Goal: Transaction & Acquisition: Book appointment/travel/reservation

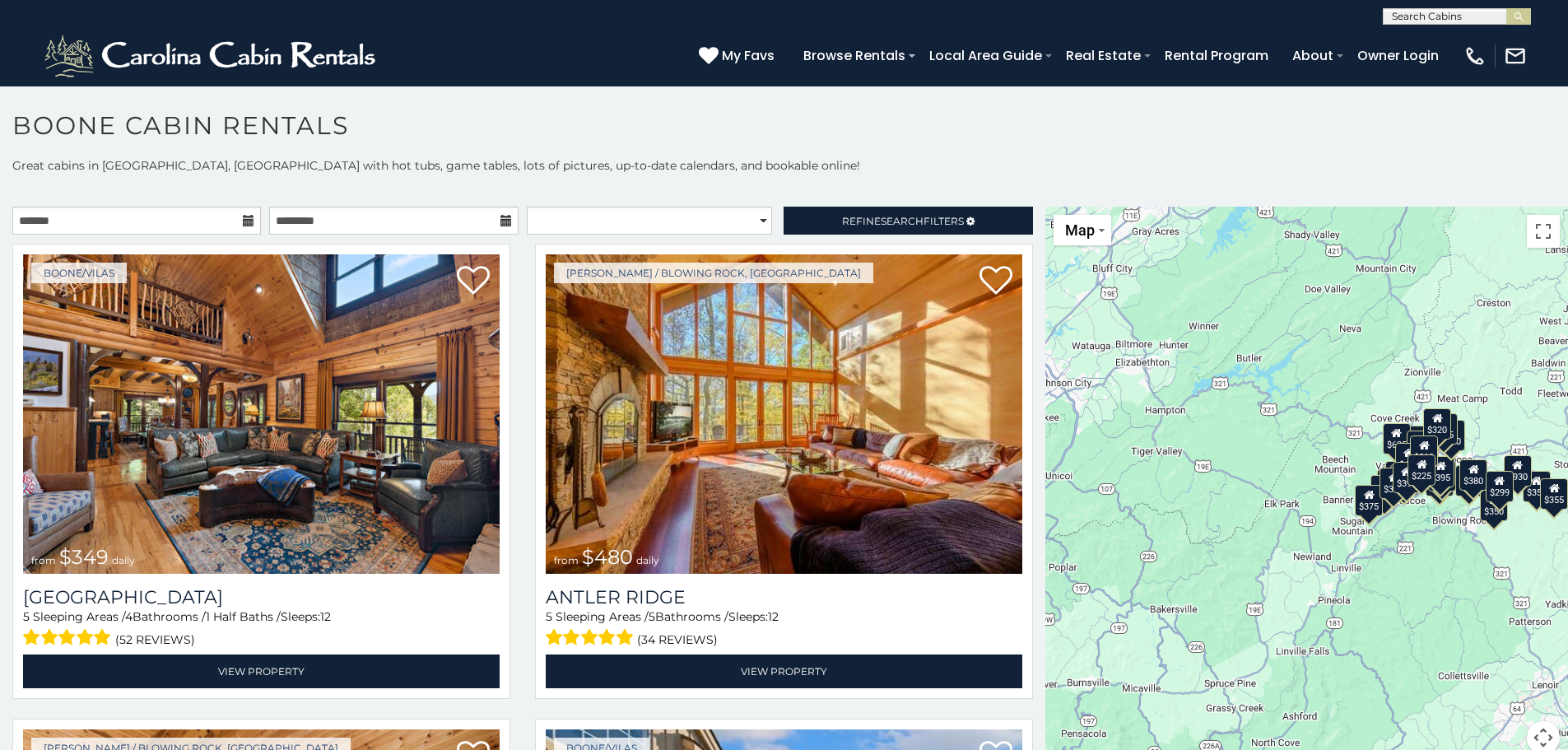
click at [244, 223] on icon at bounding box center [248, 220] width 11 height 11
click at [244, 226] on icon at bounding box center [248, 220] width 11 height 11
click at [183, 224] on input "text" at bounding box center [136, 220] width 248 height 28
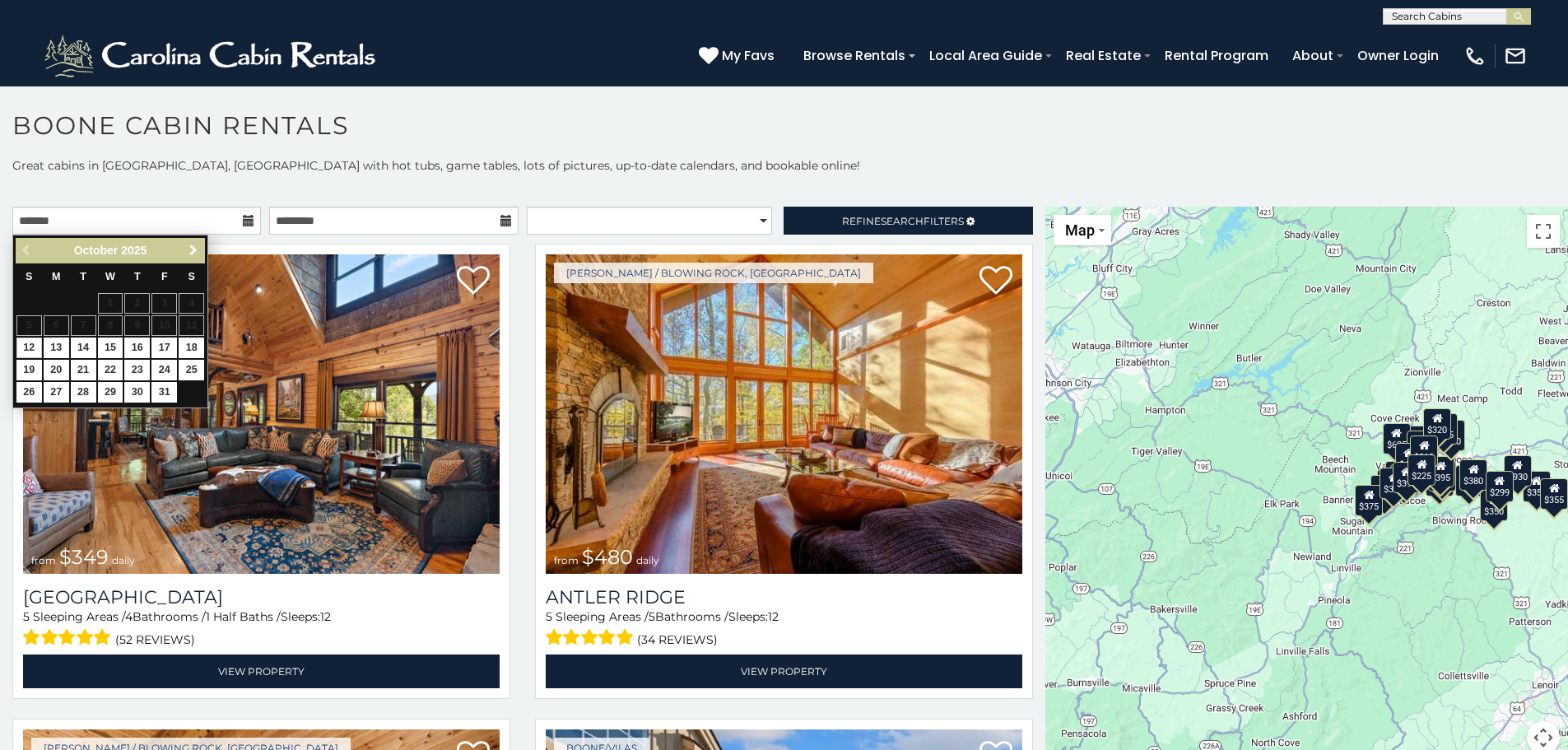
click at [193, 248] on span "Next" at bounding box center [193, 250] width 13 height 13
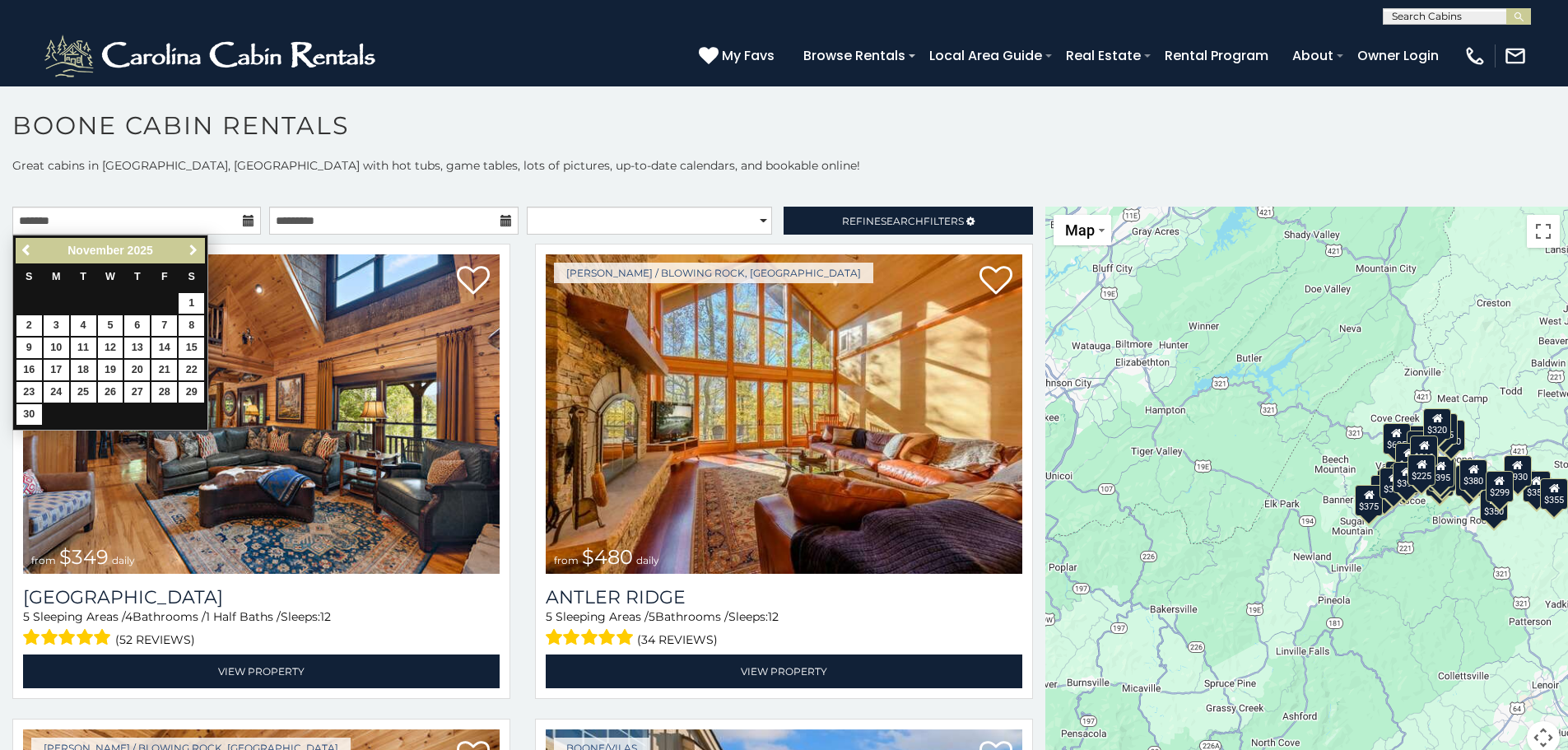
click at [193, 248] on span "Next" at bounding box center [193, 250] width 13 height 13
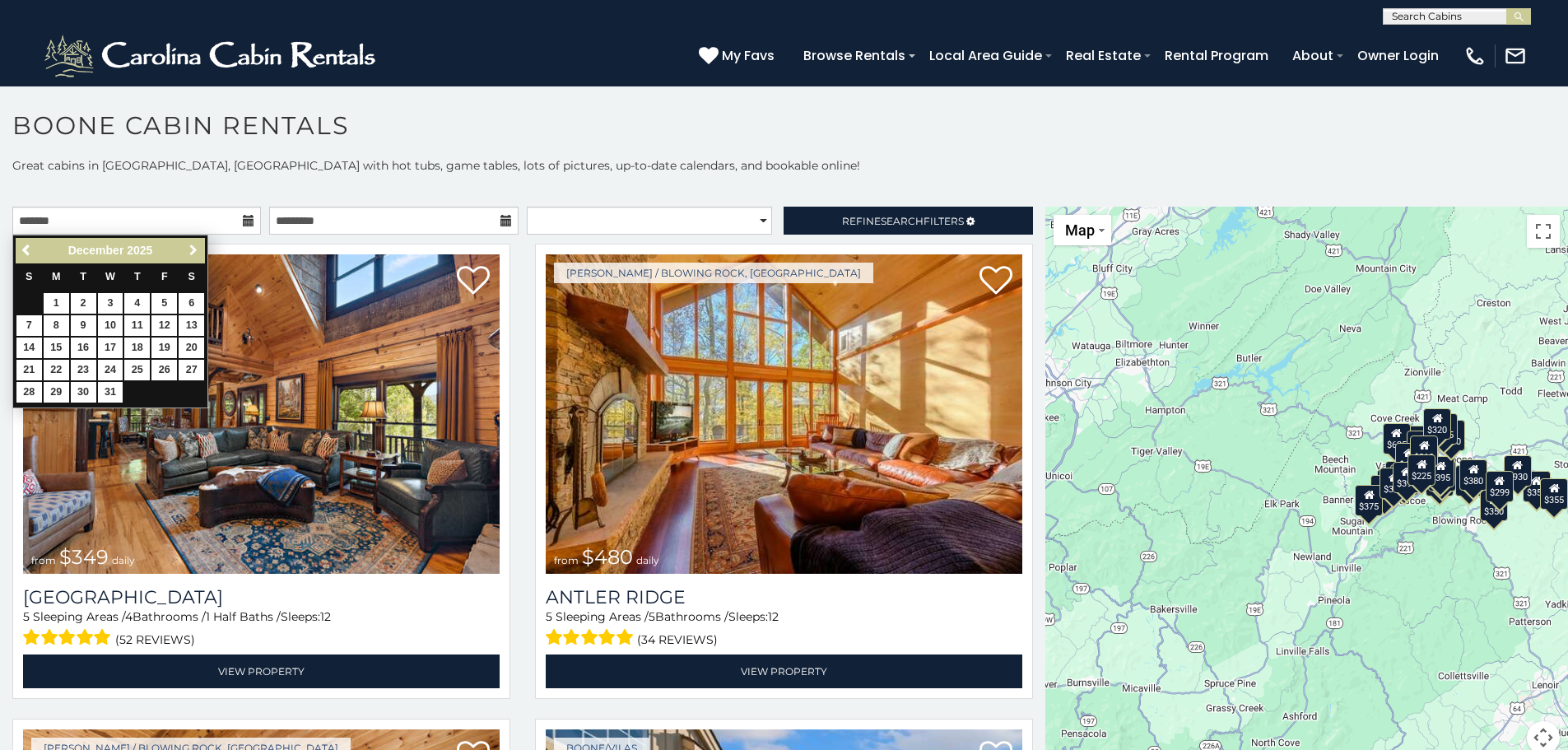
click at [193, 248] on span "Next" at bounding box center [193, 250] width 13 height 13
click at [109, 368] on link "21" at bounding box center [110, 370] width 25 height 20
type input "**********"
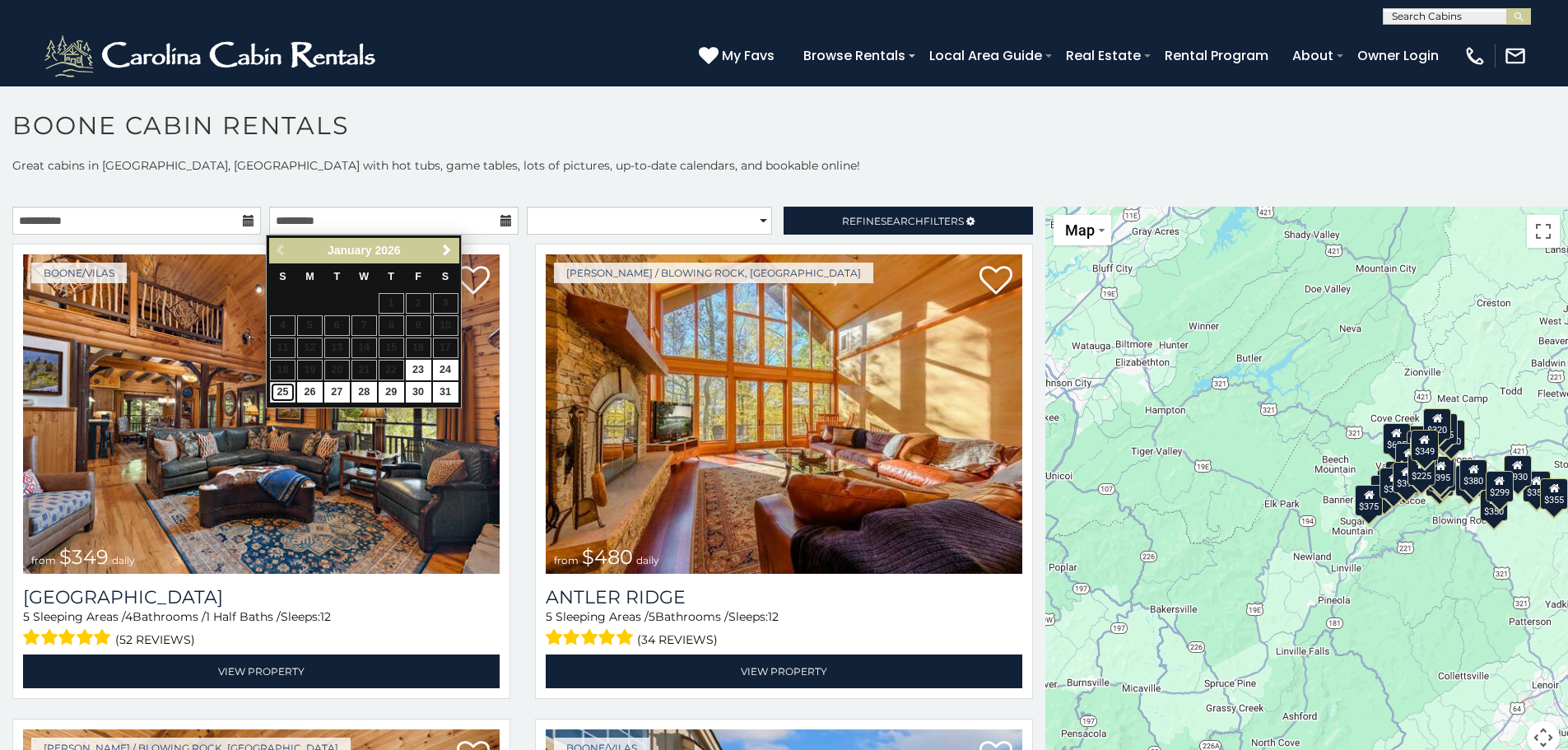
click at [286, 388] on link "25" at bounding box center [282, 392] width 25 height 20
type input "**********"
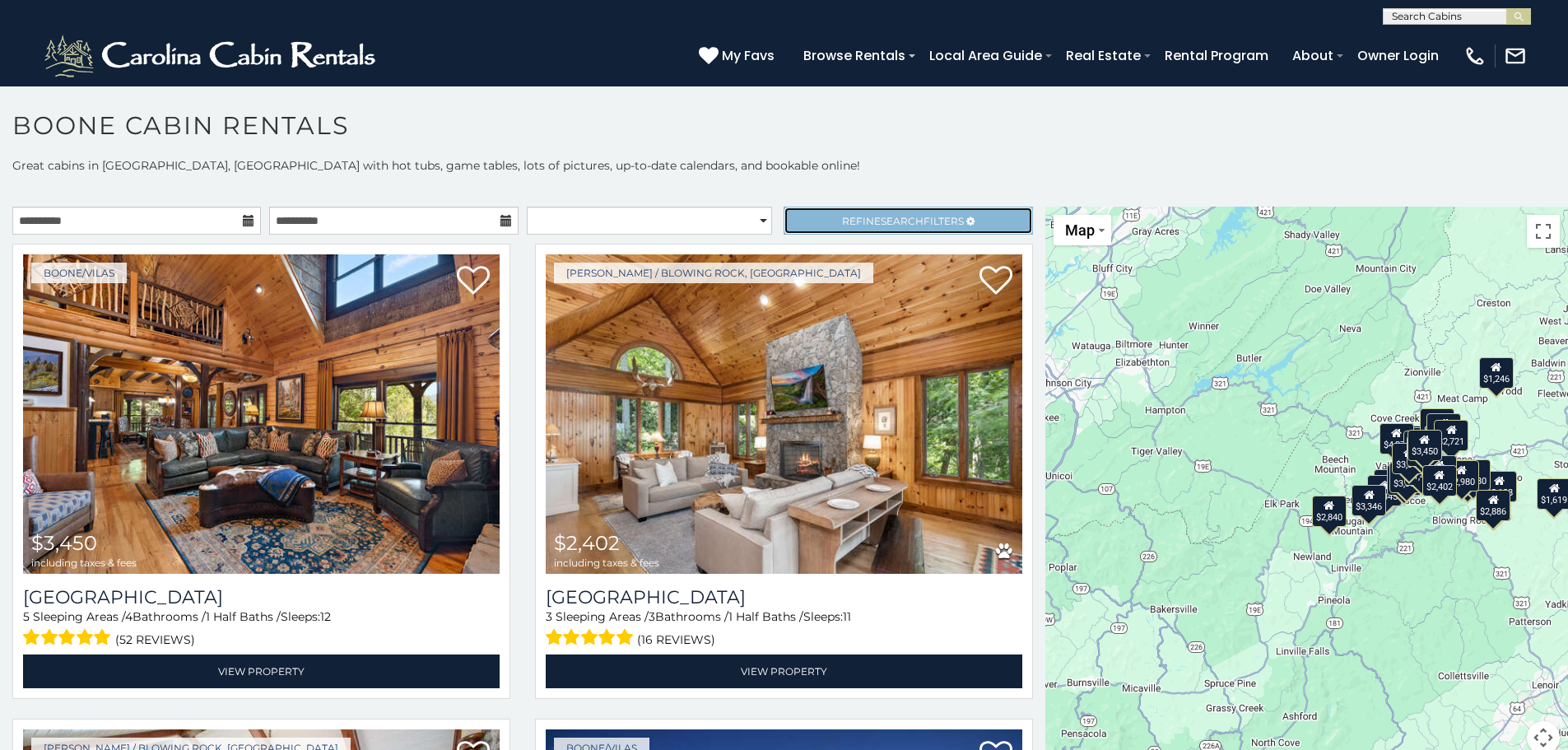
click at [866, 217] on span "Refine Search Filters" at bounding box center [903, 220] width 122 height 12
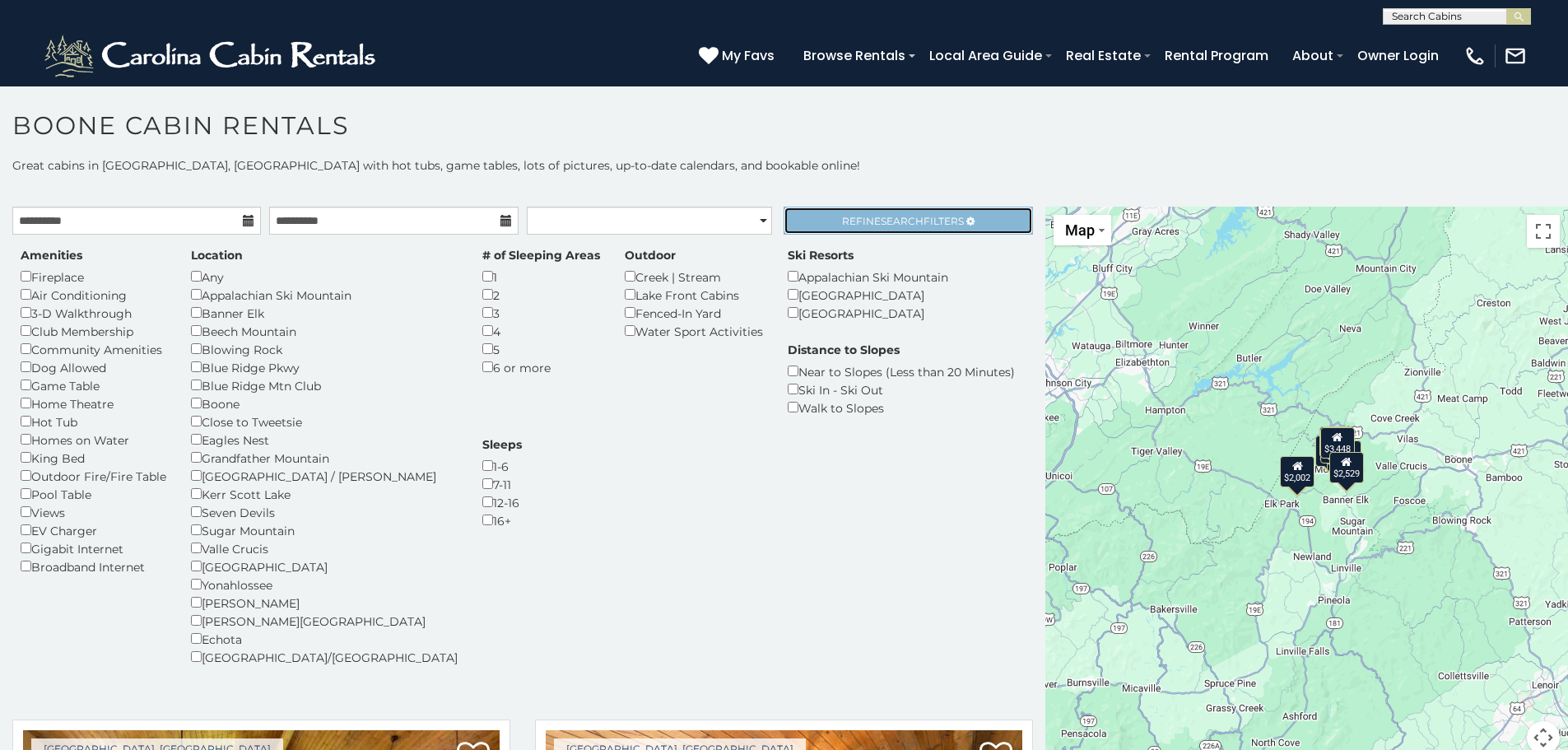
click at [880, 219] on span "Search" at bounding box center [902, 220] width 43 height 12
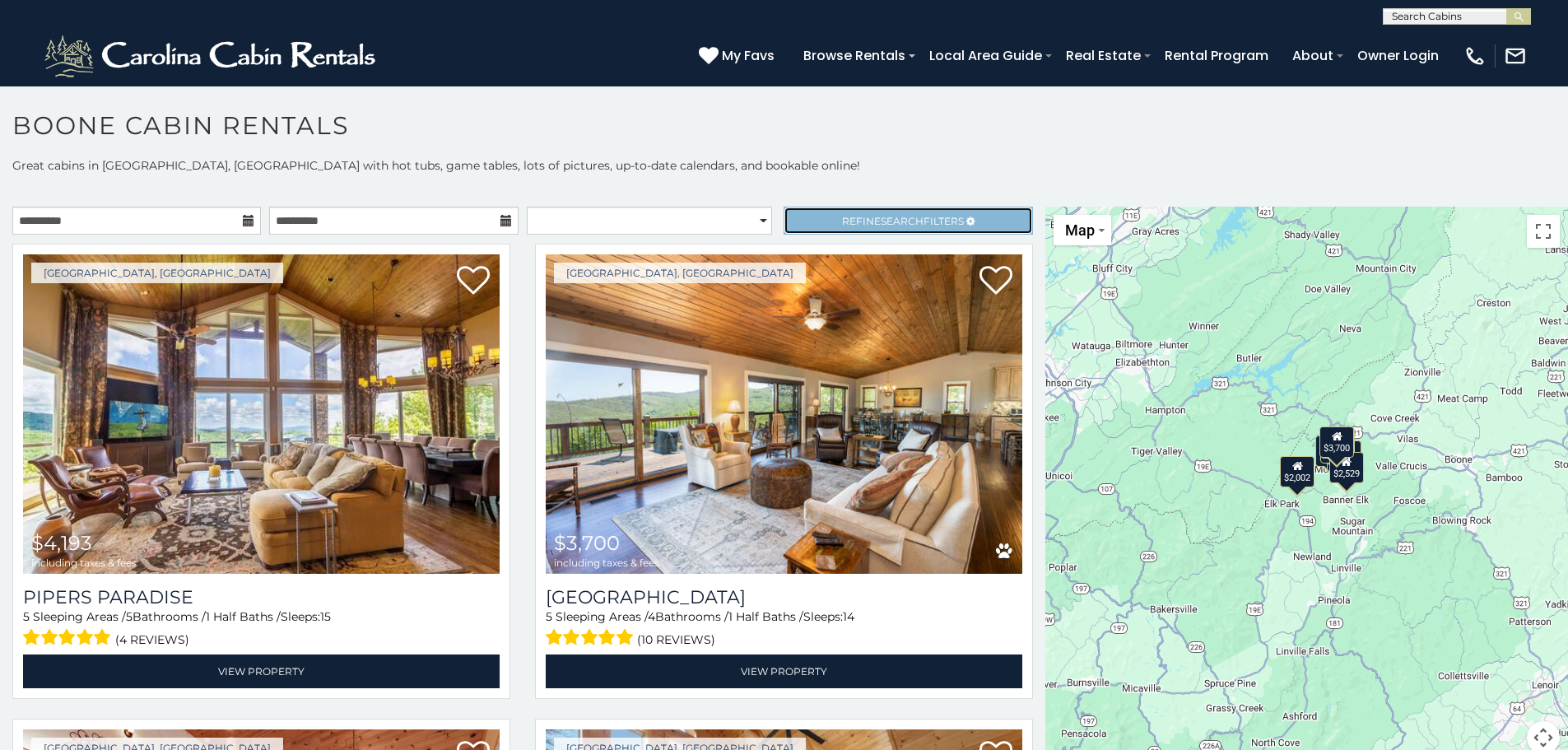
click at [842, 226] on span "Refine Search Filters" at bounding box center [903, 220] width 122 height 12
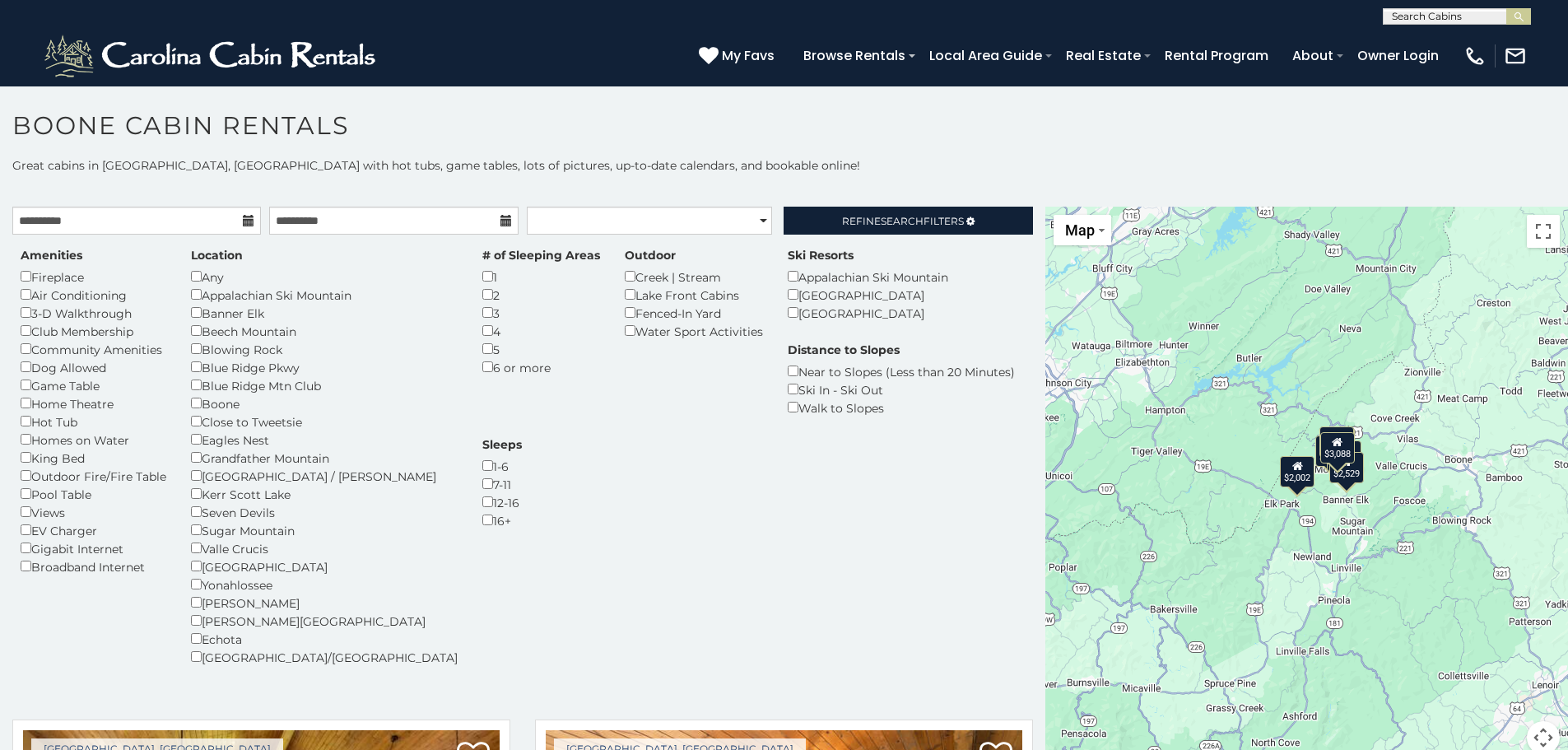
click at [1291, 478] on div "$2,002" at bounding box center [1298, 472] width 34 height 32
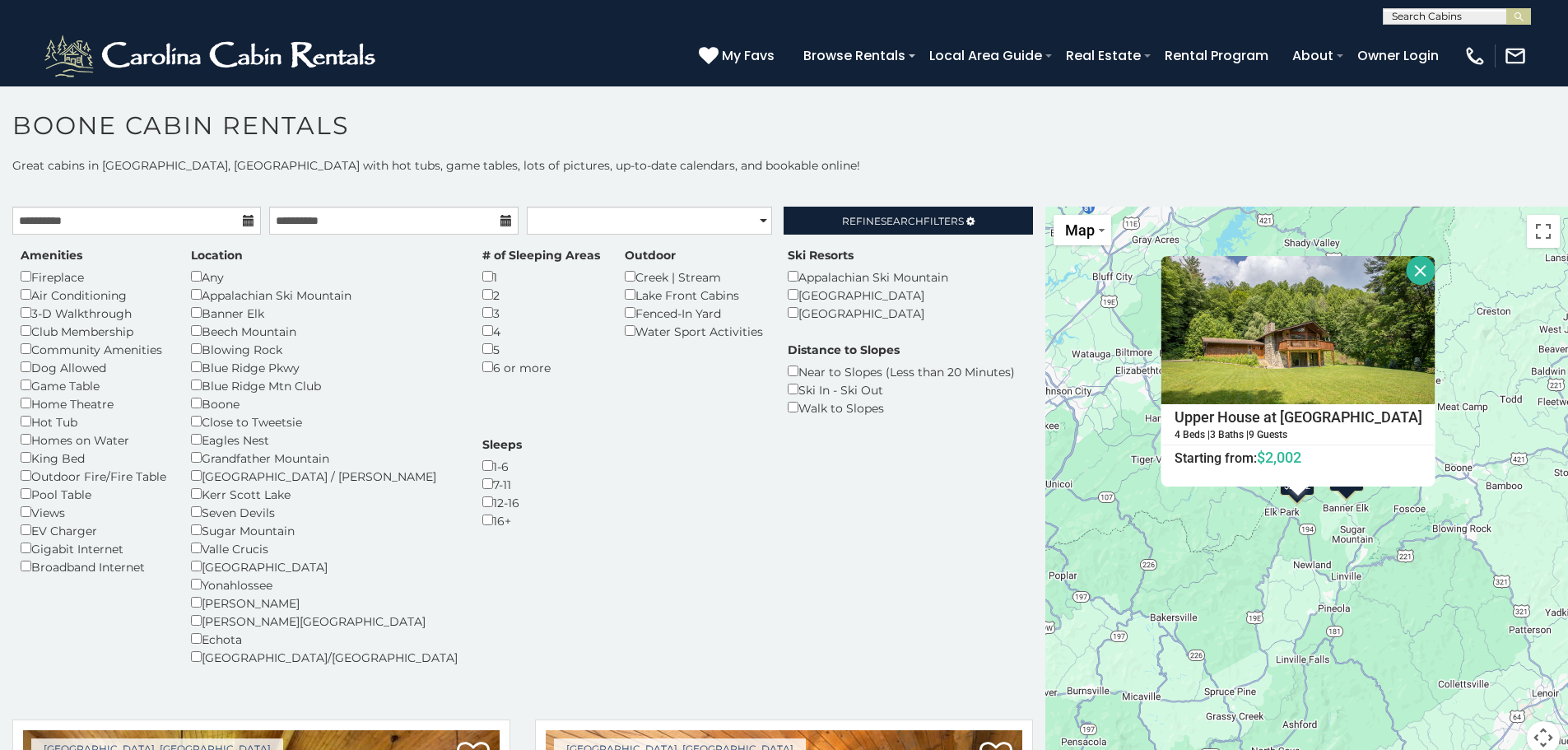
click at [1318, 551] on div "$4,193 $3,700 $2,601 $3,088 $3,448 $2,002 $2,529 Upper House at Tiffanys Estate…" at bounding box center [1306, 490] width 522 height 567
click at [1463, 377] on div "$4,193 $3,700 $2,601 $3,088 $3,448 $2,002 $2,529 Upper House at Tiffanys Estate…" at bounding box center [1306, 490] width 522 height 567
click at [1406, 272] on button "Close" at bounding box center [1420, 270] width 29 height 29
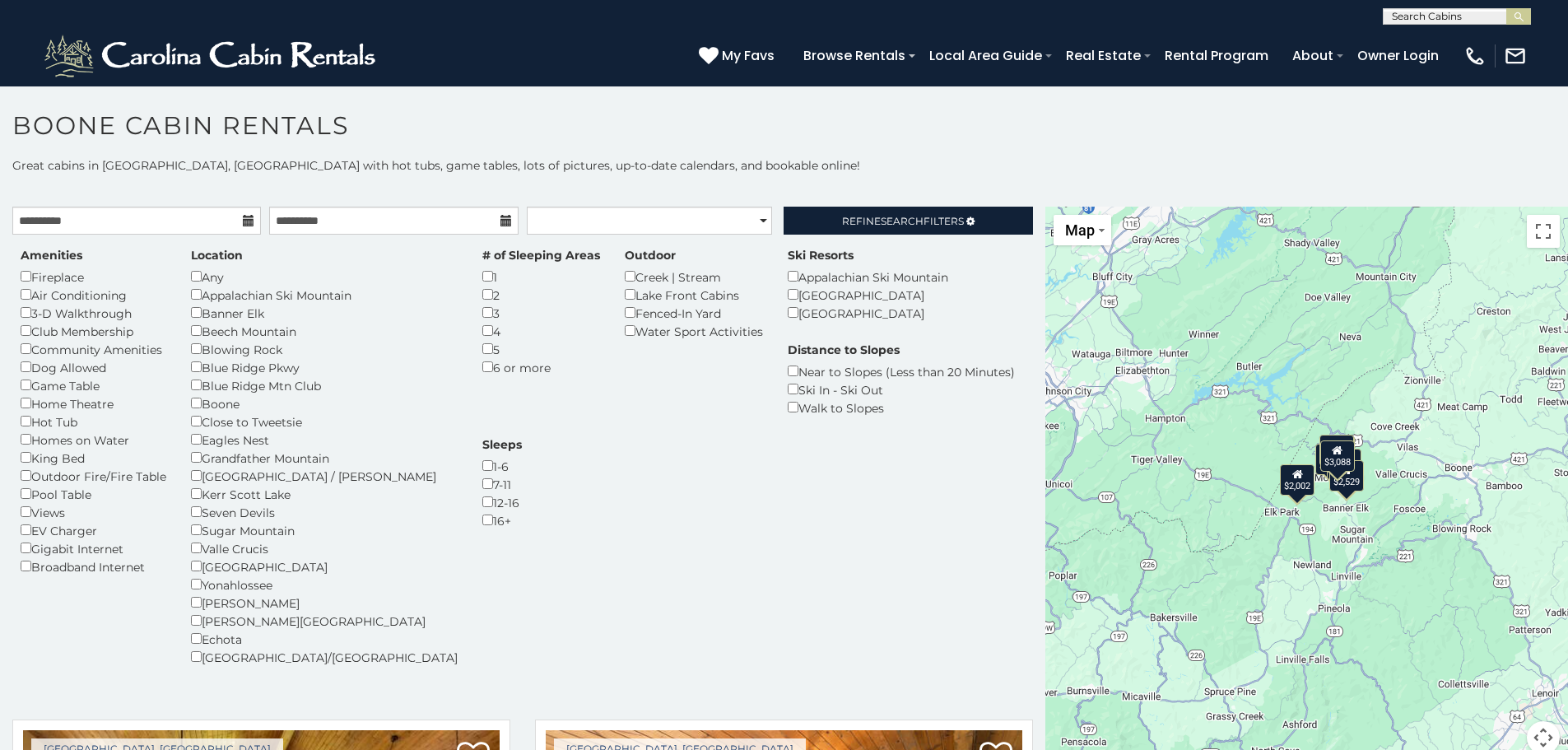
click at [1335, 461] on div "$3,088" at bounding box center [1337, 456] width 34 height 32
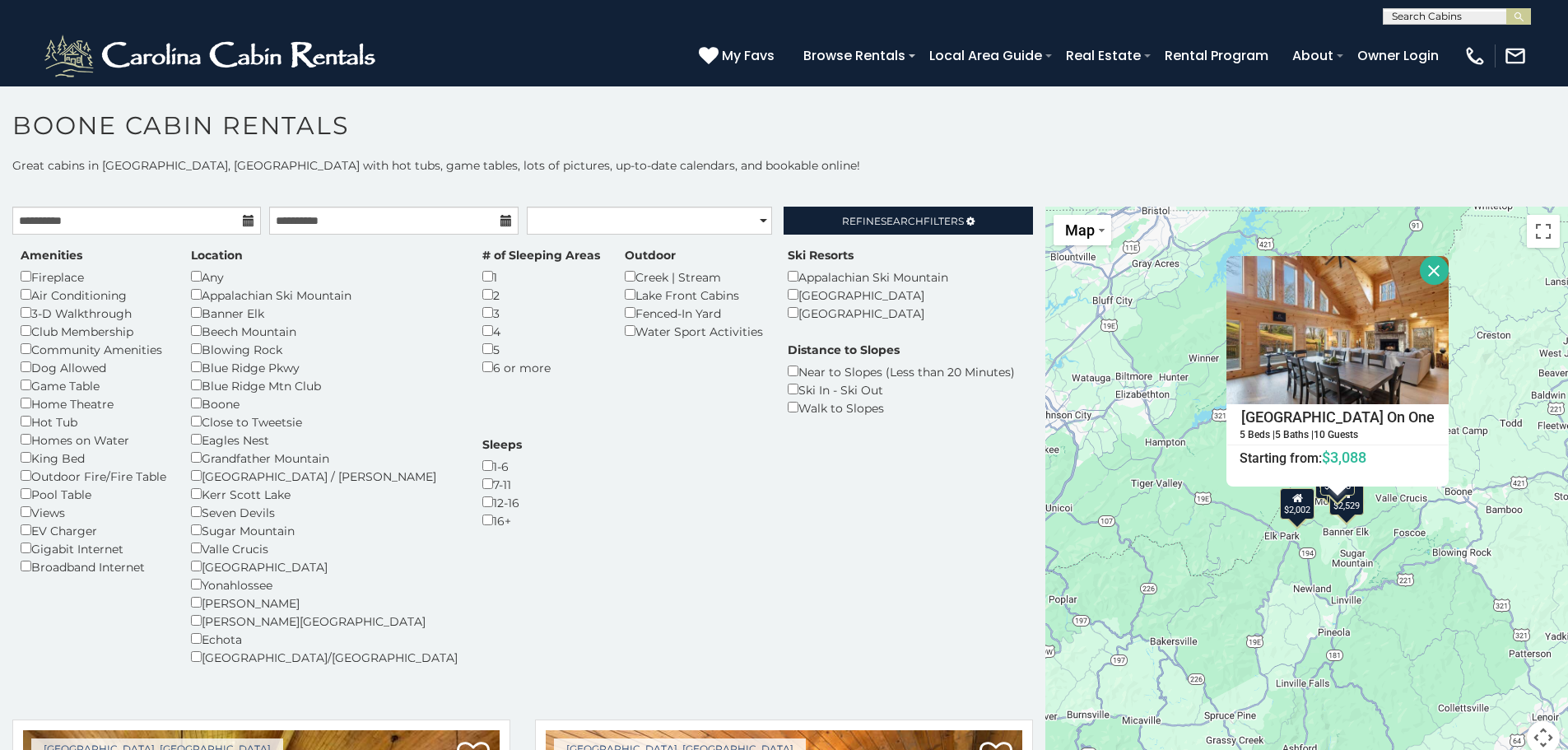
click at [1426, 266] on button "Close" at bounding box center [1433, 270] width 29 height 29
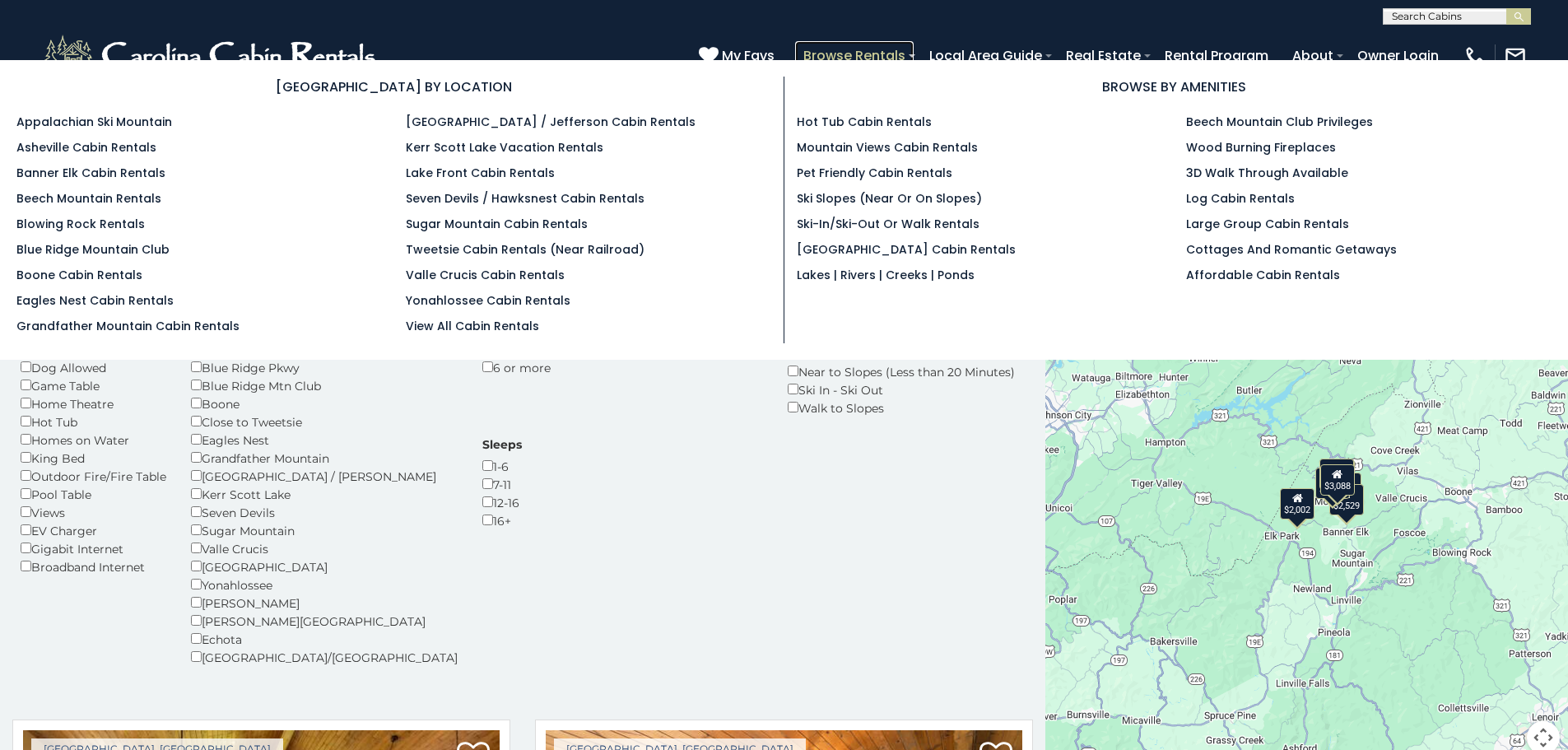
click at [831, 47] on link "Browse Rentals" at bounding box center [853, 55] width 118 height 29
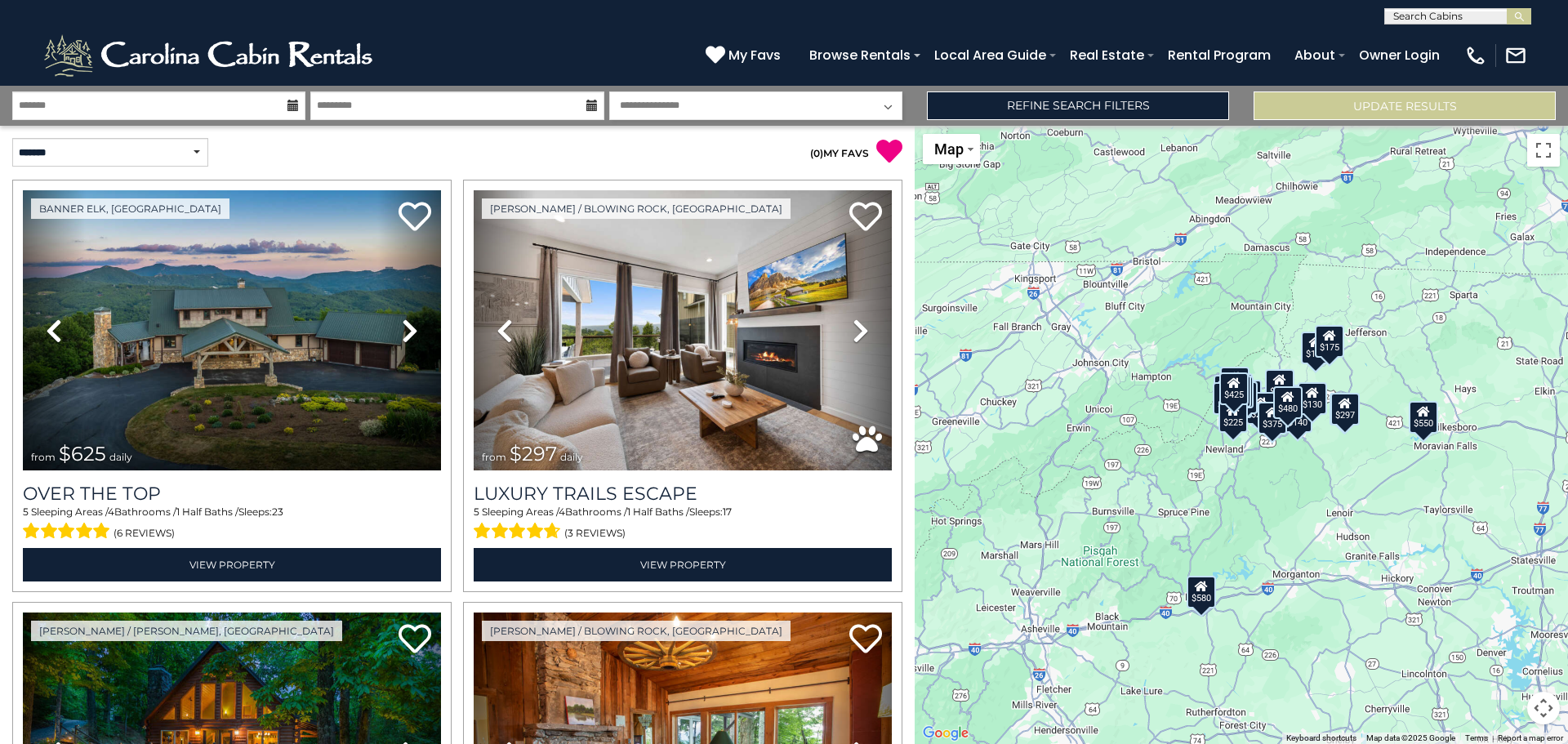
click at [1421, 16] on input "text" at bounding box center [1456, 19] width 143 height 17
type input "**********"
click at [1405, 51] on span "black bear retreat" at bounding box center [1457, 46] width 129 height 30
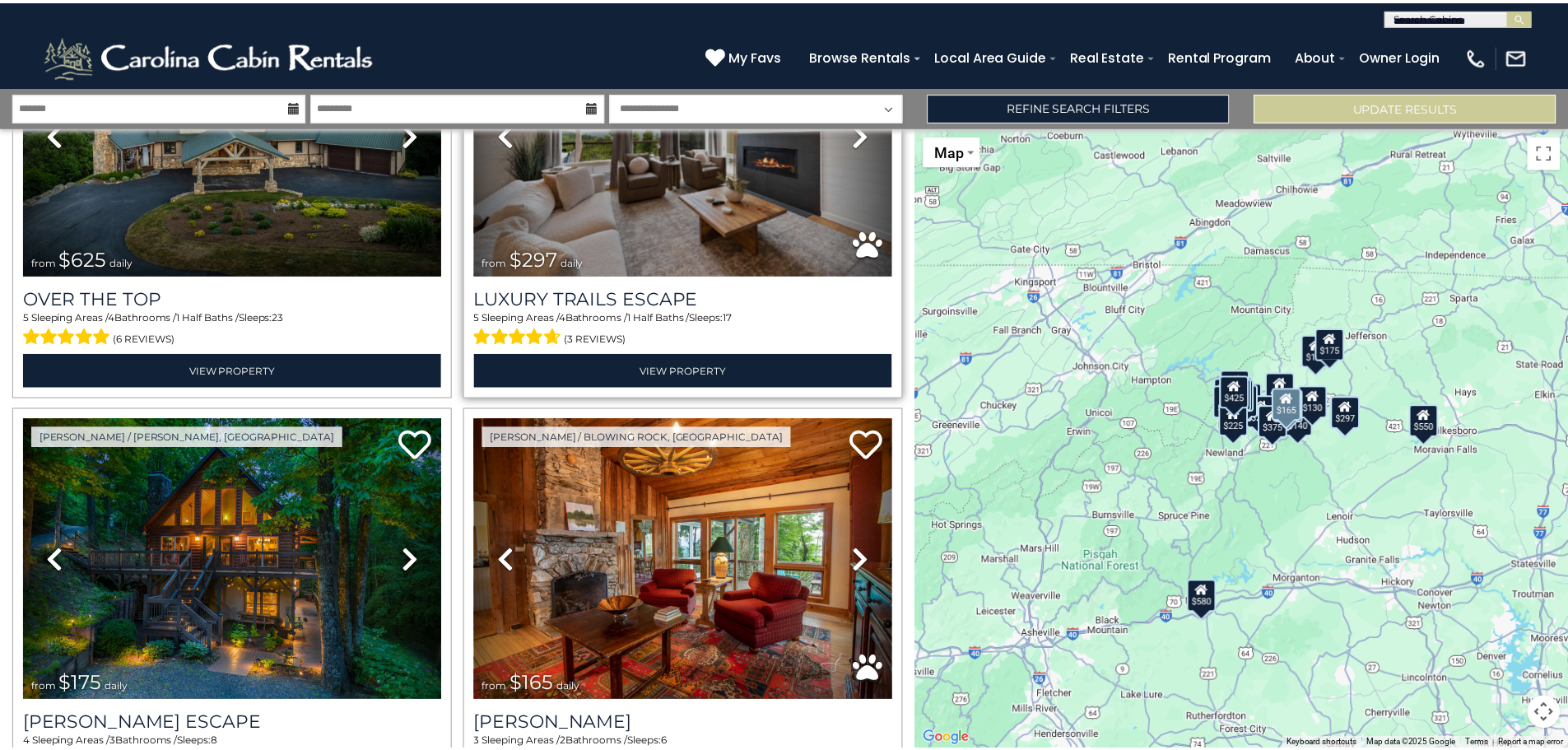
scroll to position [0, 0]
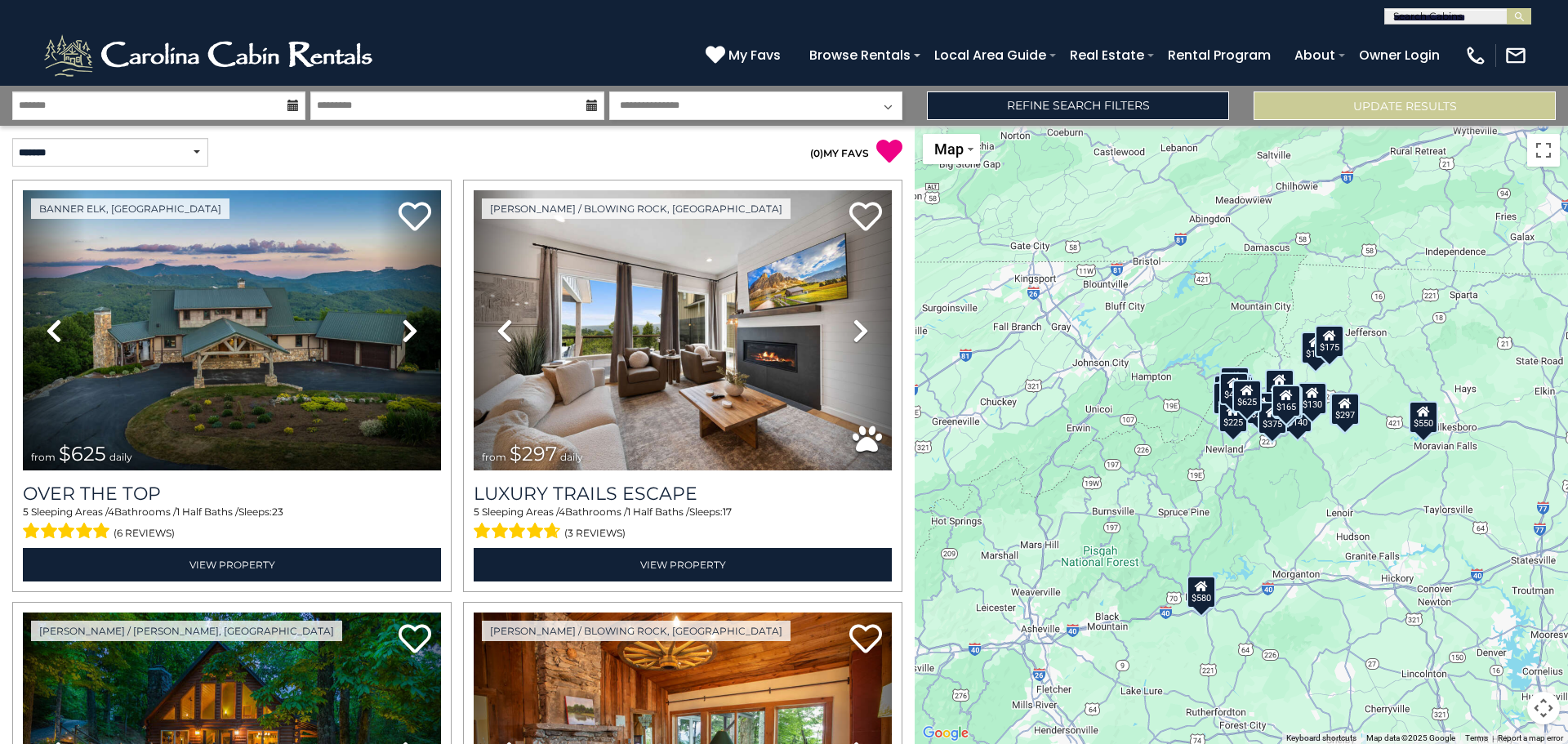
click at [1481, 18] on input "**********" at bounding box center [1456, 19] width 143 height 17
click at [290, 104] on icon at bounding box center [293, 105] width 11 height 11
click at [207, 102] on input "text" at bounding box center [159, 105] width 293 height 29
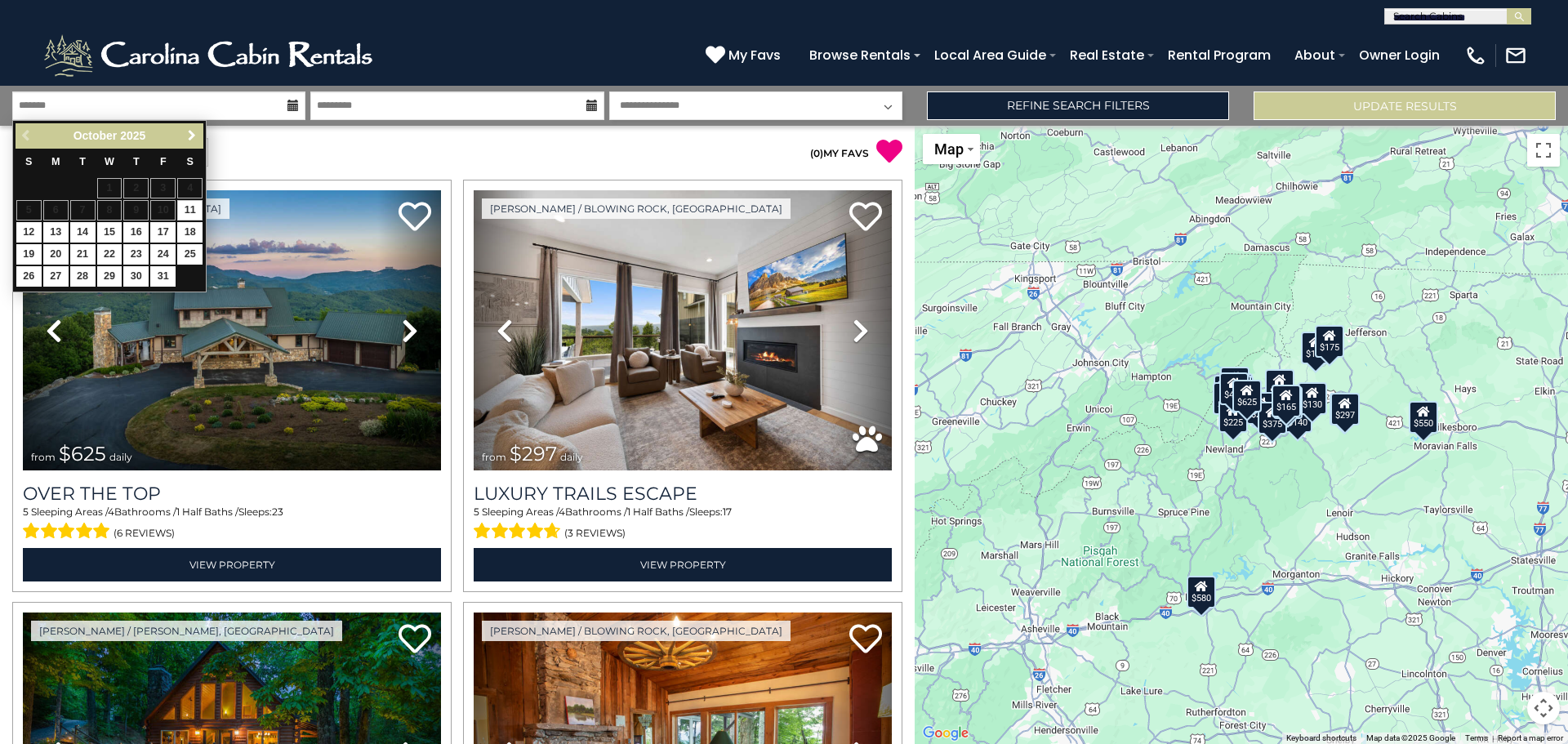
click at [193, 133] on span "Next" at bounding box center [192, 136] width 13 height 13
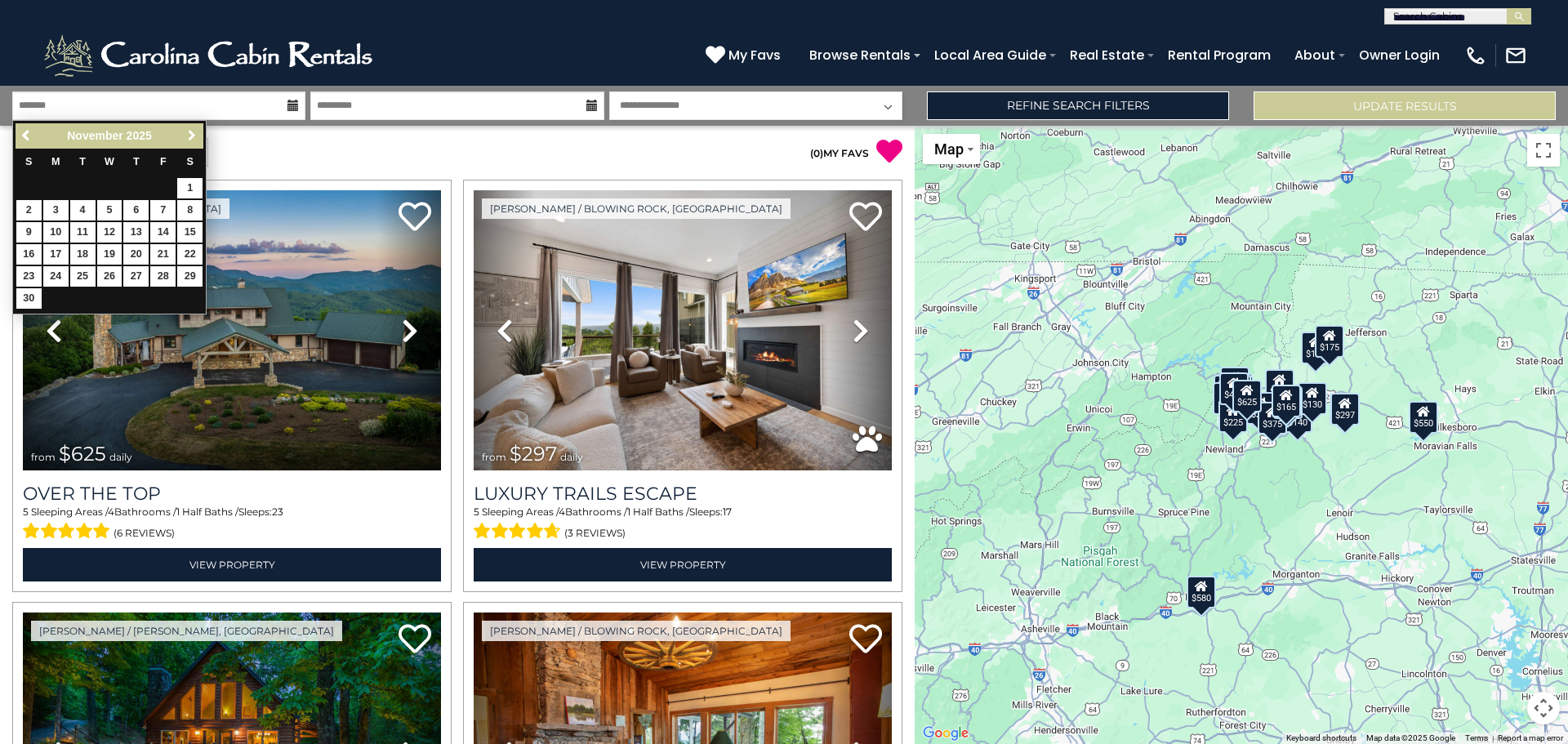
click at [193, 133] on span "Next" at bounding box center [192, 136] width 13 height 13
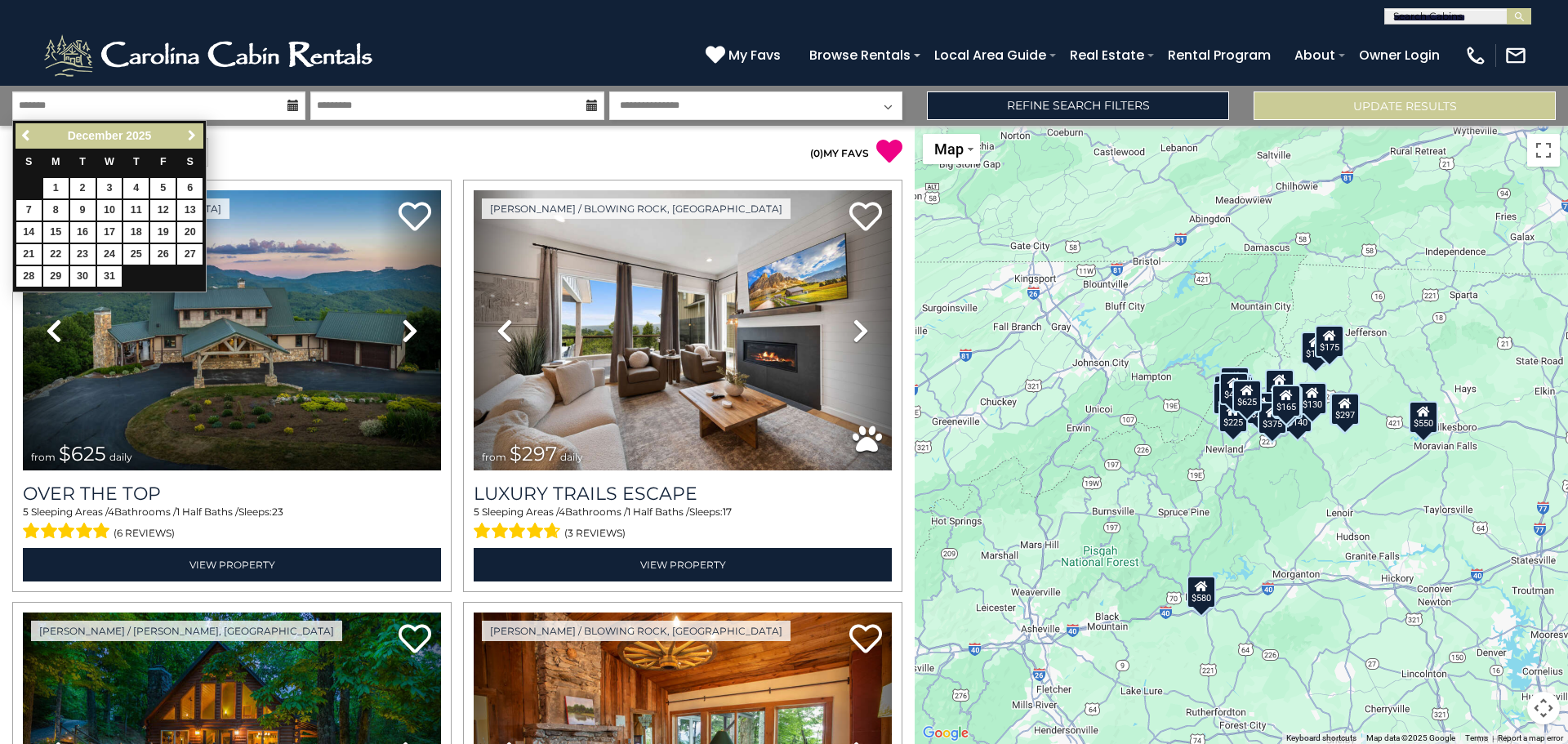
click at [193, 133] on span "Next" at bounding box center [192, 136] width 13 height 13
click at [109, 250] on link "21" at bounding box center [109, 254] width 25 height 20
type input "*******"
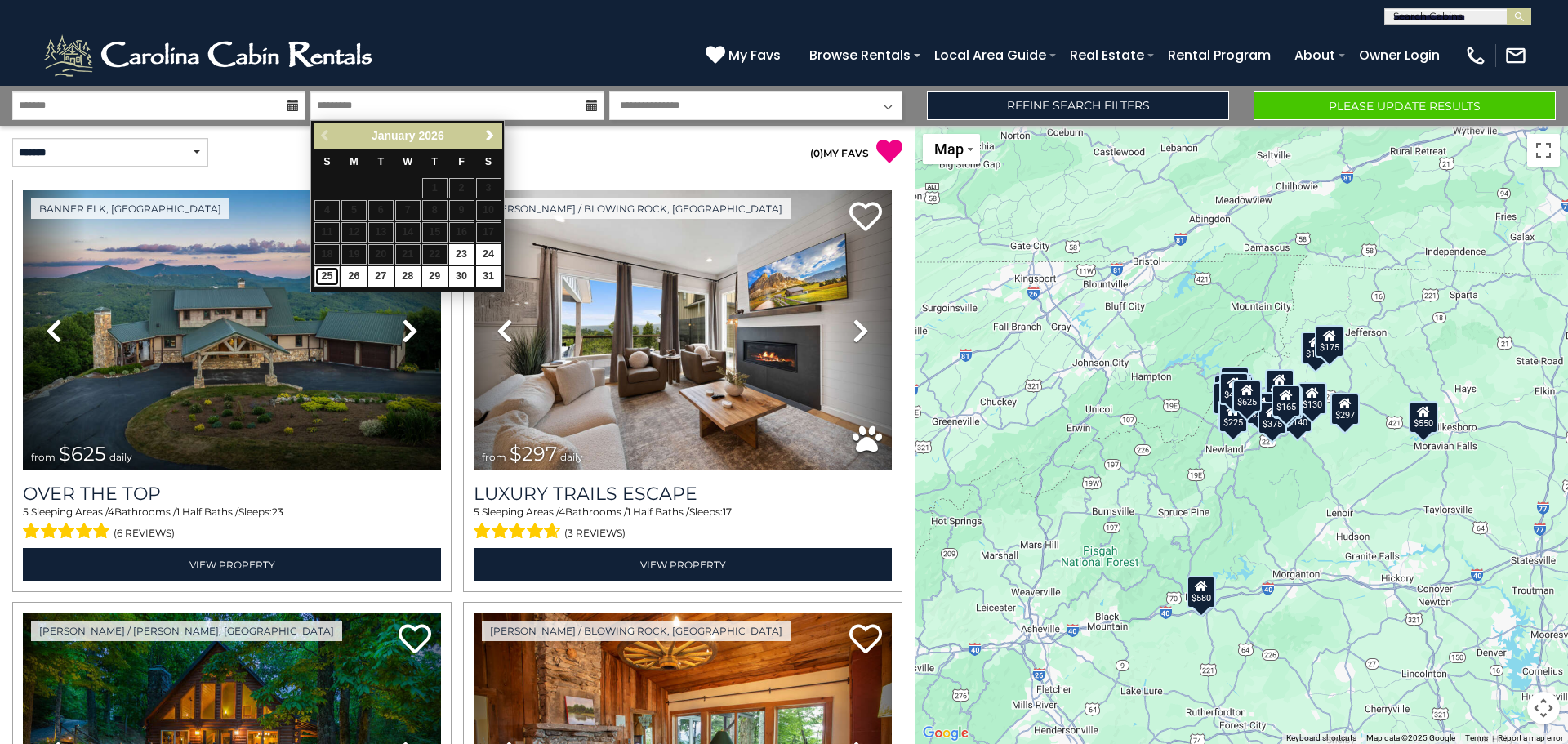
click at [317, 277] on link "25" at bounding box center [327, 277] width 25 height 20
type input "*******"
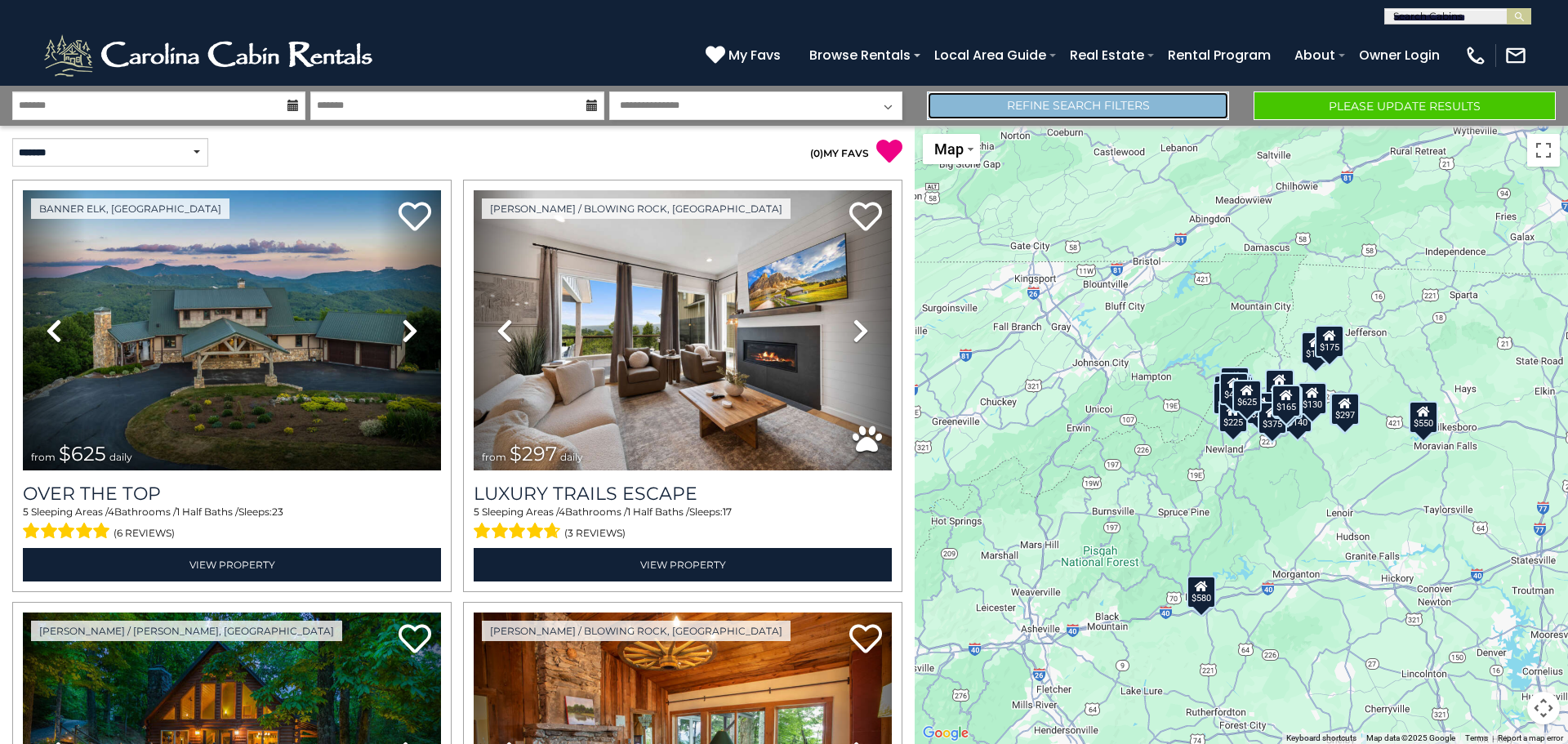
click at [1018, 108] on link "Refine Search Filters" at bounding box center [1078, 105] width 303 height 29
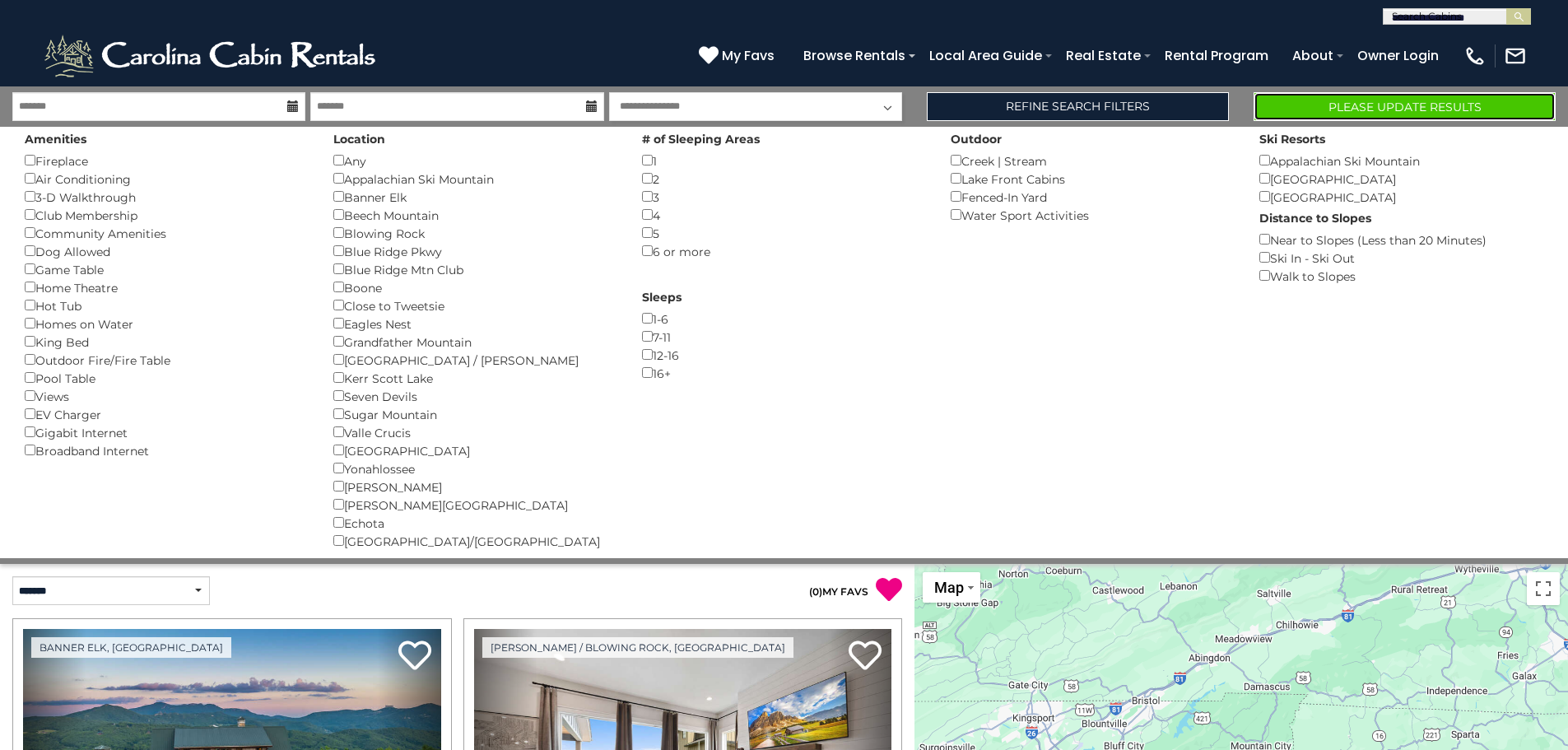
click at [1337, 104] on button "Please Update Results" at bounding box center [1403, 106] width 302 height 29
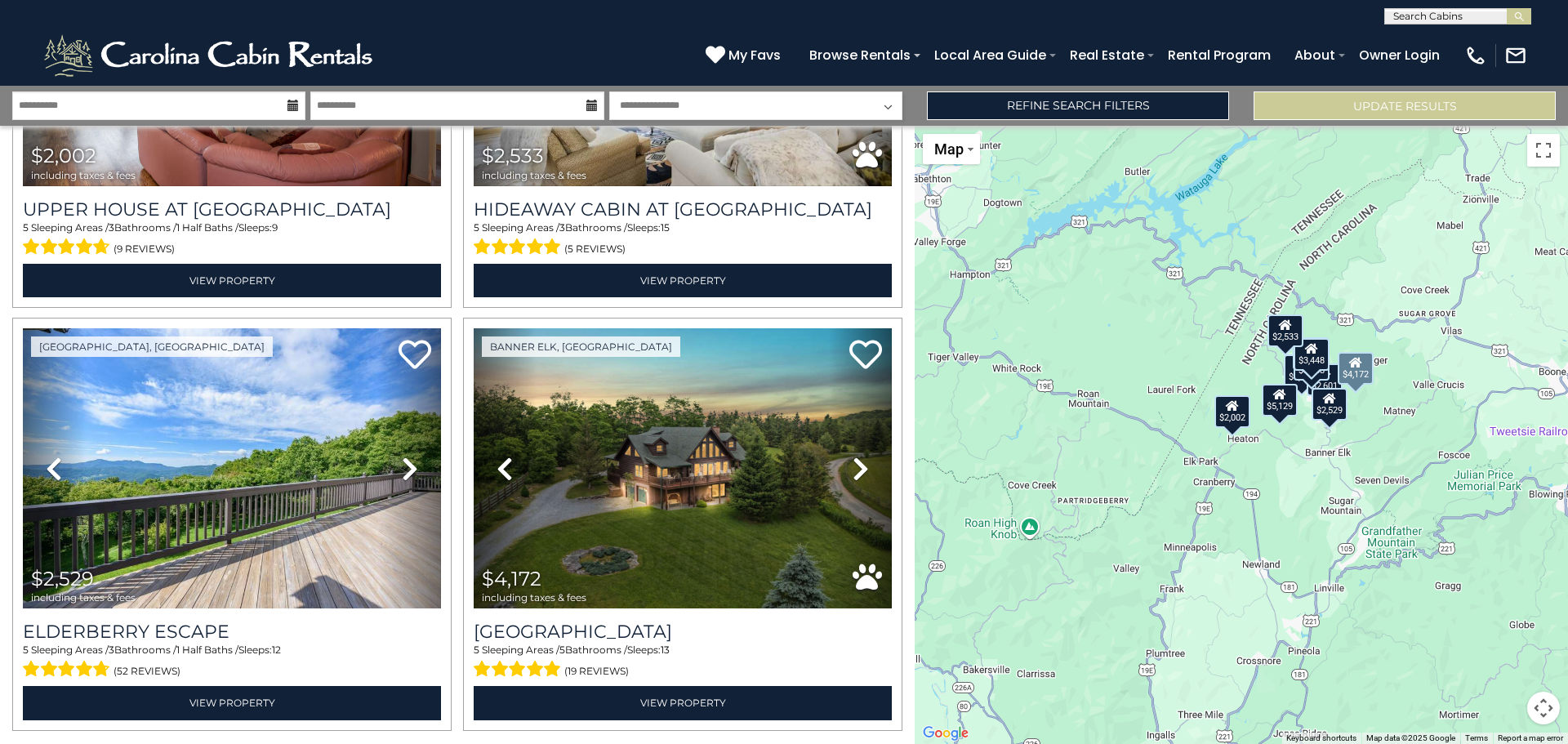
scroll to position [1591, 0]
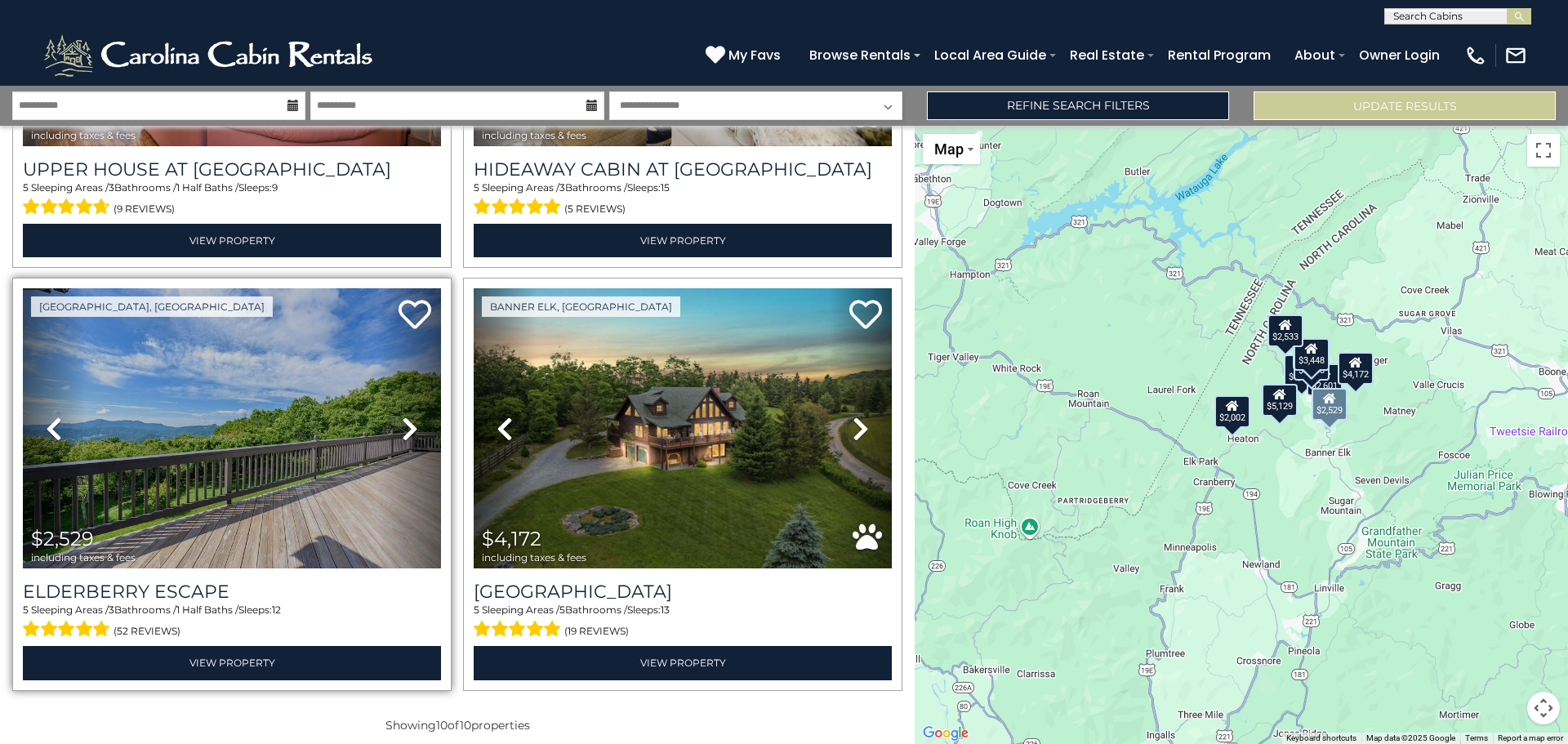
click at [390, 479] on link "Next" at bounding box center [410, 429] width 63 height 280
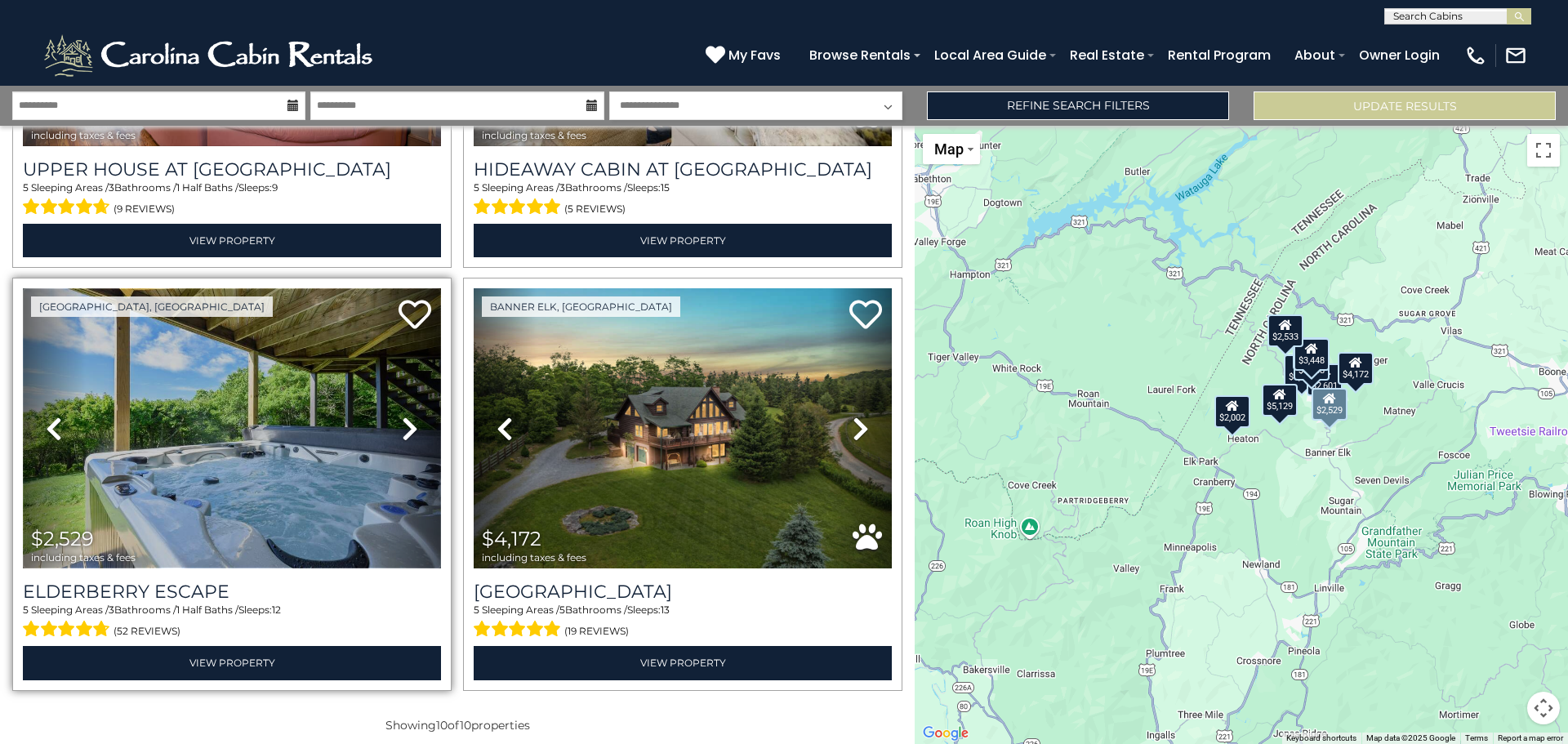
click at [286, 462] on img at bounding box center [232, 429] width 418 height 280
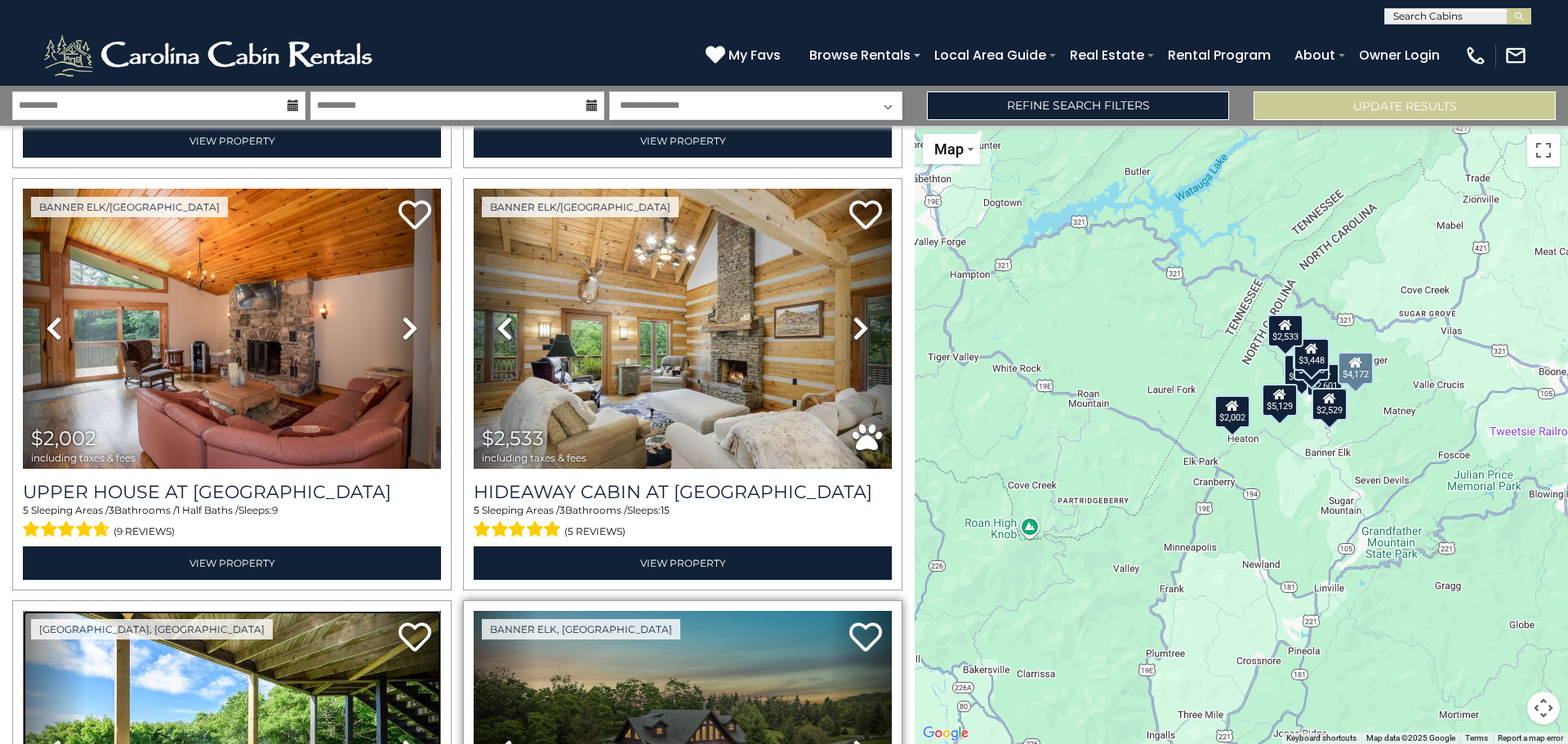
scroll to position [1264, 0]
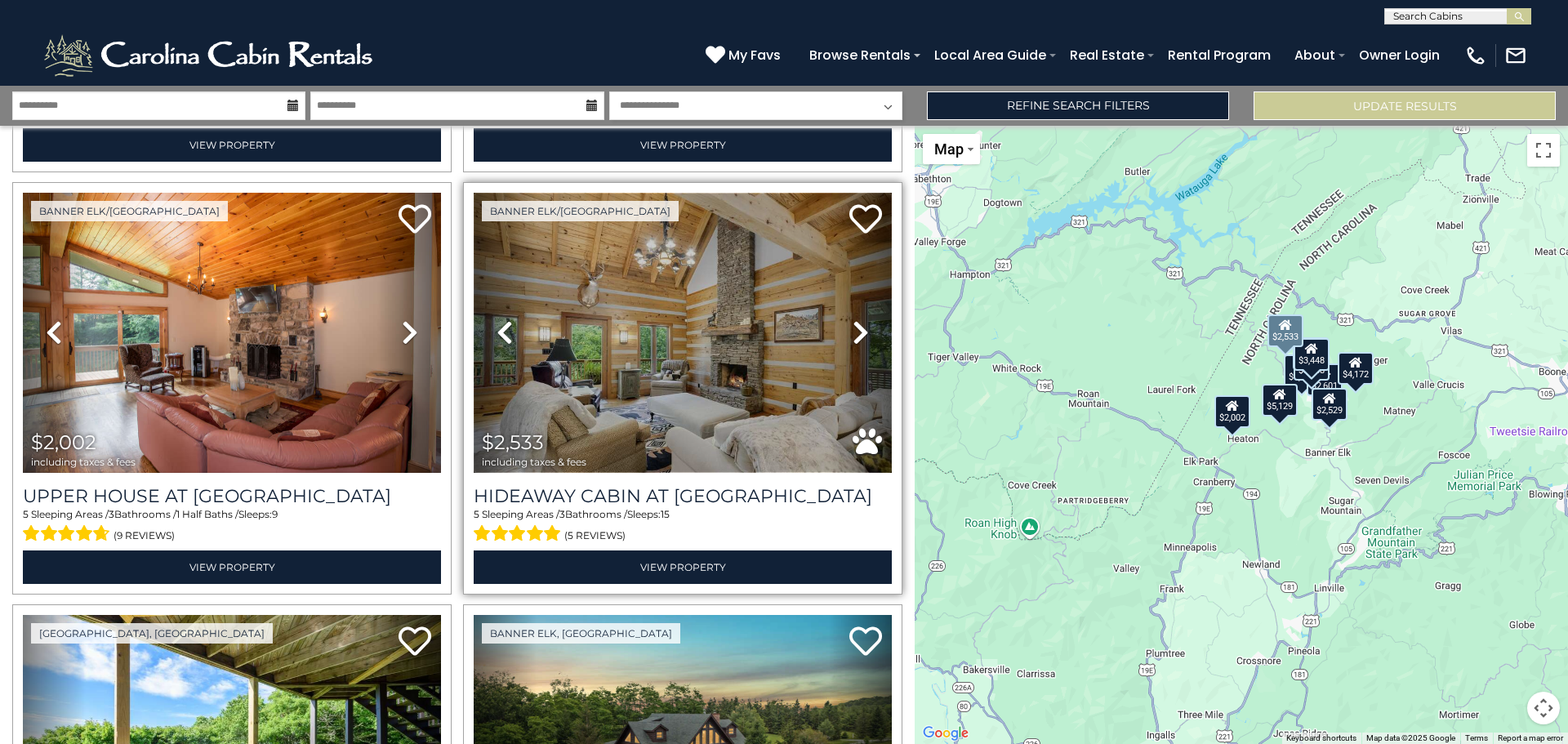
click at [608, 396] on img at bounding box center [683, 333] width 418 height 280
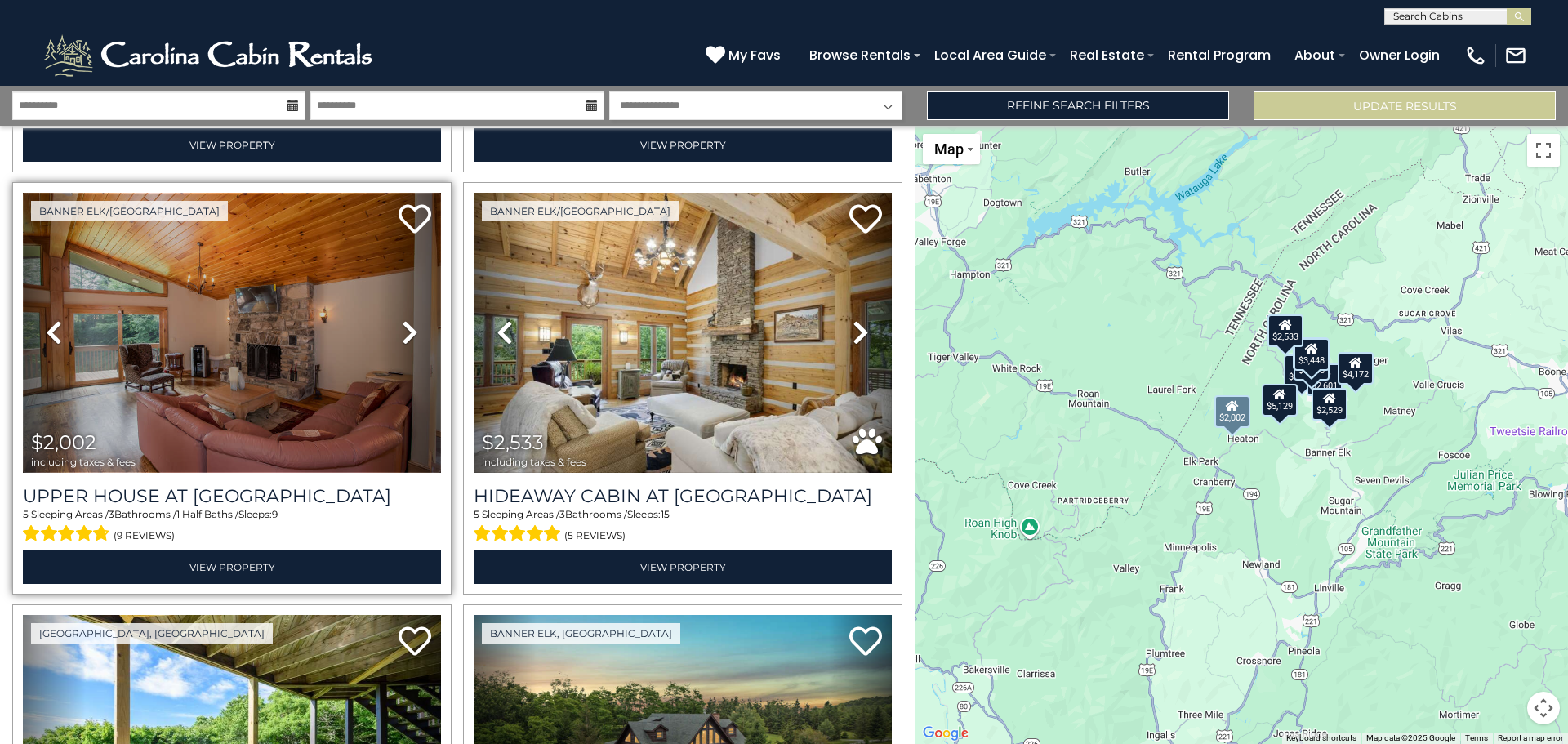
click at [289, 410] on img at bounding box center [232, 333] width 418 height 280
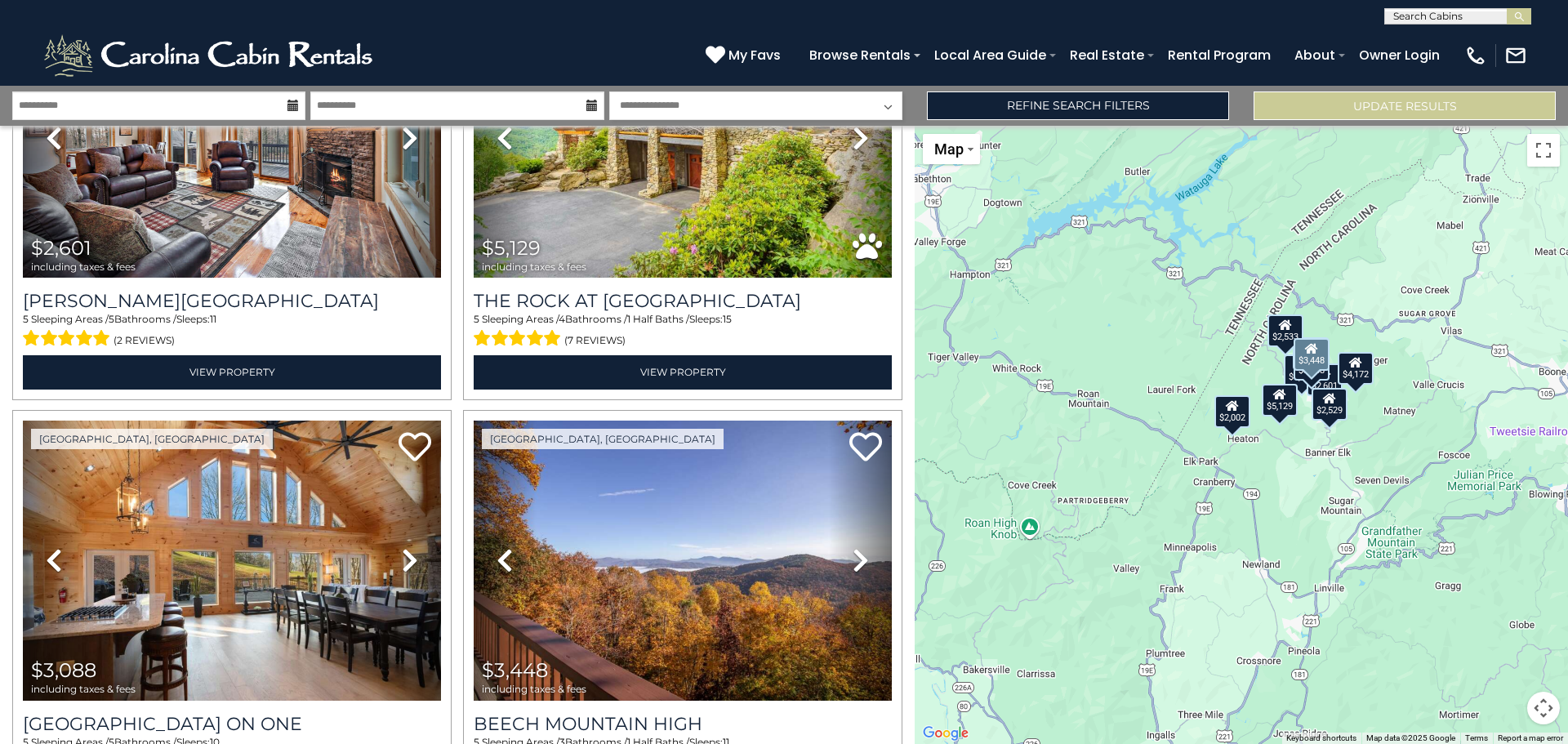
scroll to position [611, 0]
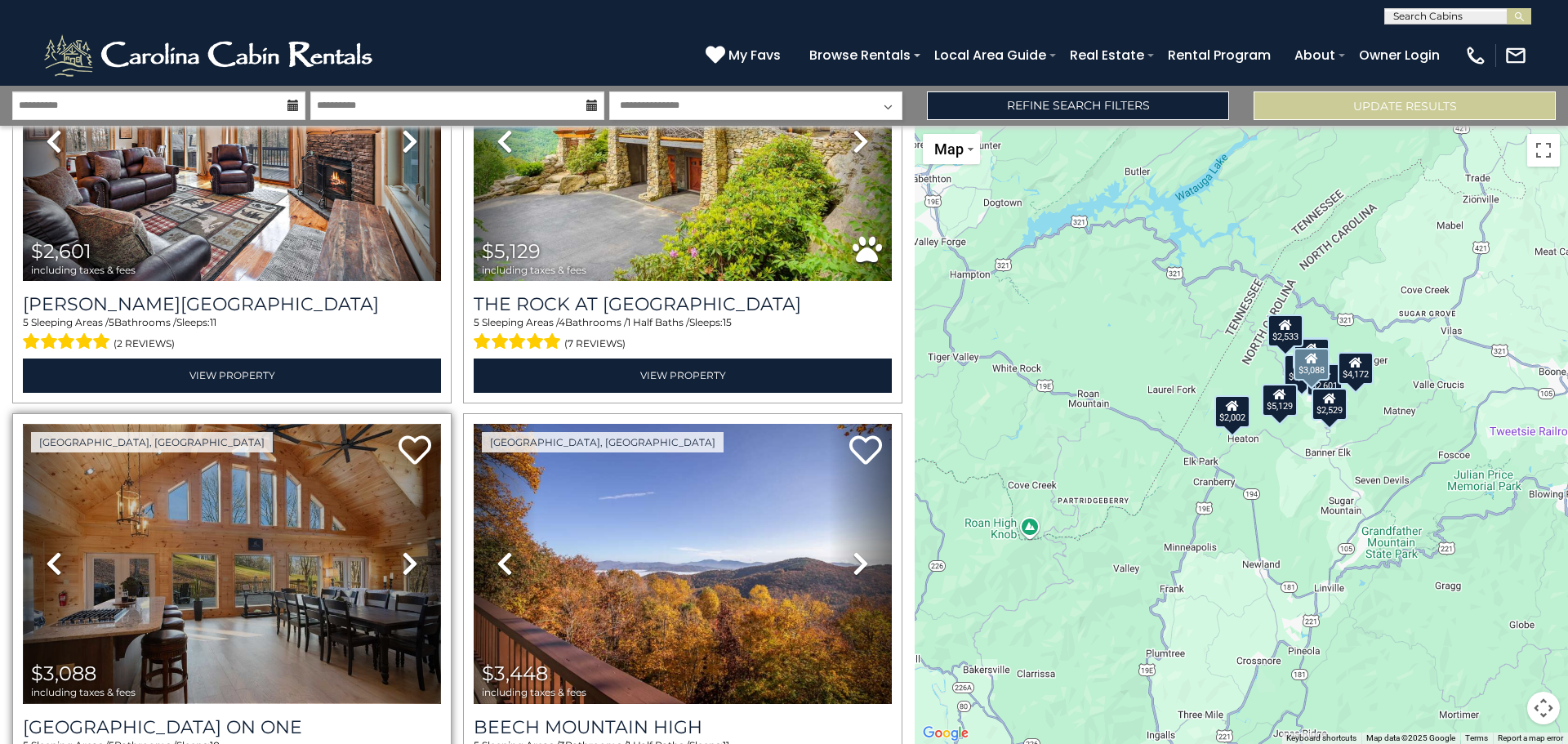
click at [290, 611] on img at bounding box center [232, 564] width 418 height 280
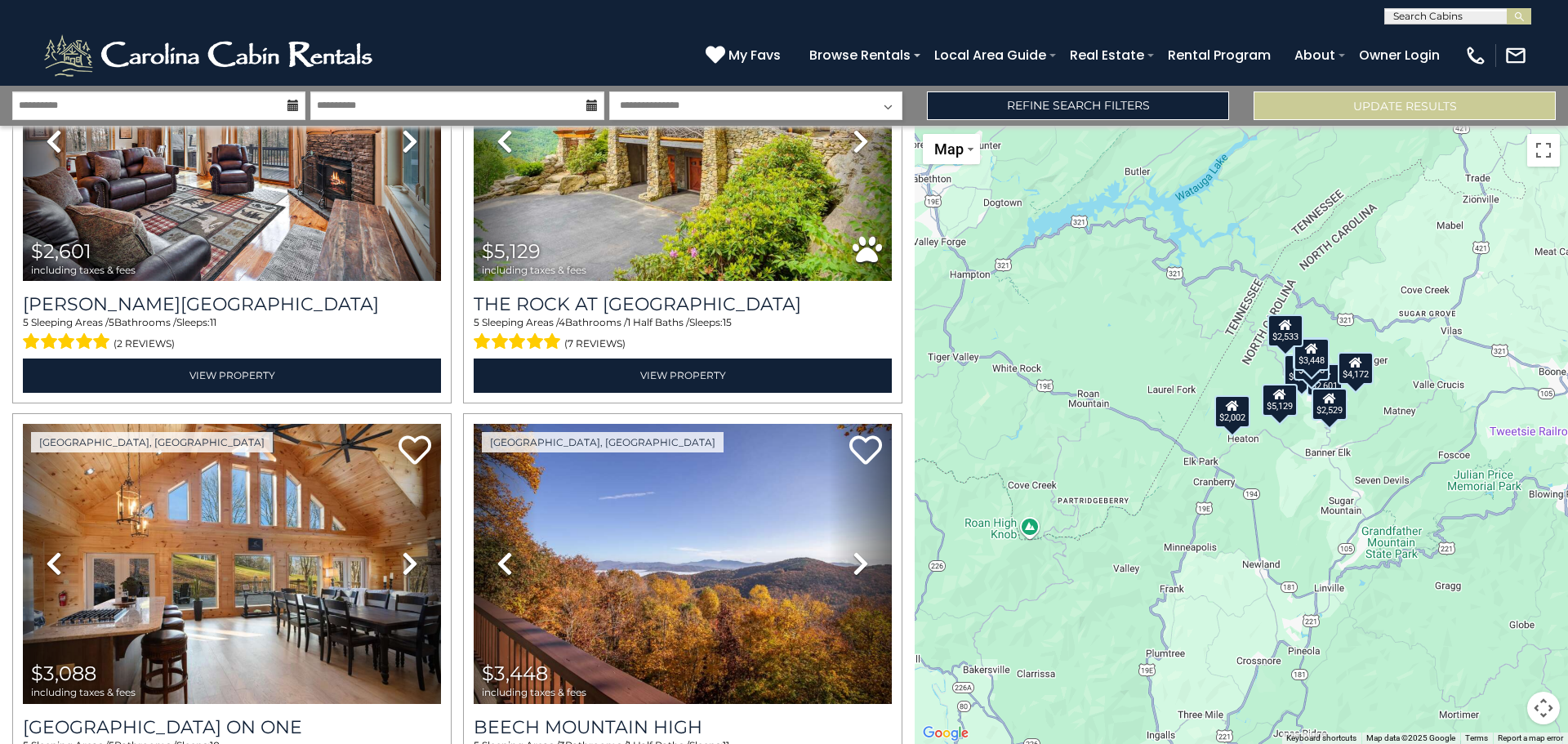
click at [1318, 360] on div "$3,448" at bounding box center [1311, 354] width 36 height 32
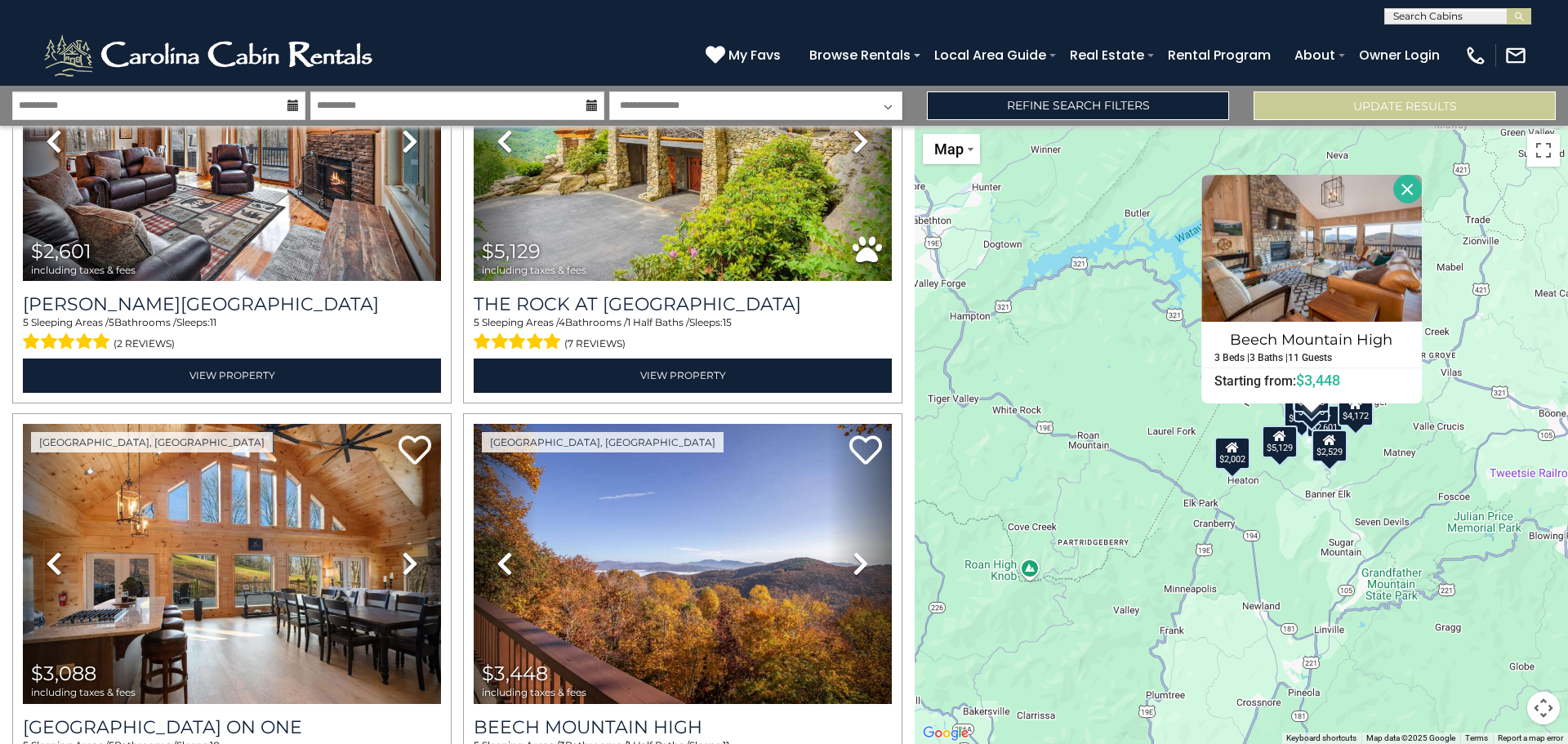
click at [1156, 368] on div "$4,193 $3,700 $2,601 $5,129 $3,088 $3,448 $2,002 $2,533 $2,529 $4,172 Beech Mou…" at bounding box center [1241, 434] width 653 height 618
click at [1365, 470] on div "$4,193 $3,700 $2,601 $5,129 $3,088 $3,448 $2,002 $2,533 $2,529 $4,172 Beech Mou…" at bounding box center [1241, 434] width 653 height 618
click at [1411, 187] on button "Close" at bounding box center [1407, 188] width 29 height 29
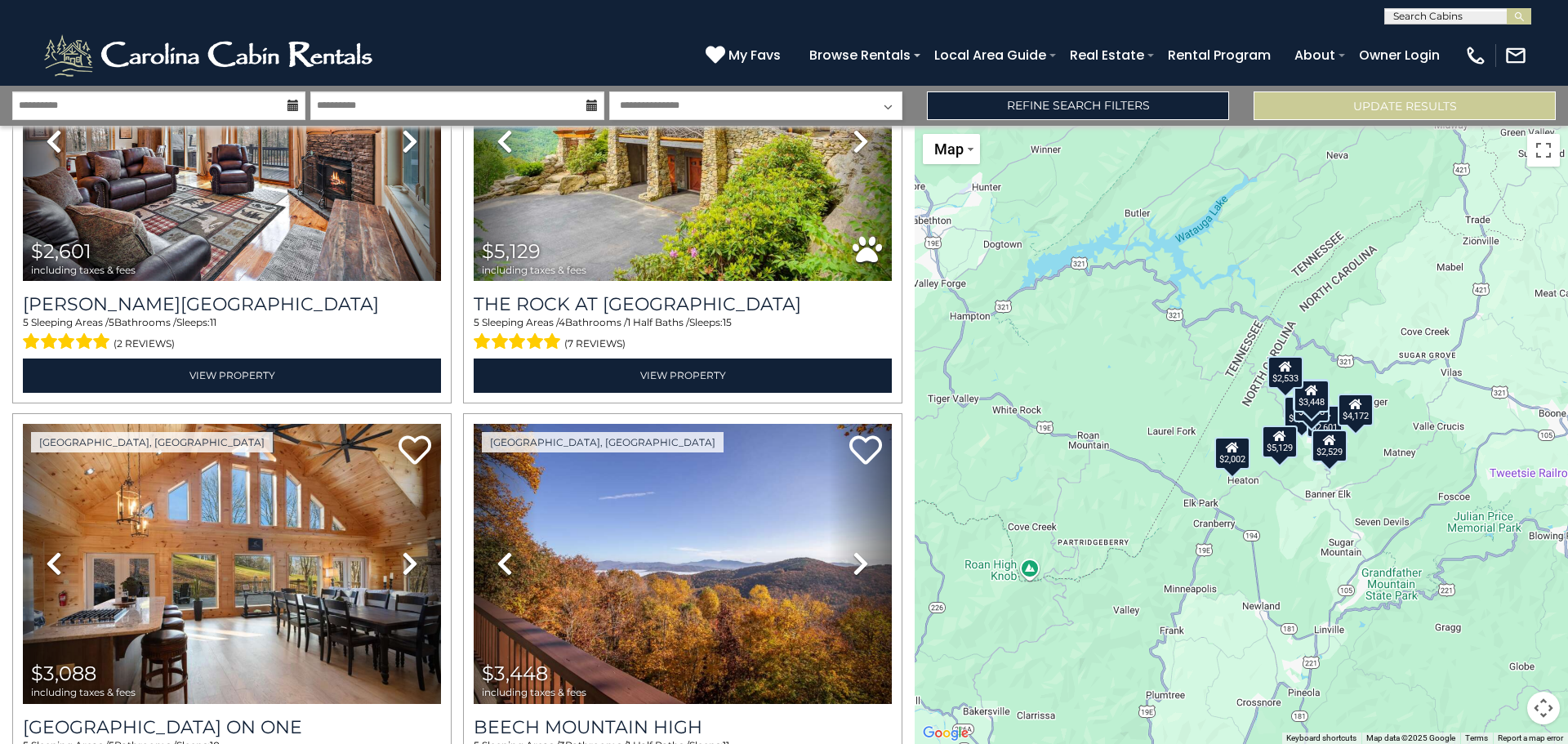
click at [1350, 419] on div "$4,172" at bounding box center [1355, 408] width 36 height 32
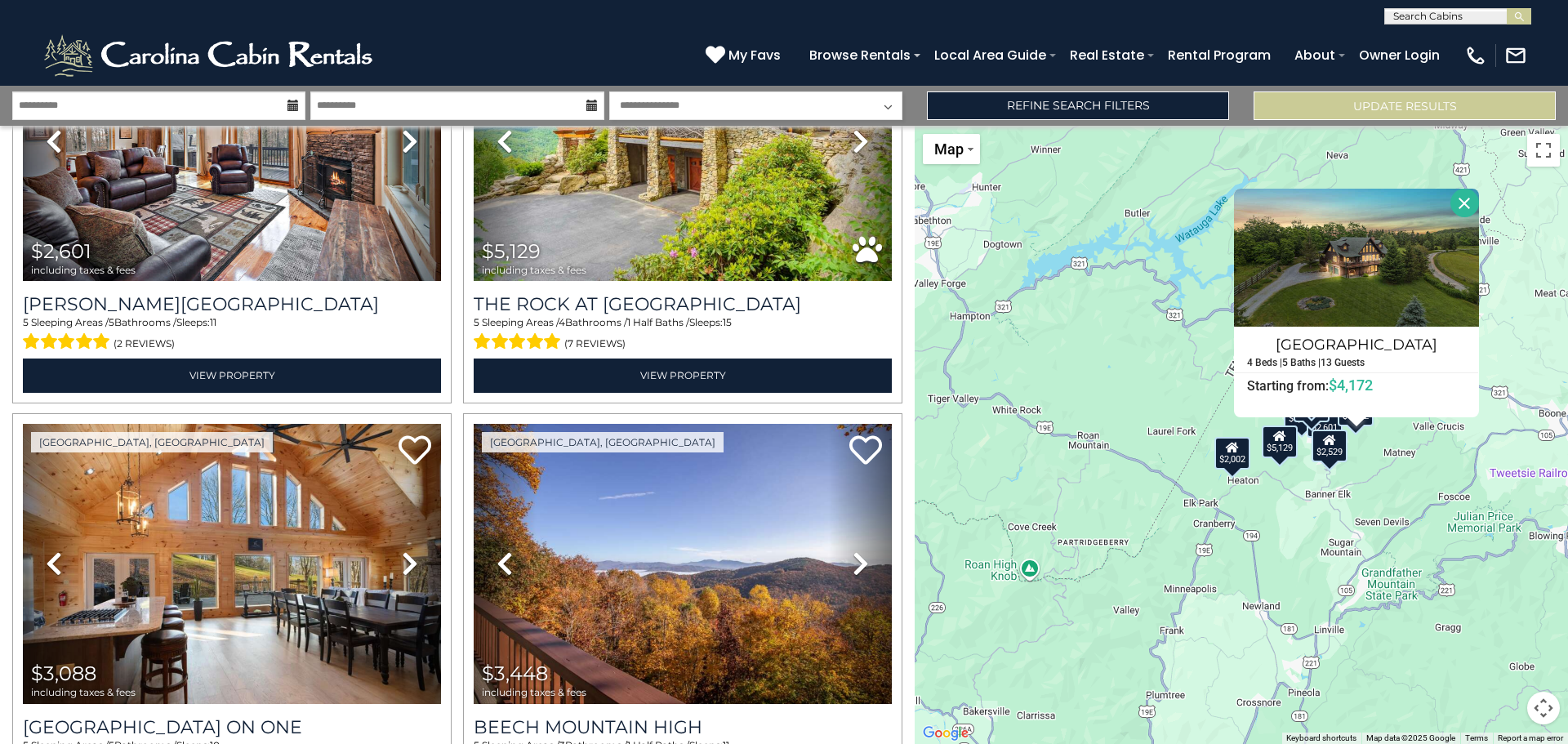
click at [1455, 202] on button "Close" at bounding box center [1464, 203] width 29 height 29
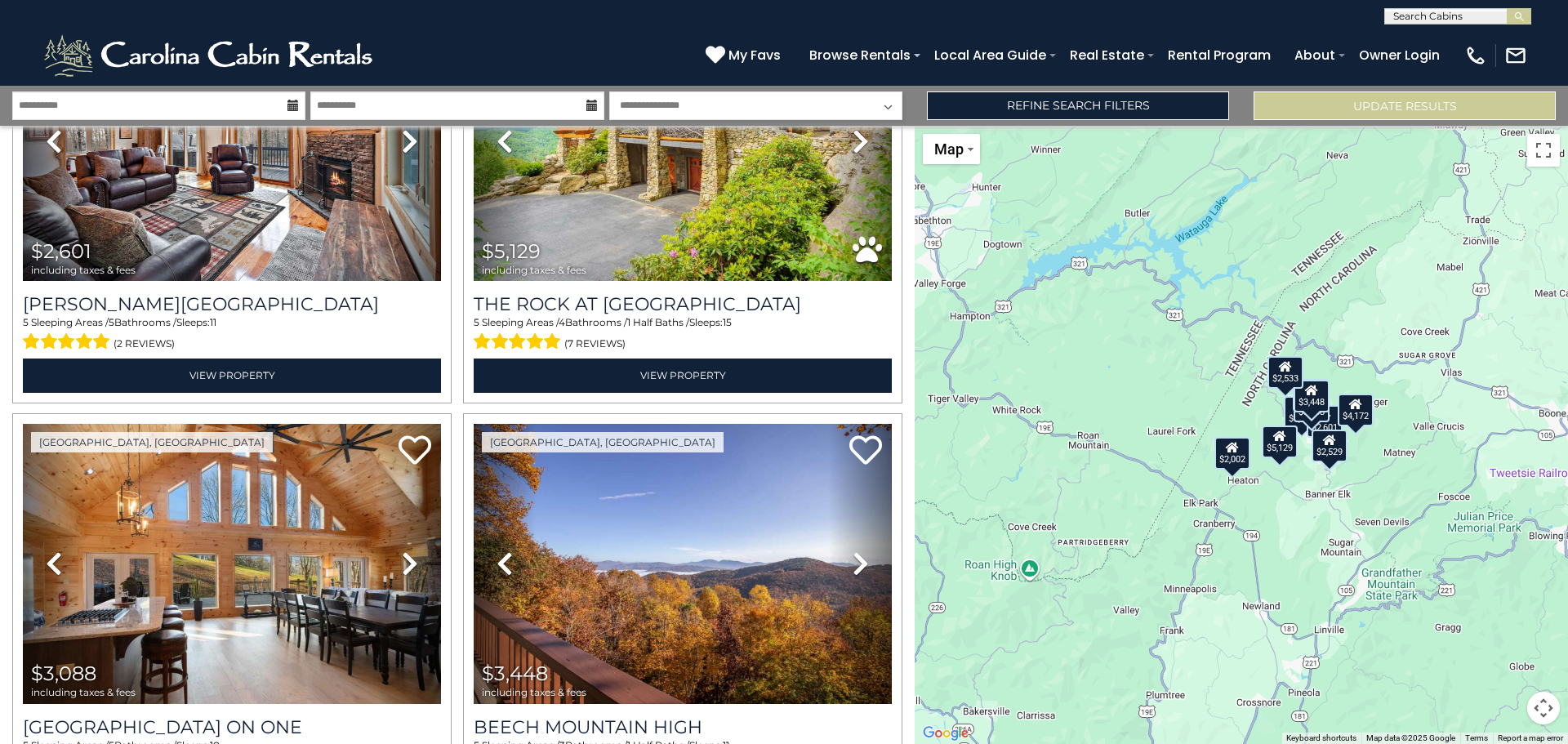
click at [1278, 381] on div "$2,533" at bounding box center [1285, 371] width 36 height 32
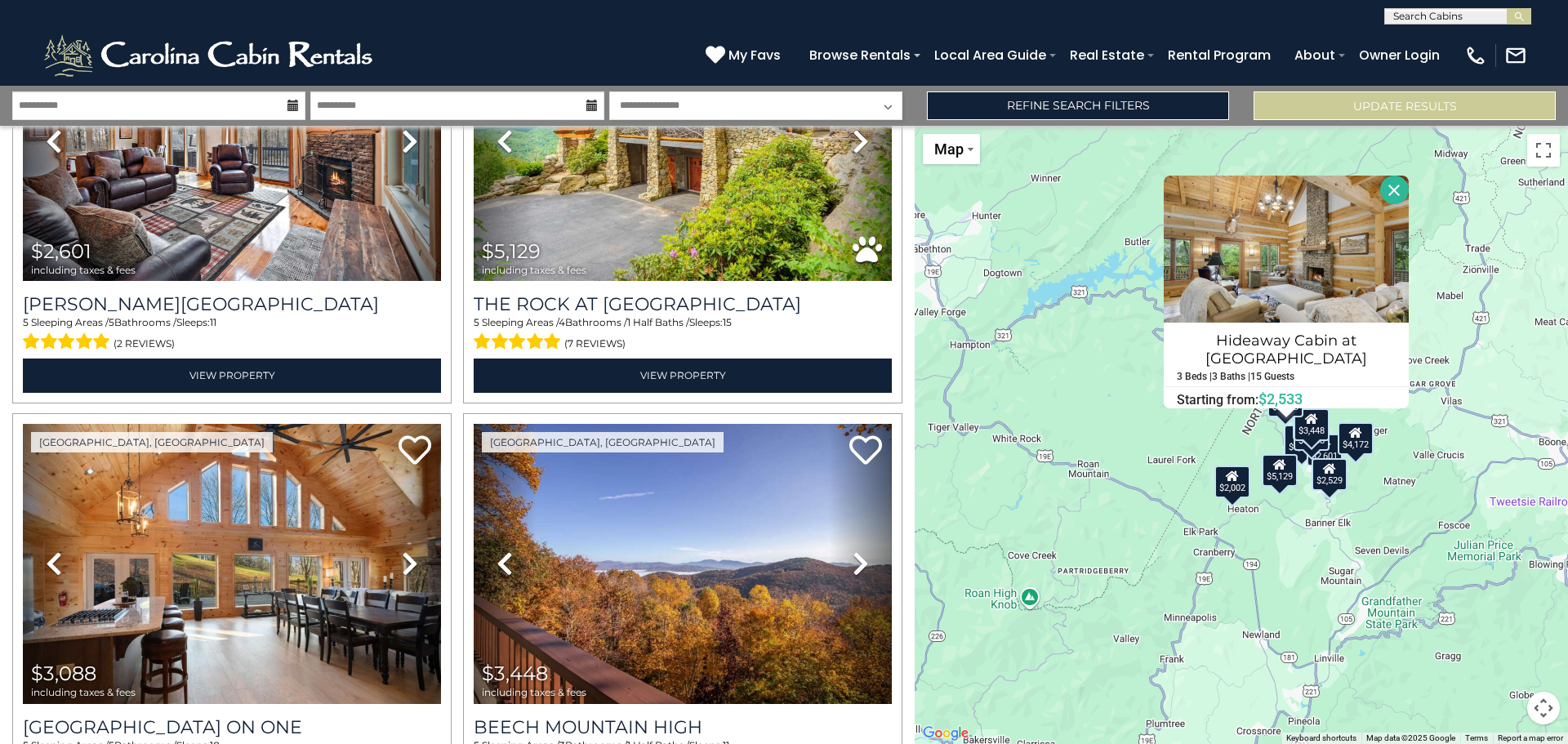
click at [1386, 188] on button "Close" at bounding box center [1394, 189] width 29 height 29
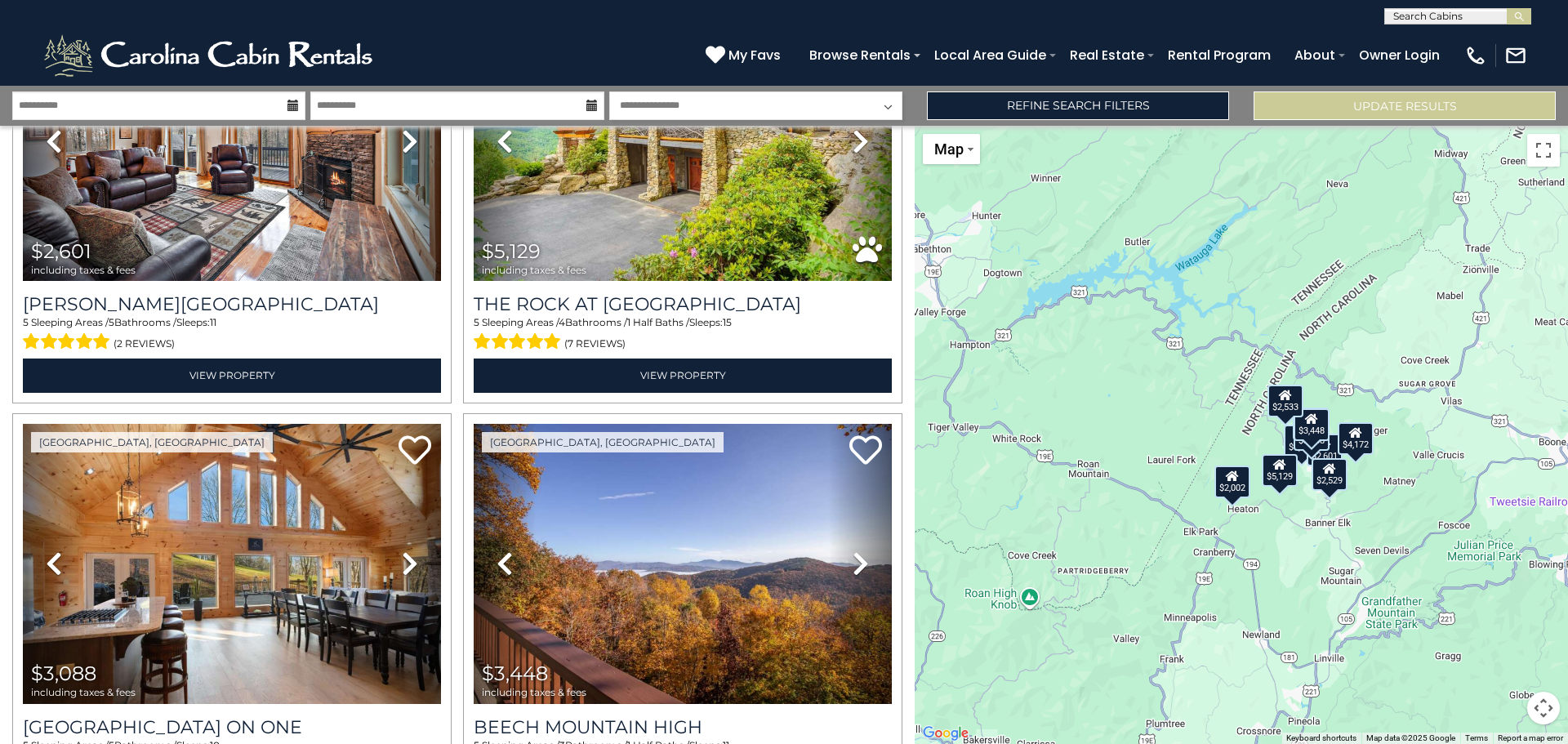
click at [1292, 453] on div "$4,193" at bounding box center [1301, 440] width 36 height 32
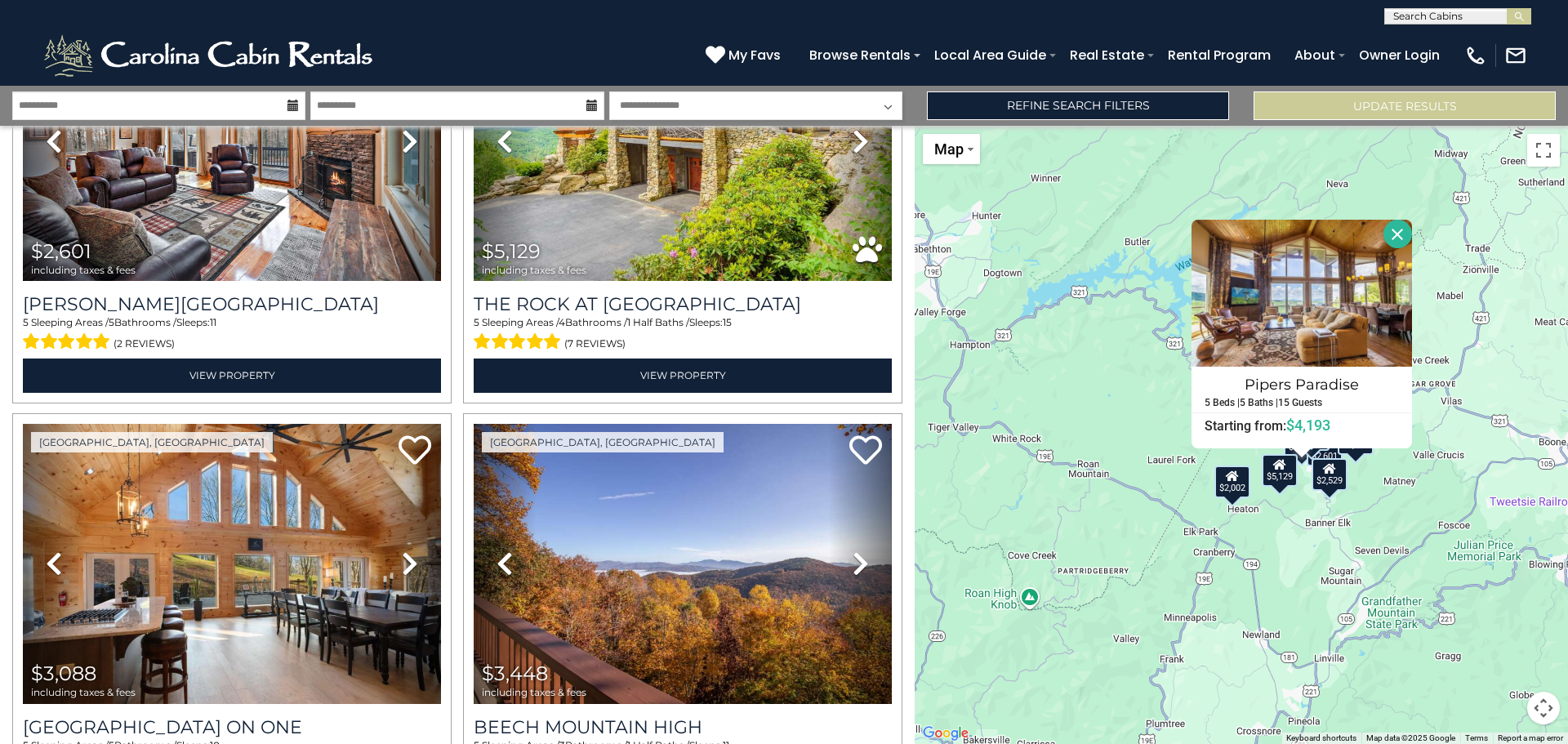
click at [1393, 230] on button "Close" at bounding box center [1397, 233] width 29 height 29
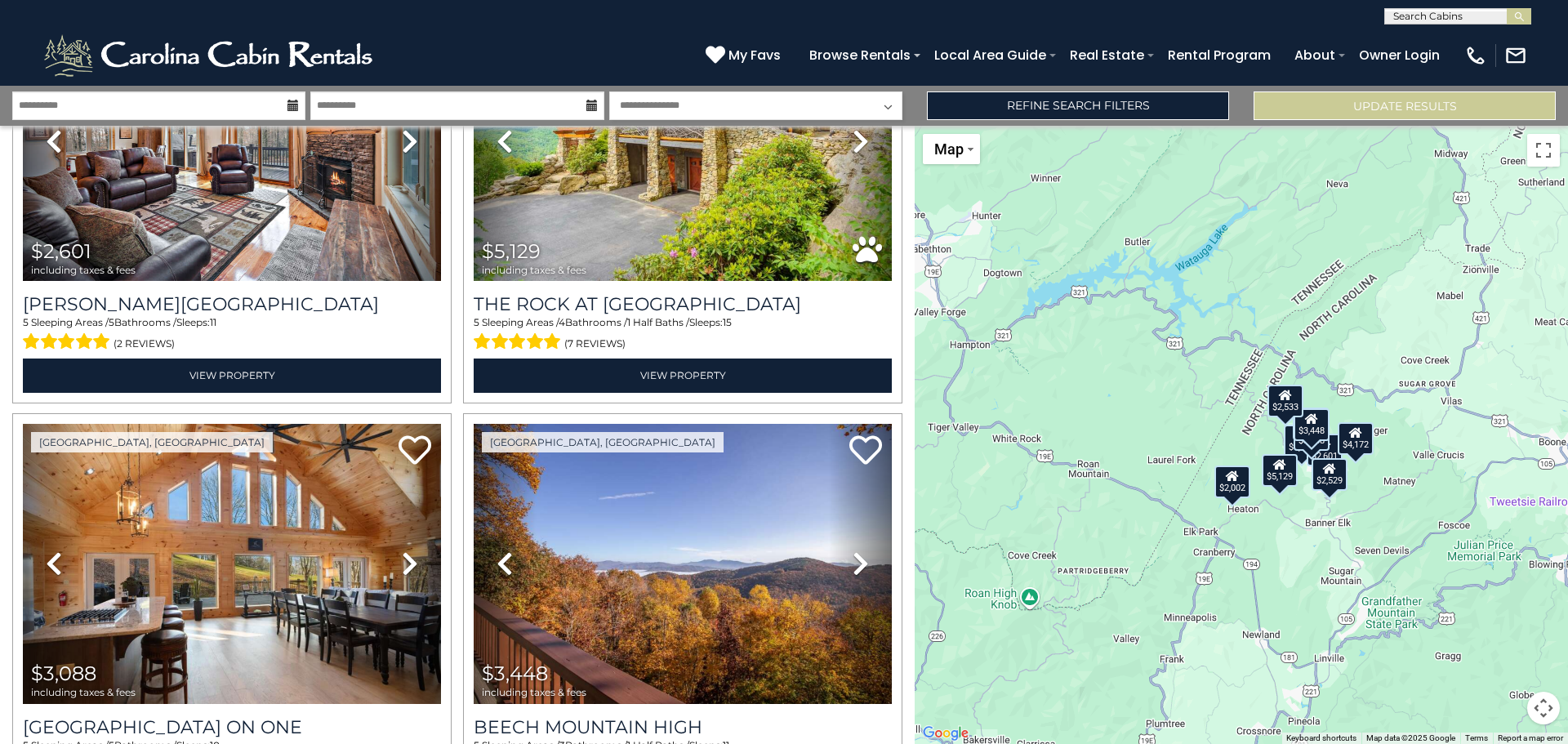
click at [1332, 485] on div "$2,529" at bounding box center [1329, 473] width 36 height 32
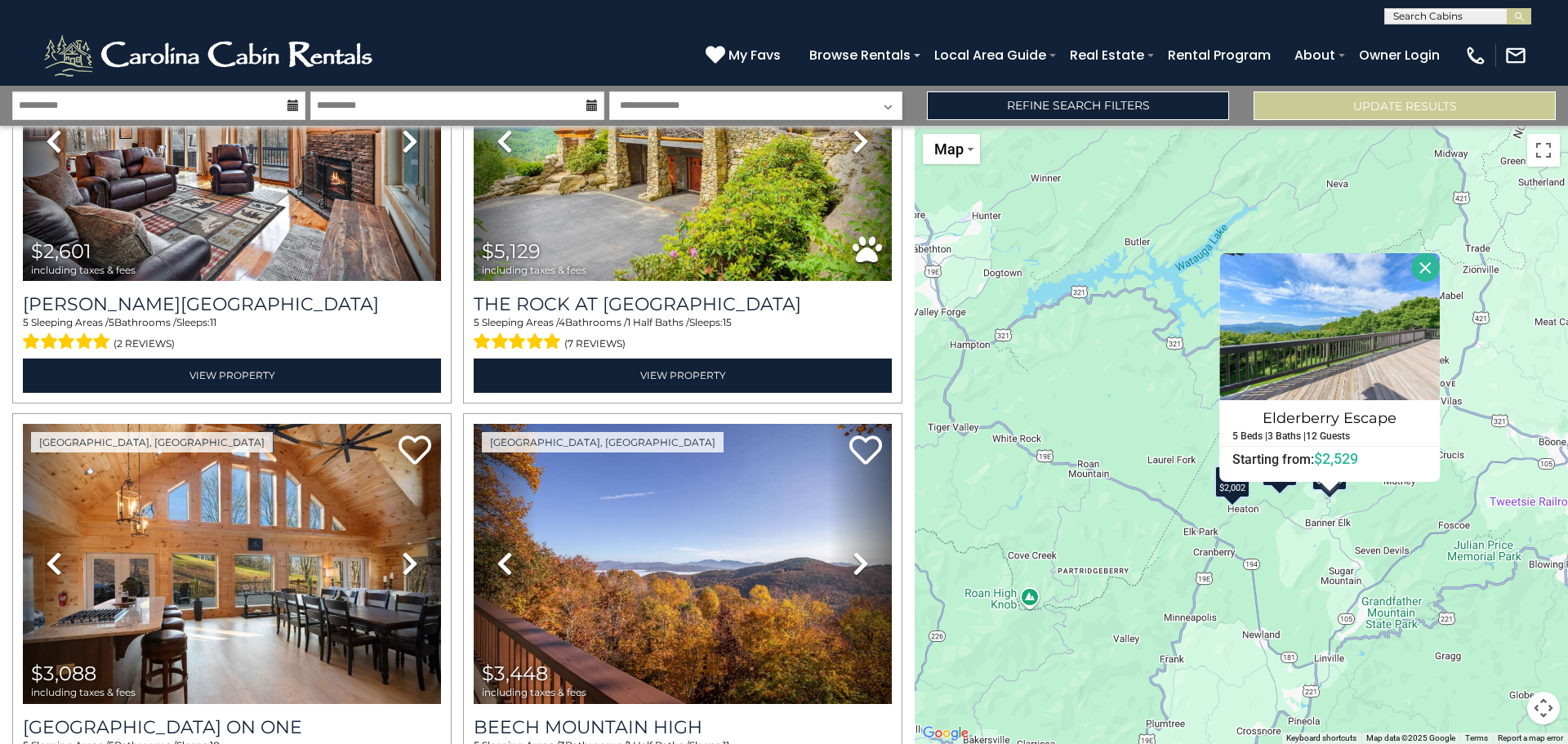
click at [1421, 265] on button "Close" at bounding box center [1425, 266] width 29 height 29
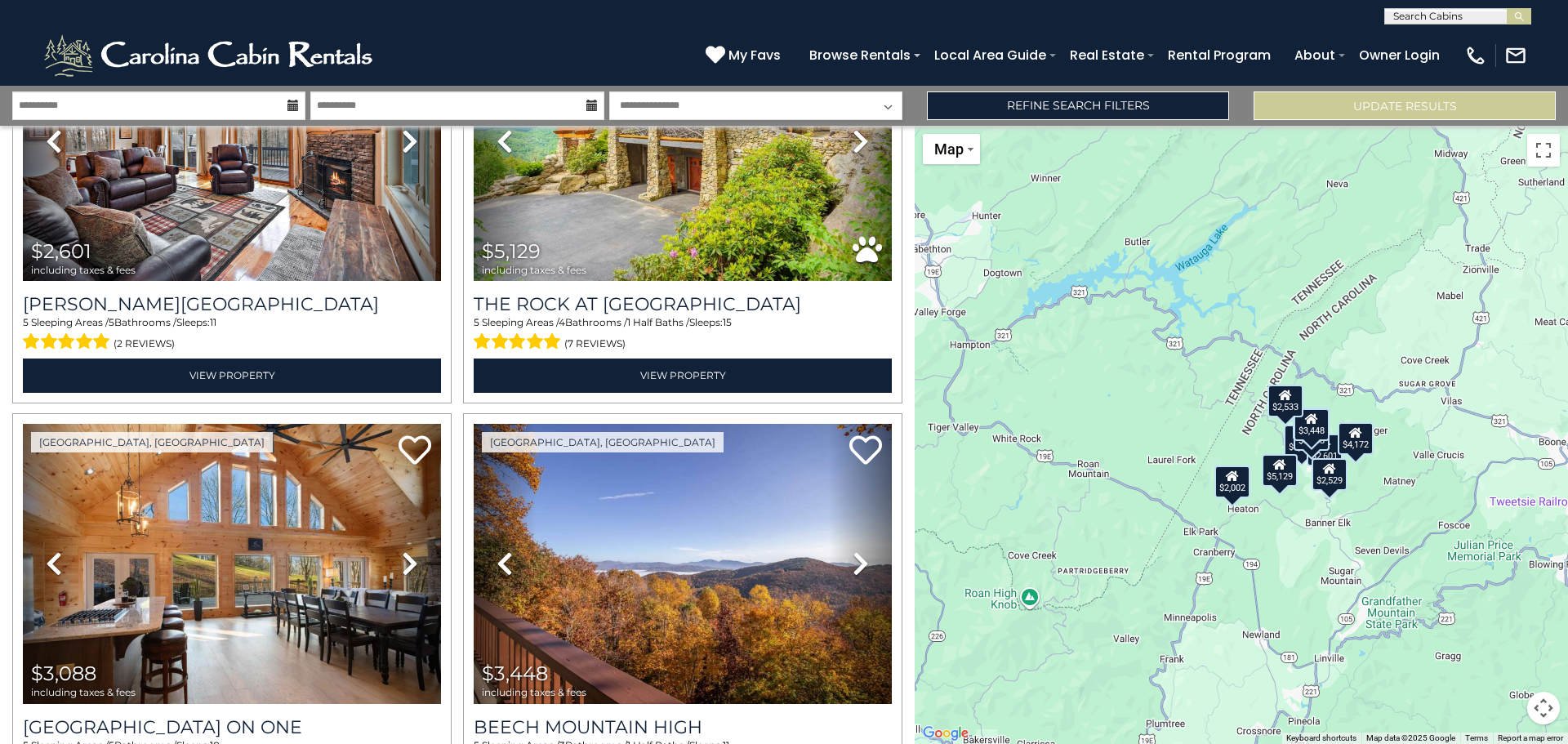
click at [1289, 479] on div "$5,129" at bounding box center [1279, 469] width 36 height 32
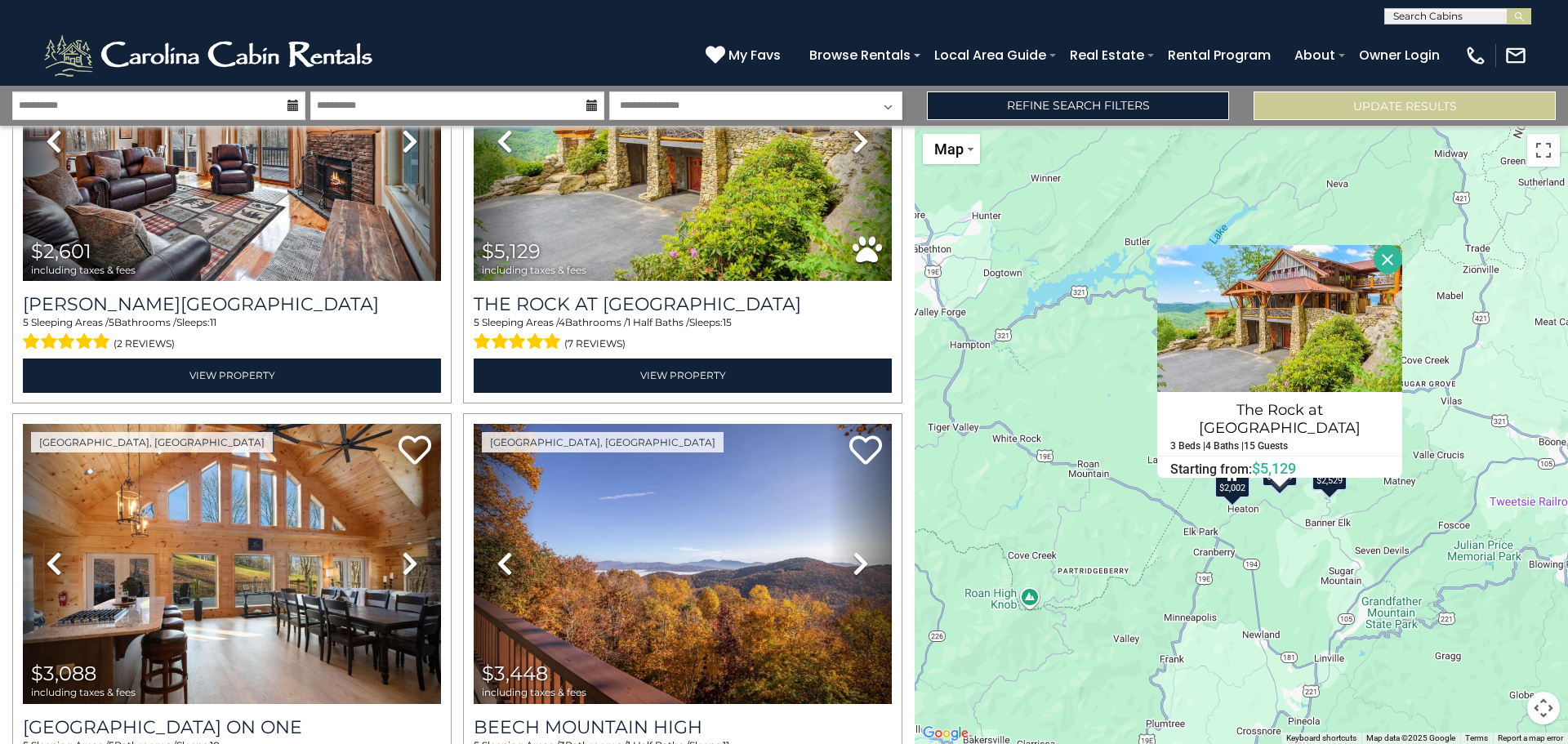
click at [1378, 264] on button "Close" at bounding box center [1387, 259] width 29 height 29
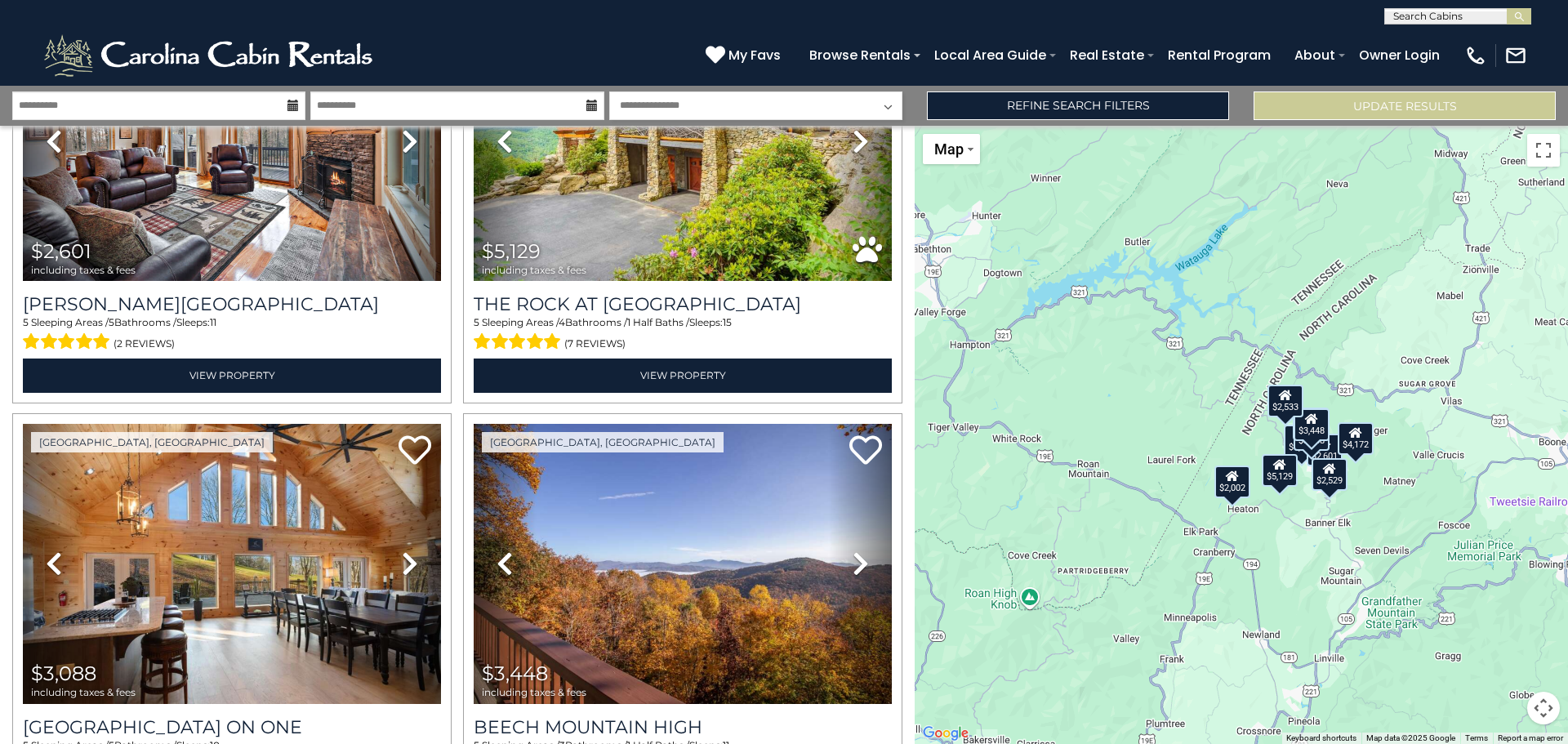
click at [1336, 456] on div "$2,601" at bounding box center [1324, 449] width 36 height 32
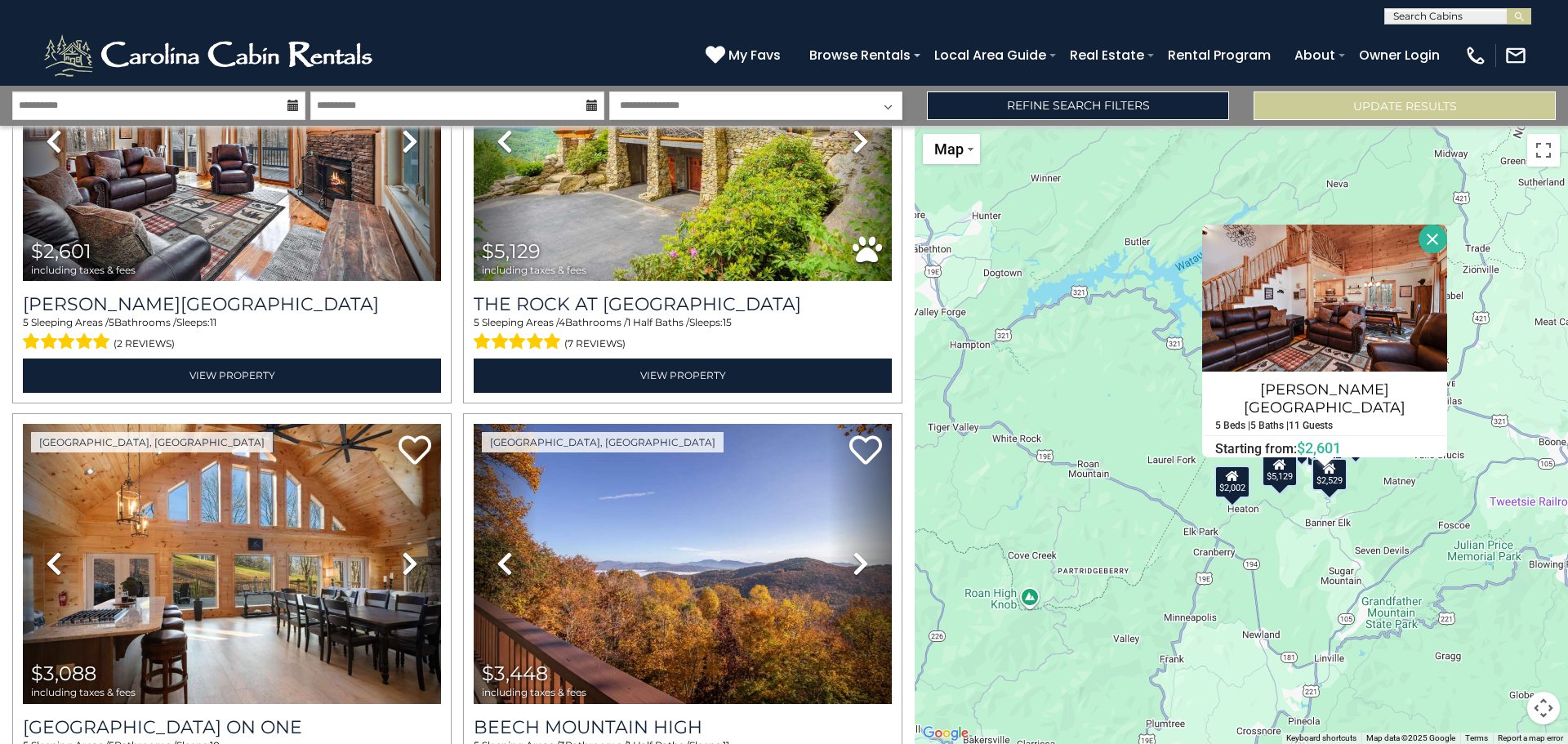
click at [1419, 243] on button "Close" at bounding box center [1432, 238] width 29 height 29
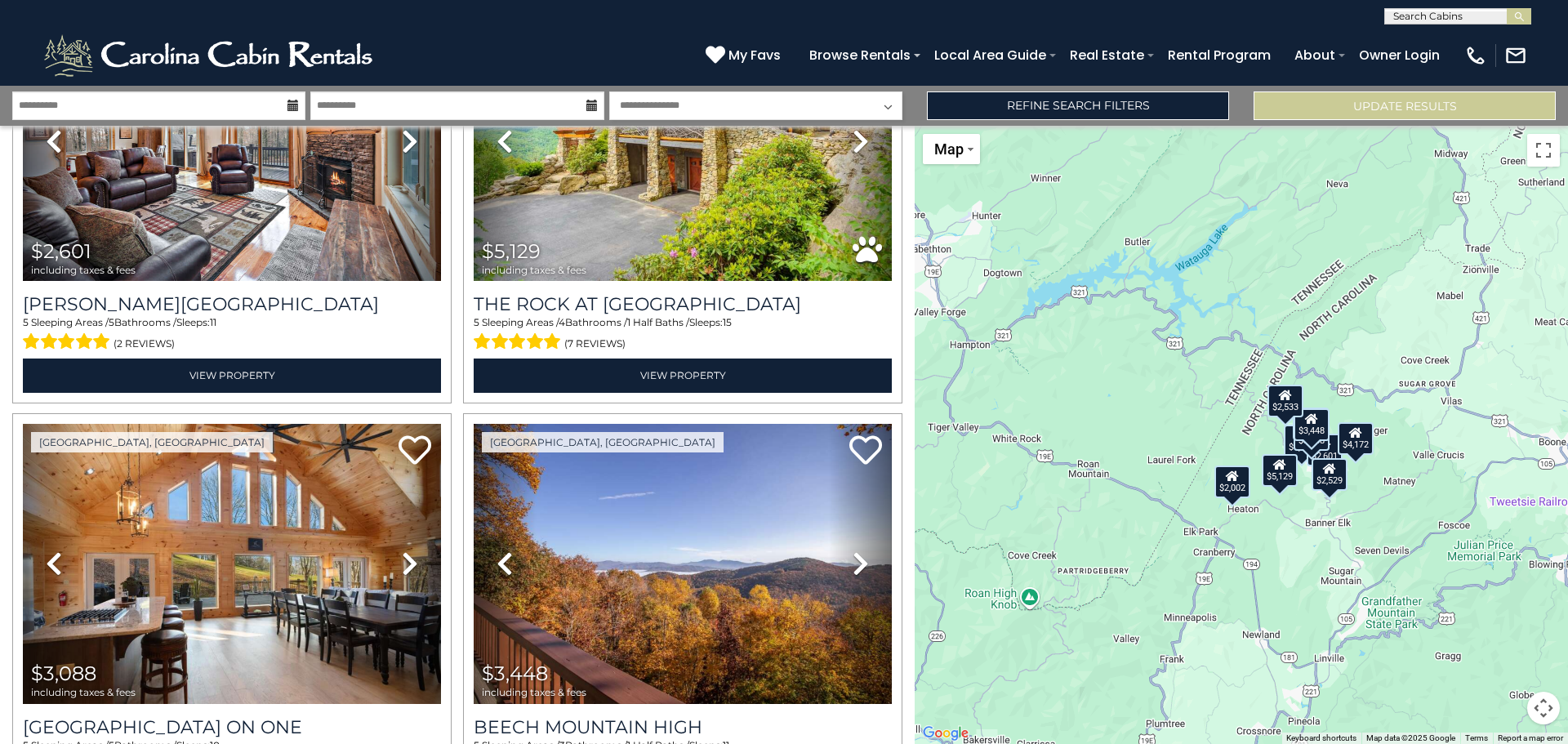
click at [1322, 450] on div "$3,088" at bounding box center [1311, 433] width 36 height 32
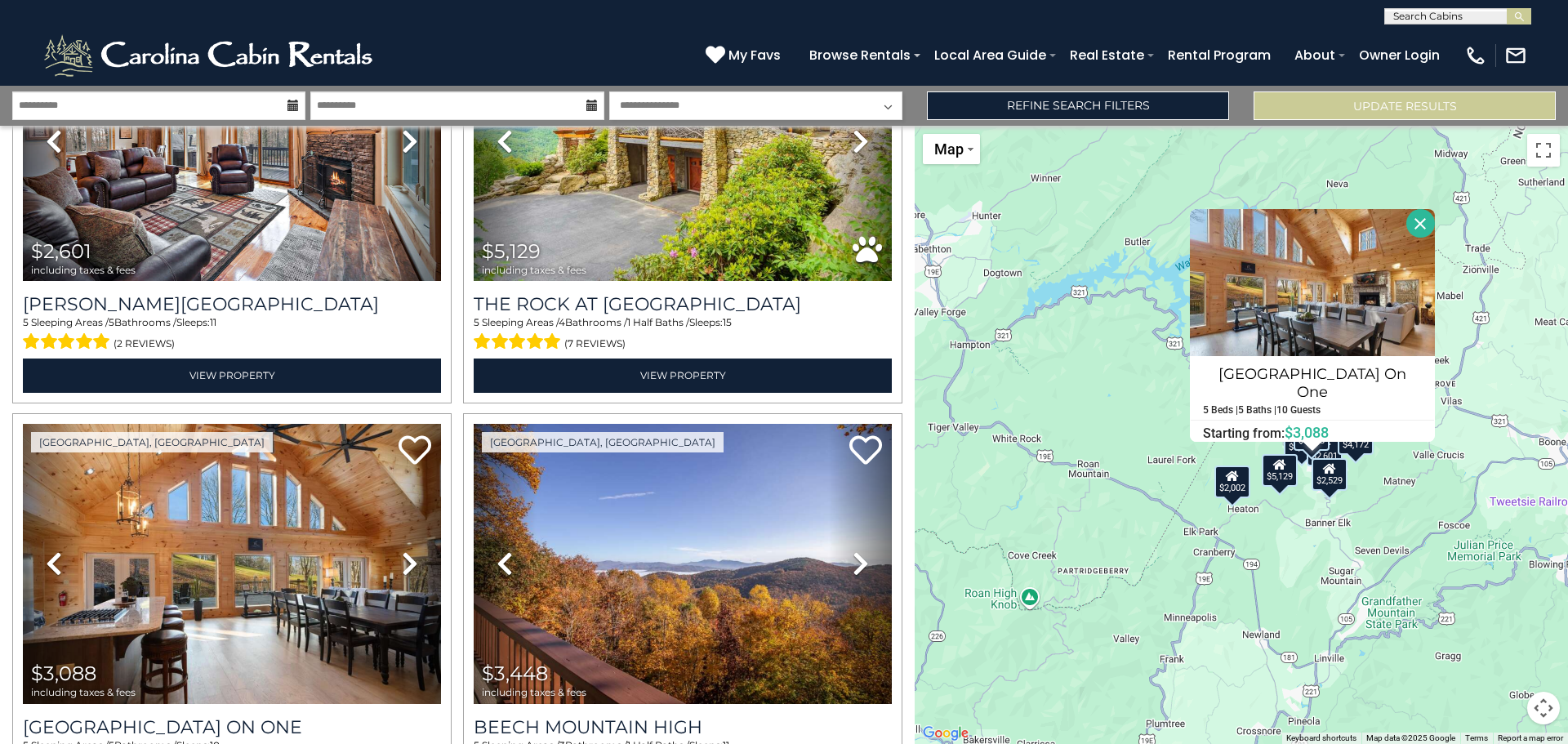
click at [1408, 229] on button "Close" at bounding box center [1420, 223] width 29 height 29
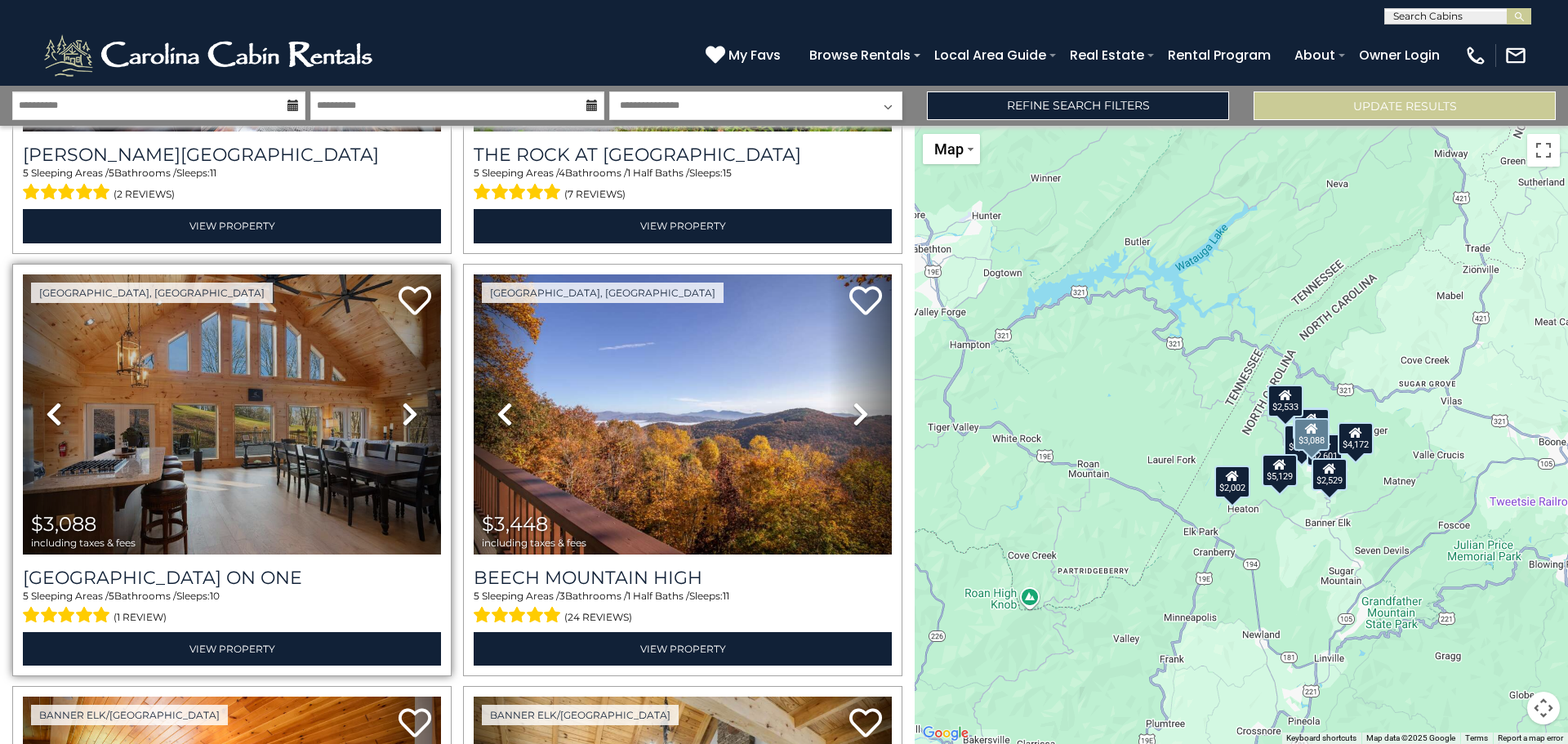
scroll to position [774, 0]
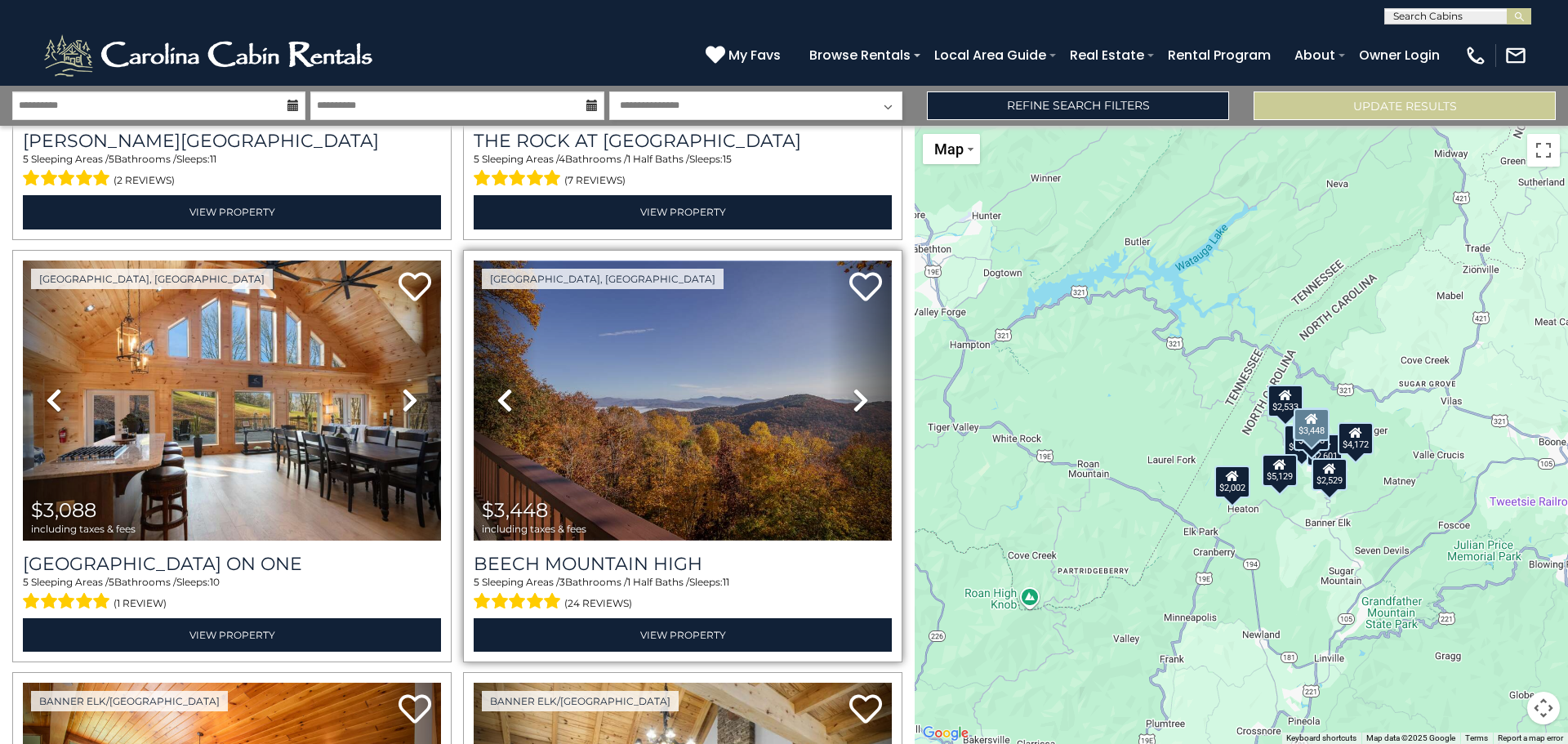
click at [599, 431] on img at bounding box center [683, 400] width 418 height 280
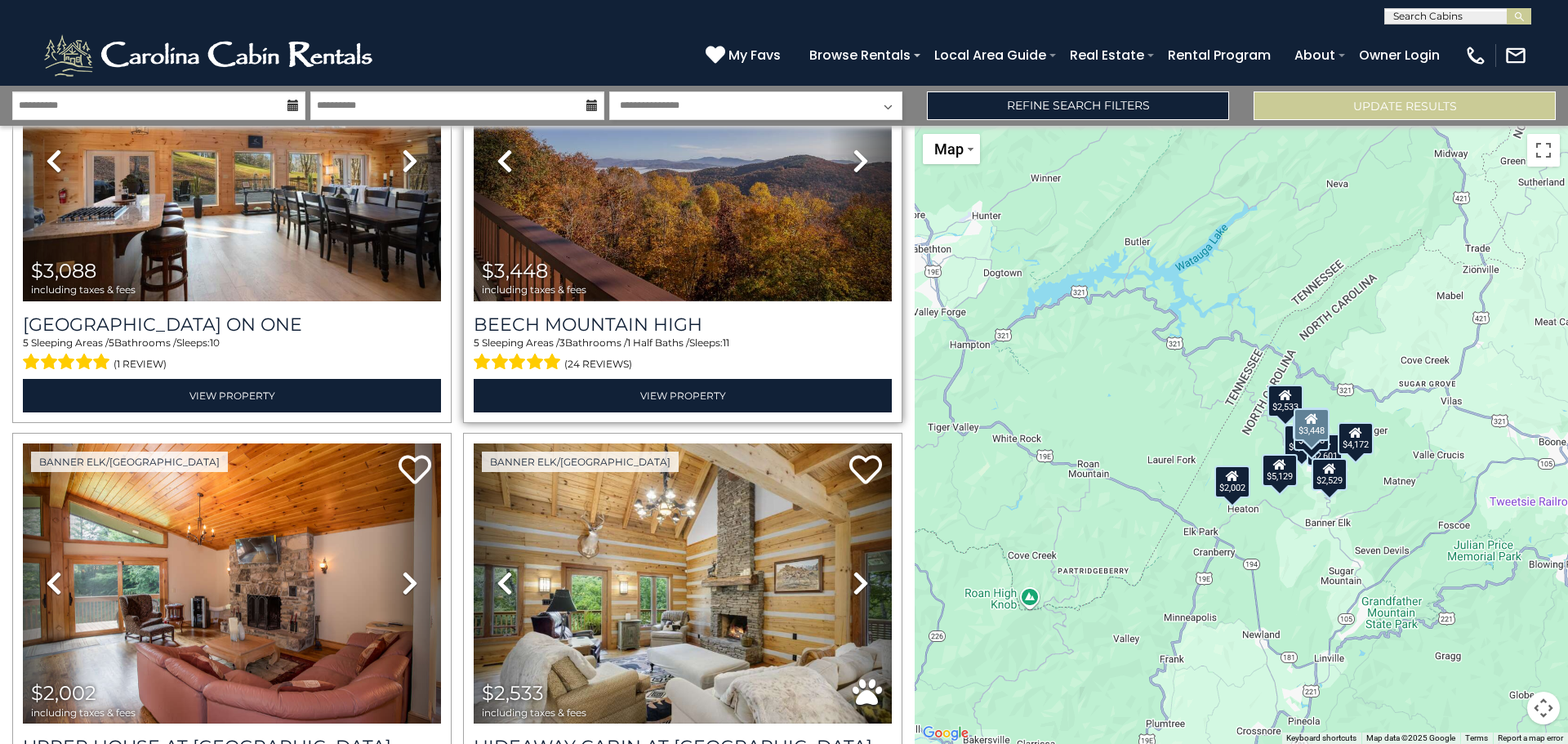
scroll to position [1101, 0]
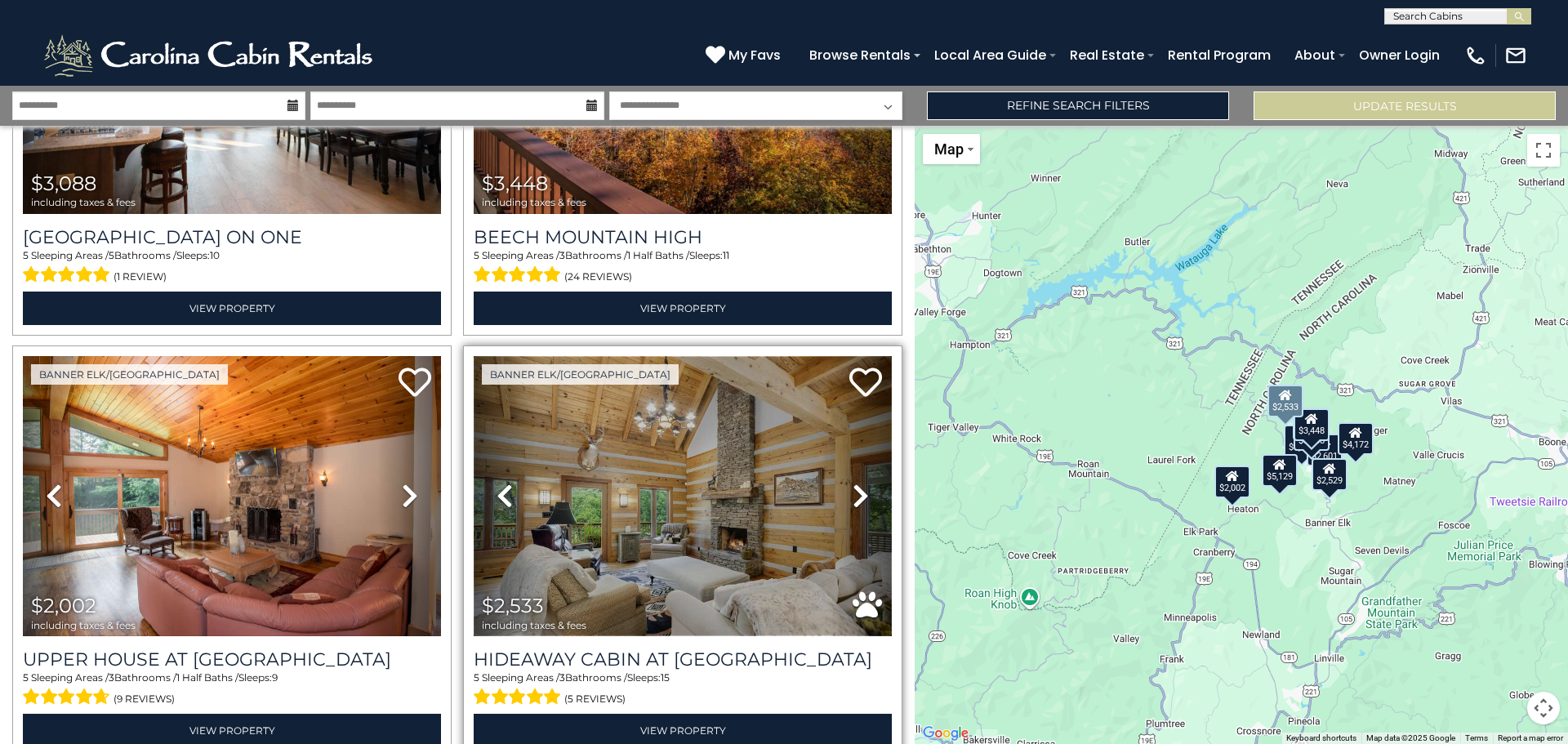
click at [636, 526] on img at bounding box center [683, 496] width 418 height 280
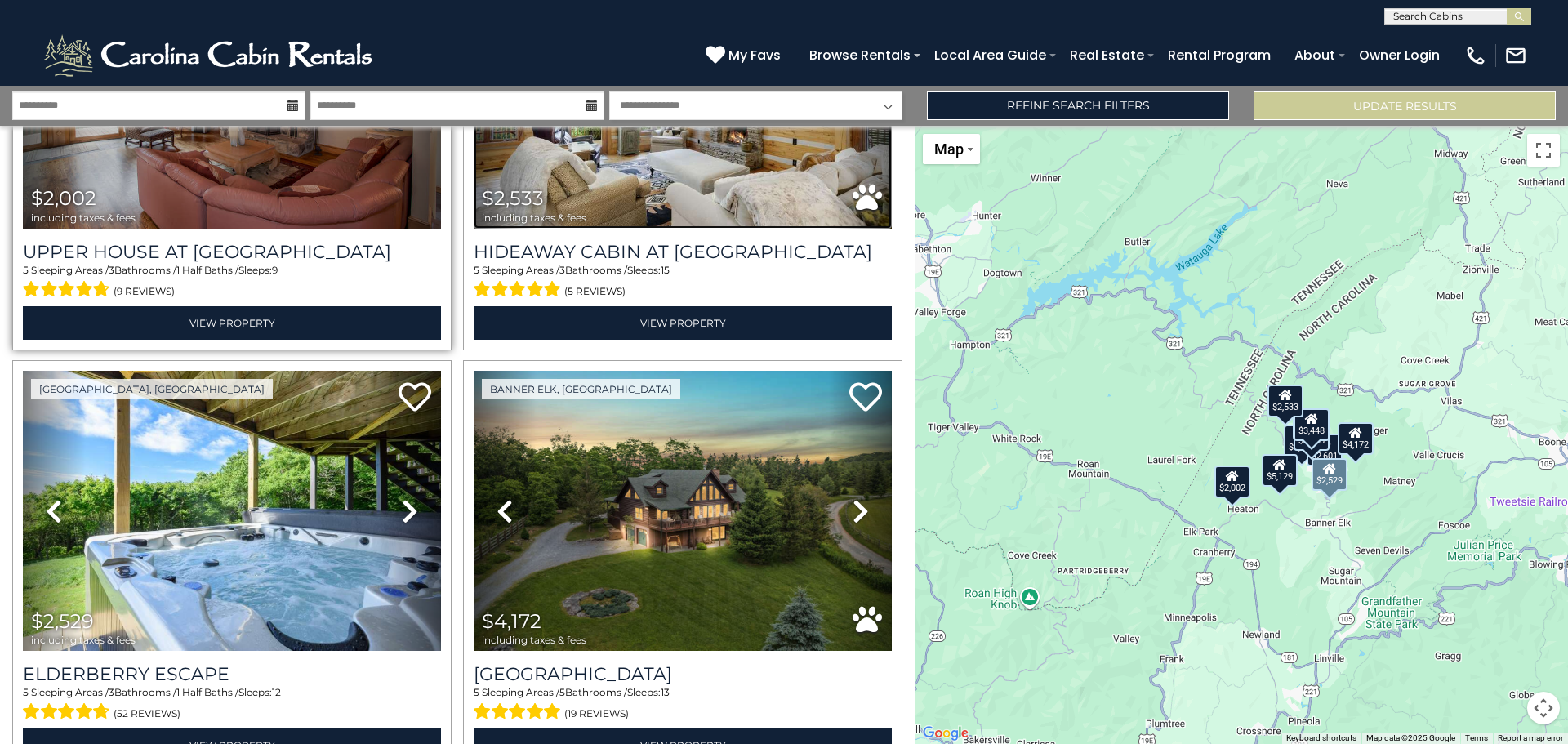
scroll to position [1509, 0]
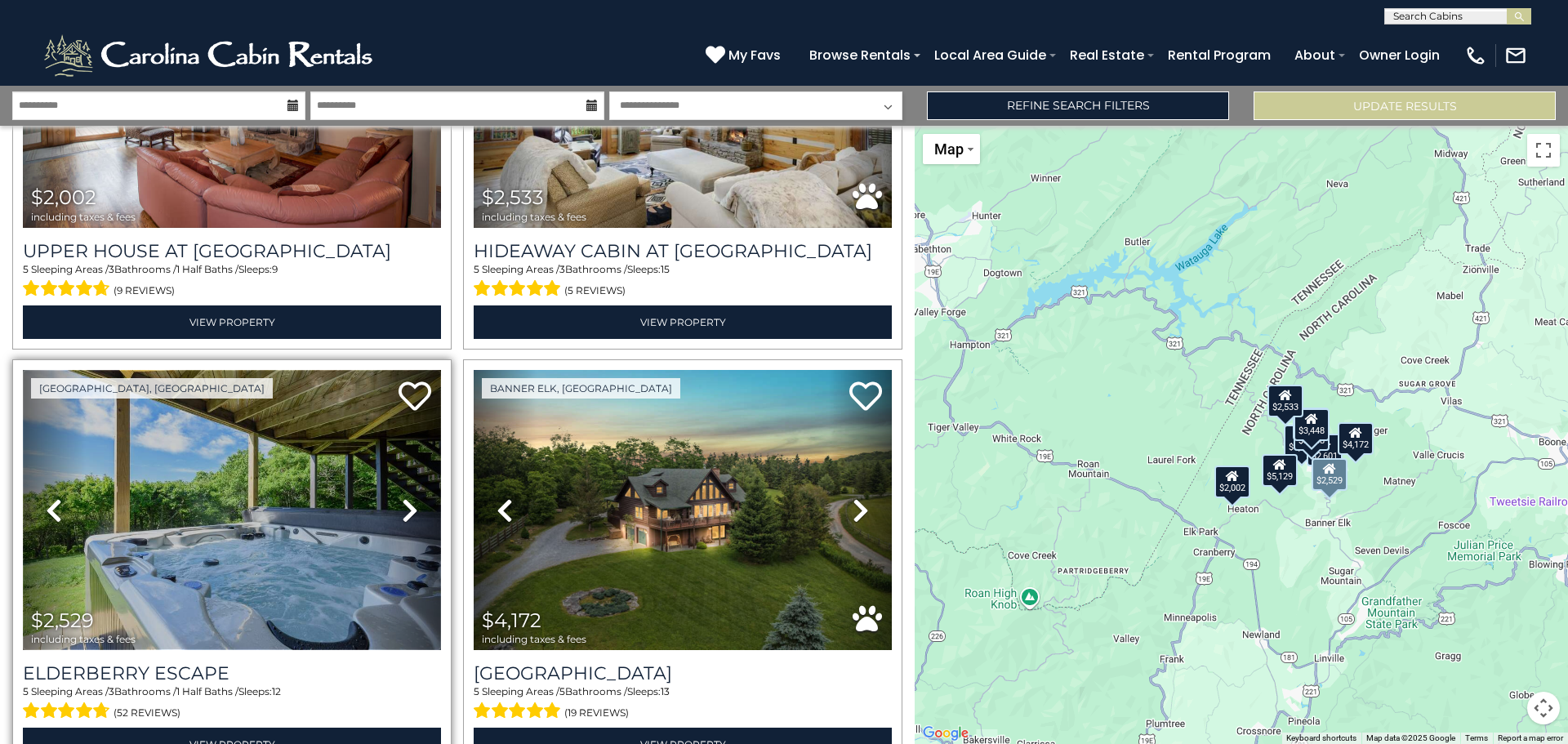
click at [242, 586] on img at bounding box center [232, 510] width 418 height 280
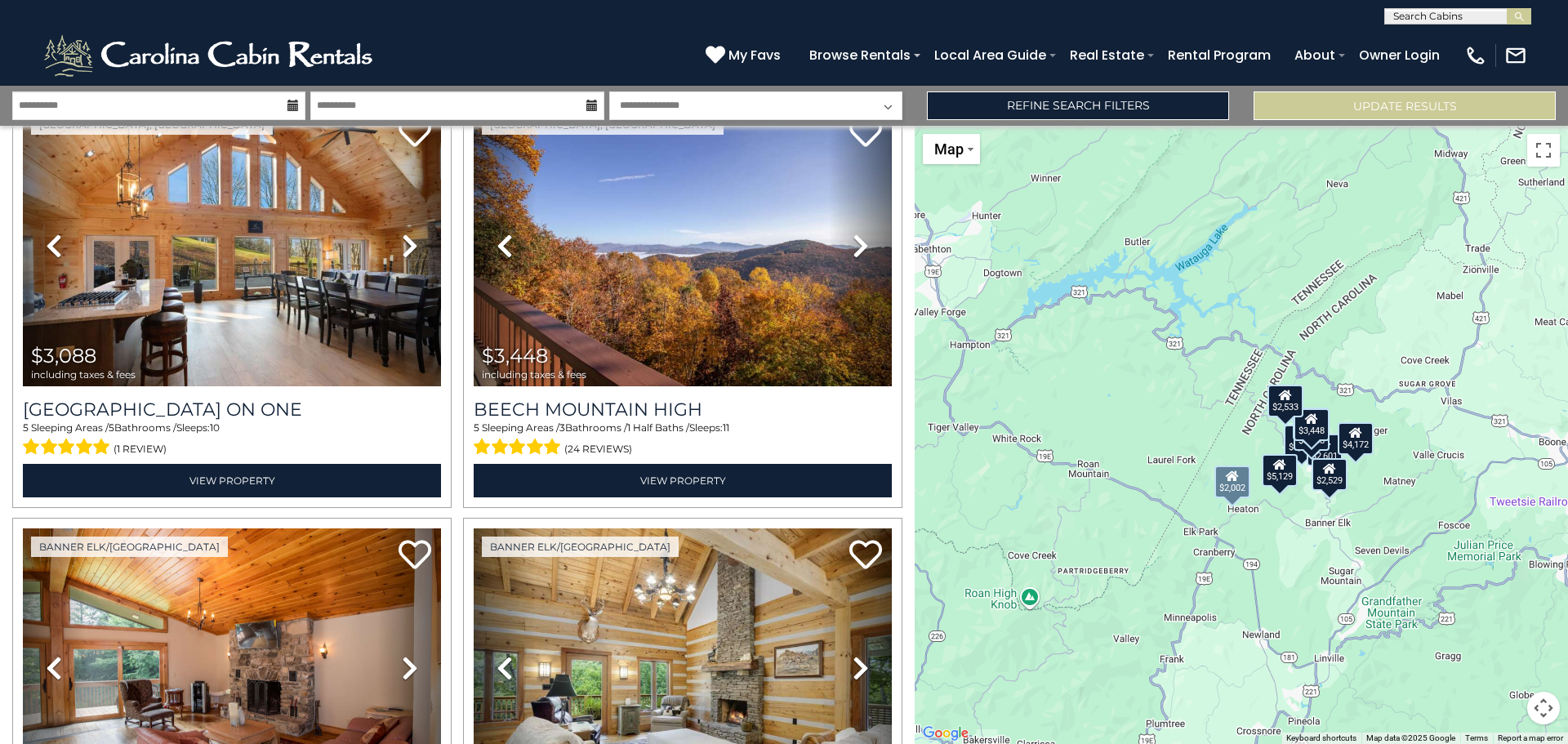
scroll to position [856, 0]
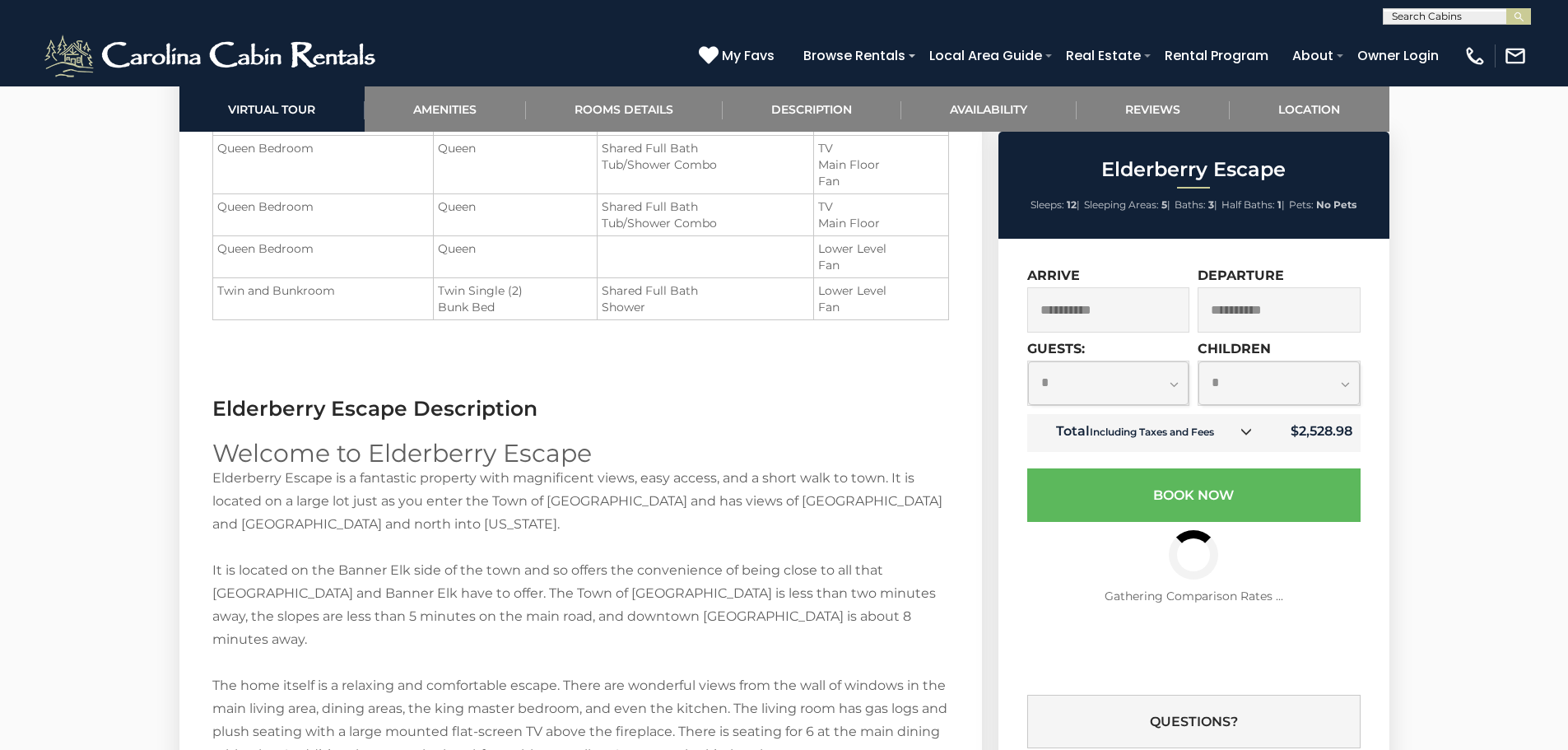
scroll to position [2222, 0]
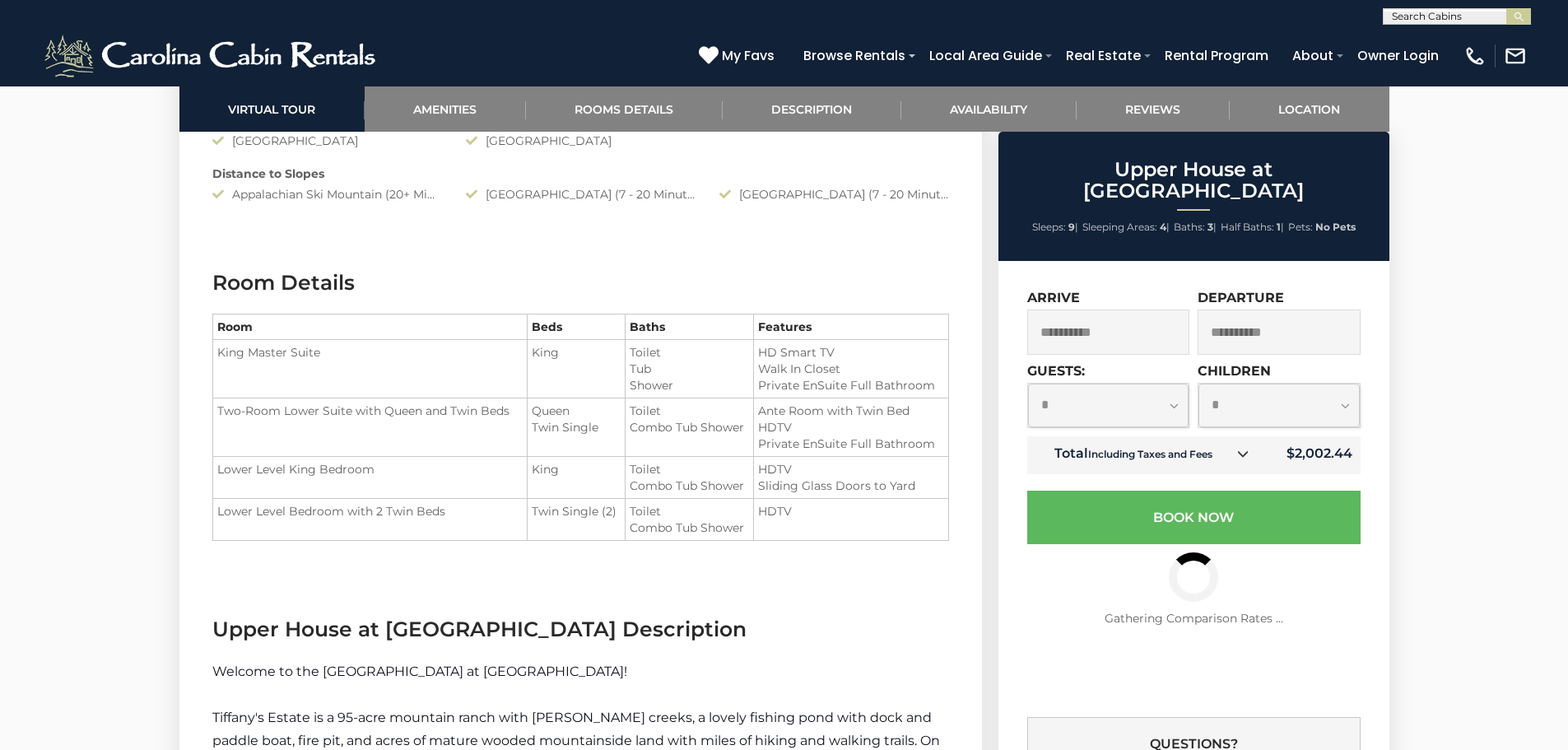
scroll to position [1975, 0]
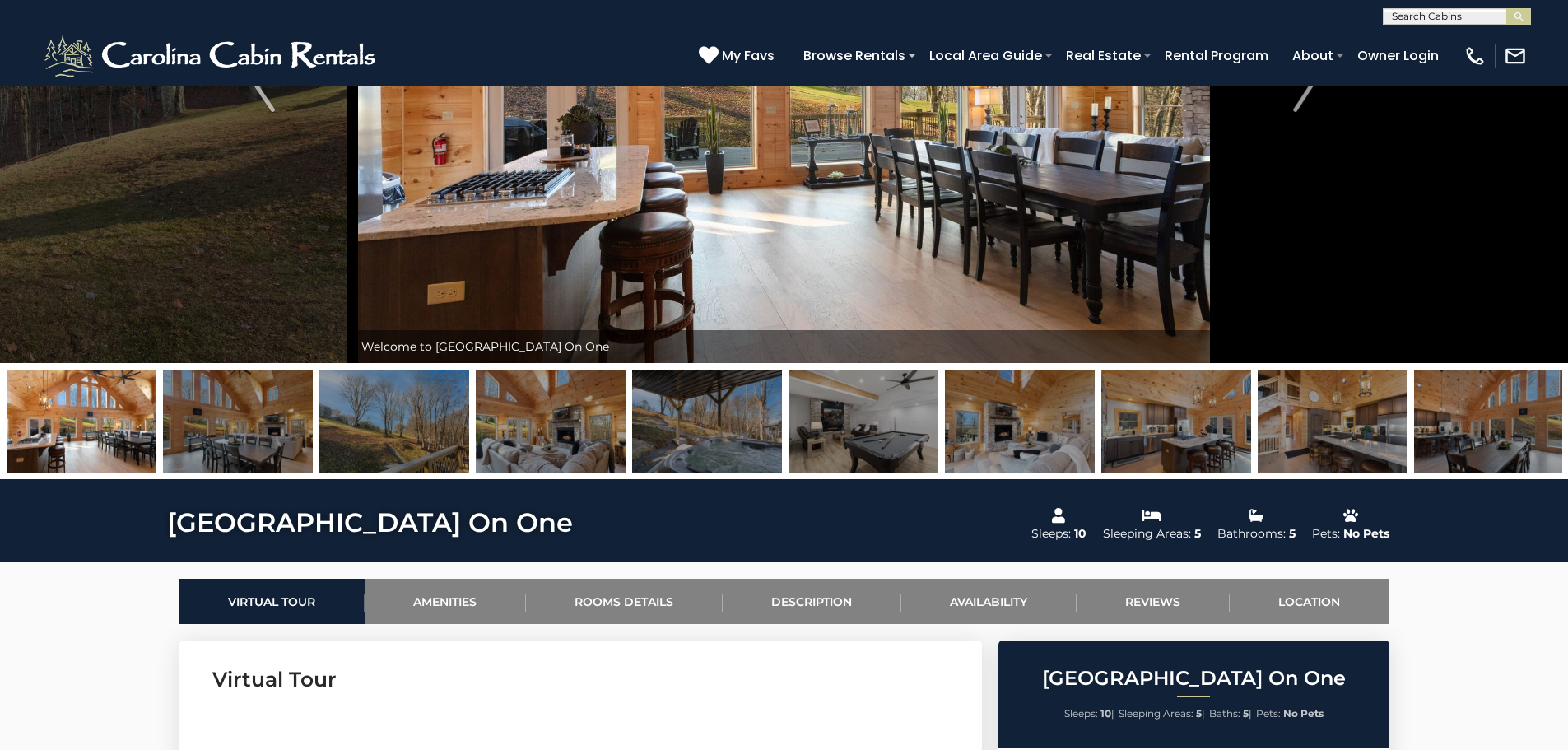
scroll to position [163, 0]
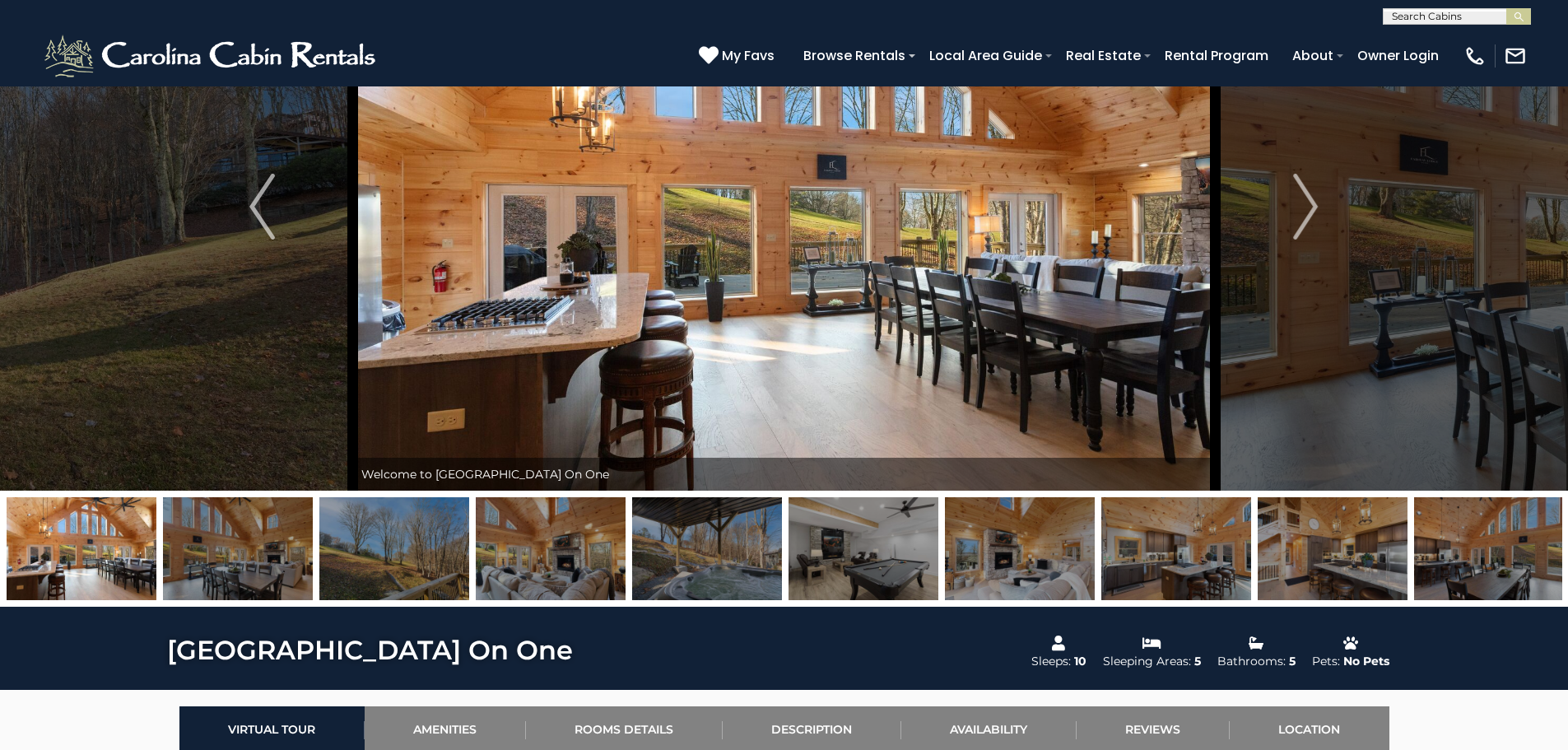
click at [569, 411] on img at bounding box center [784, 206] width 863 height 568
click at [913, 245] on img at bounding box center [784, 206] width 863 height 568
click at [1314, 203] on img "Next" at bounding box center [1305, 206] width 25 height 66
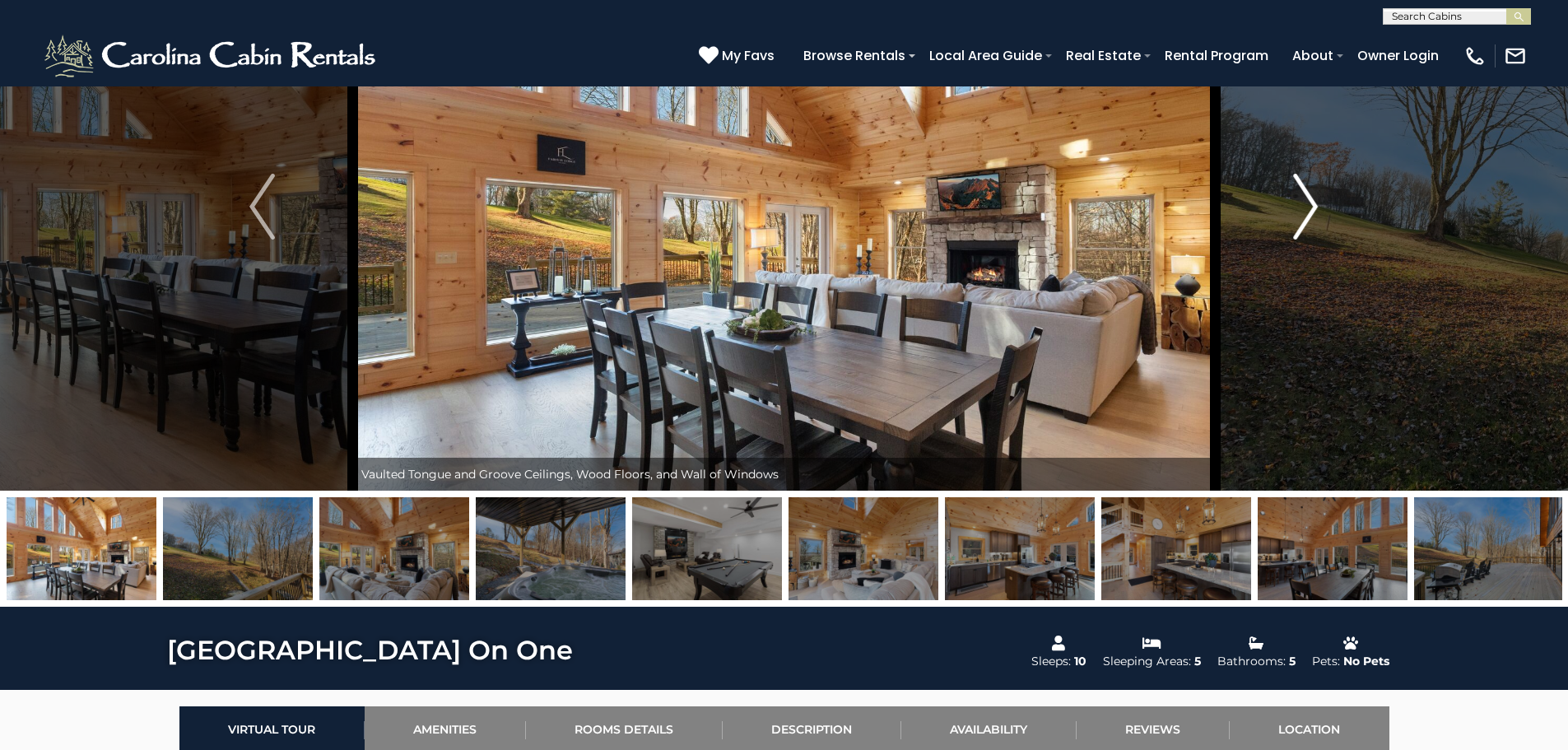
click at [1314, 203] on img "Next" at bounding box center [1305, 206] width 25 height 66
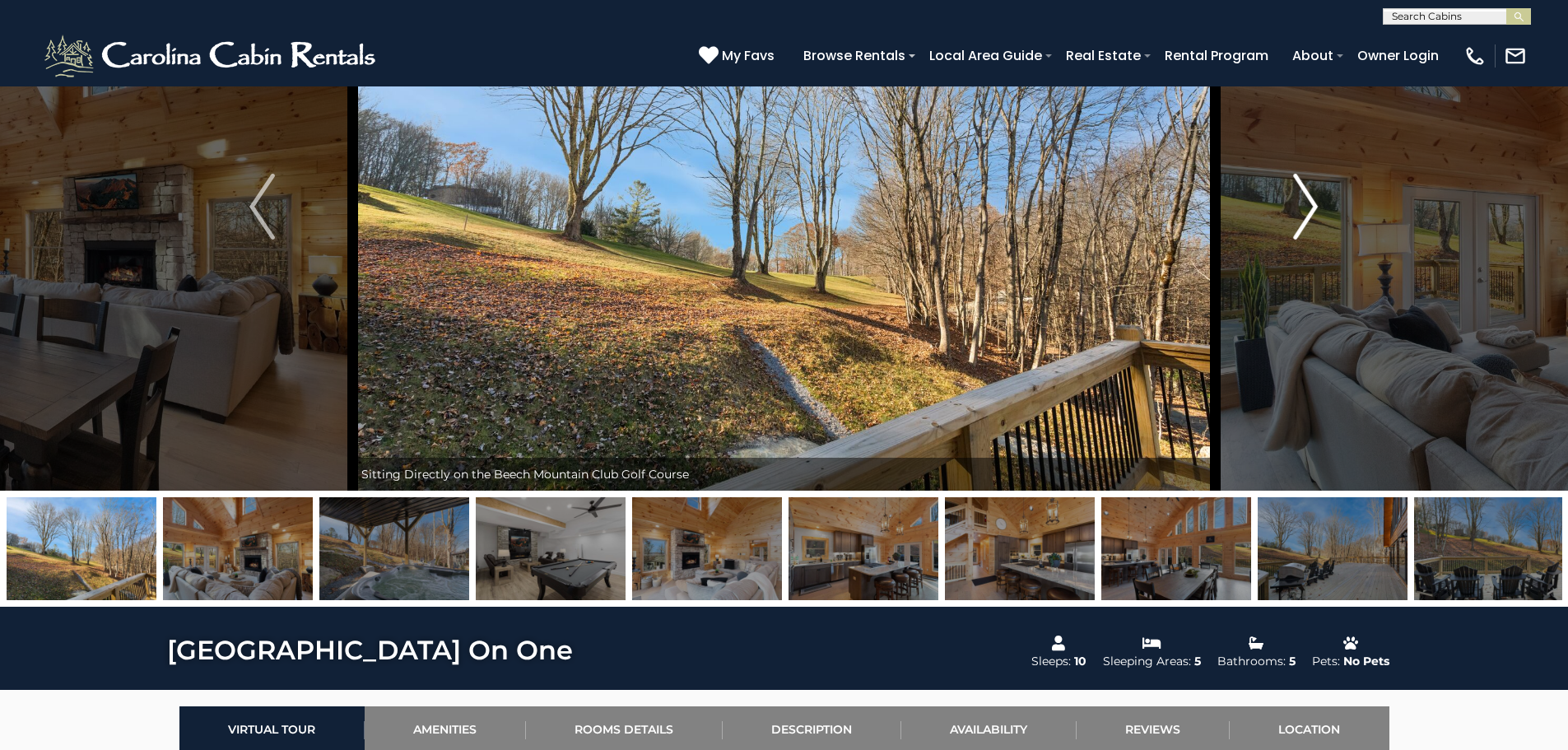
click at [1312, 204] on img "Next" at bounding box center [1305, 206] width 25 height 66
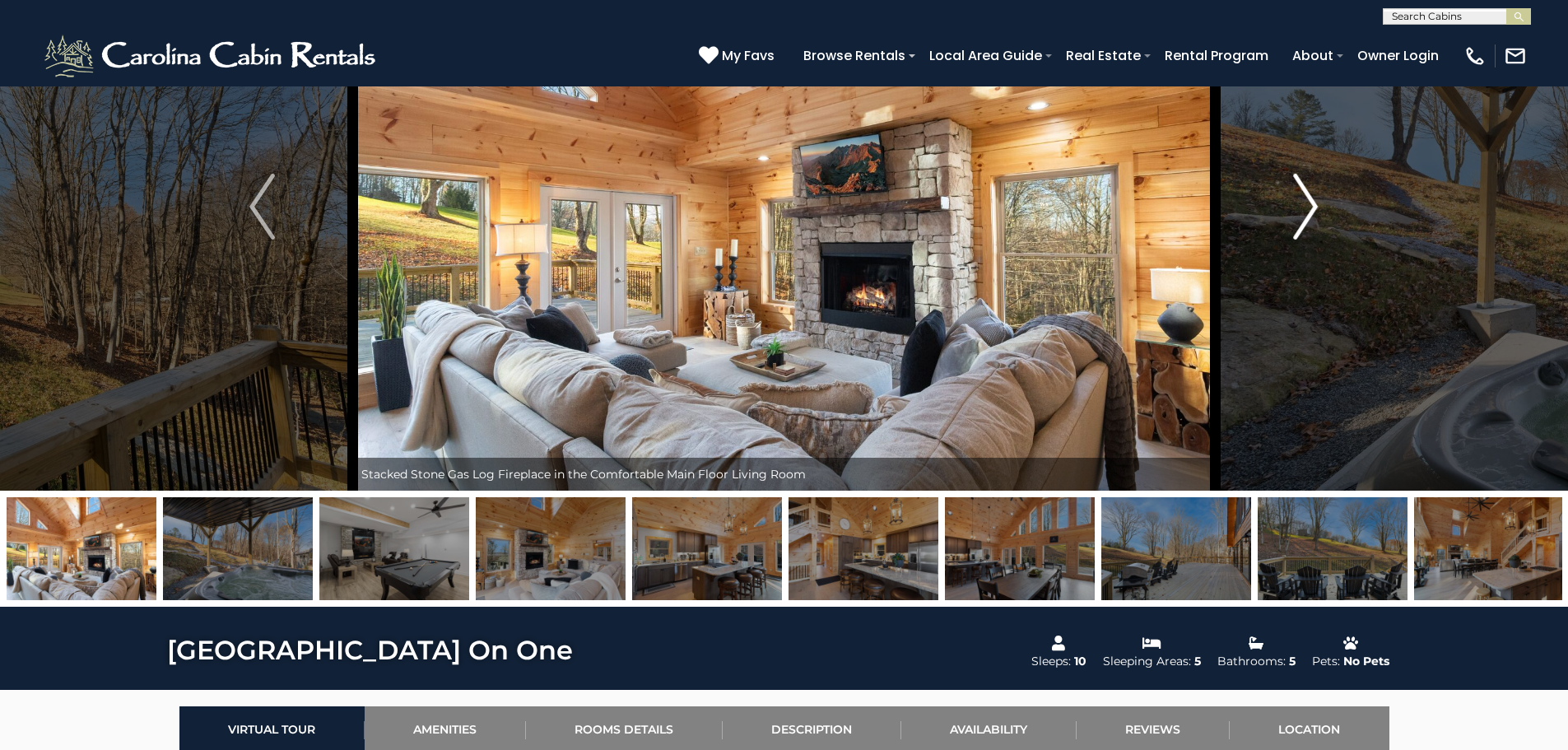
click at [1312, 204] on img "Next" at bounding box center [1305, 206] width 25 height 66
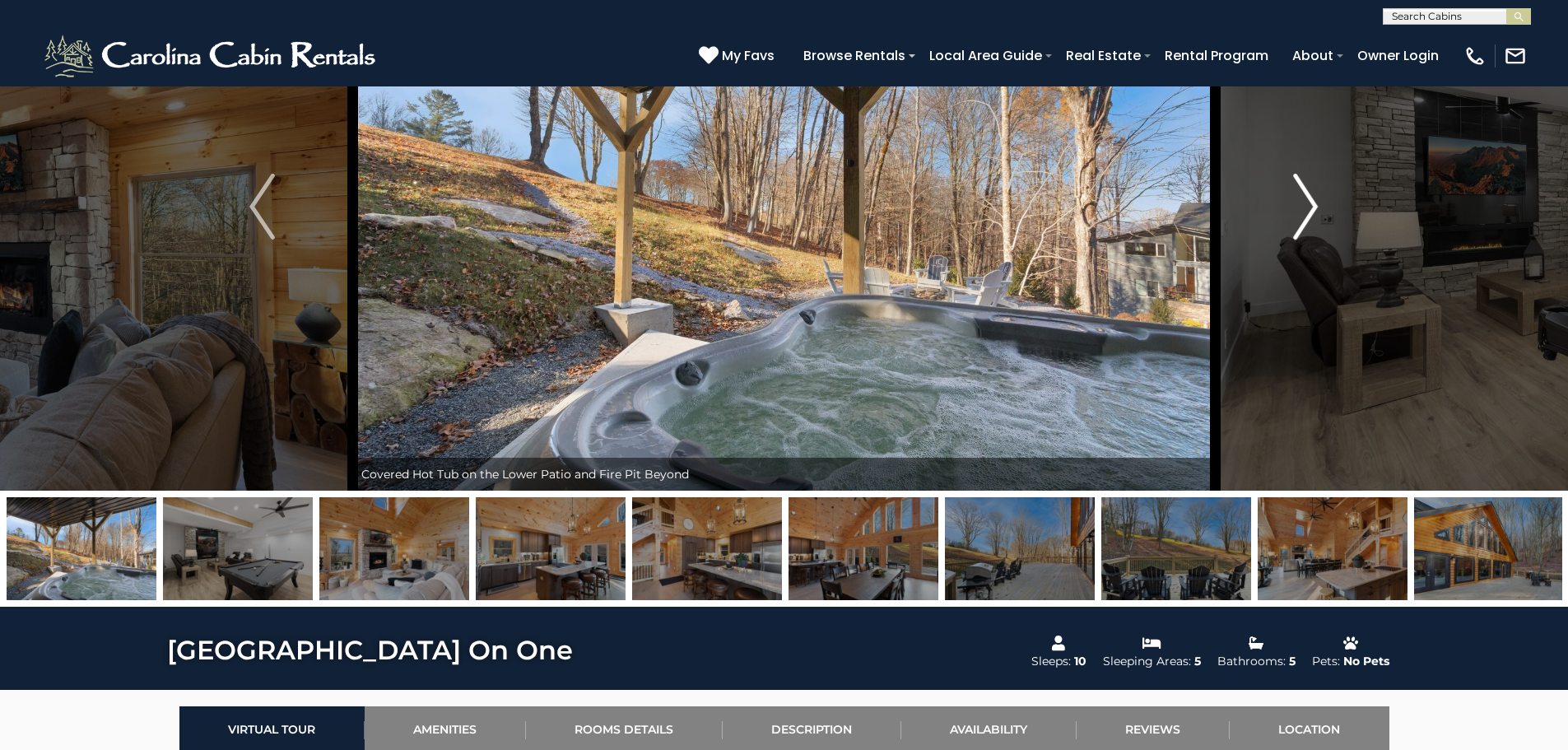
click at [1312, 204] on img "Next" at bounding box center [1305, 206] width 25 height 66
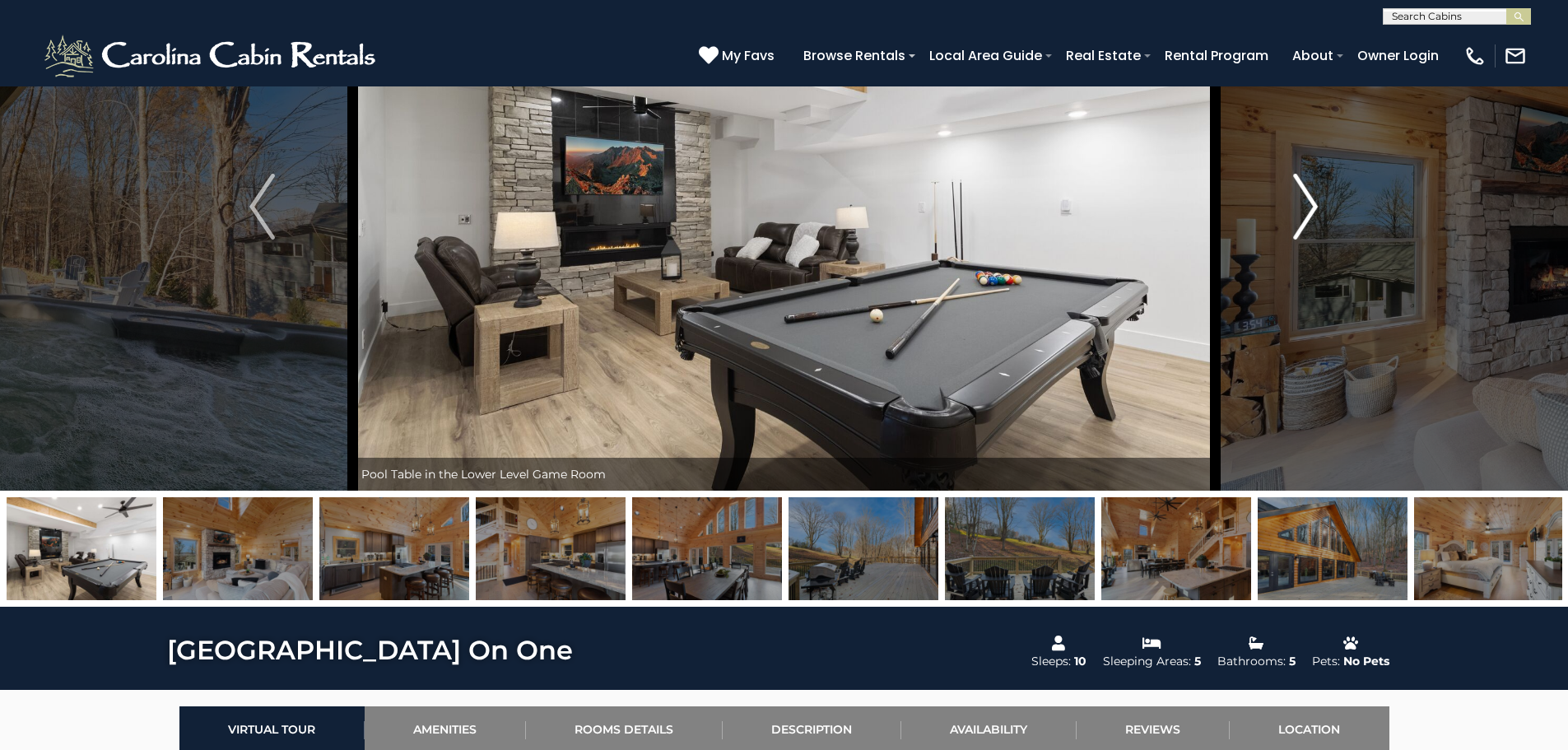
click at [1311, 212] on img "Next" at bounding box center [1305, 206] width 25 height 66
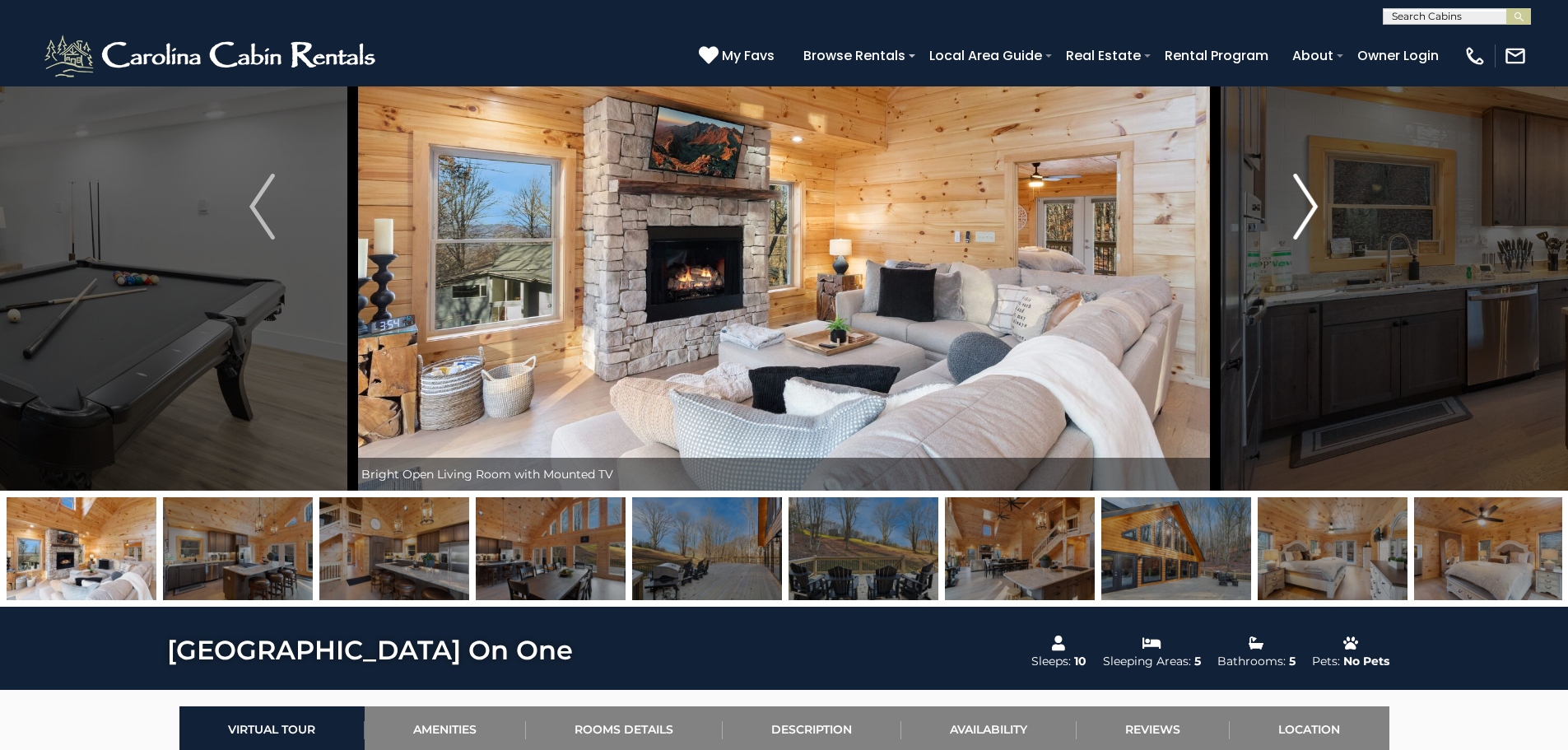
click at [1311, 215] on img "Next" at bounding box center [1305, 206] width 25 height 66
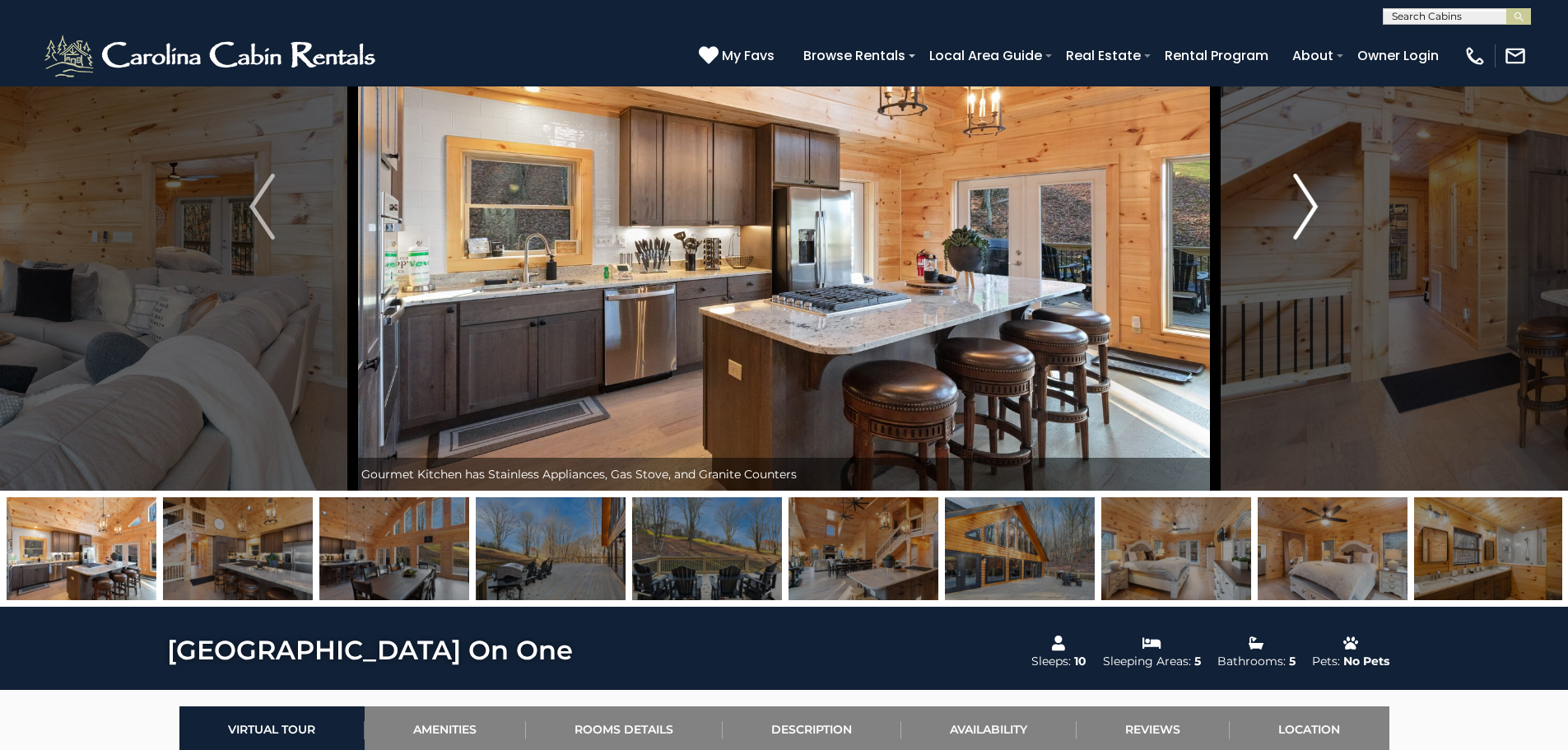
click at [1311, 215] on img "Next" at bounding box center [1305, 206] width 25 height 66
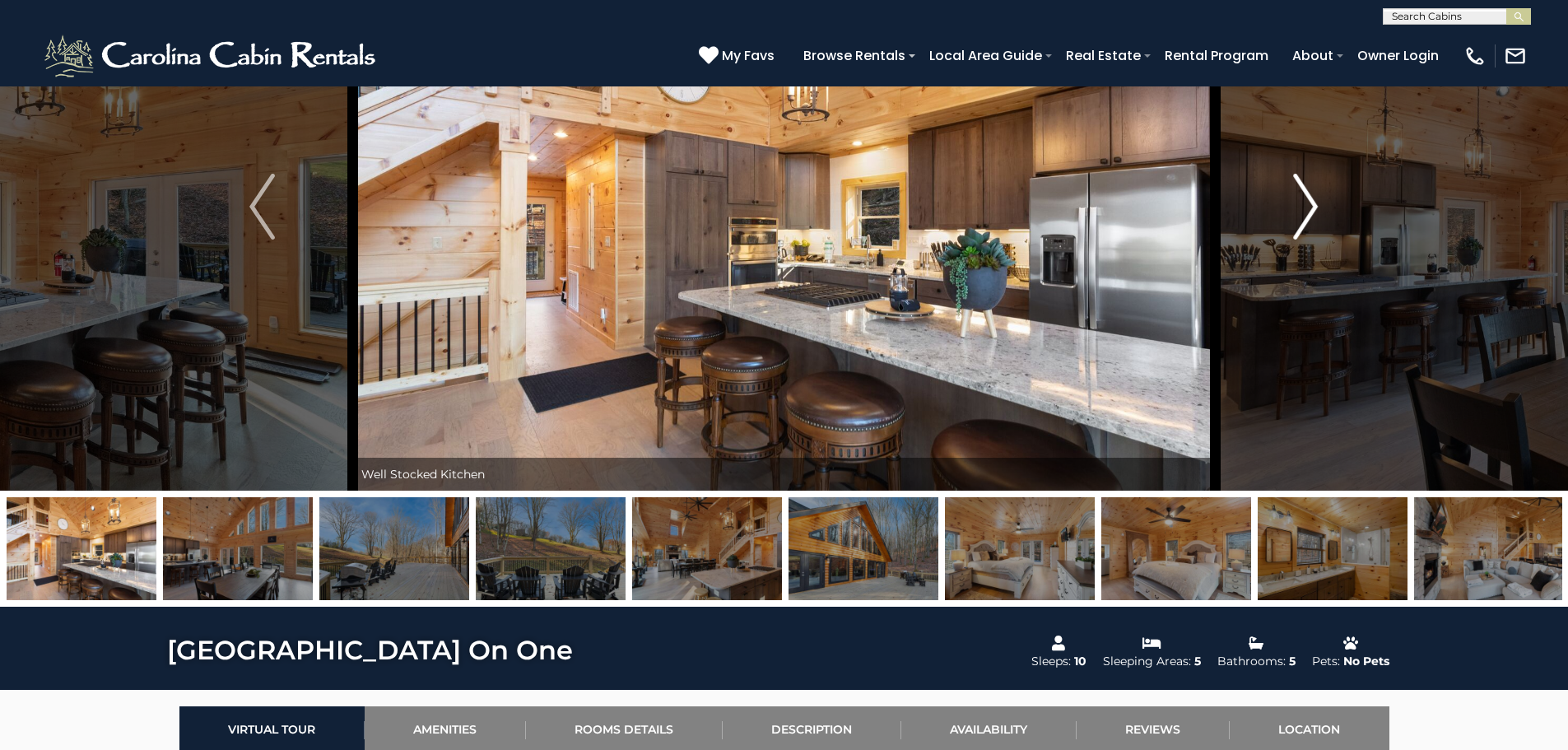
click at [1311, 215] on img "Next" at bounding box center [1305, 206] width 25 height 66
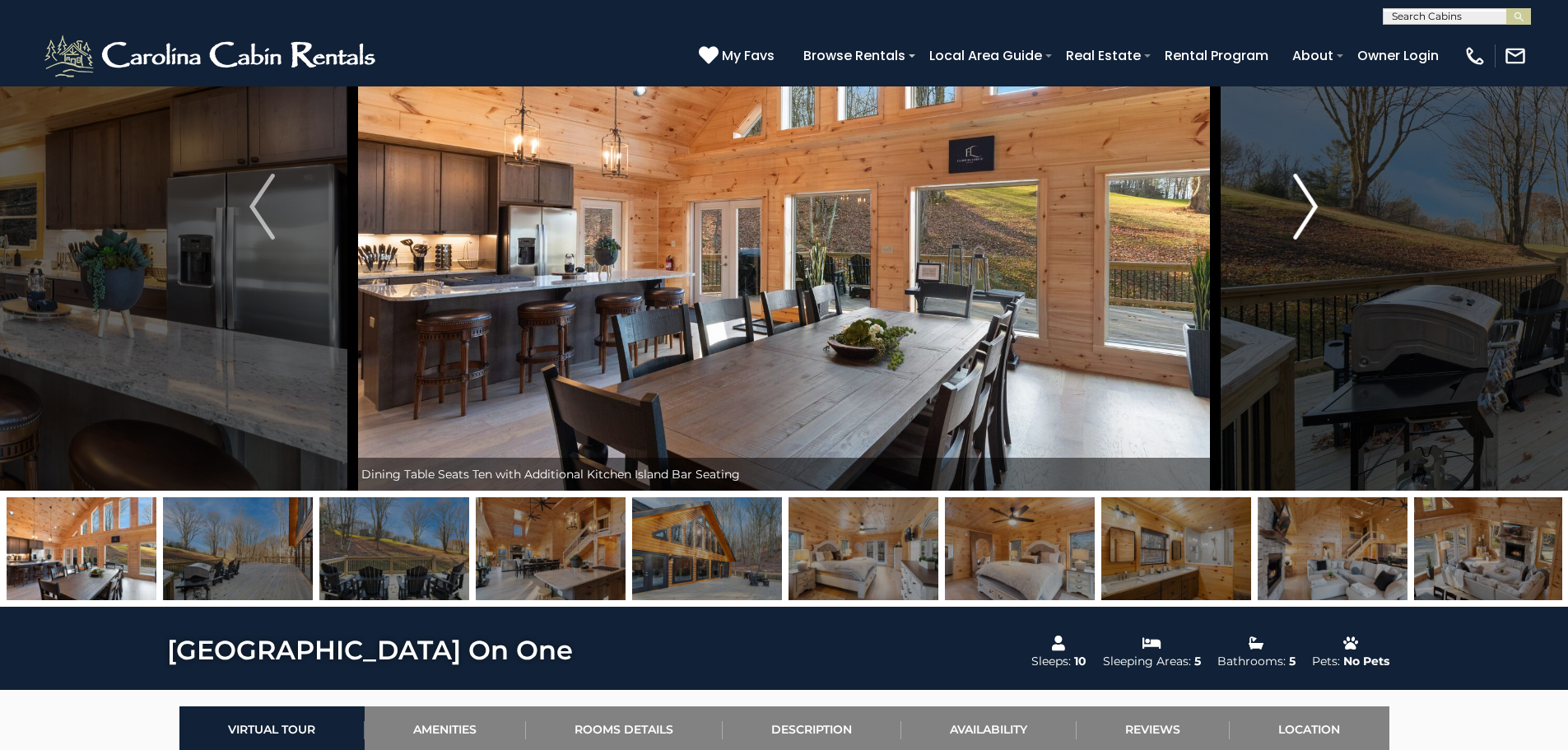
click at [1311, 215] on img "Next" at bounding box center [1305, 206] width 25 height 66
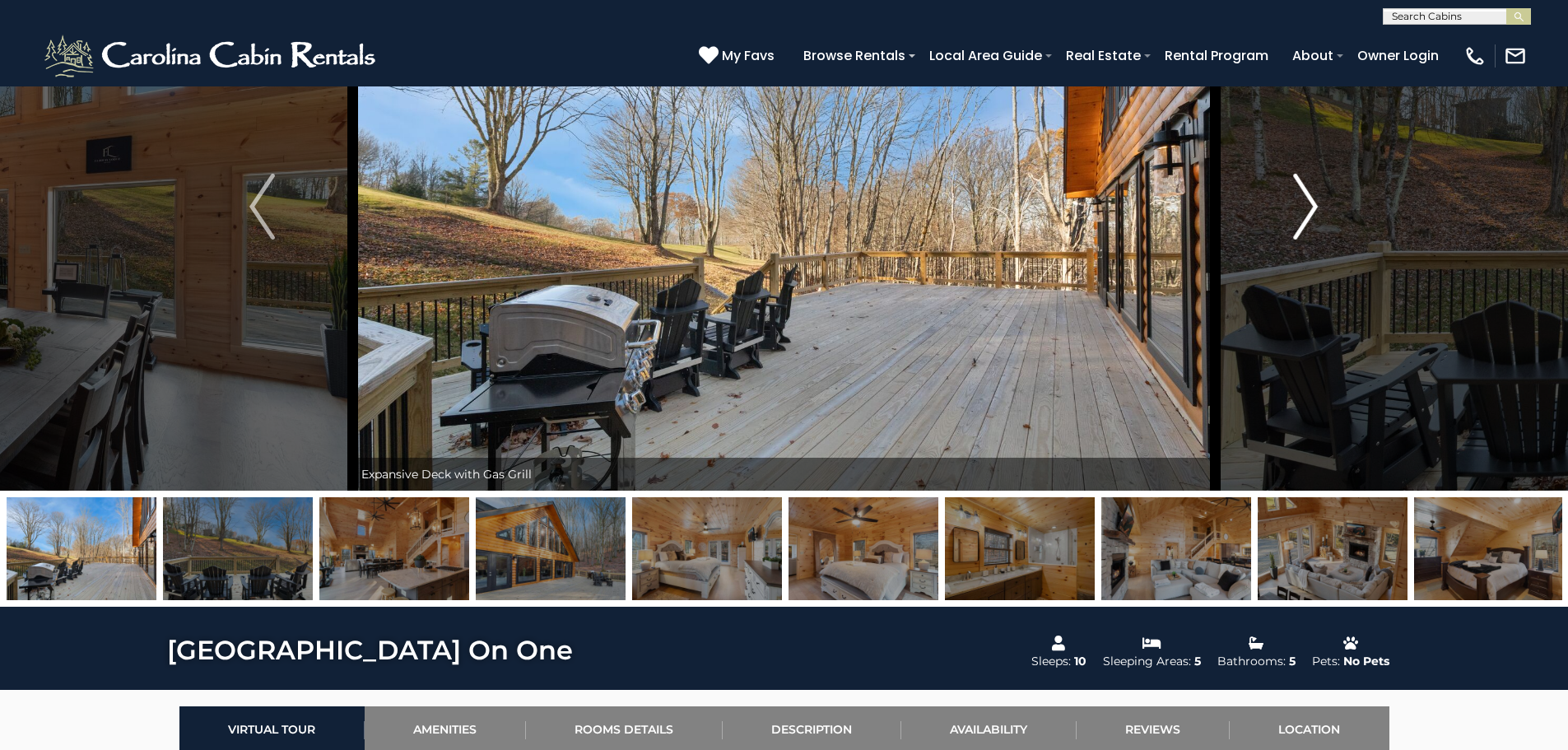
click at [1311, 215] on img "Next" at bounding box center [1305, 206] width 25 height 66
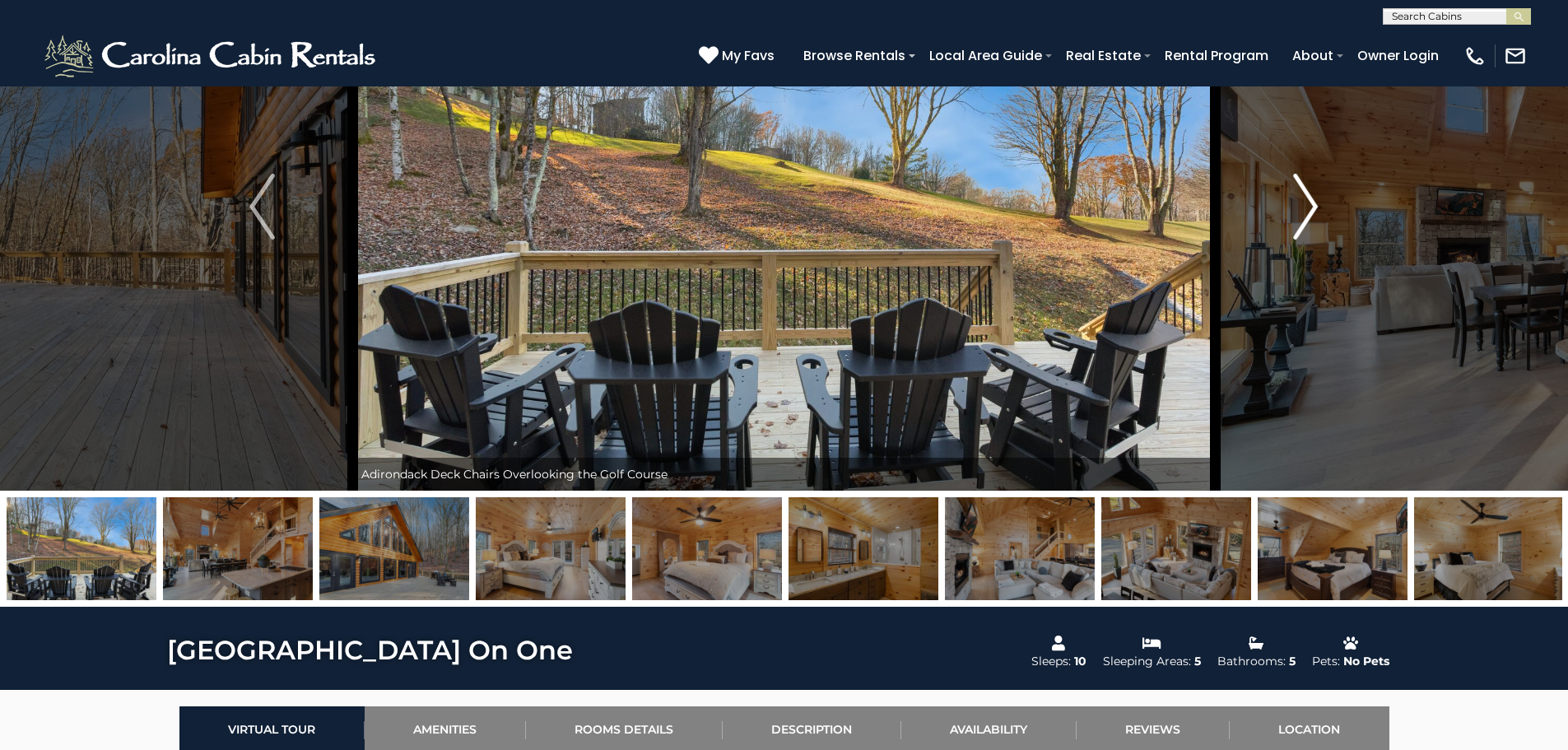
click at [1311, 215] on img "Next" at bounding box center [1305, 206] width 25 height 66
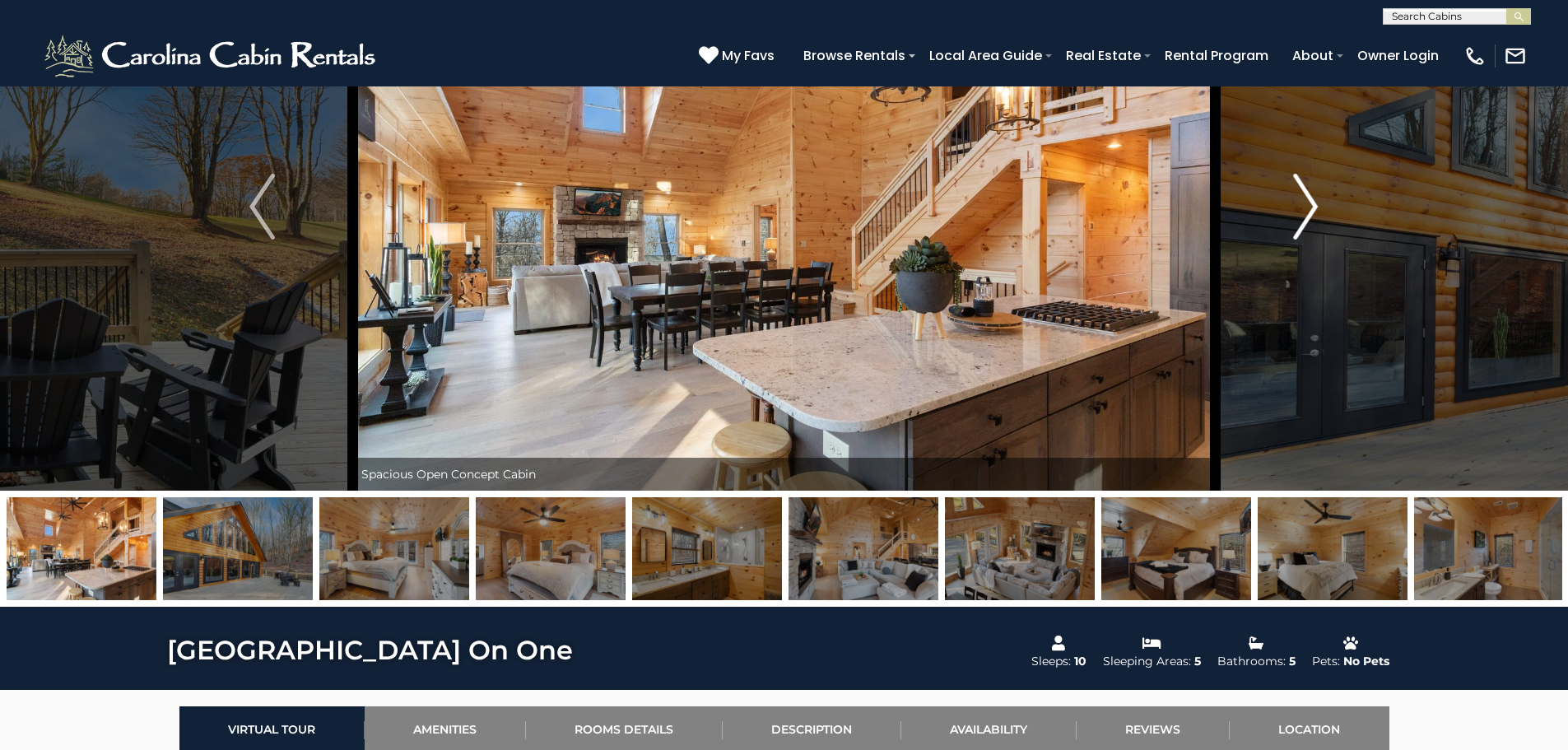
click at [1311, 215] on img "Next" at bounding box center [1305, 206] width 25 height 66
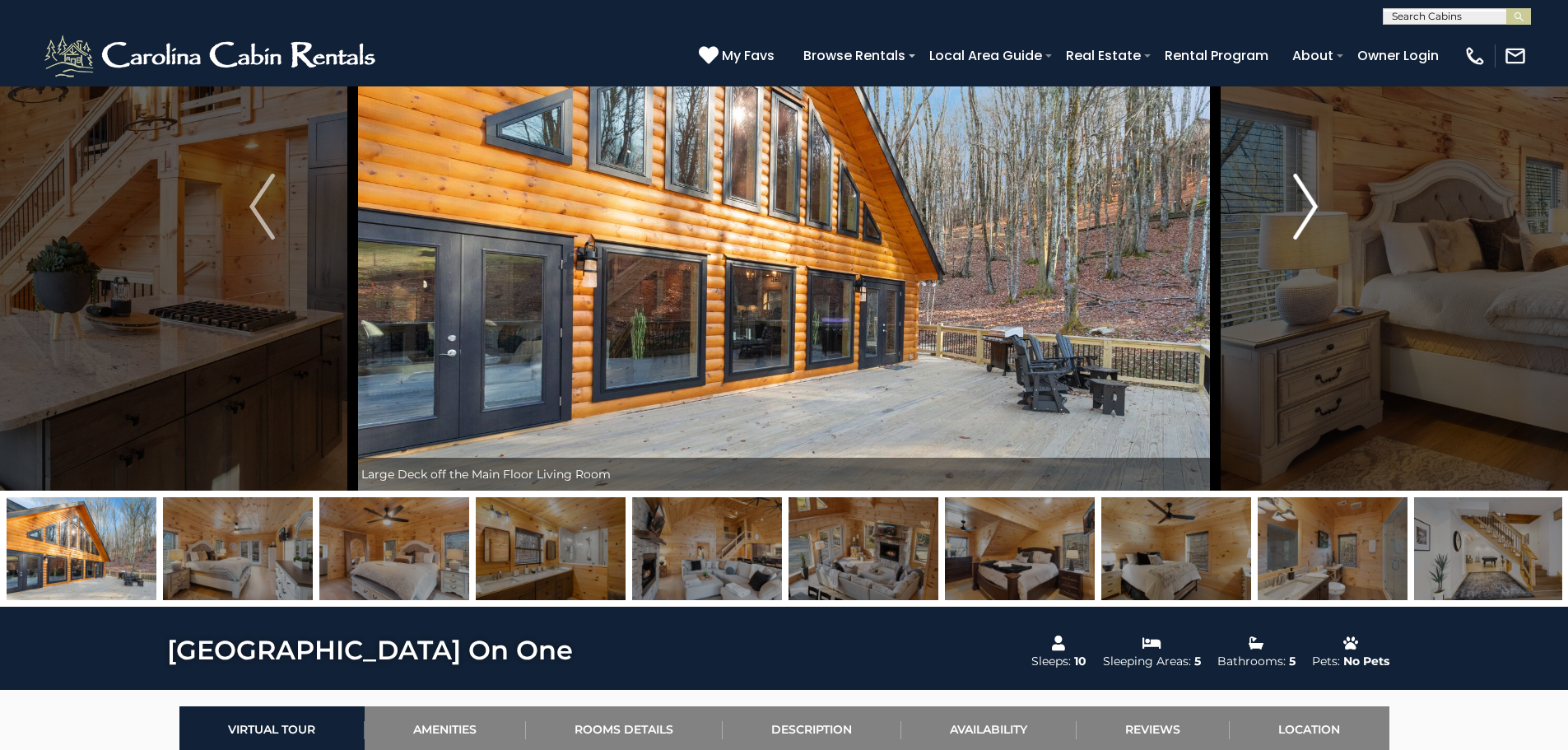
click at [1311, 215] on img "Next" at bounding box center [1305, 206] width 25 height 66
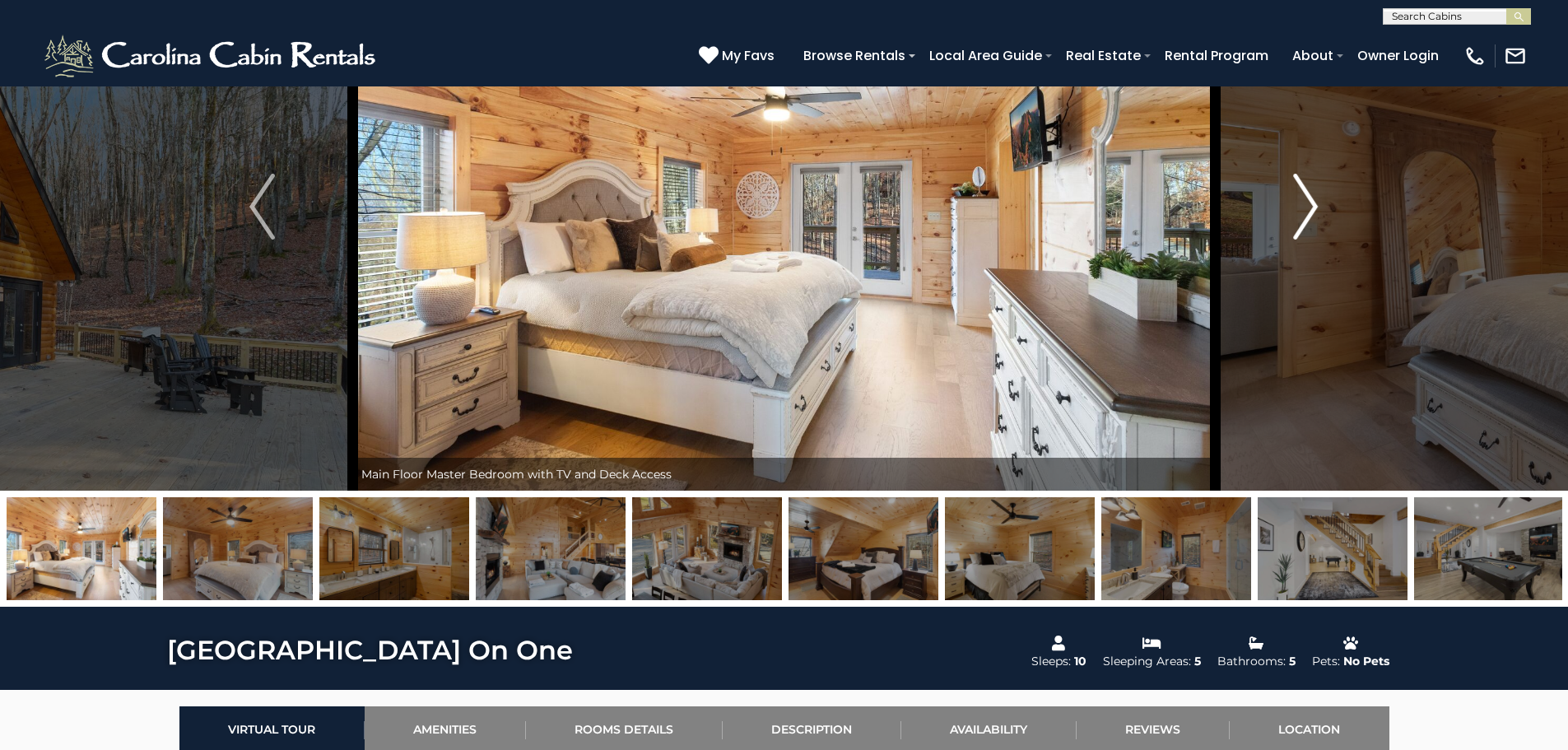
click at [1314, 213] on img "Next" at bounding box center [1305, 206] width 25 height 66
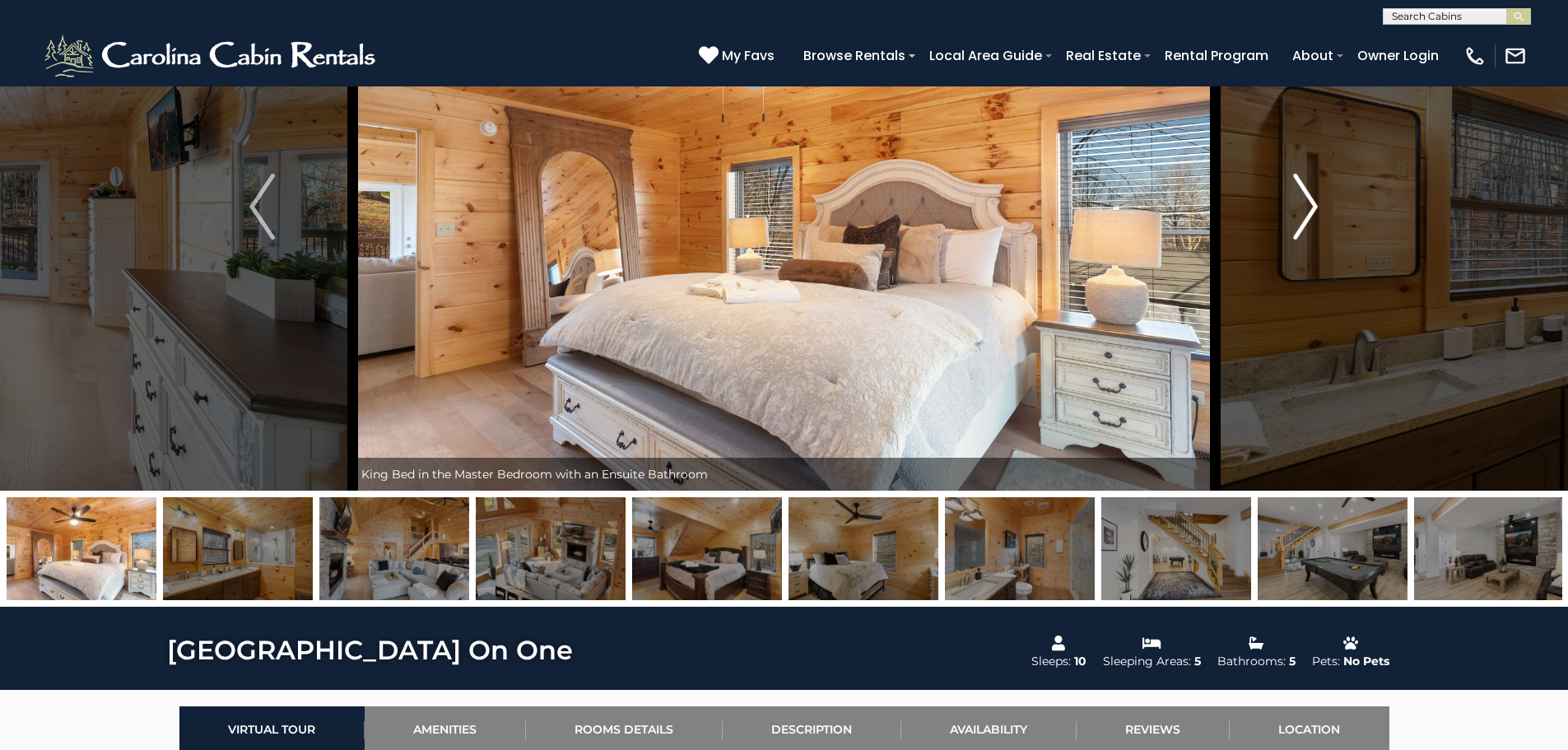
click at [1314, 213] on img "Next" at bounding box center [1305, 206] width 25 height 66
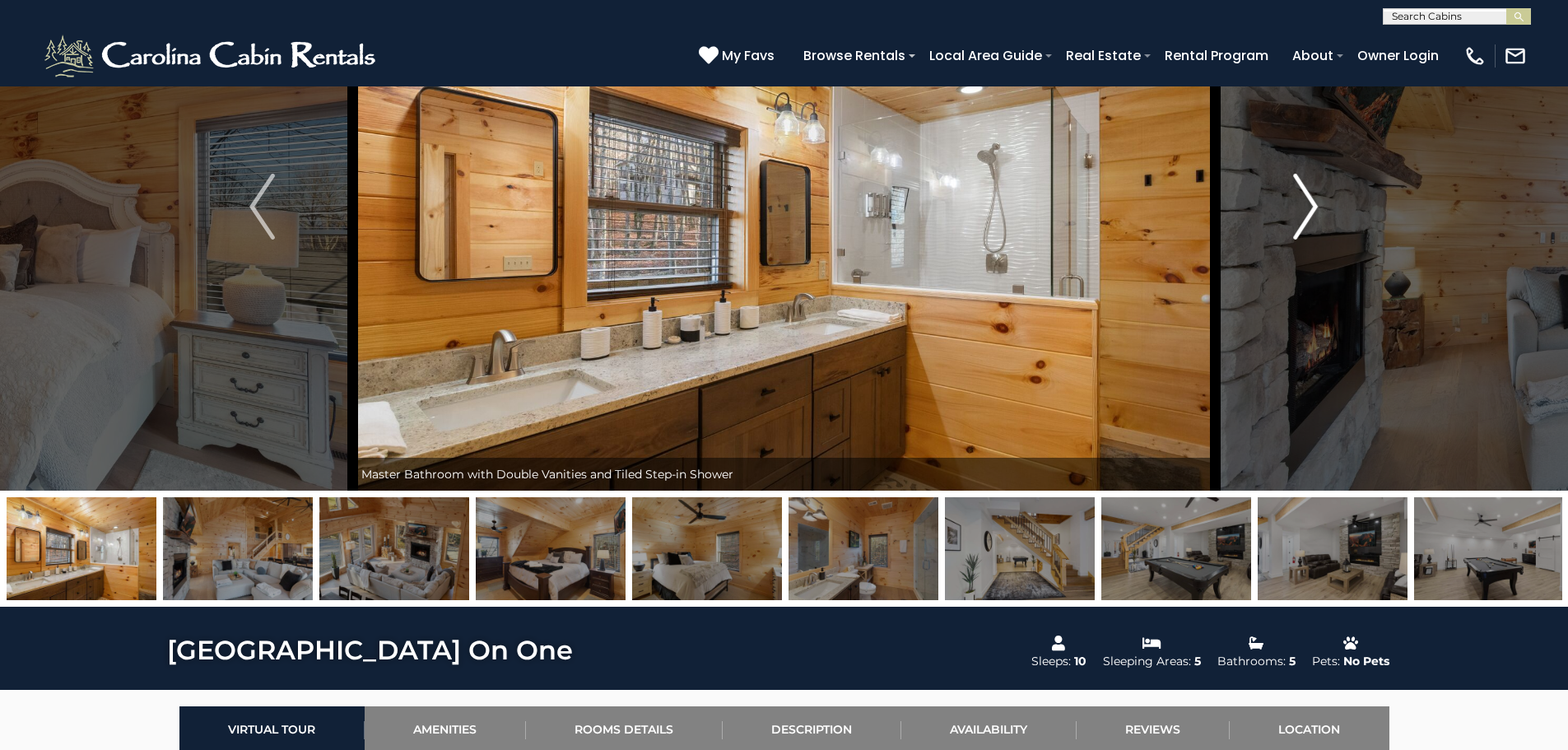
click at [1314, 213] on img "Next" at bounding box center [1305, 206] width 25 height 66
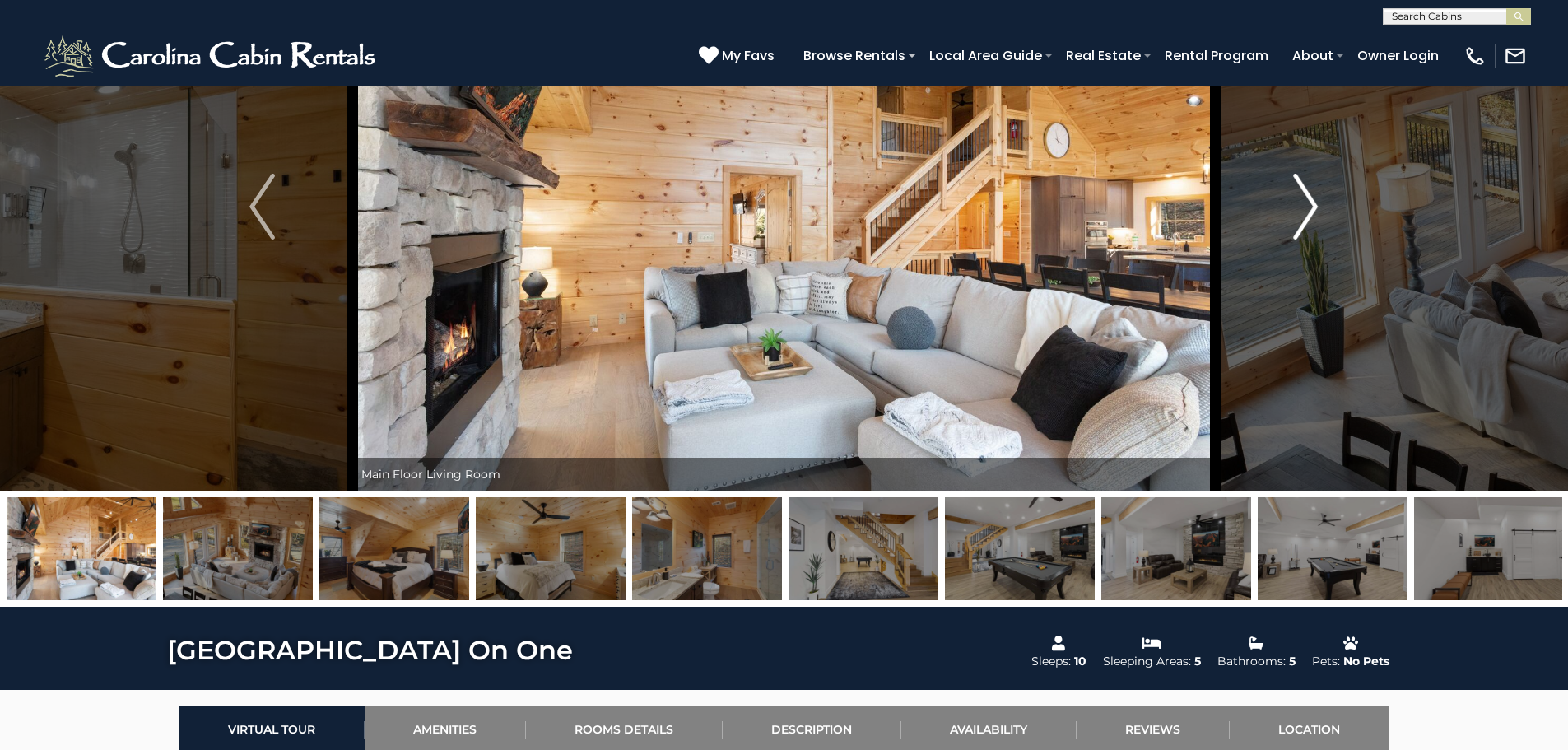
click at [1314, 213] on img "Next" at bounding box center [1305, 206] width 25 height 66
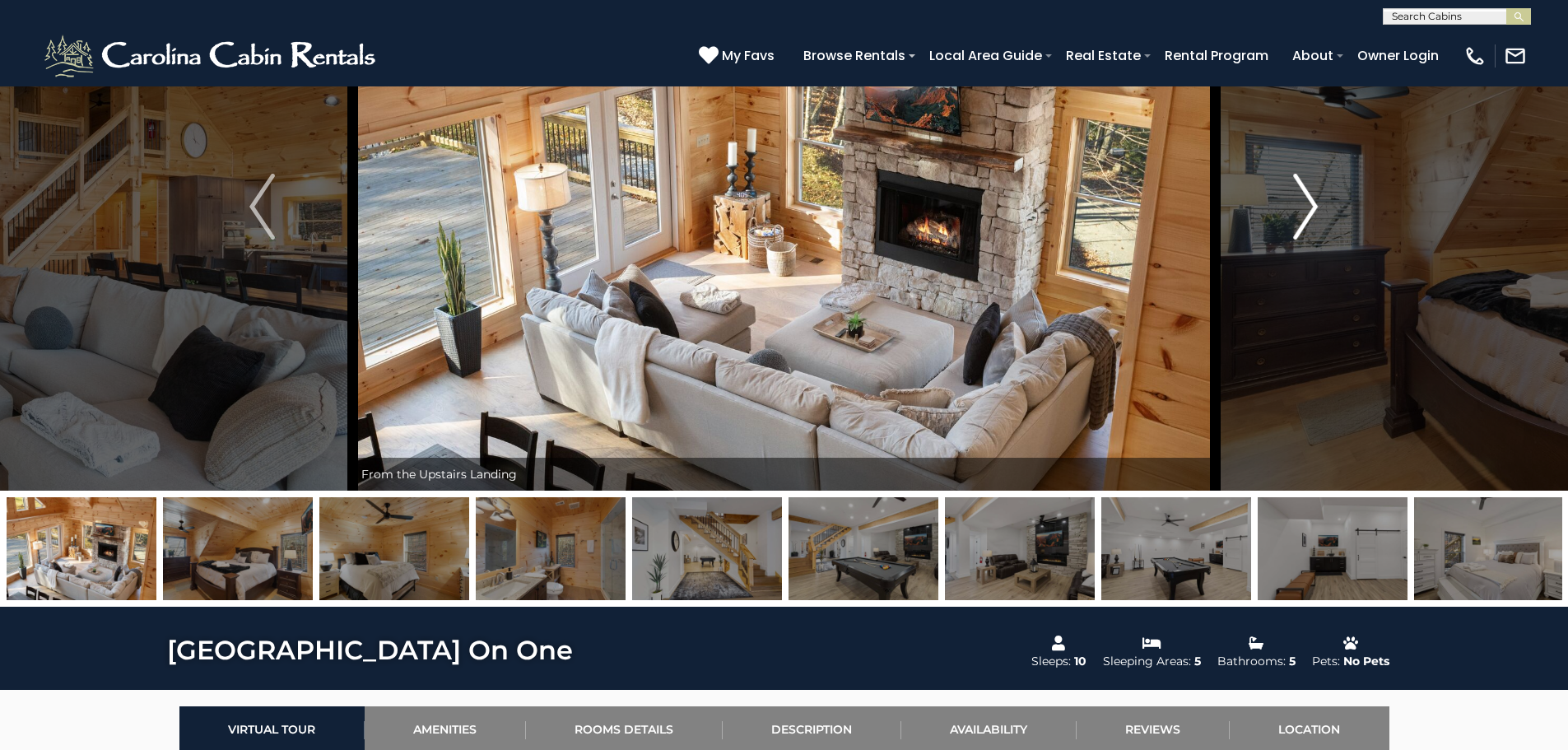
click at [1314, 213] on img "Next" at bounding box center [1305, 206] width 25 height 66
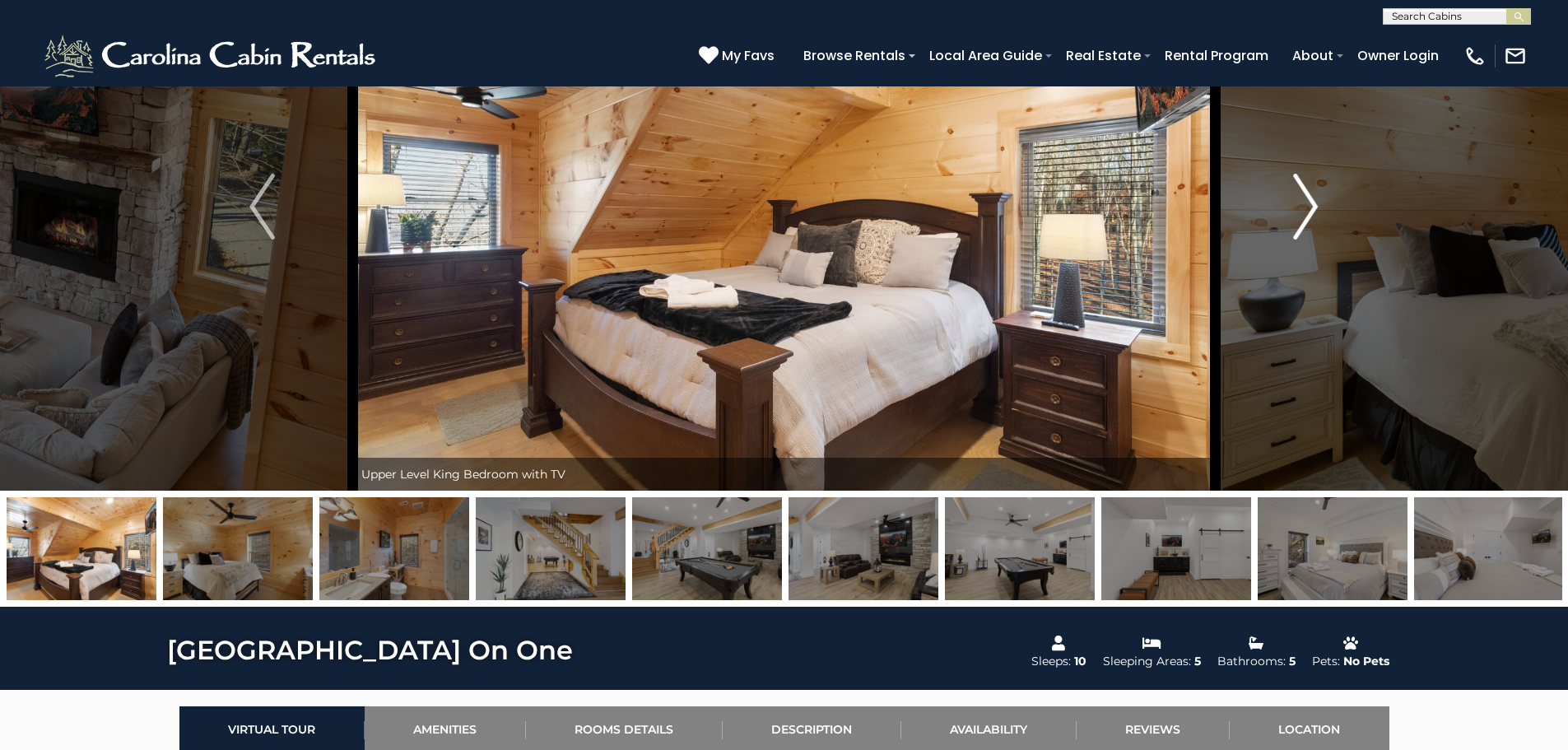
click at [1314, 213] on img "Next" at bounding box center [1305, 206] width 25 height 66
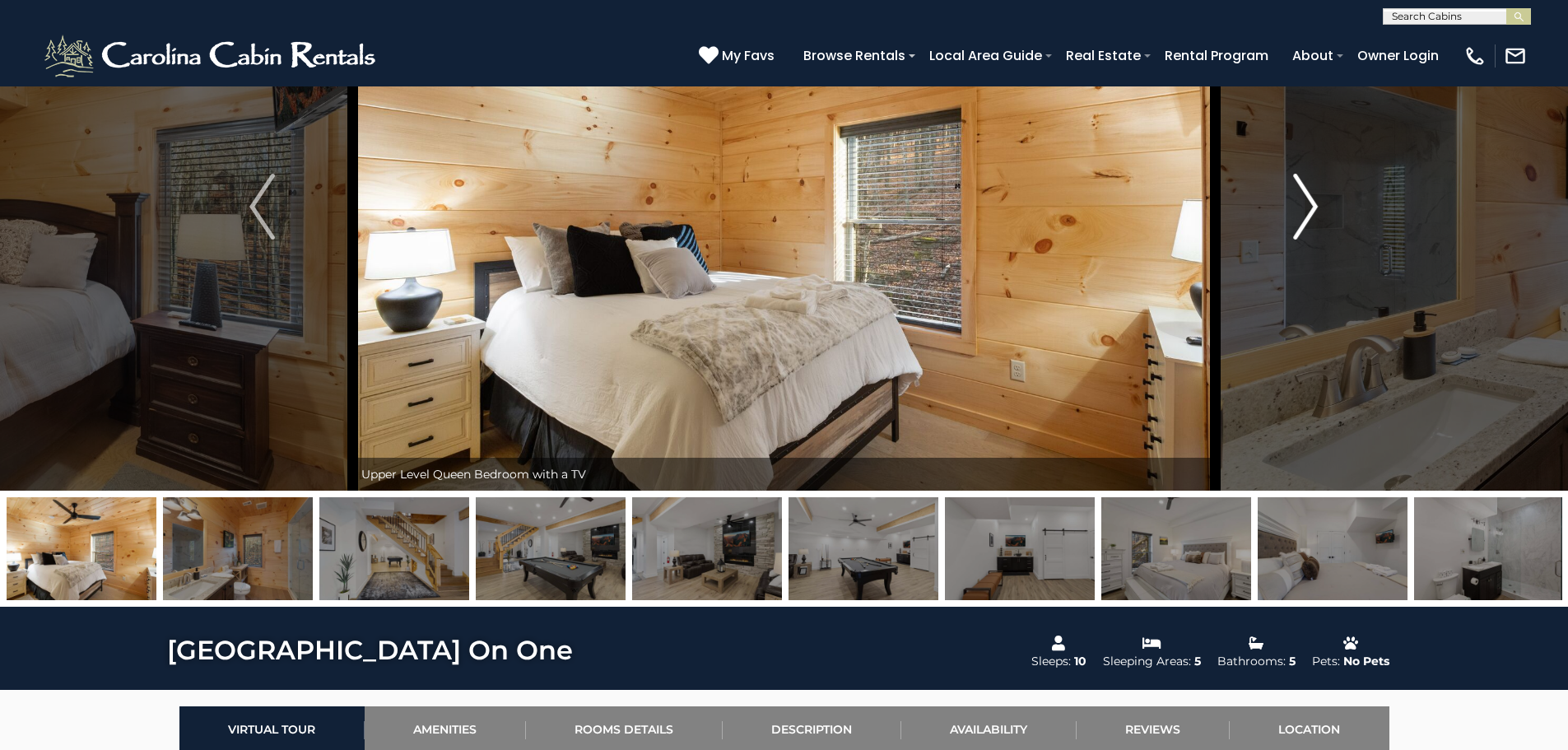
click at [1314, 213] on img "Next" at bounding box center [1305, 206] width 25 height 66
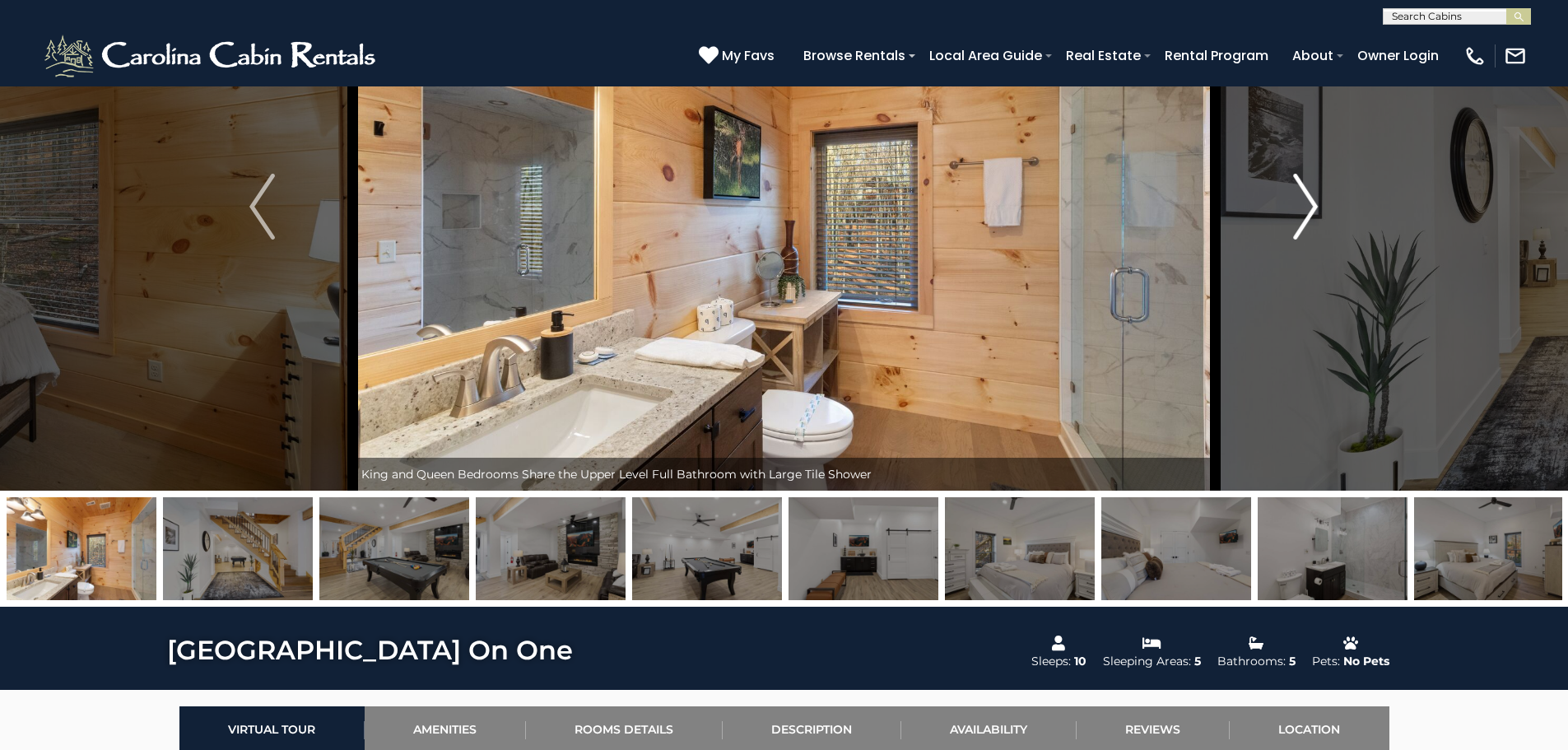
click at [1314, 213] on img "Next" at bounding box center [1305, 206] width 25 height 66
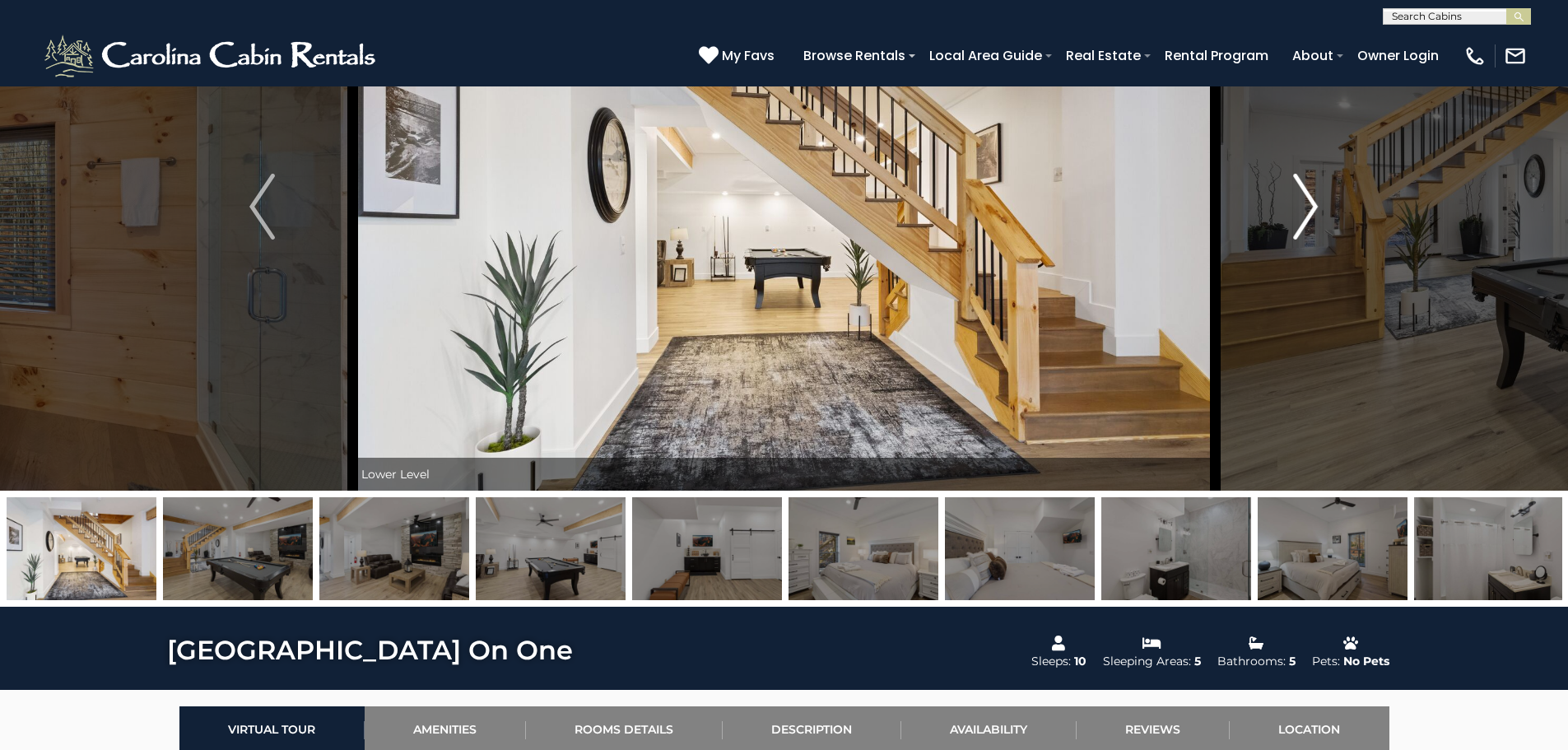
click at [1314, 213] on img "Next" at bounding box center [1305, 206] width 25 height 66
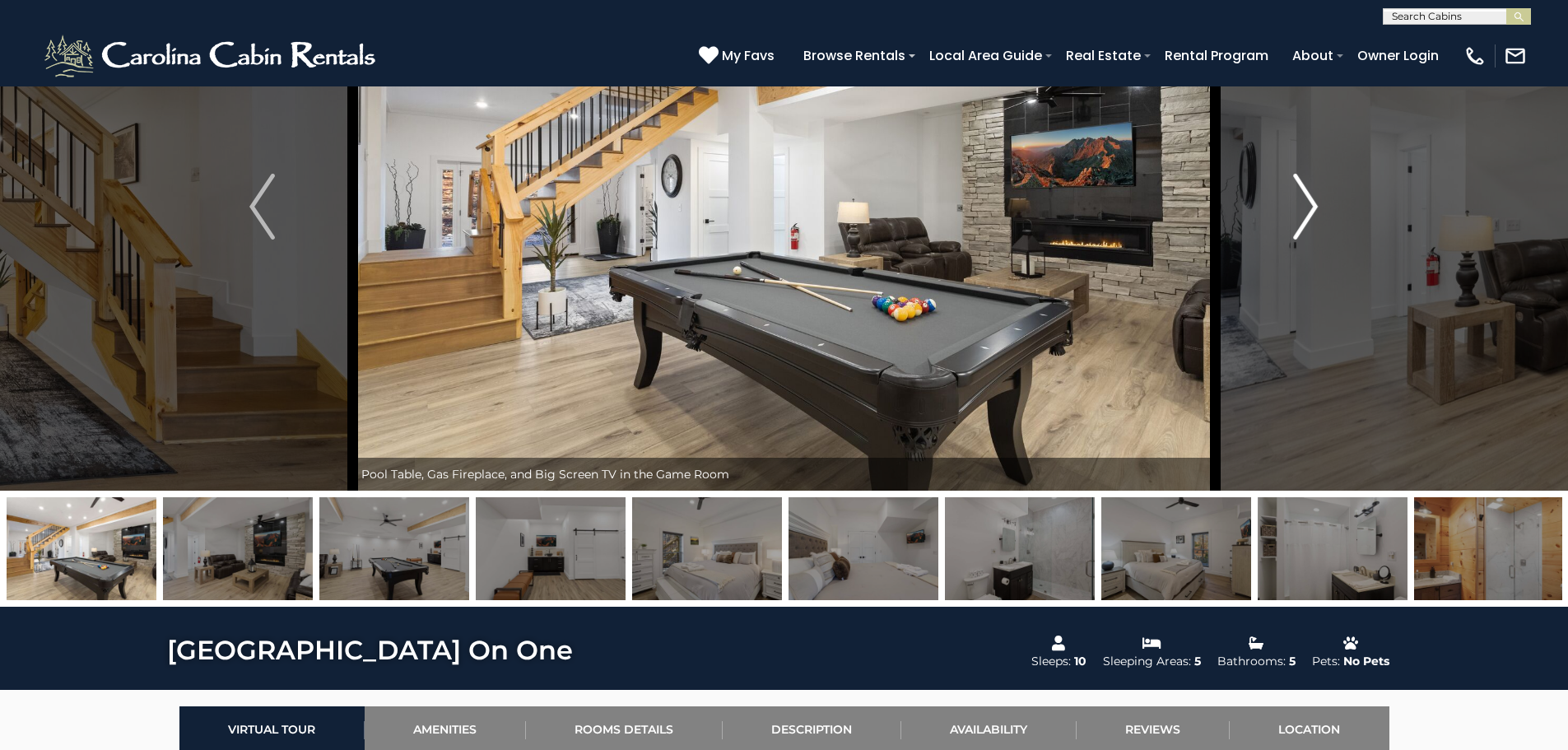
click at [1314, 213] on img "Next" at bounding box center [1305, 206] width 25 height 66
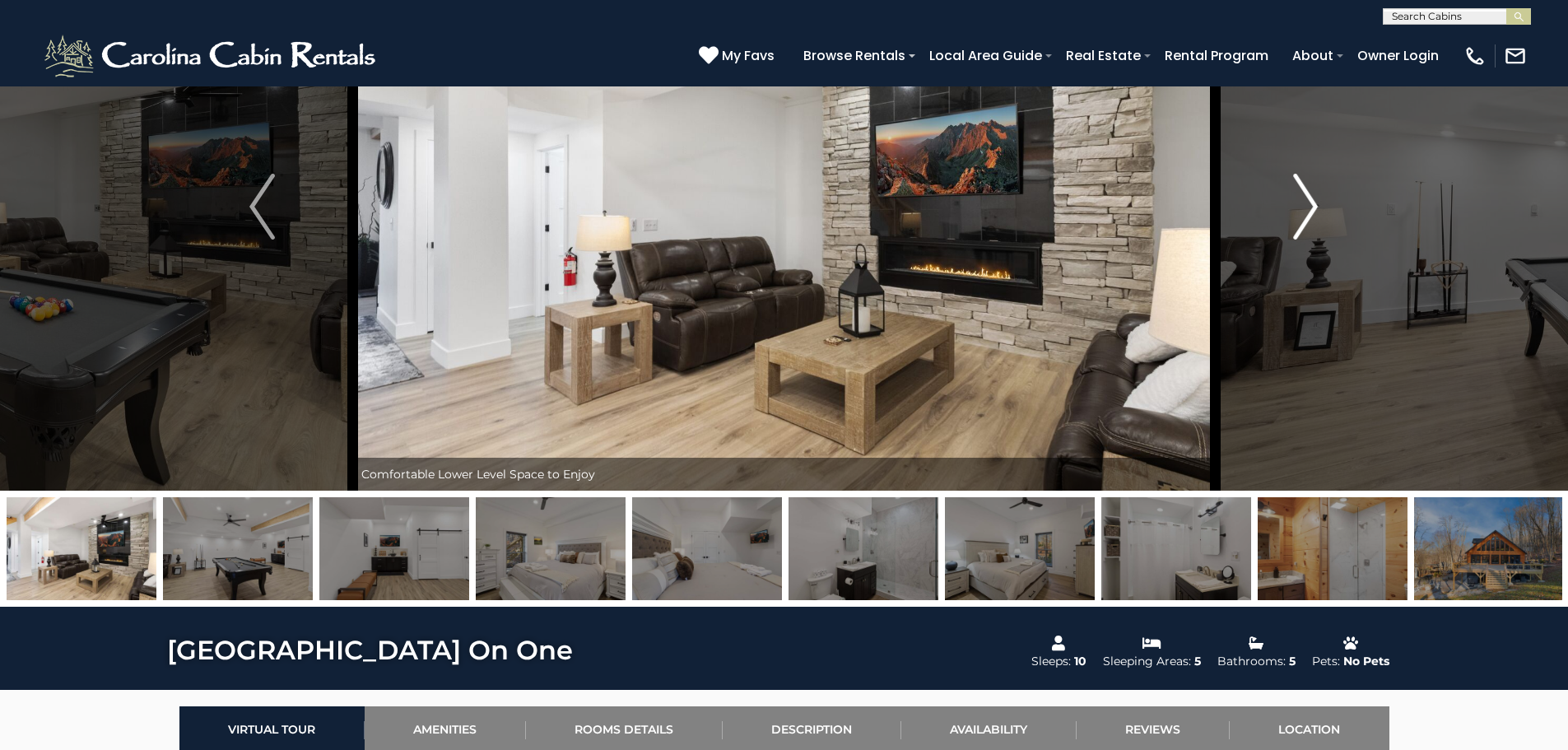
click at [1314, 213] on img "Next" at bounding box center [1305, 206] width 25 height 66
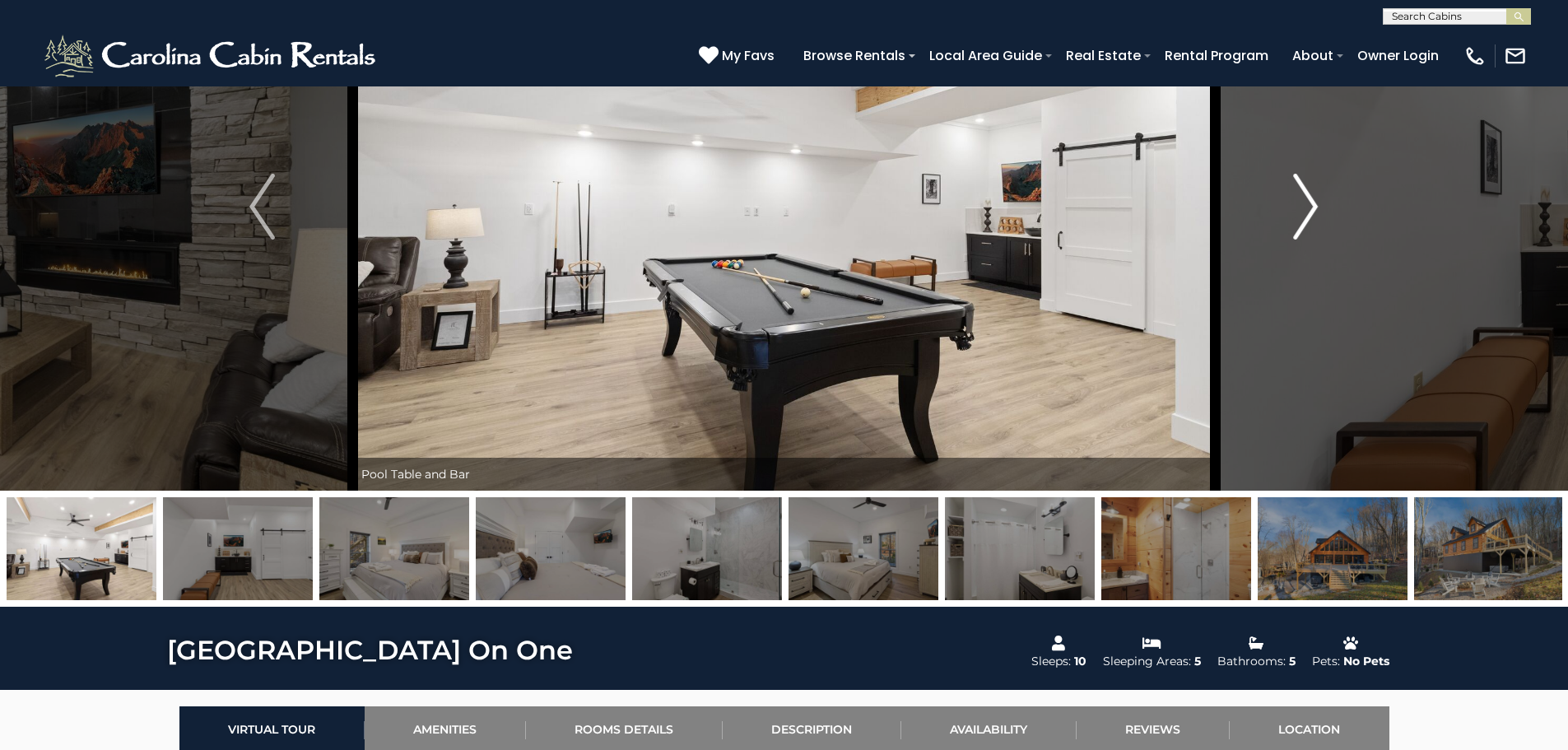
click at [1314, 213] on img "Next" at bounding box center [1305, 206] width 25 height 66
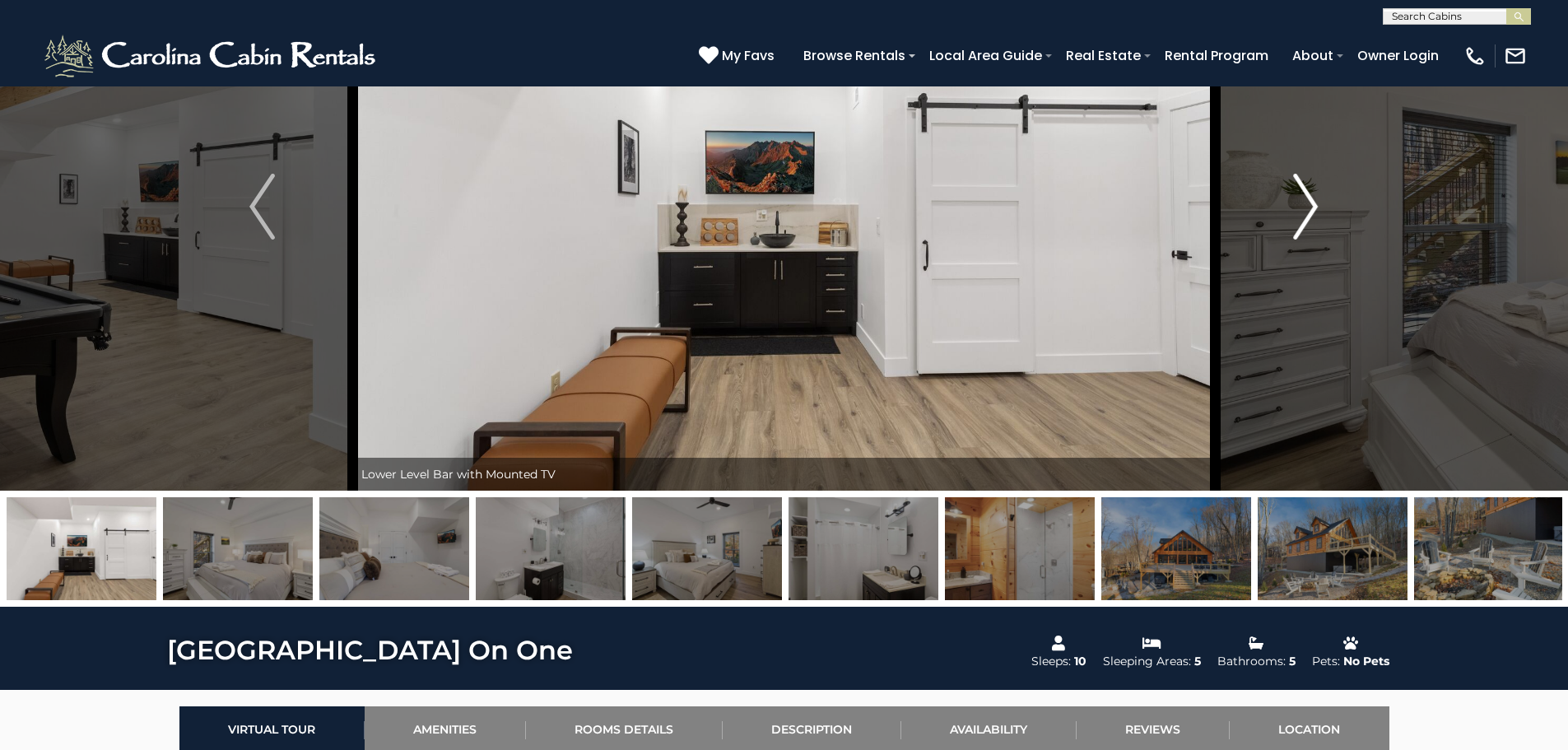
click at [1314, 213] on img "Next" at bounding box center [1305, 206] width 25 height 66
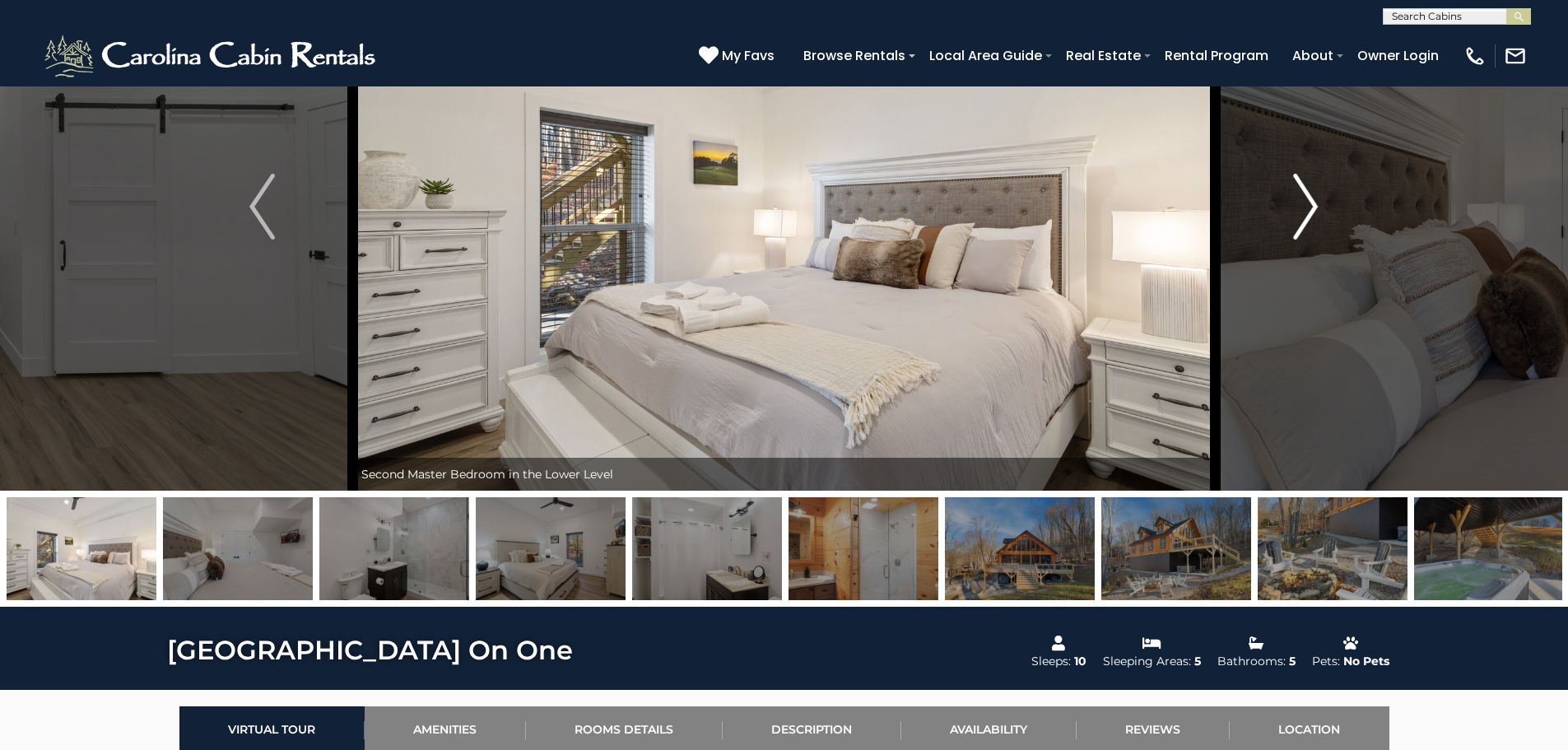
click at [1314, 213] on img "Next" at bounding box center [1305, 206] width 25 height 66
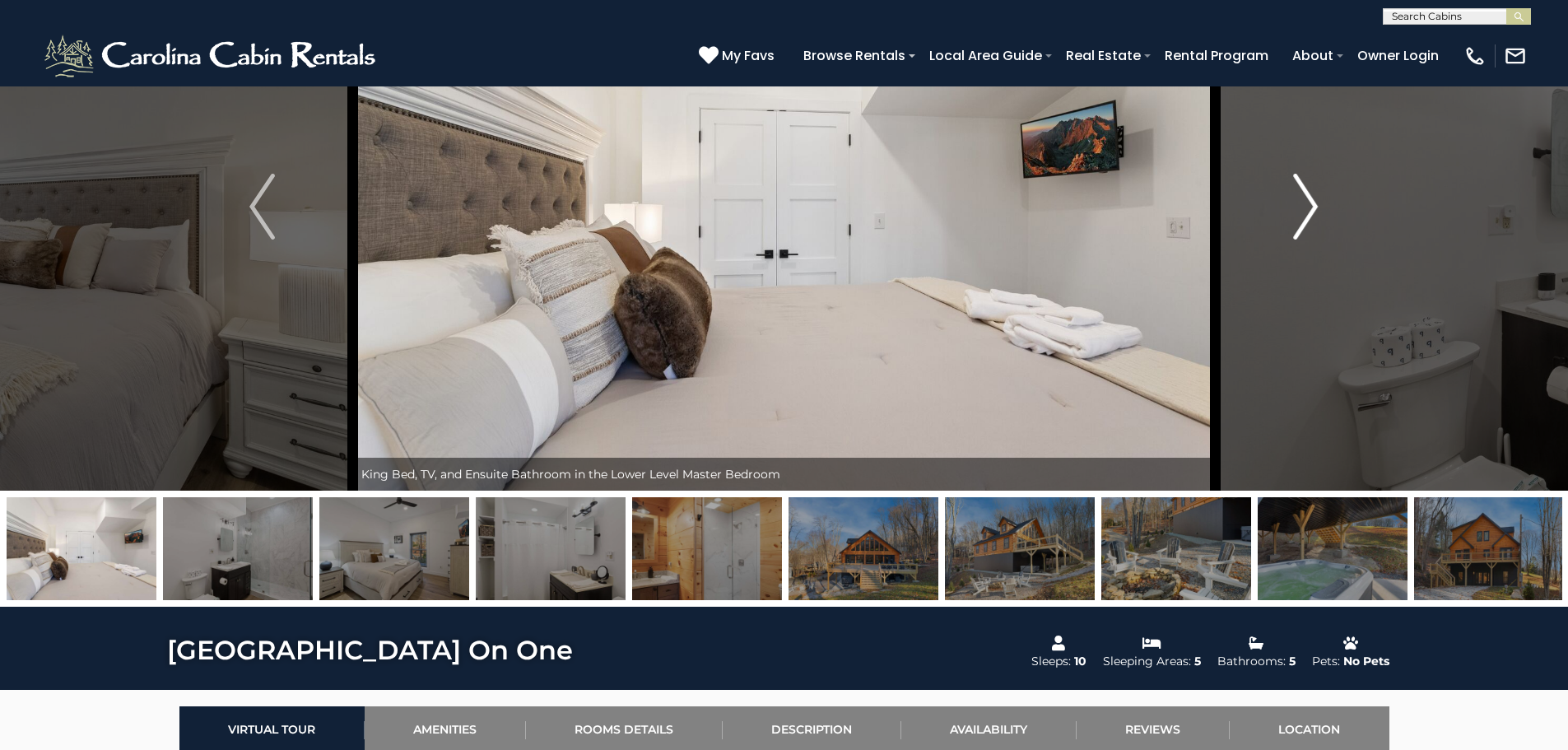
click at [1314, 213] on img "Next" at bounding box center [1305, 206] width 25 height 66
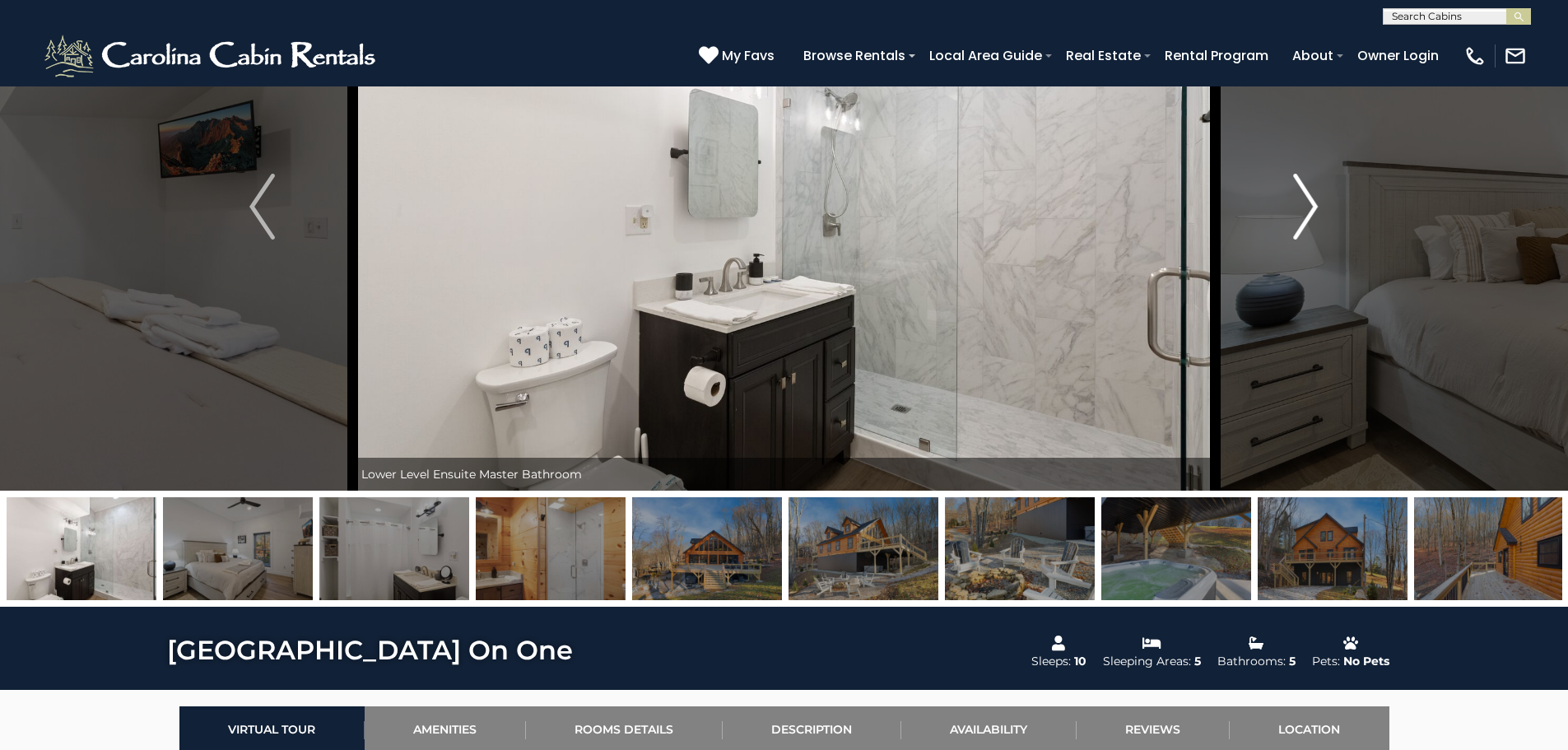
click at [1314, 213] on img "Next" at bounding box center [1305, 206] width 25 height 66
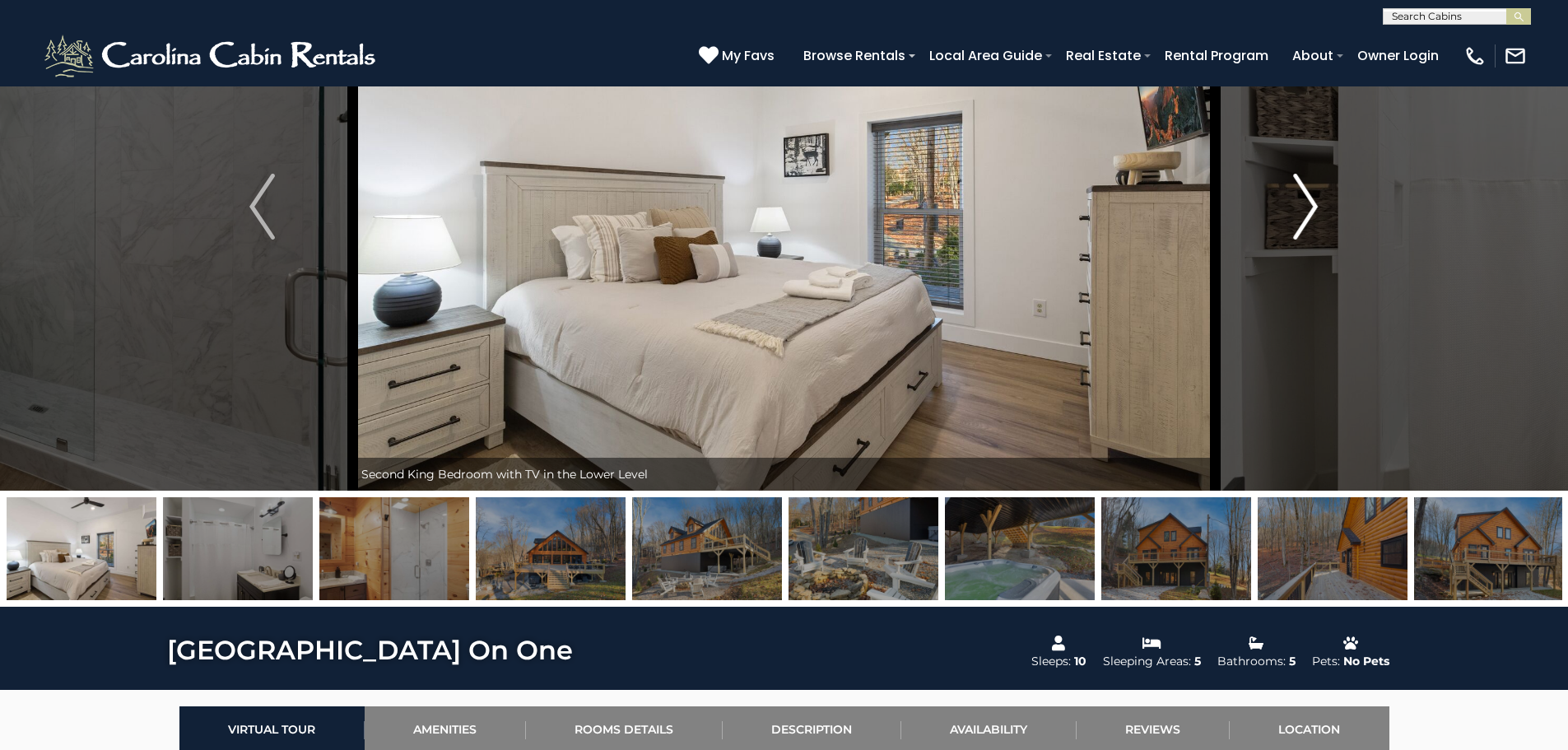
click at [1314, 213] on img "Next" at bounding box center [1305, 206] width 25 height 66
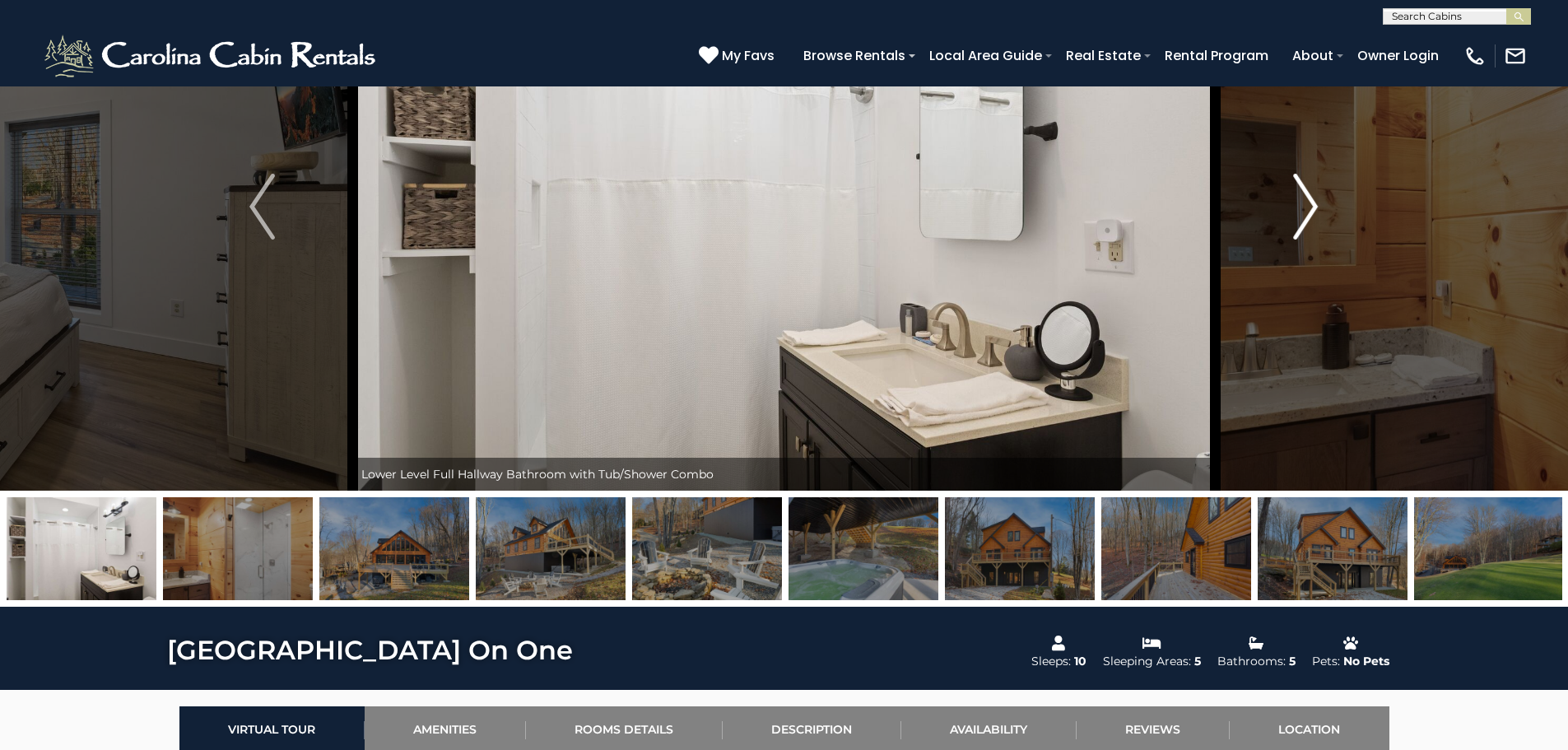
click at [1314, 213] on img "Next" at bounding box center [1305, 206] width 25 height 66
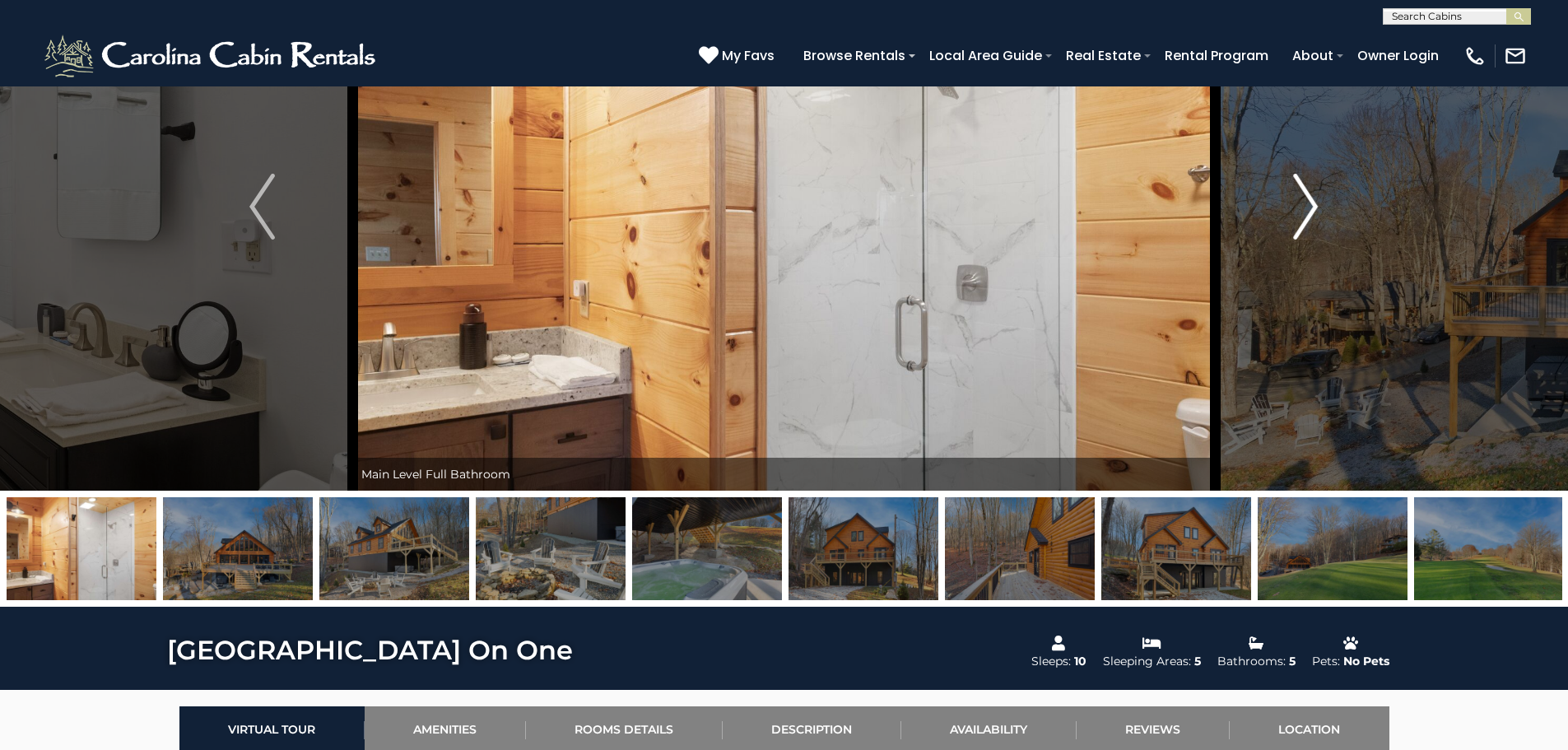
click at [1314, 213] on img "Next" at bounding box center [1305, 206] width 25 height 66
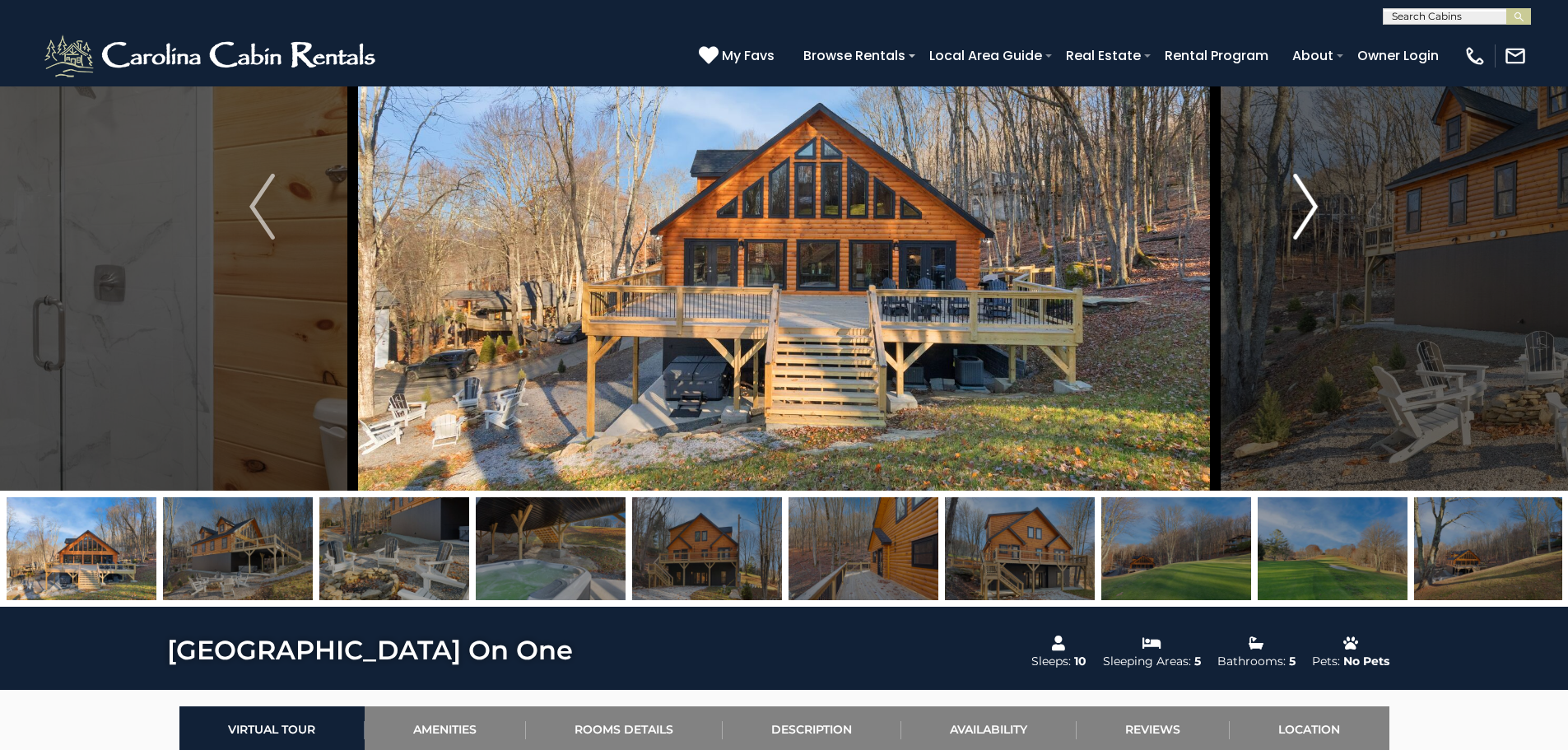
click at [1314, 213] on img "Next" at bounding box center [1305, 206] width 25 height 66
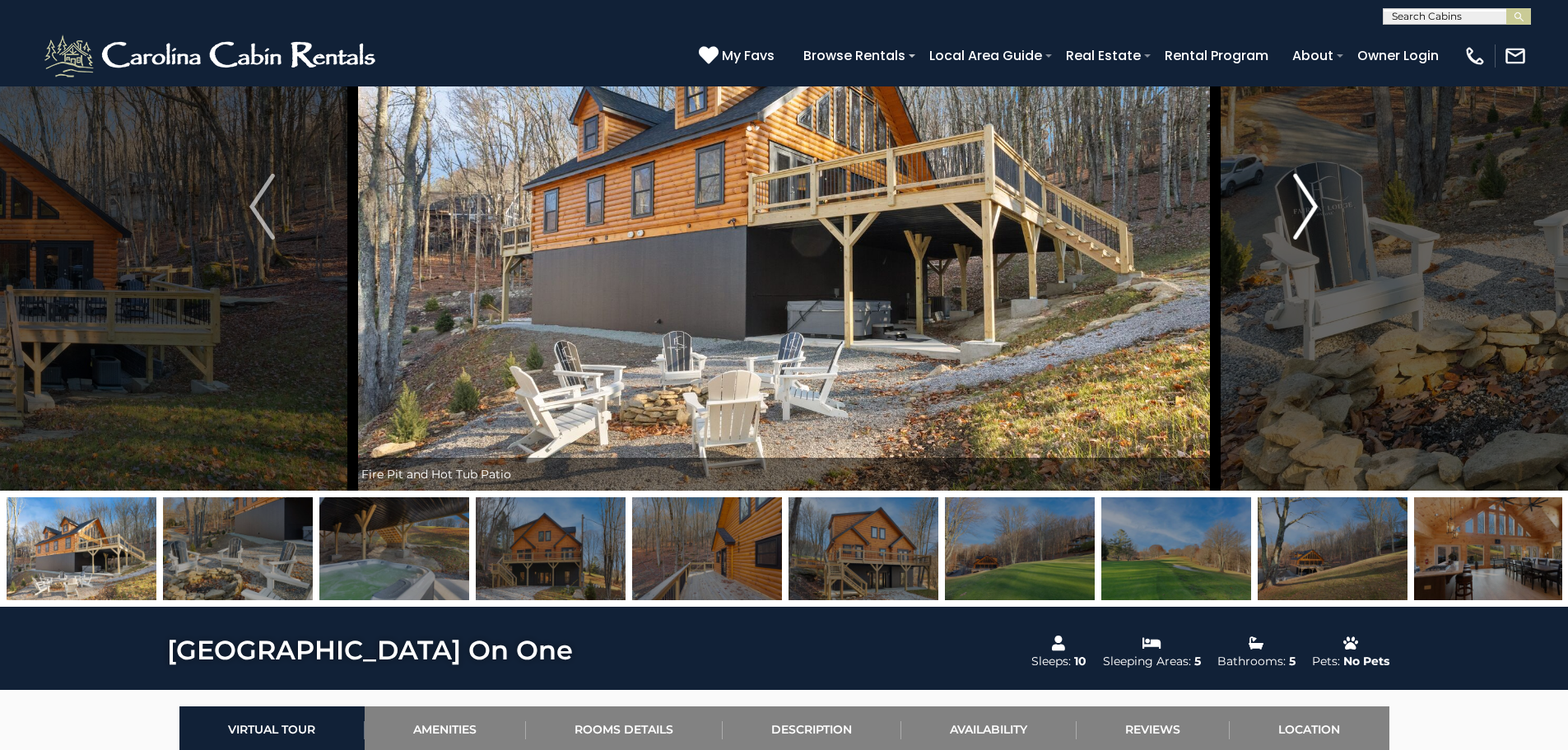
click at [1314, 213] on img "Next" at bounding box center [1305, 206] width 25 height 66
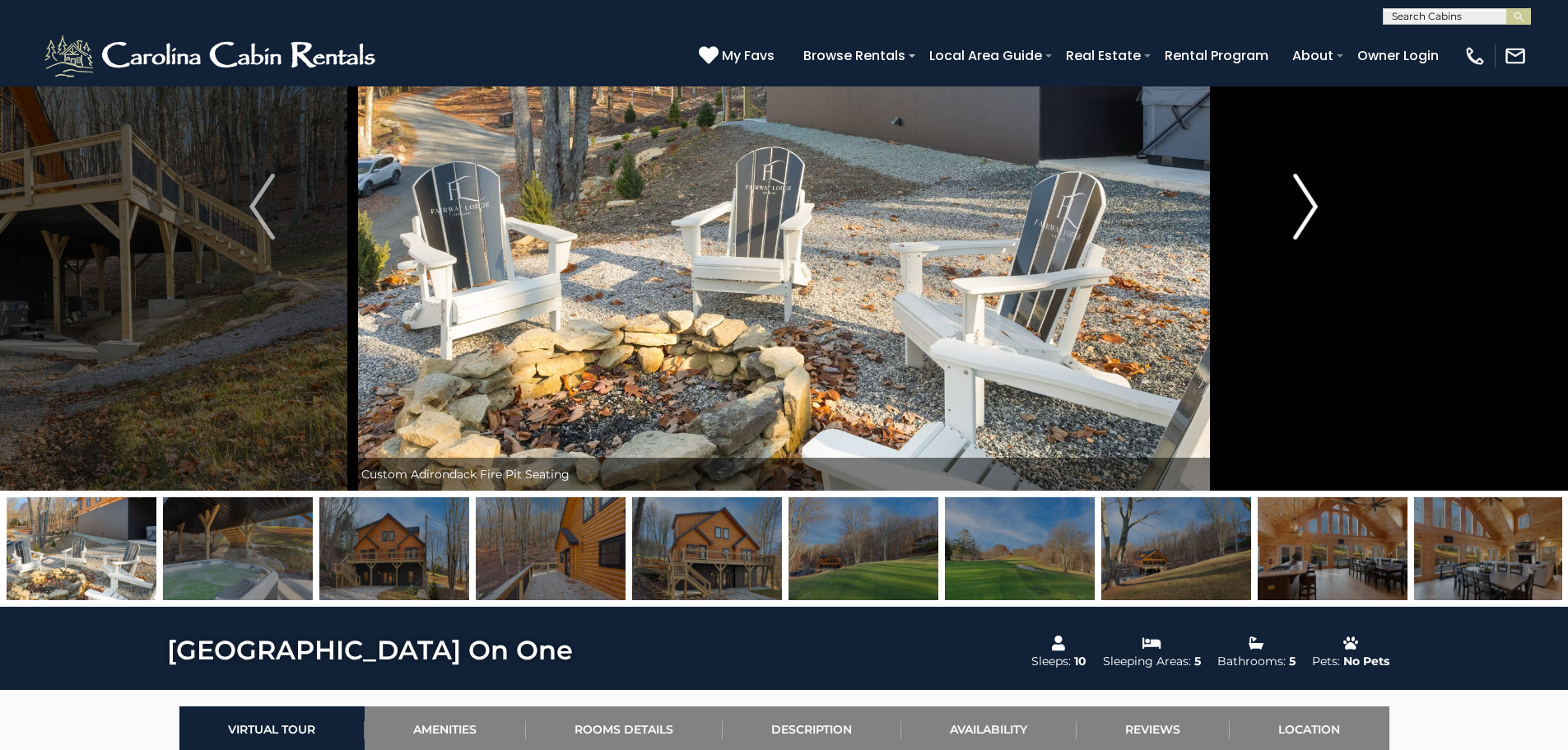
click at [1314, 213] on img "Next" at bounding box center [1305, 206] width 25 height 66
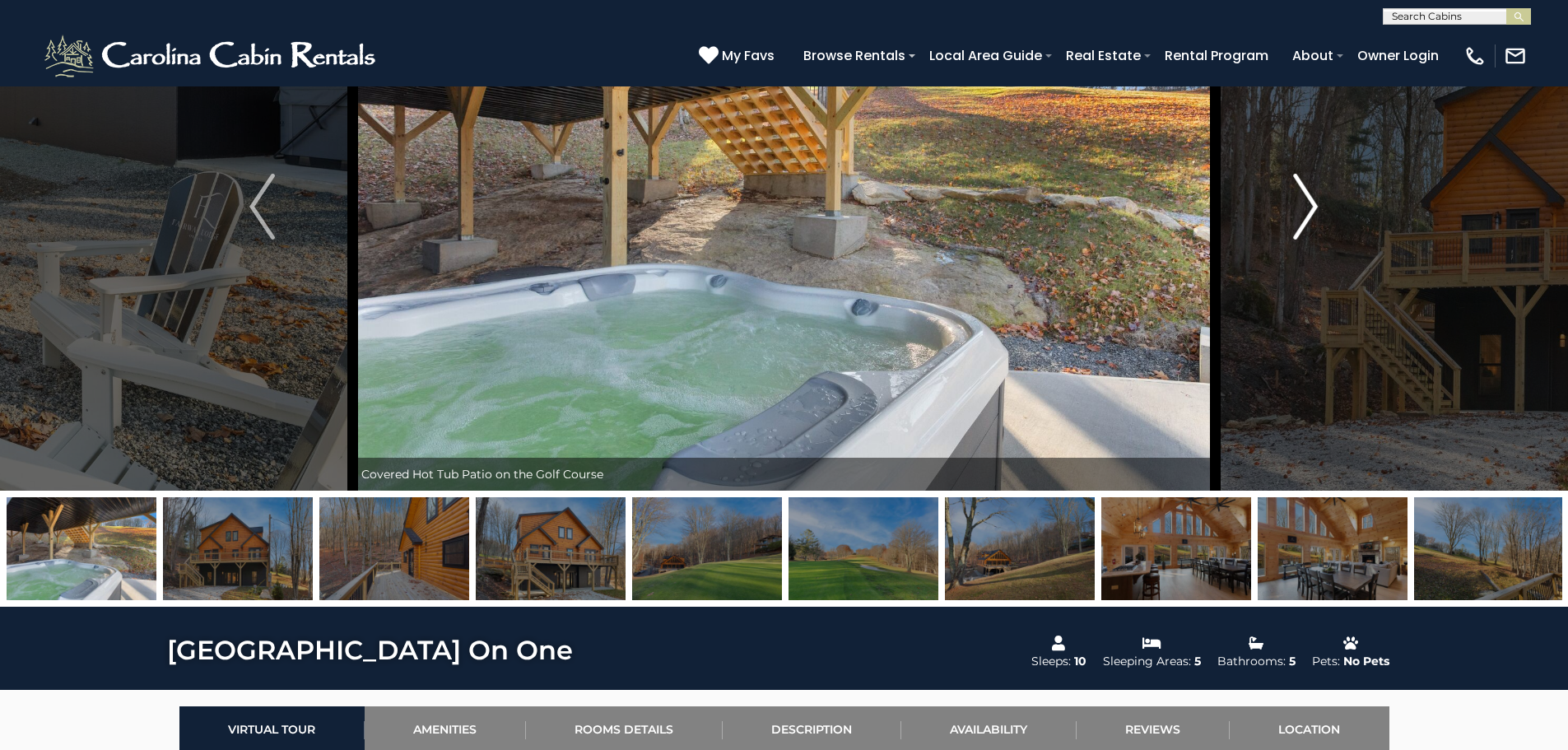
click at [1314, 213] on img "Next" at bounding box center [1305, 206] width 25 height 66
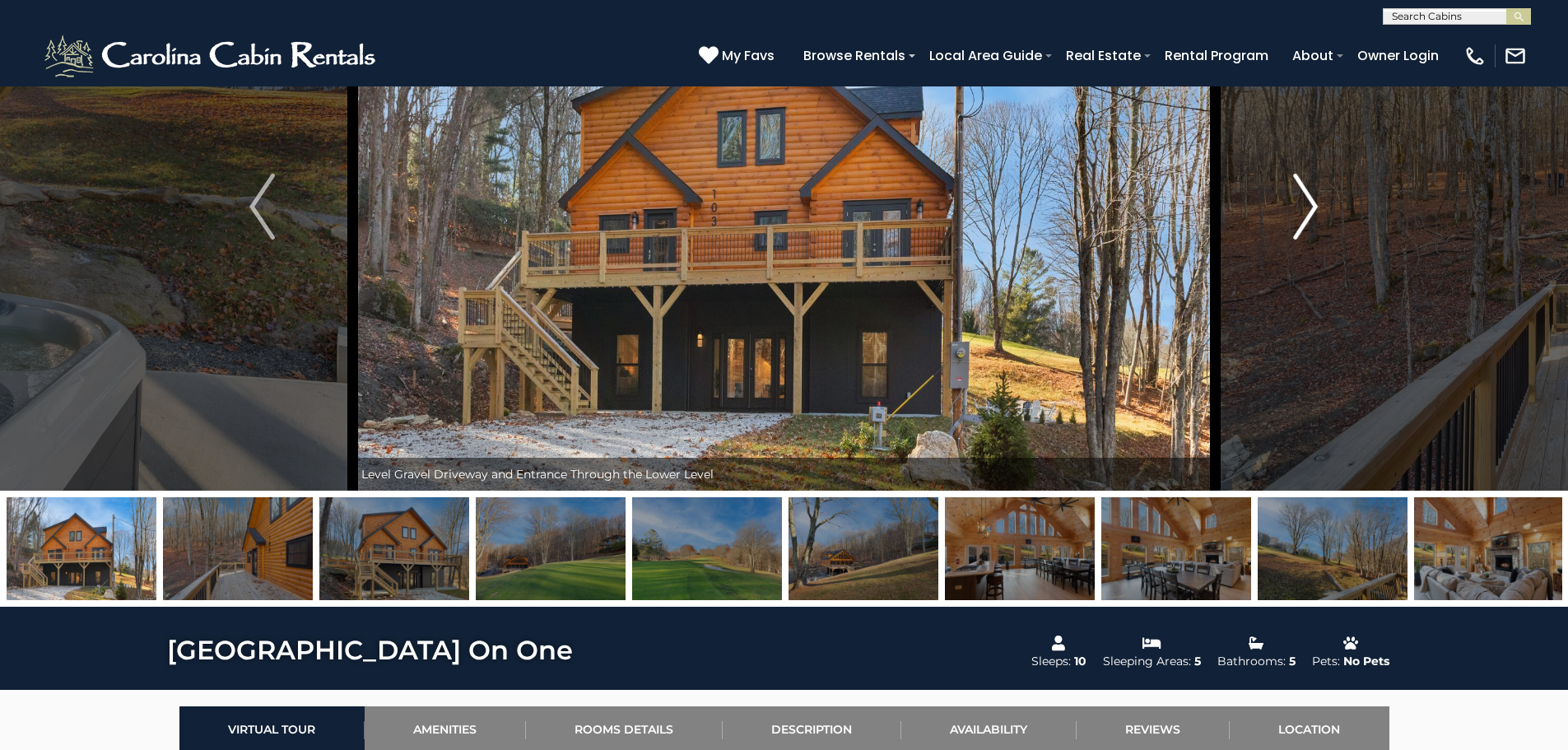
click at [1314, 213] on img "Next" at bounding box center [1305, 206] width 25 height 66
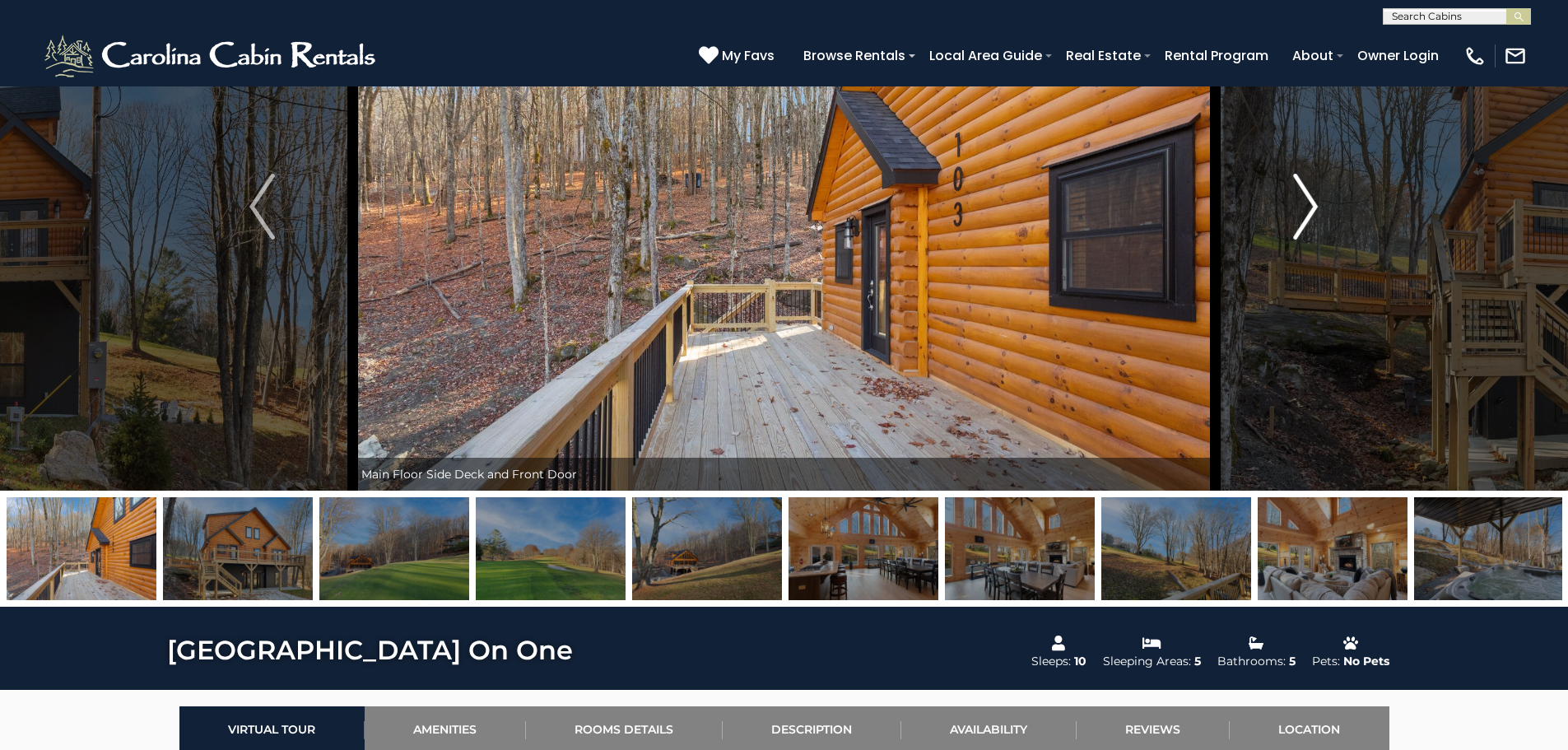
click at [1314, 213] on img "Next" at bounding box center [1305, 206] width 25 height 66
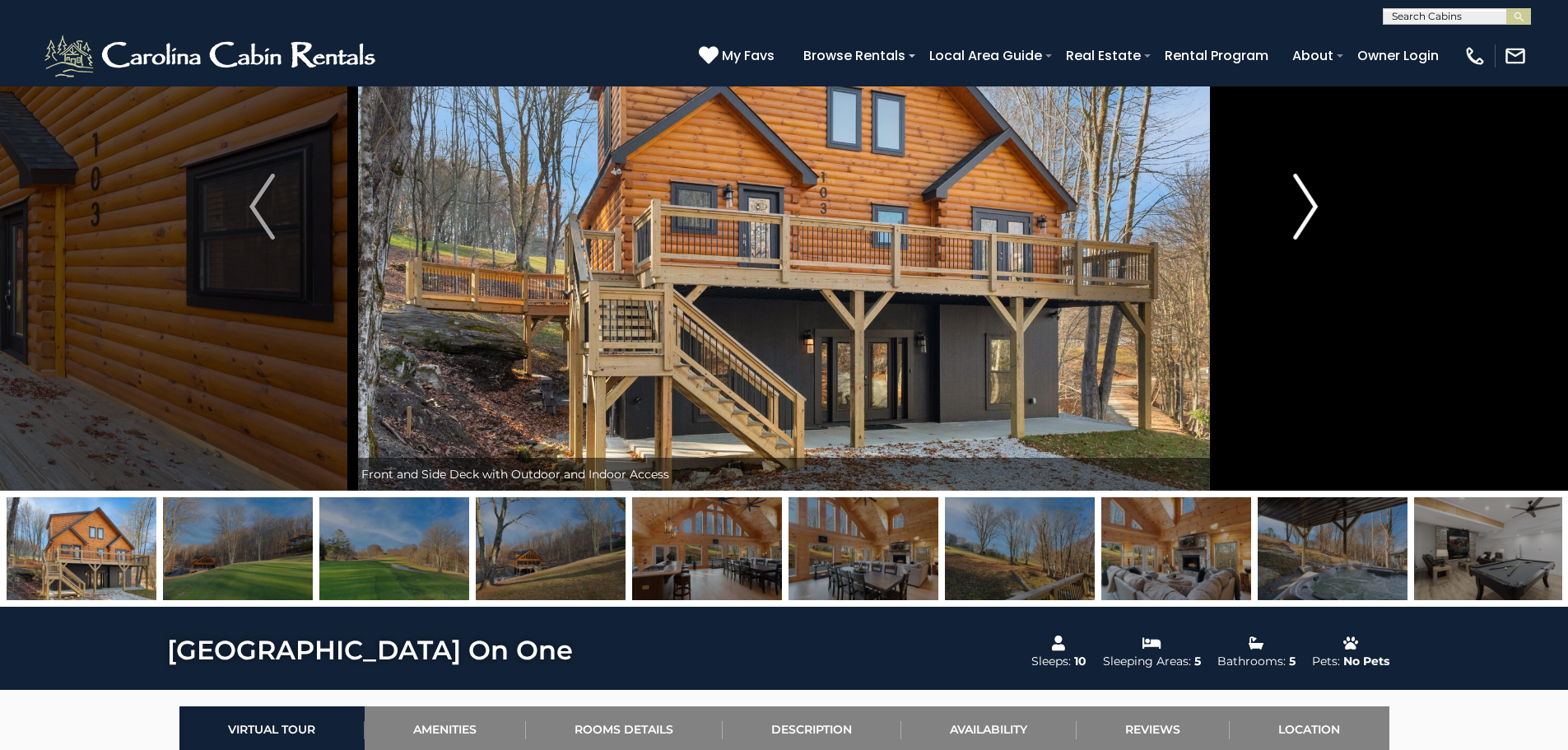
click at [1314, 213] on img "Next" at bounding box center [1305, 206] width 25 height 66
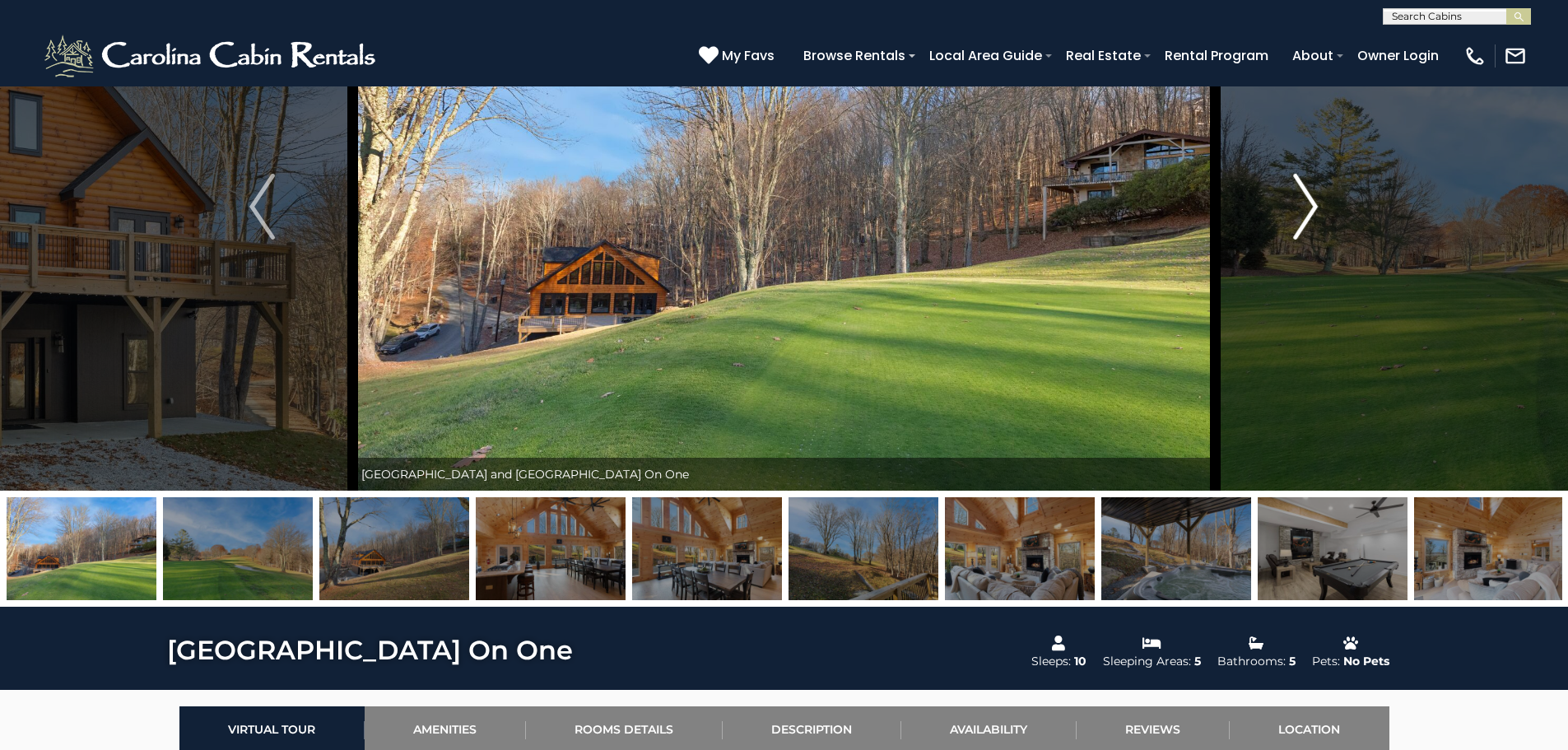
click at [1314, 213] on img "Next" at bounding box center [1305, 206] width 25 height 66
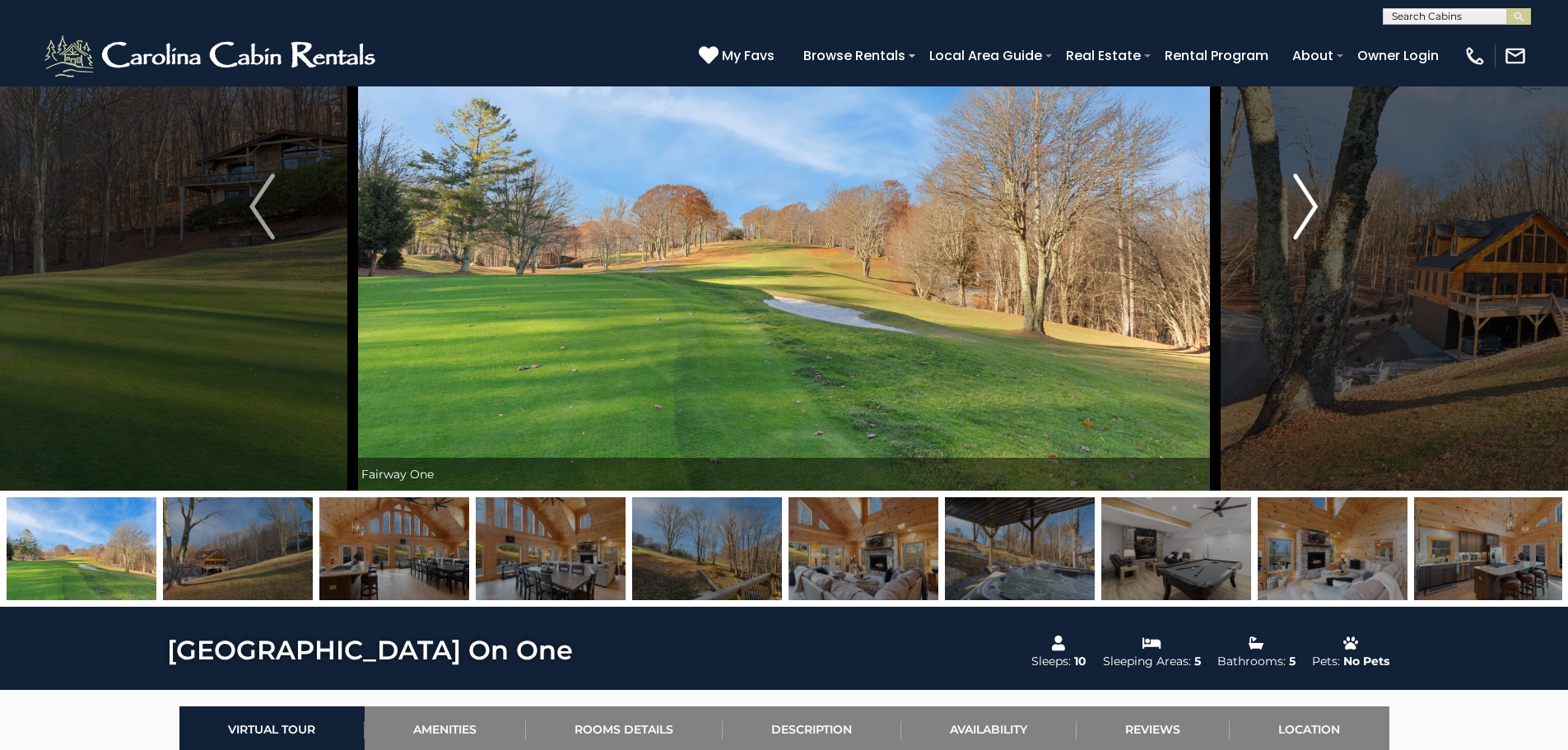
click at [1314, 213] on img "Next" at bounding box center [1305, 206] width 25 height 66
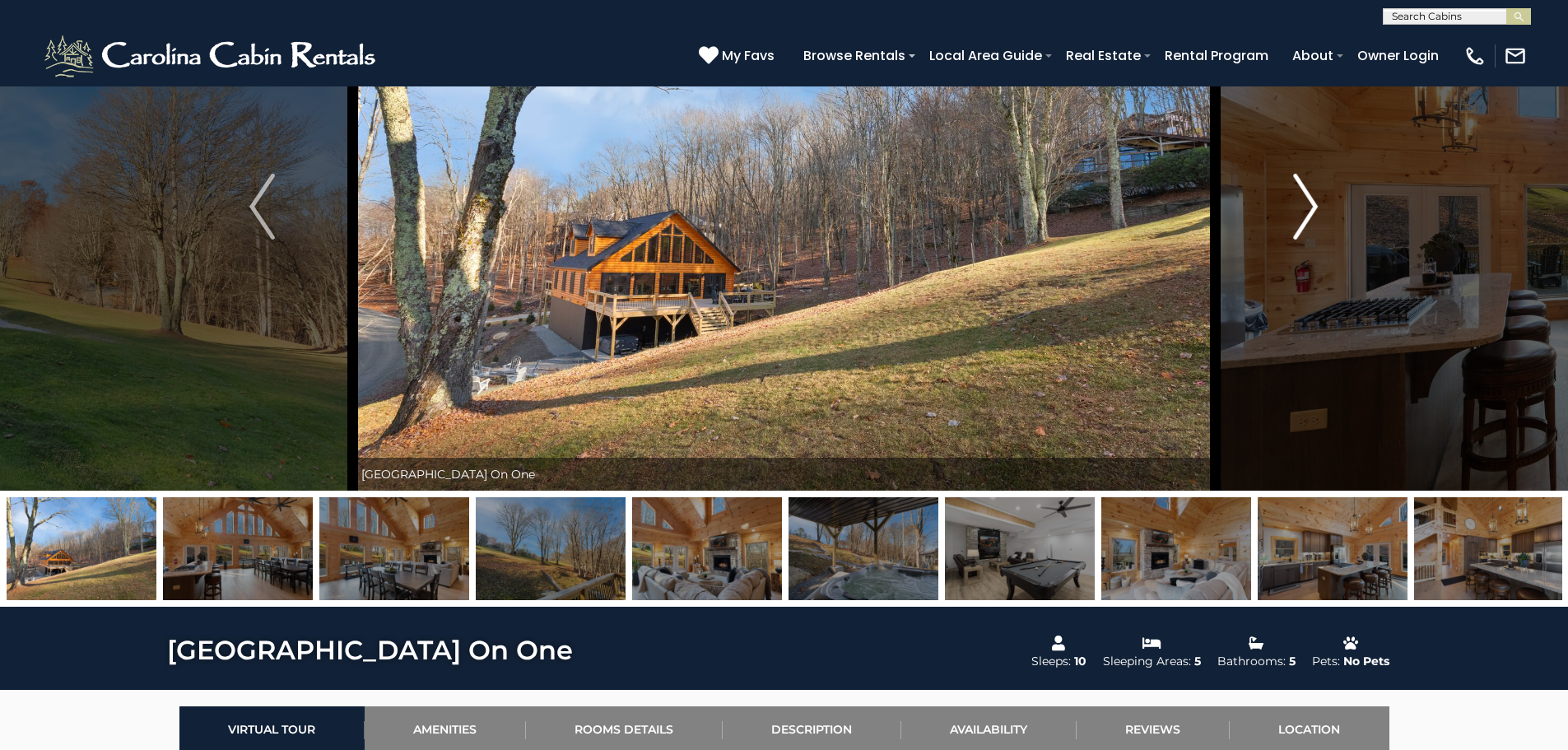
click at [1314, 213] on img "Next" at bounding box center [1305, 206] width 25 height 66
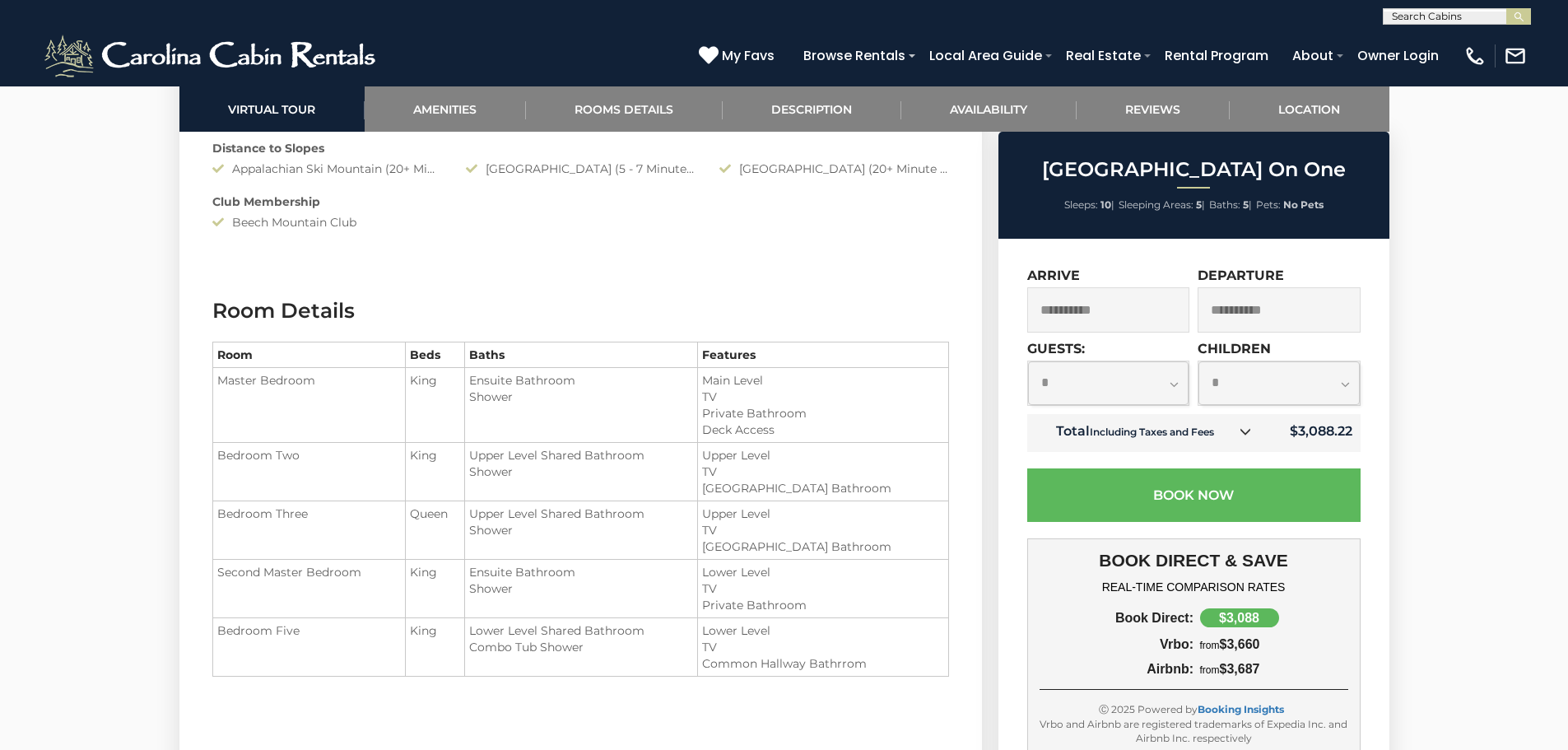
scroll to position [2138, 0]
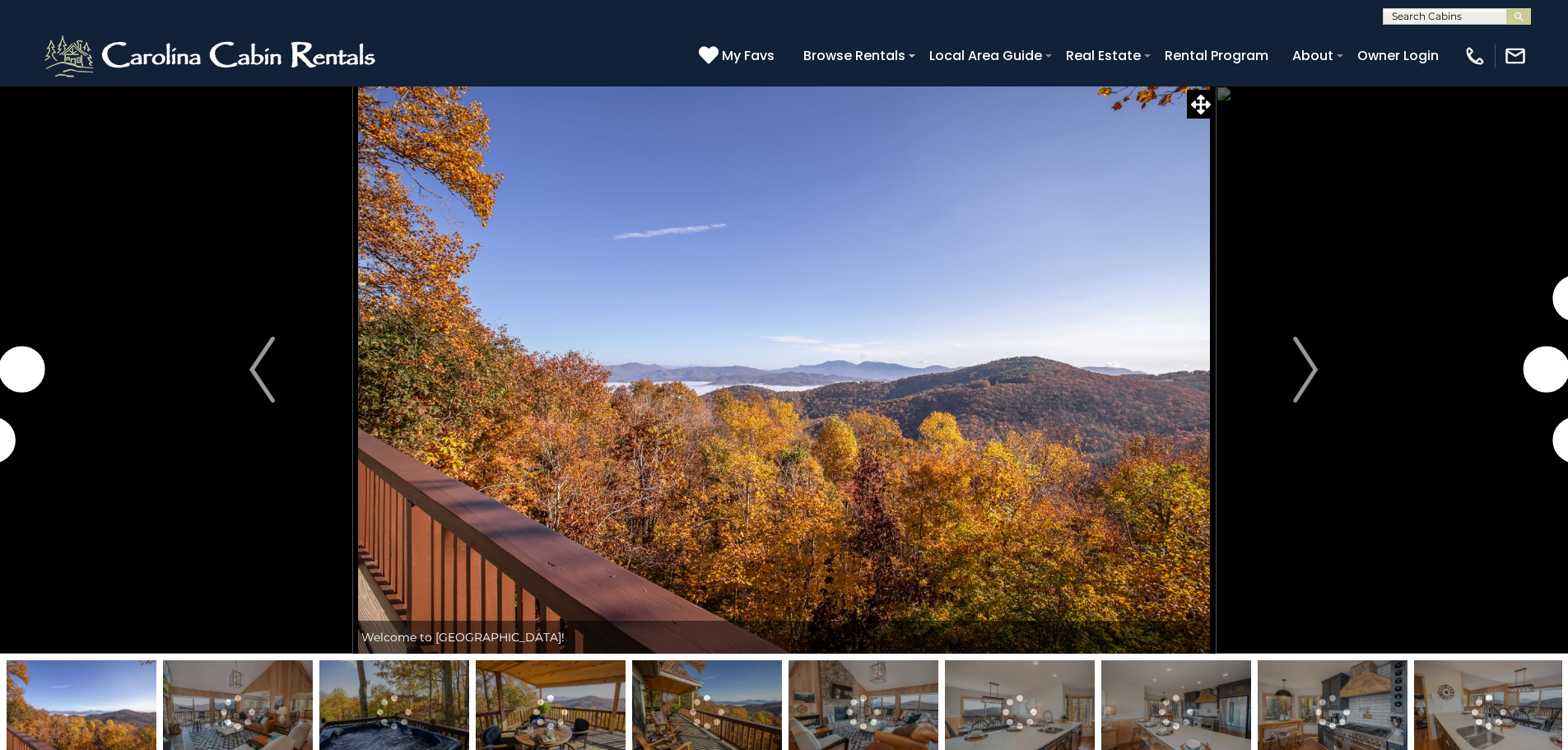
click at [559, 423] on img at bounding box center [784, 369] width 863 height 568
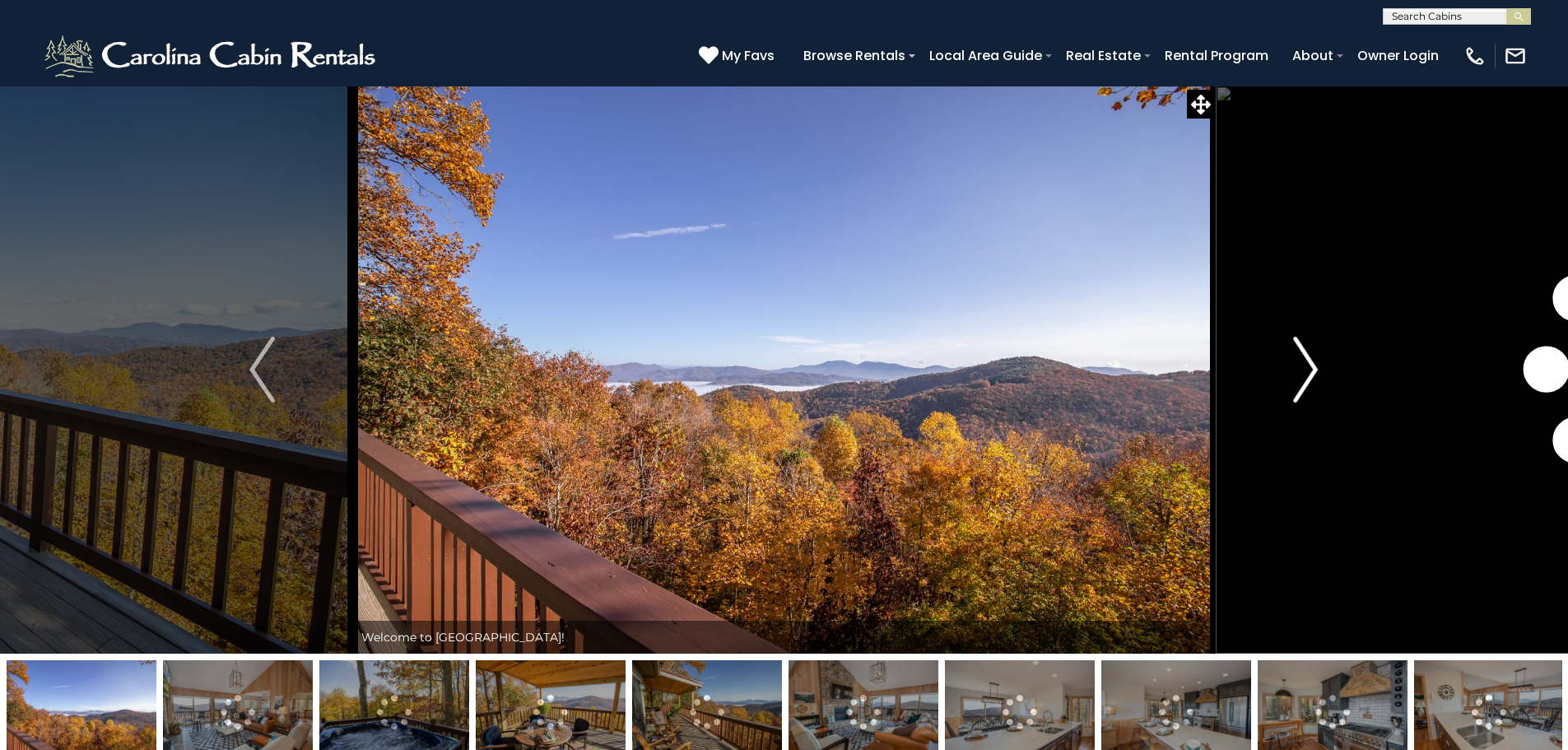
click at [1309, 369] on img "Next" at bounding box center [1305, 369] width 25 height 66
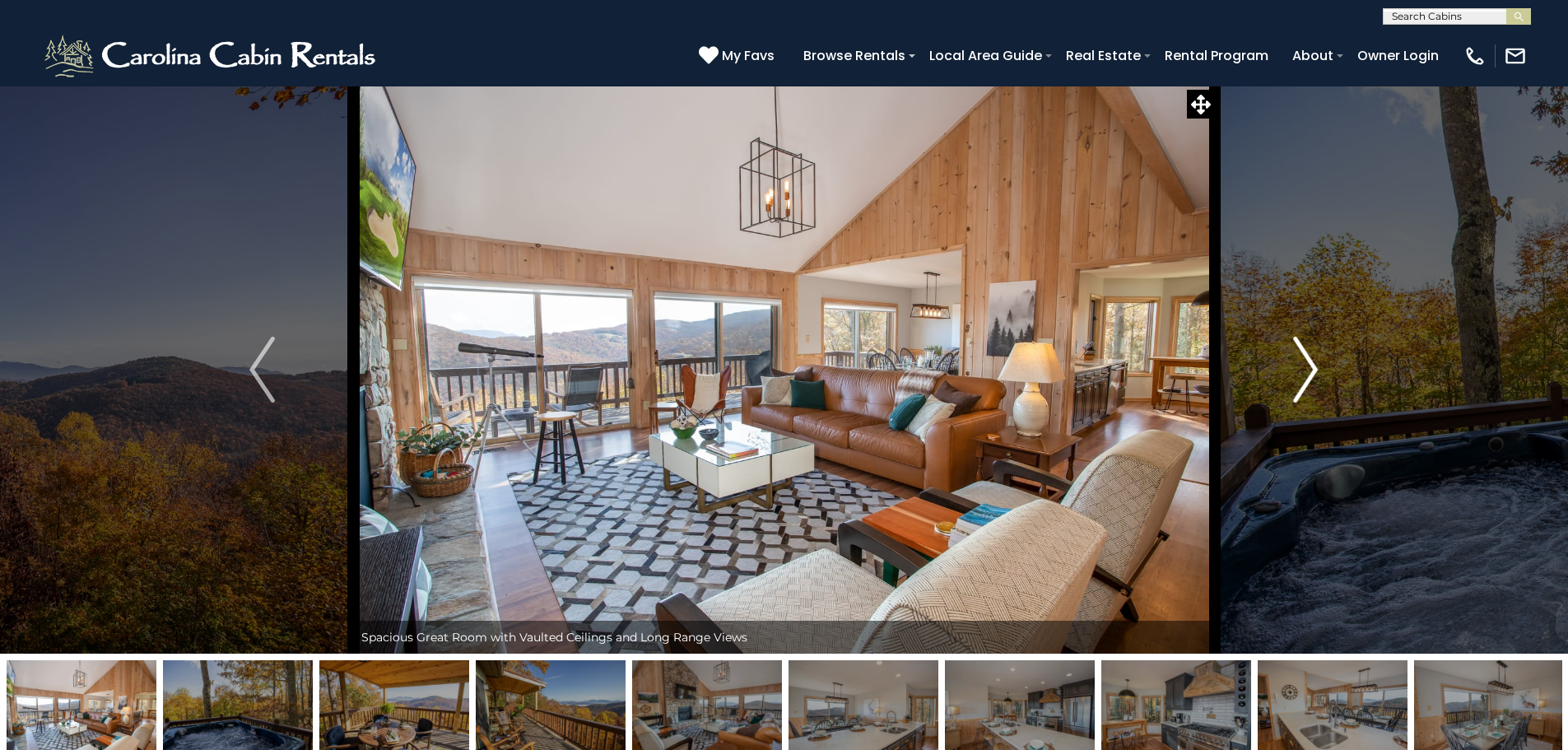
click at [1309, 369] on img "Next" at bounding box center [1305, 369] width 25 height 66
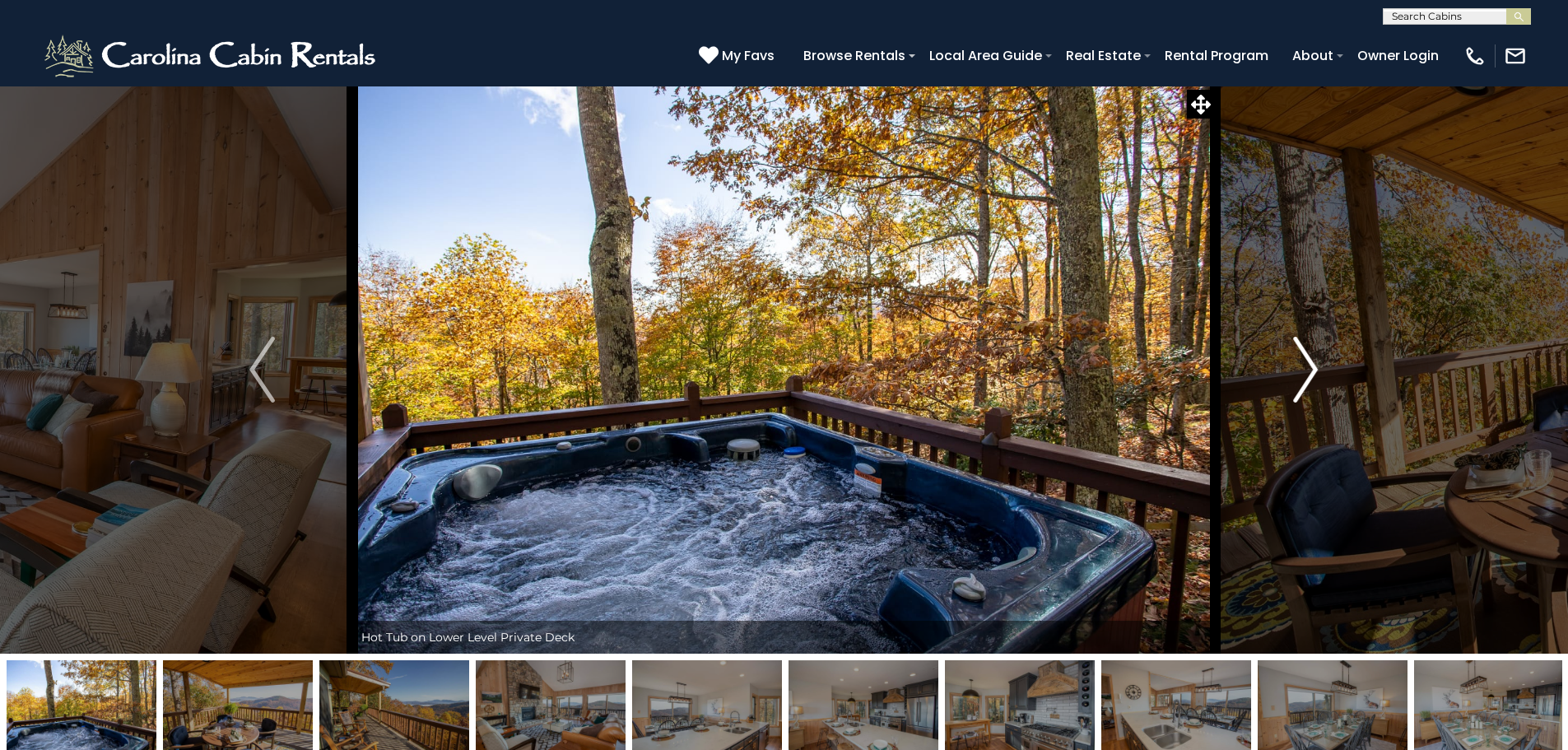
click at [1309, 369] on img "Next" at bounding box center [1305, 369] width 25 height 66
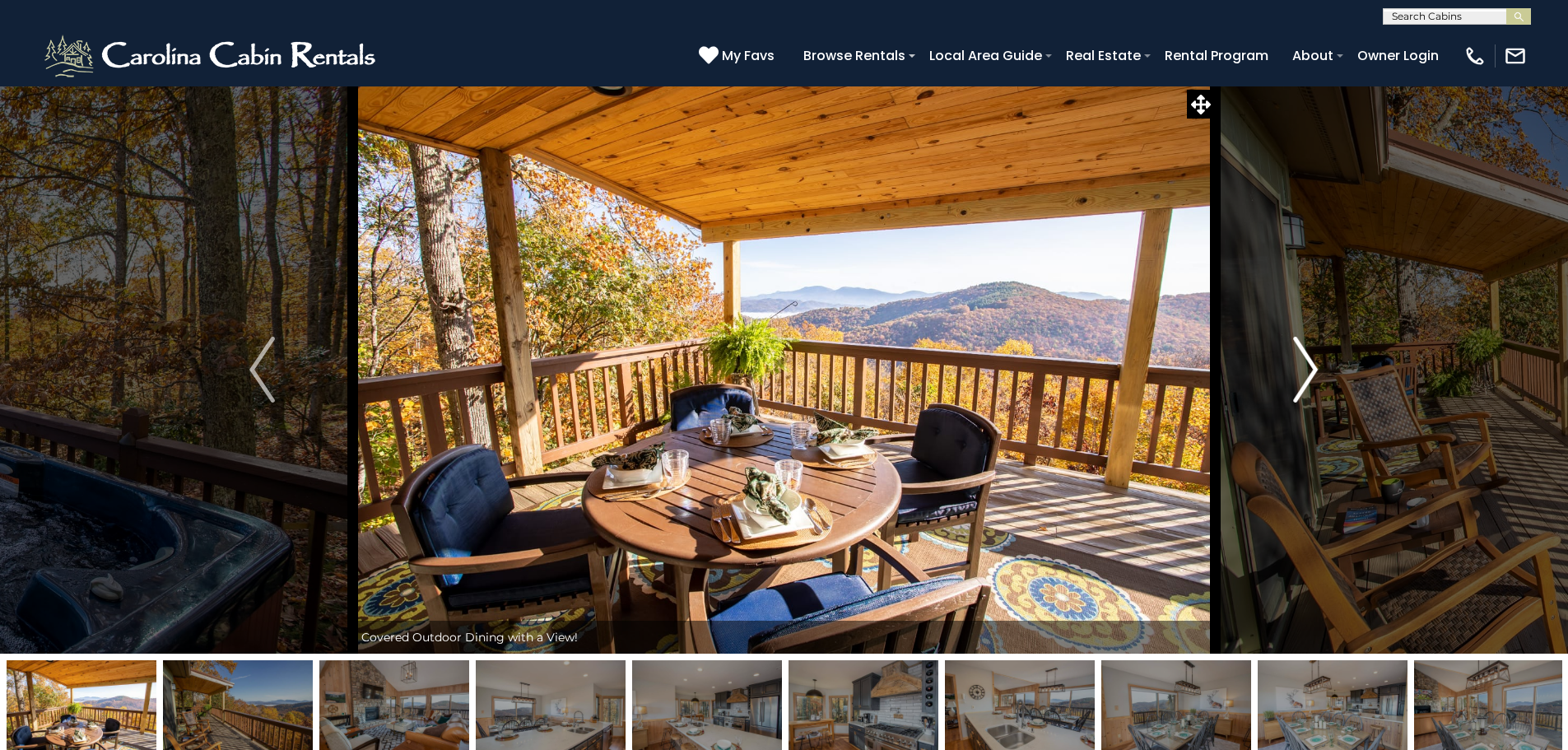
click at [1309, 369] on img "Next" at bounding box center [1305, 369] width 25 height 66
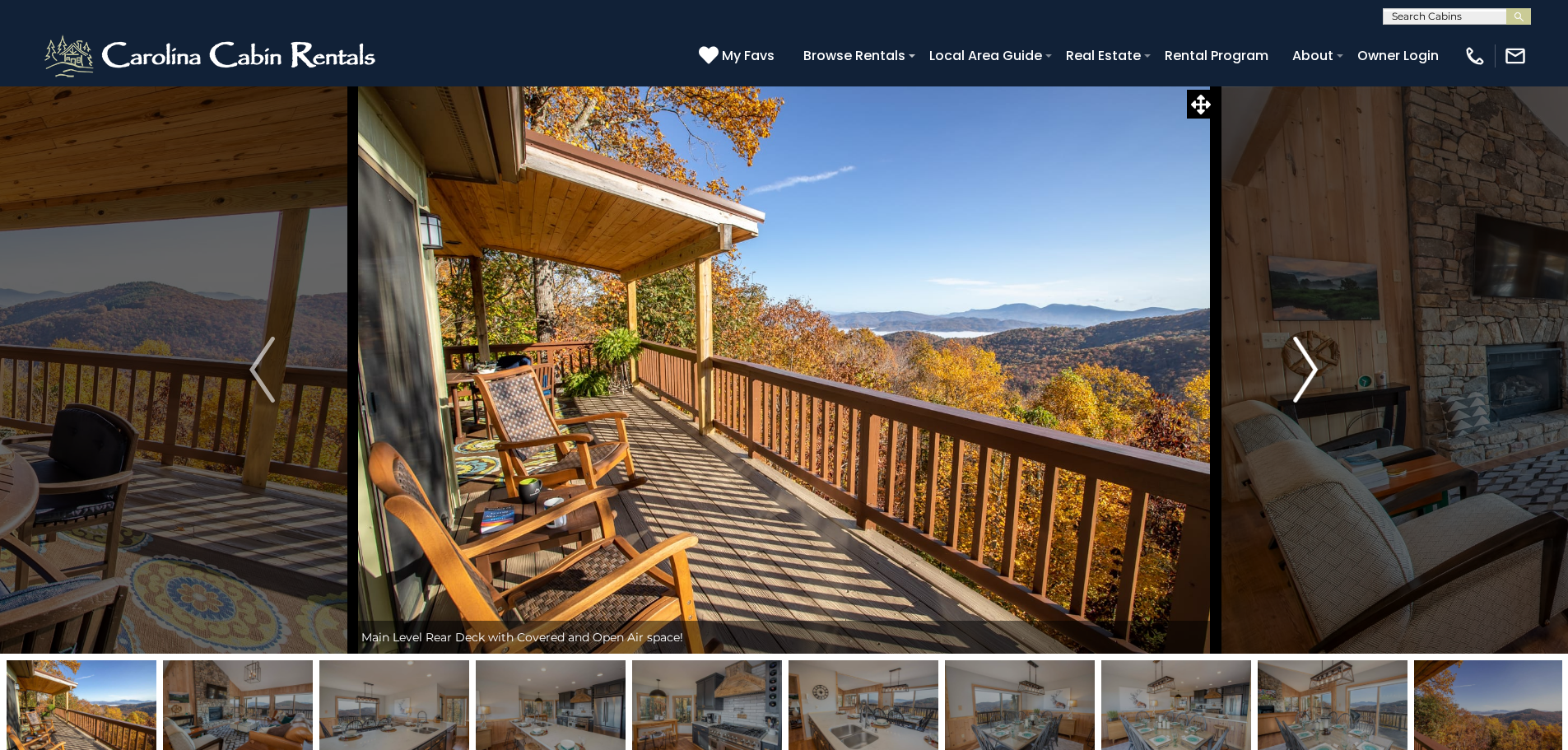
click at [1309, 369] on img "Next" at bounding box center [1305, 369] width 25 height 66
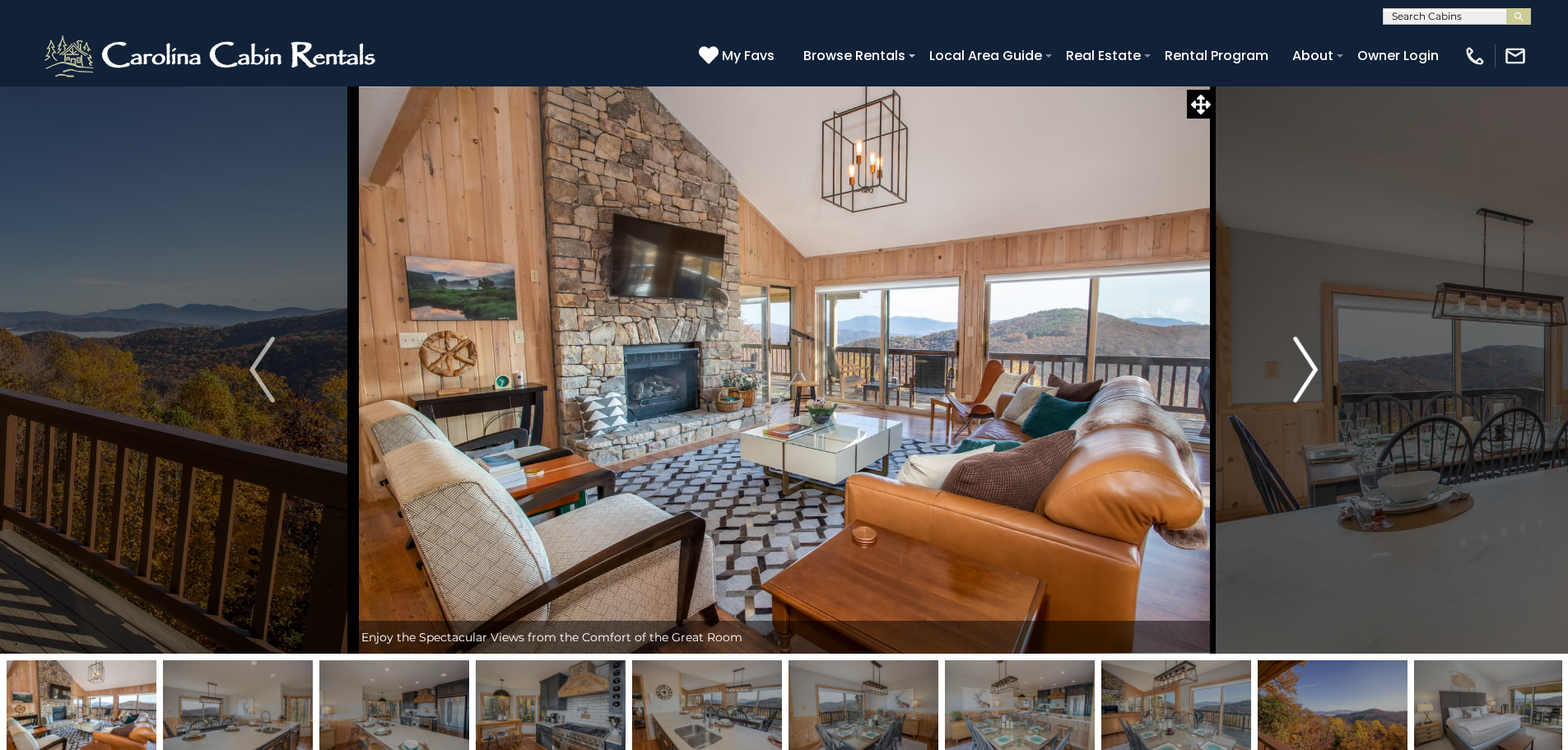
click at [1309, 369] on img "Next" at bounding box center [1305, 369] width 25 height 66
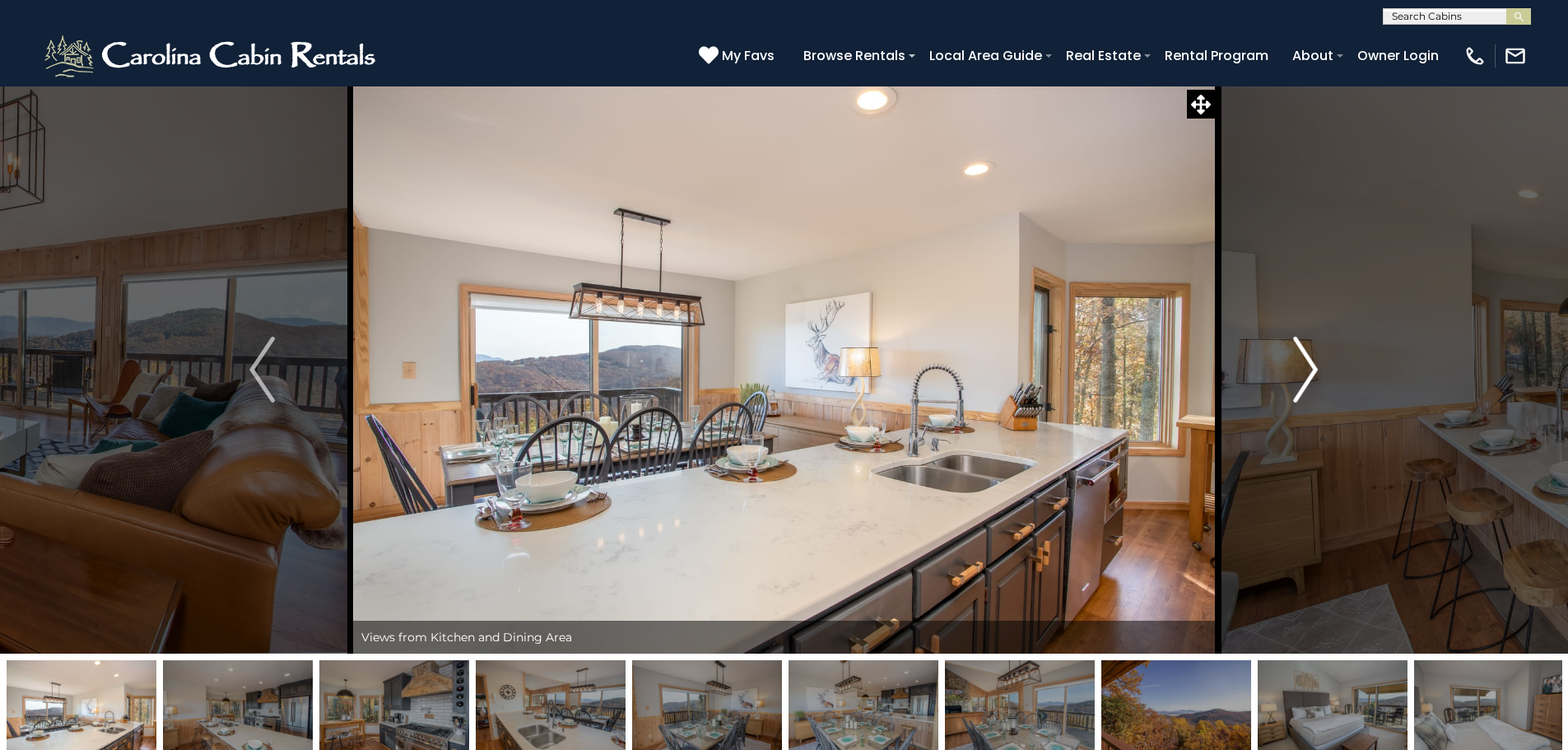
click at [1309, 369] on img "Next" at bounding box center [1305, 369] width 25 height 66
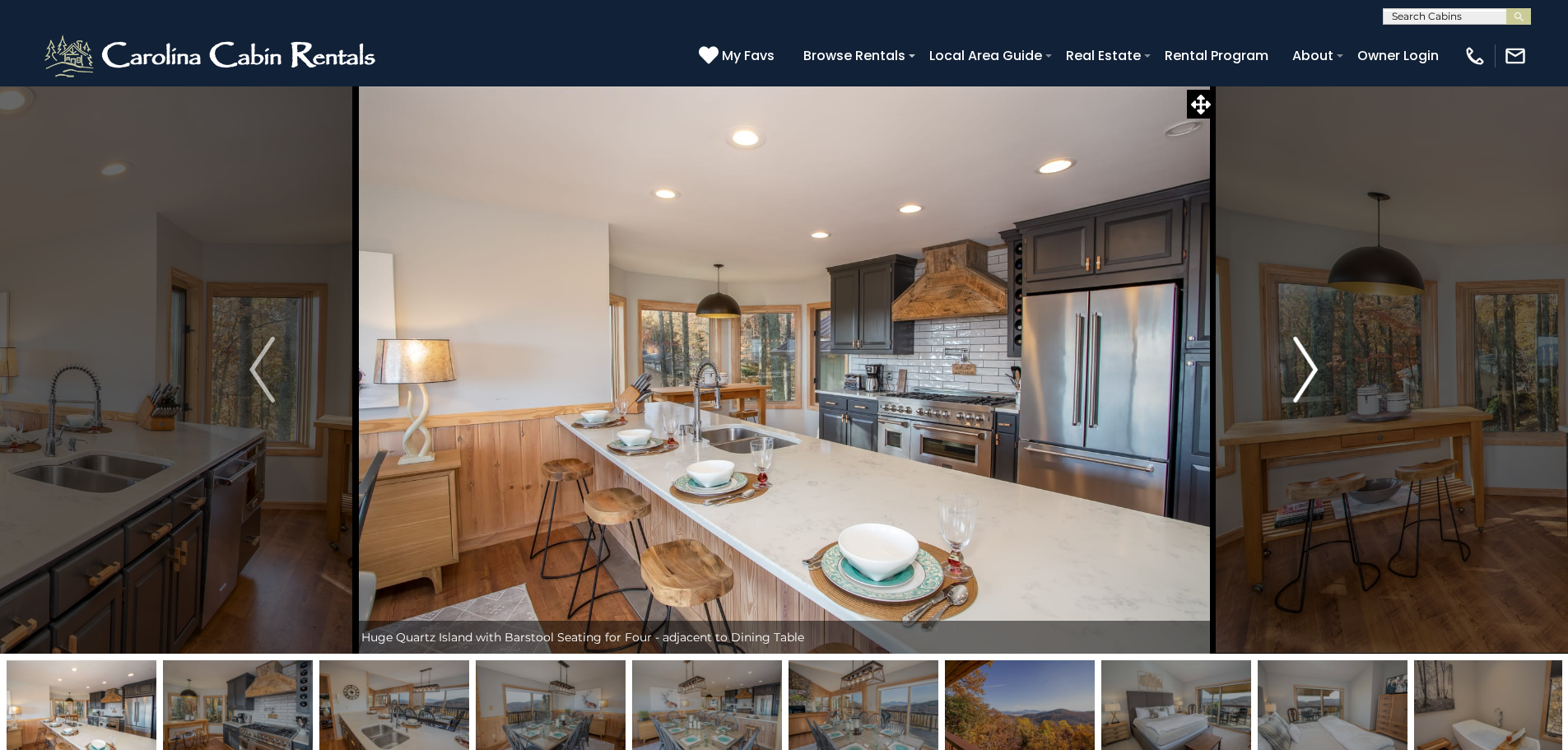
click at [1309, 369] on img "Next" at bounding box center [1305, 369] width 25 height 66
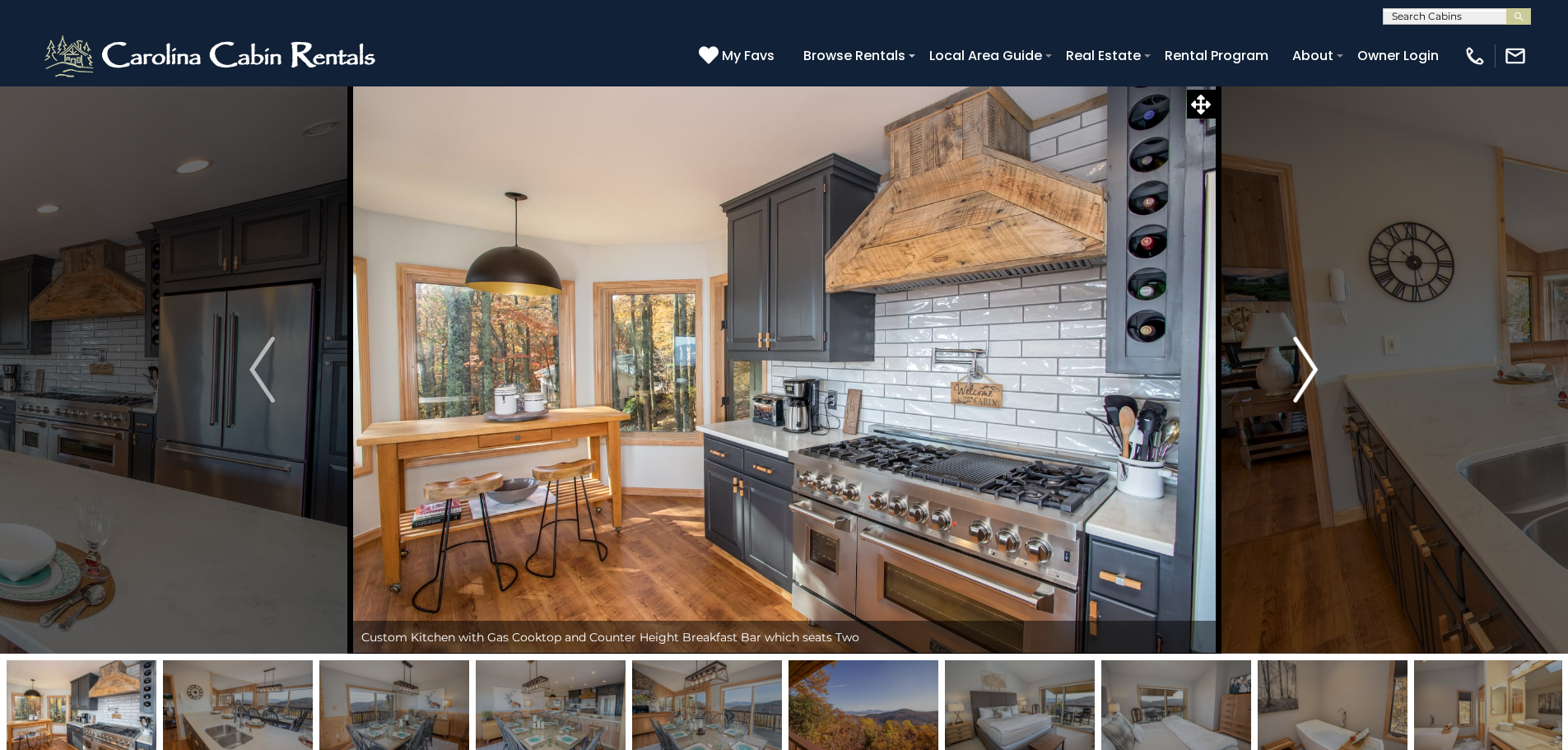
click at [1309, 369] on img "Next" at bounding box center [1305, 369] width 25 height 66
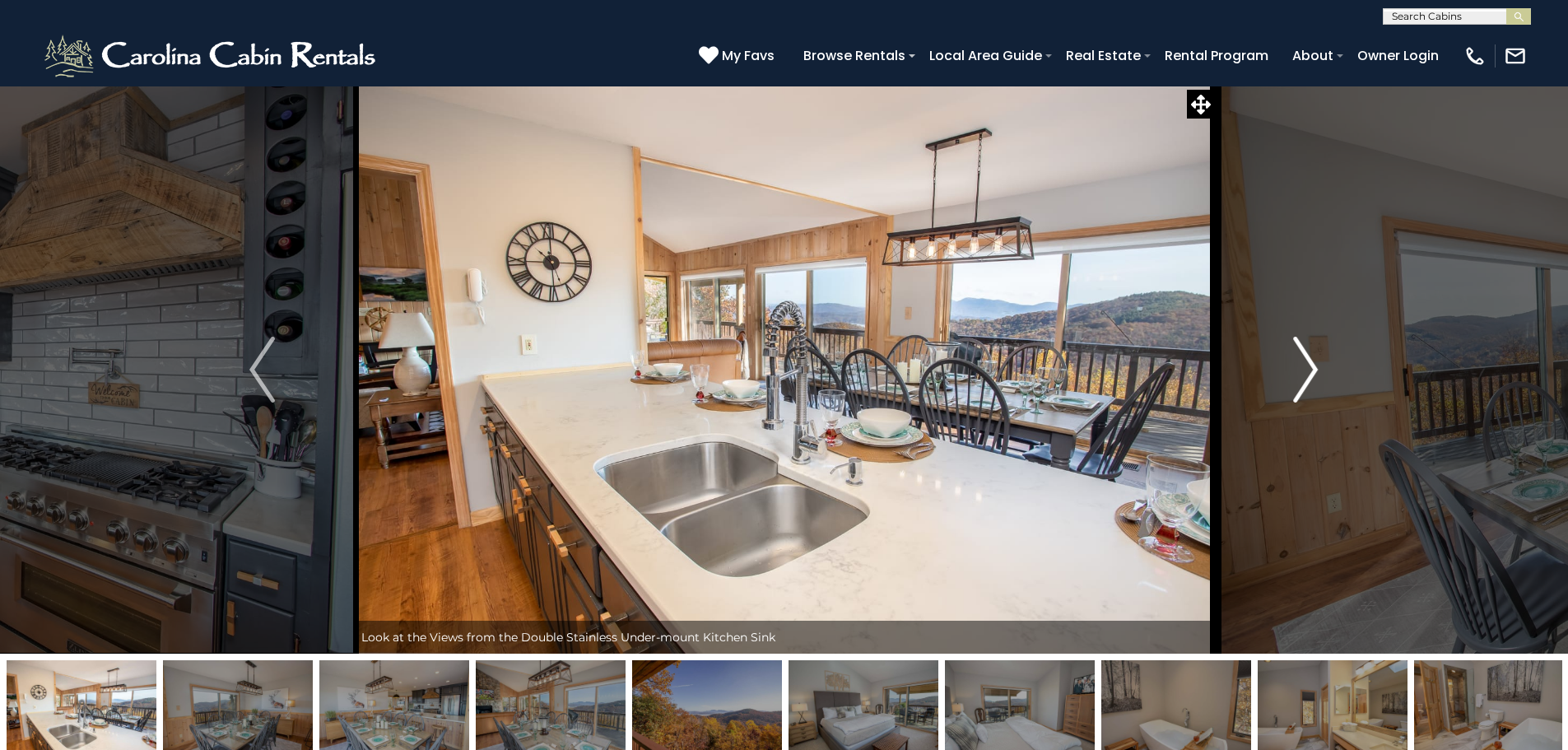
click at [1309, 369] on img "Next" at bounding box center [1305, 369] width 25 height 66
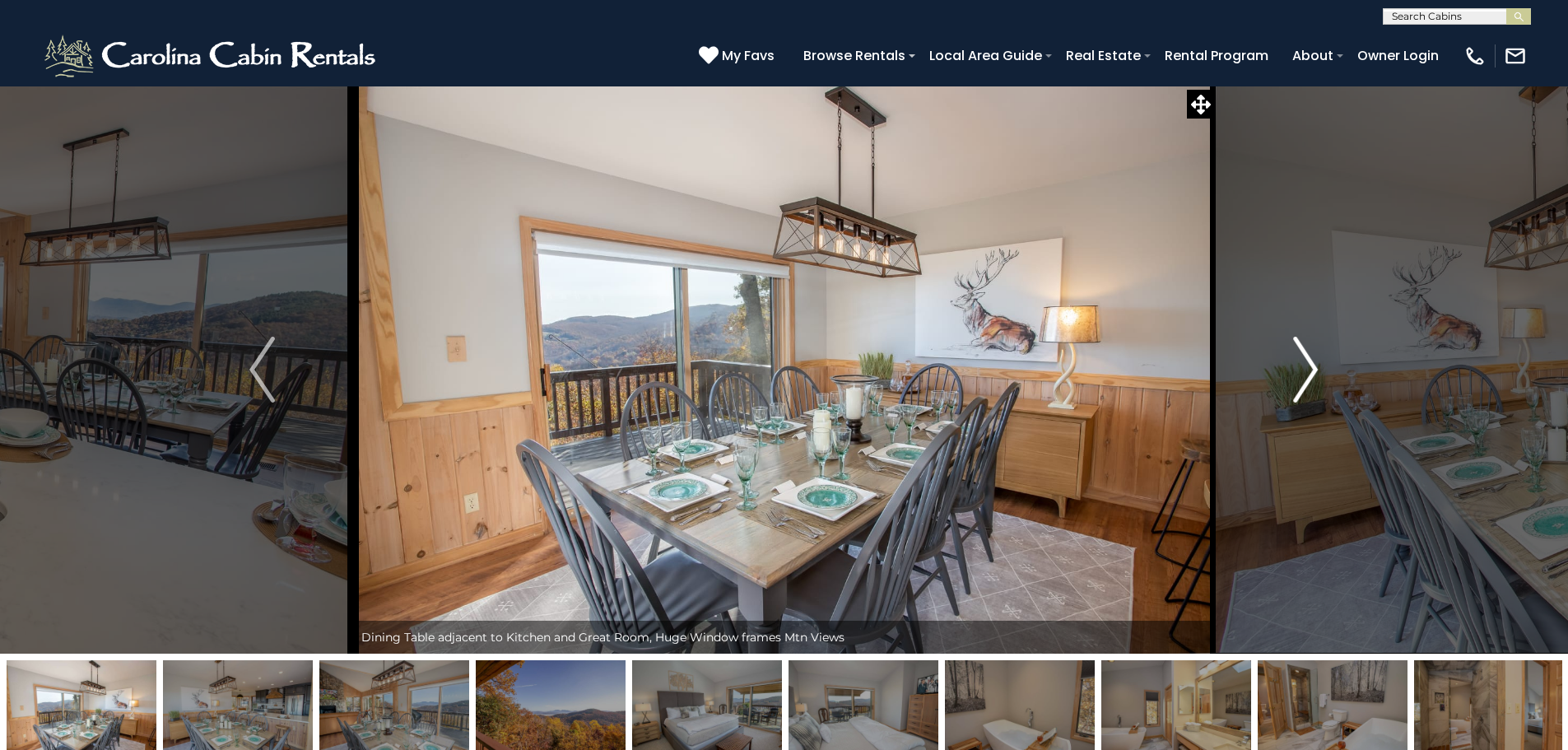
click at [1309, 369] on img "Next" at bounding box center [1305, 369] width 25 height 66
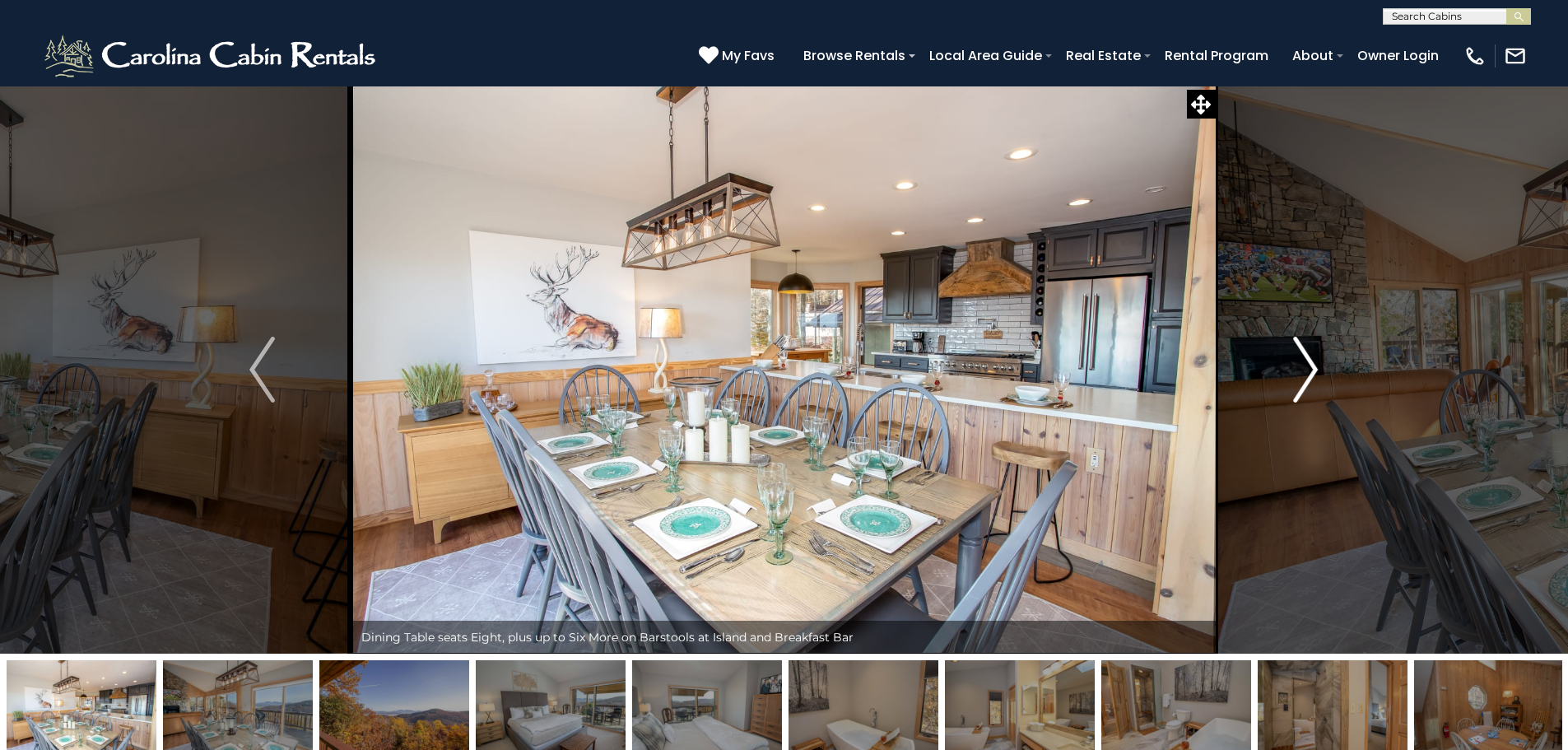
click at [1309, 369] on img "Next" at bounding box center [1305, 369] width 25 height 66
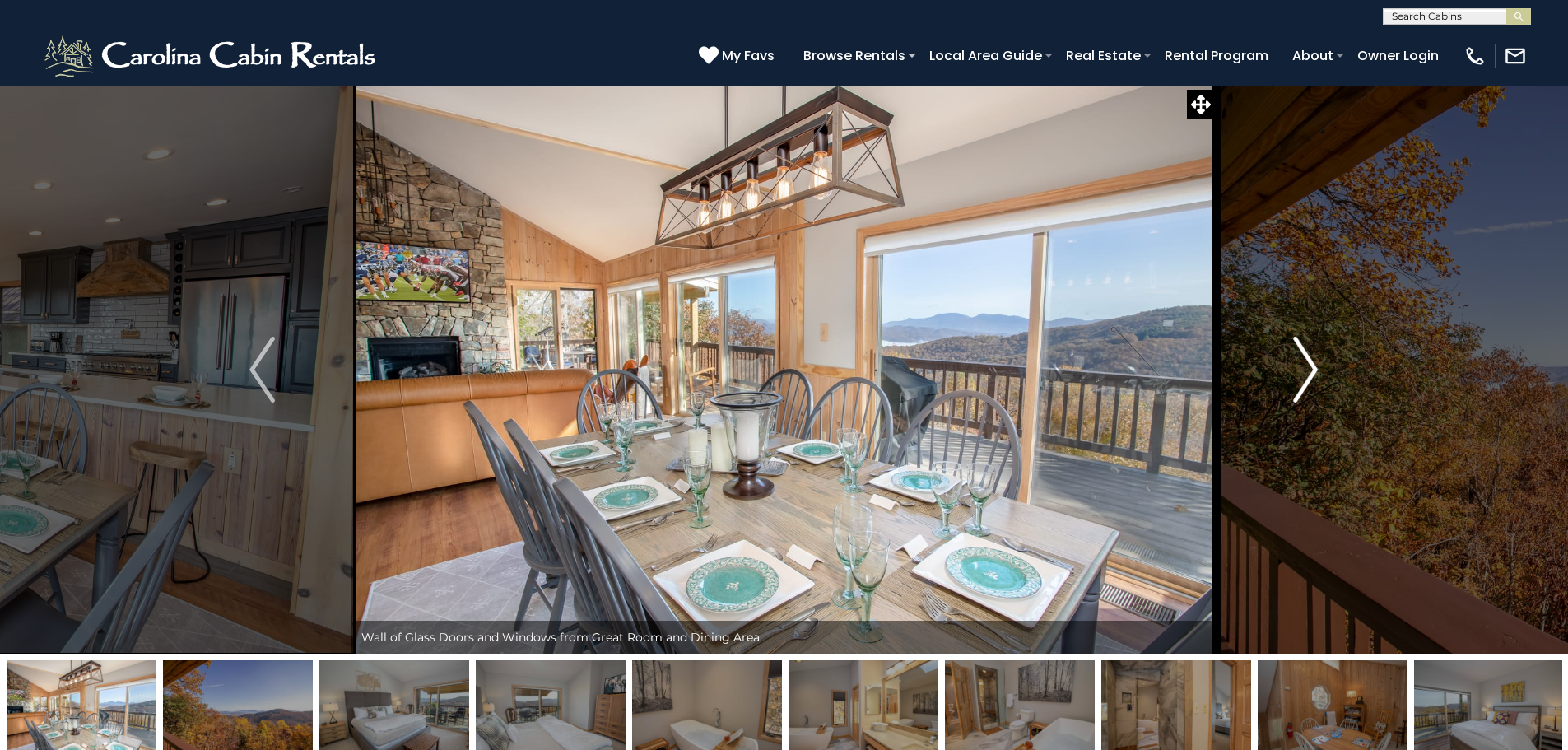
click at [1309, 369] on img "Next" at bounding box center [1305, 369] width 25 height 66
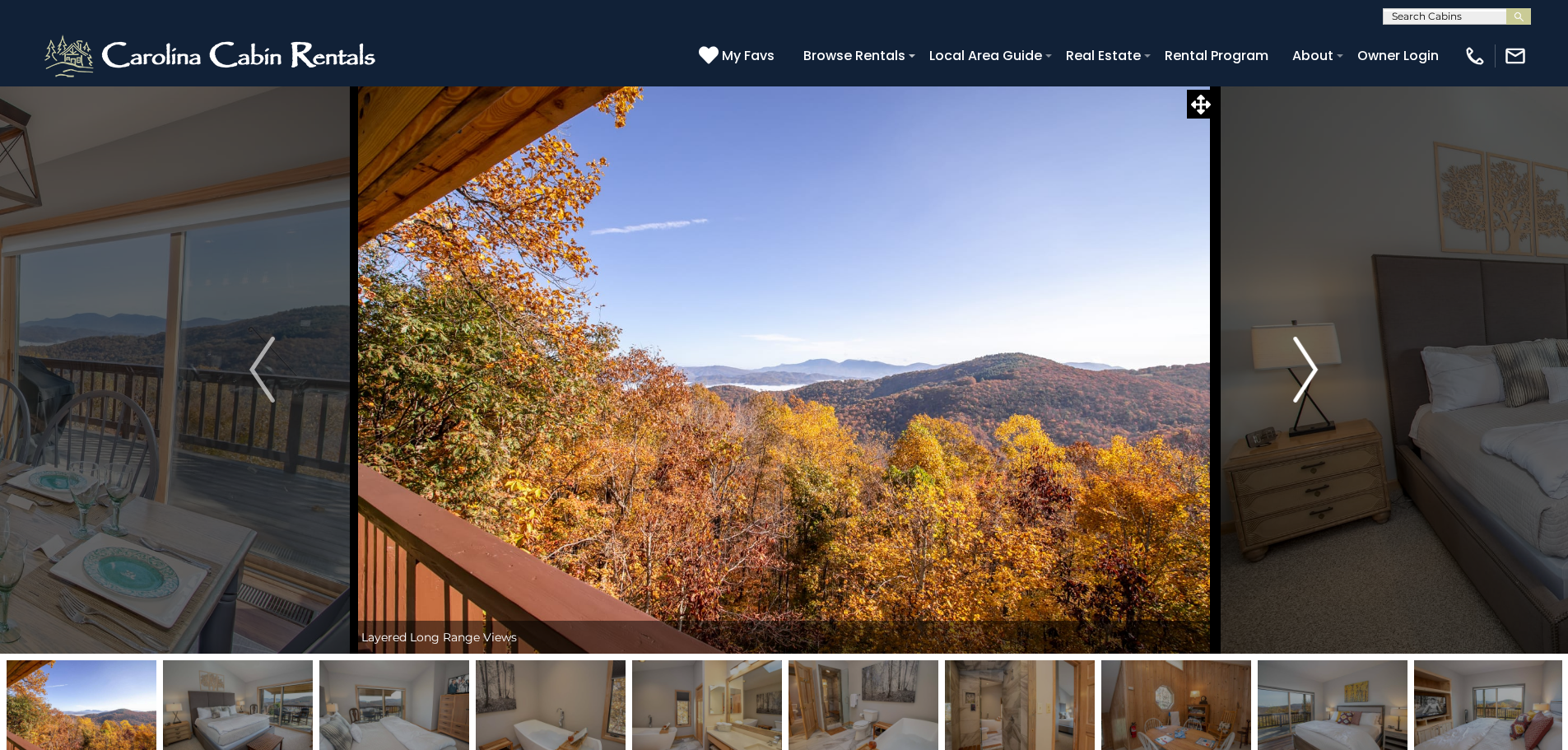
click at [1309, 369] on img "Next" at bounding box center [1305, 369] width 25 height 66
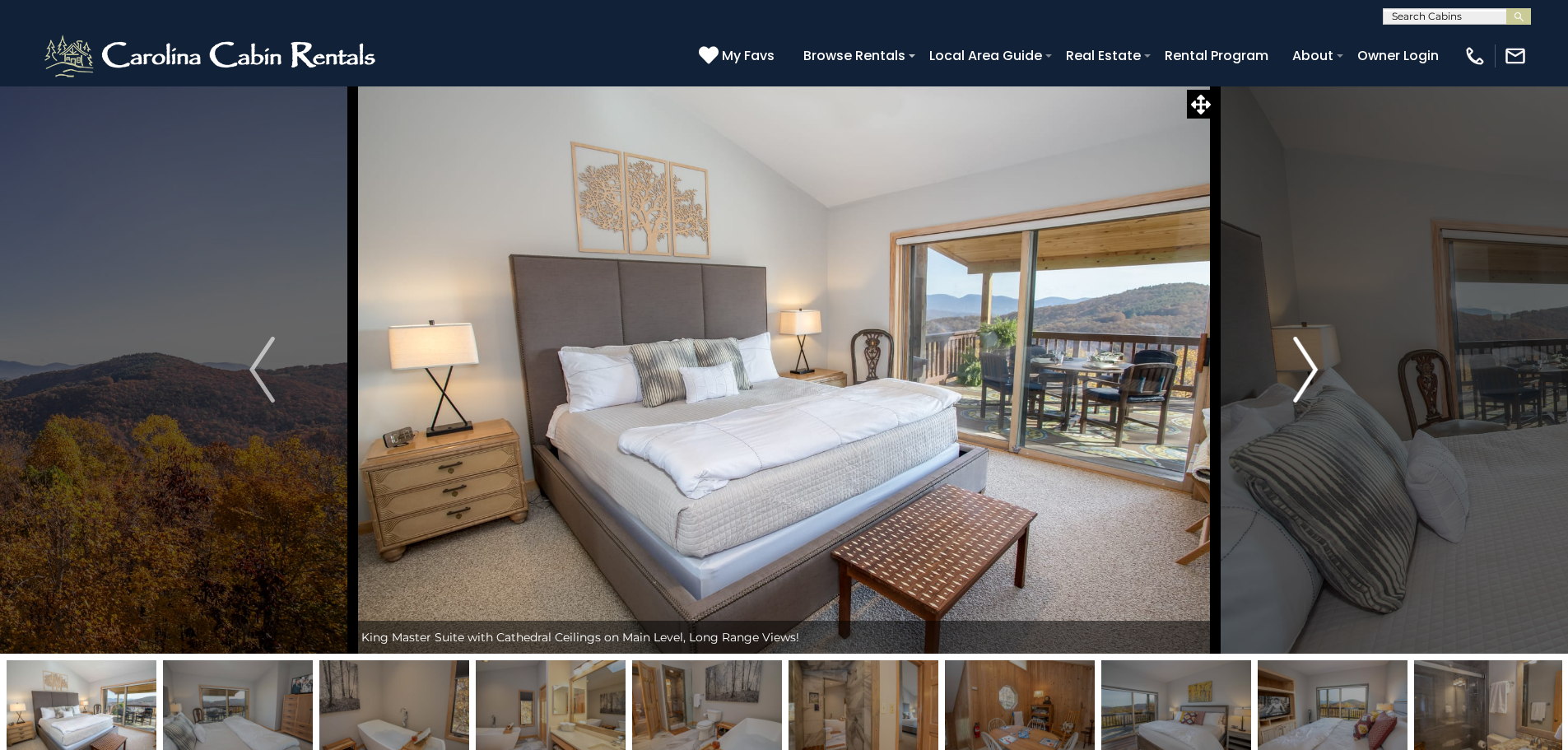
click at [1309, 369] on img "Next" at bounding box center [1305, 369] width 25 height 66
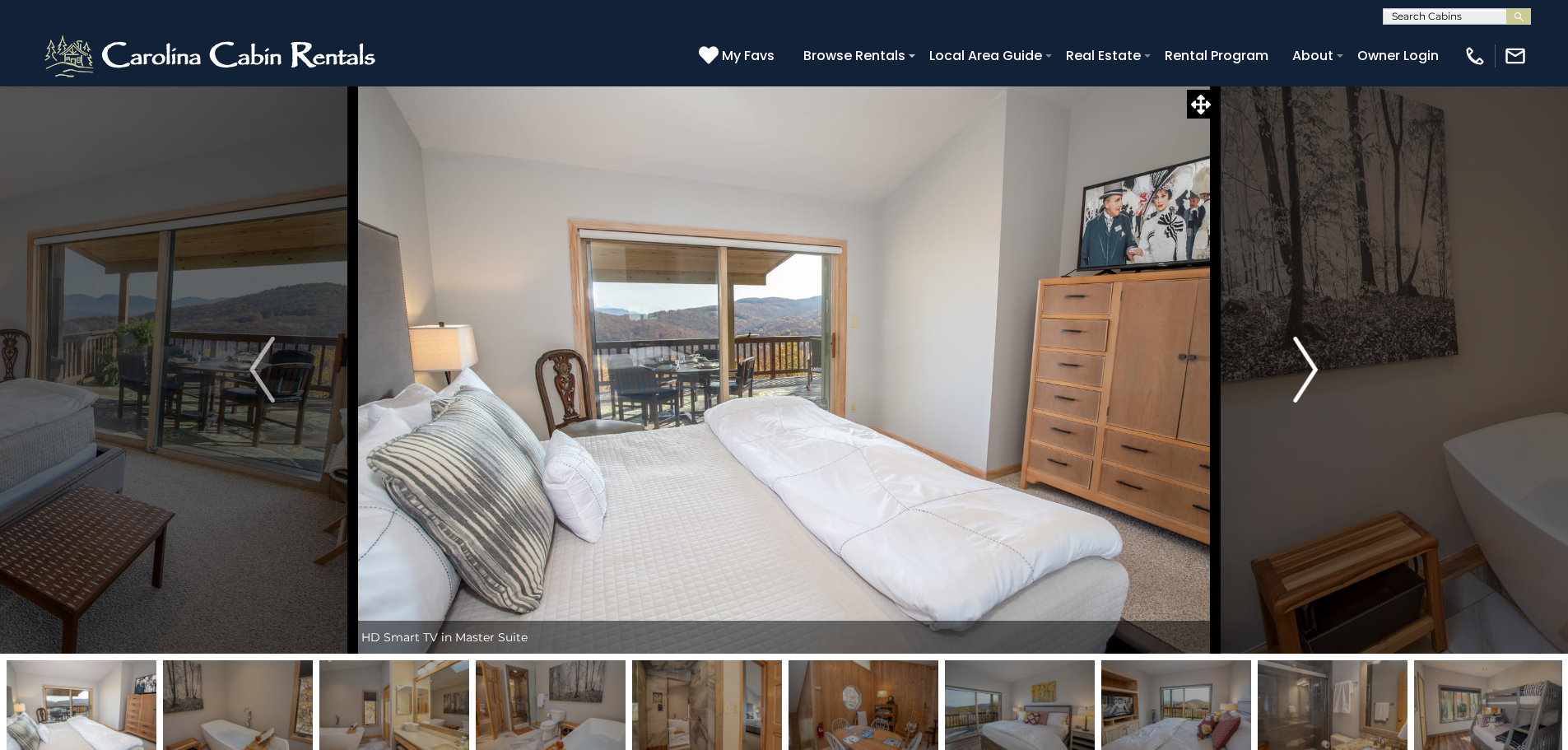
click at [1309, 369] on img "Next" at bounding box center [1305, 369] width 25 height 66
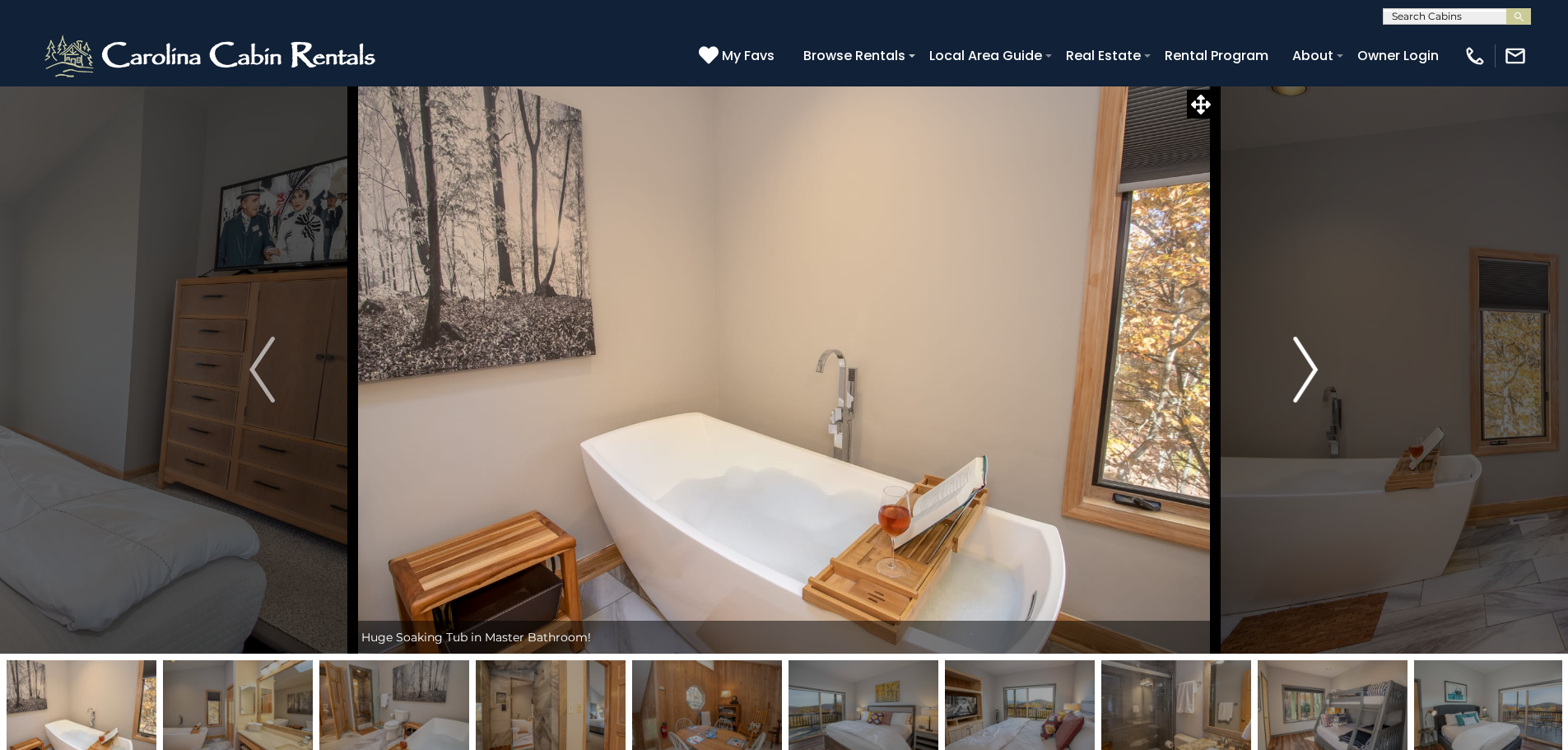
click at [1309, 369] on img "Next" at bounding box center [1305, 369] width 25 height 66
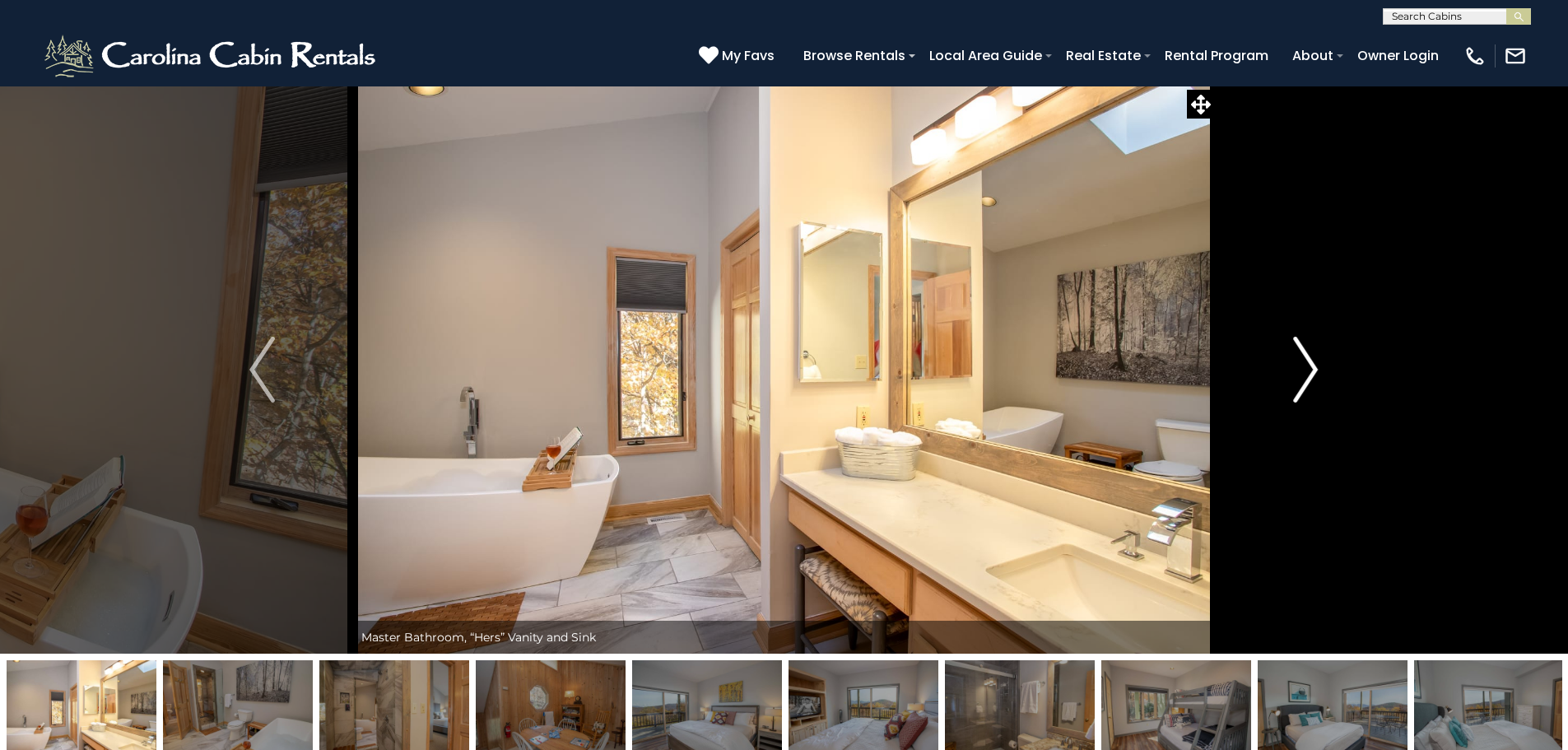
click at [1309, 369] on img "Next" at bounding box center [1305, 369] width 25 height 66
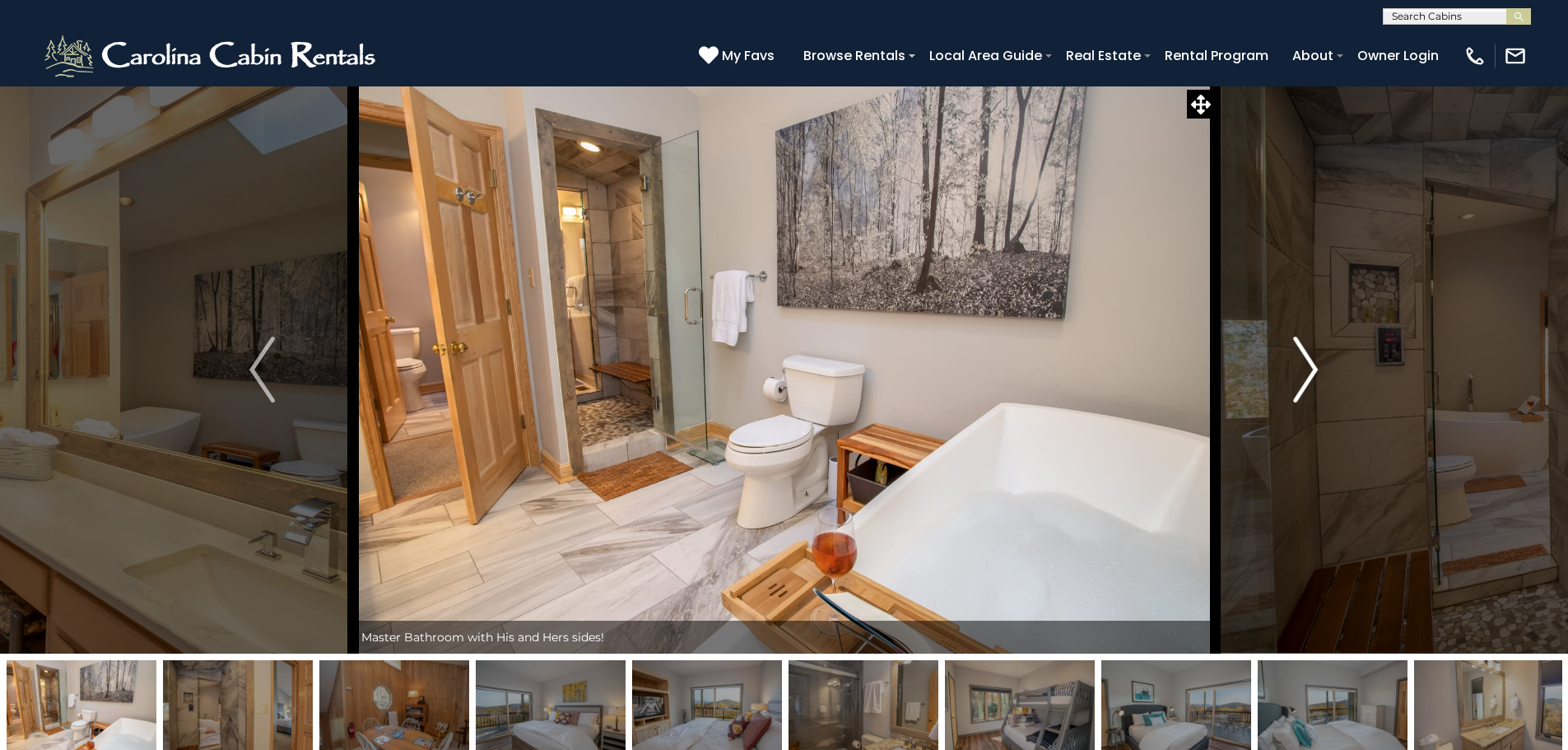
click at [1309, 369] on img "Next" at bounding box center [1305, 369] width 25 height 66
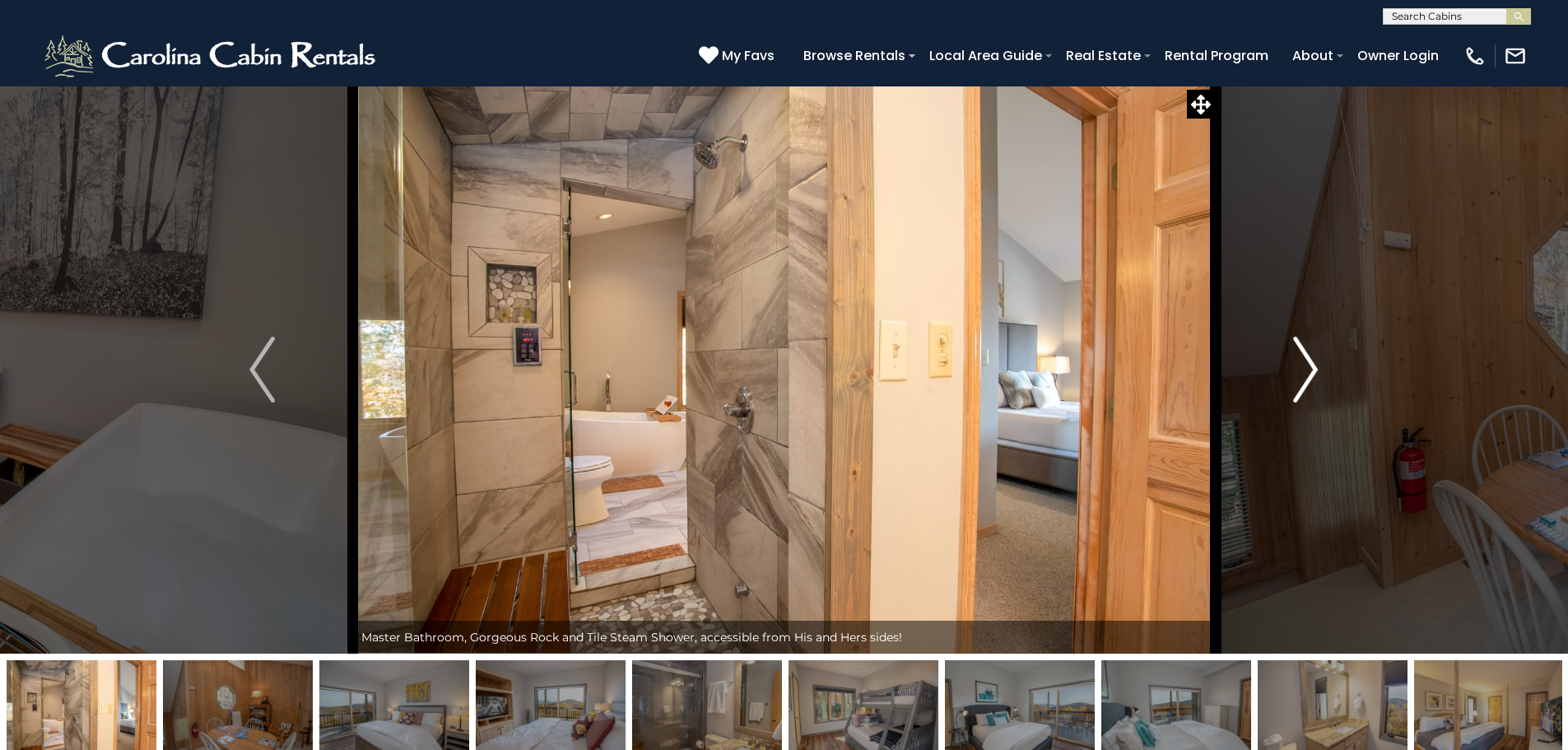
click at [1309, 369] on img "Next" at bounding box center [1305, 369] width 25 height 66
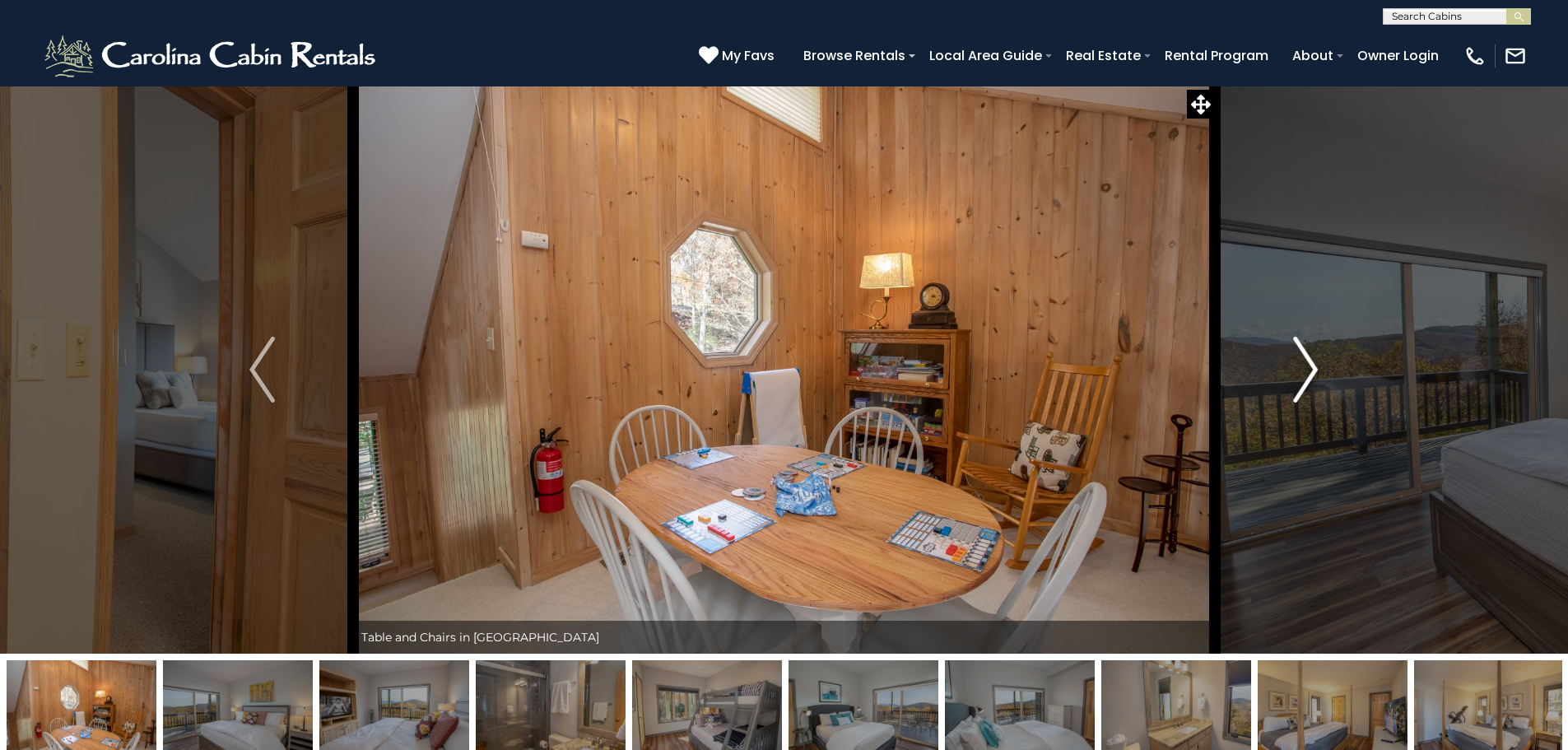
click at [1309, 369] on img "Next" at bounding box center [1305, 369] width 25 height 66
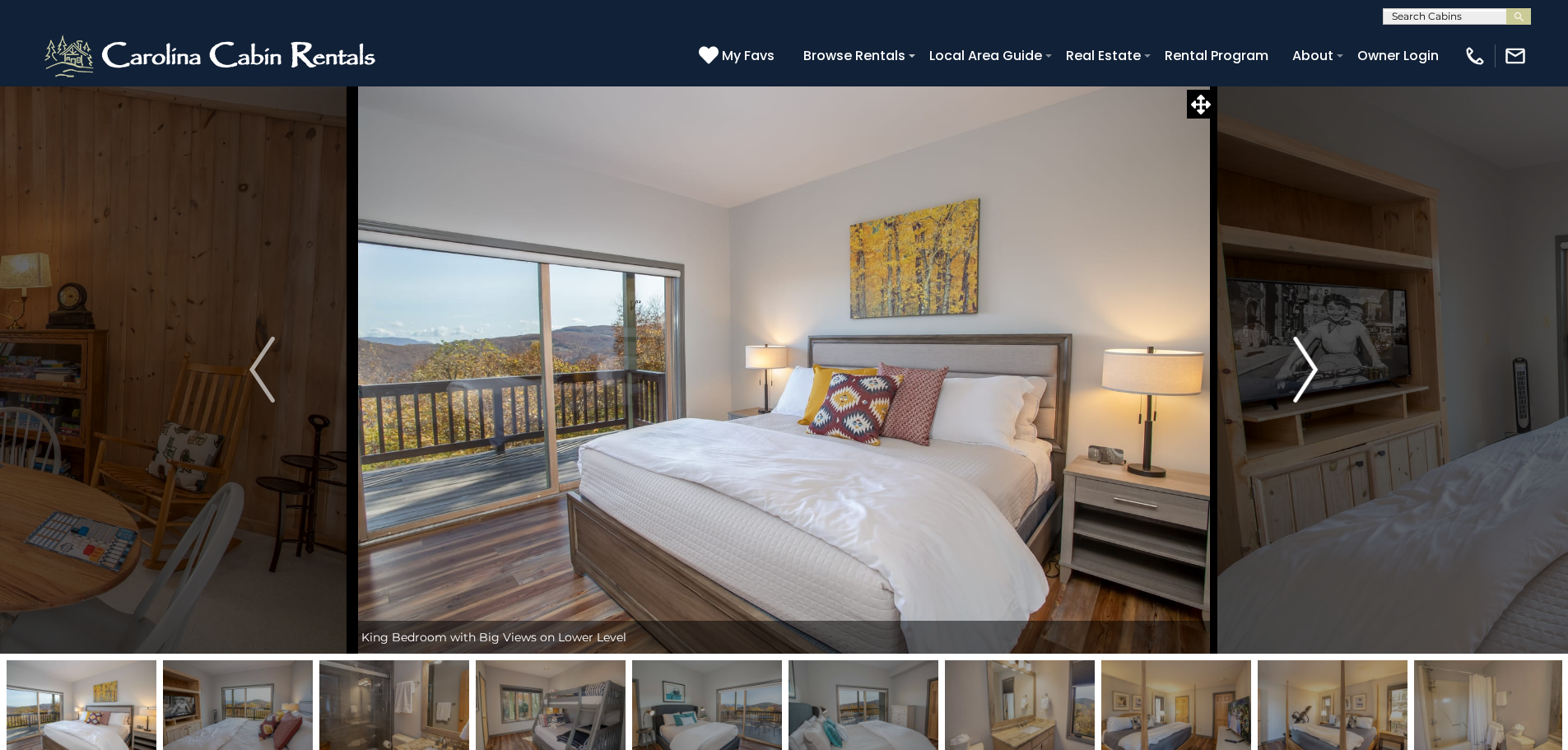
click at [1309, 369] on img "Next" at bounding box center [1305, 369] width 25 height 66
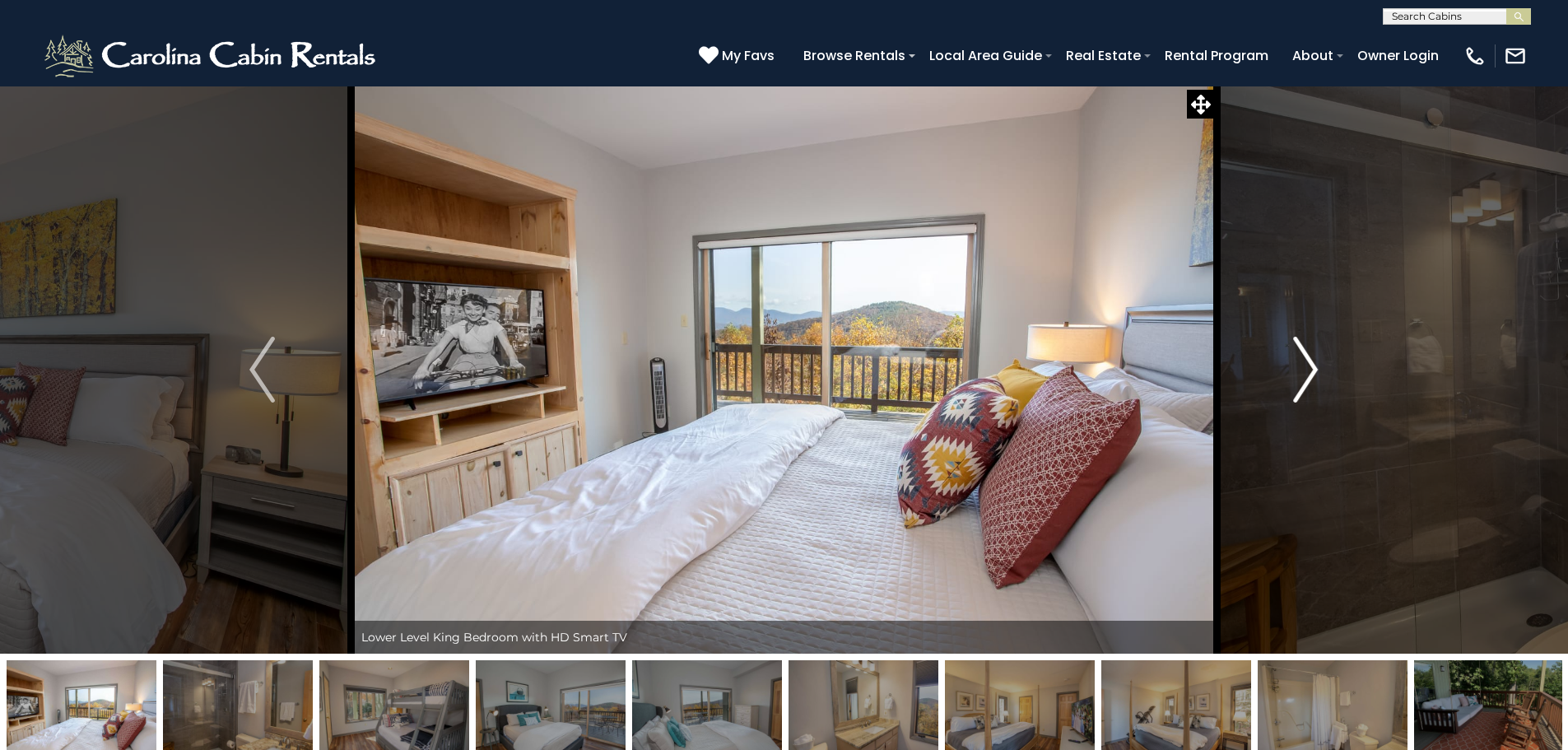
click at [1309, 369] on img "Next" at bounding box center [1305, 369] width 25 height 66
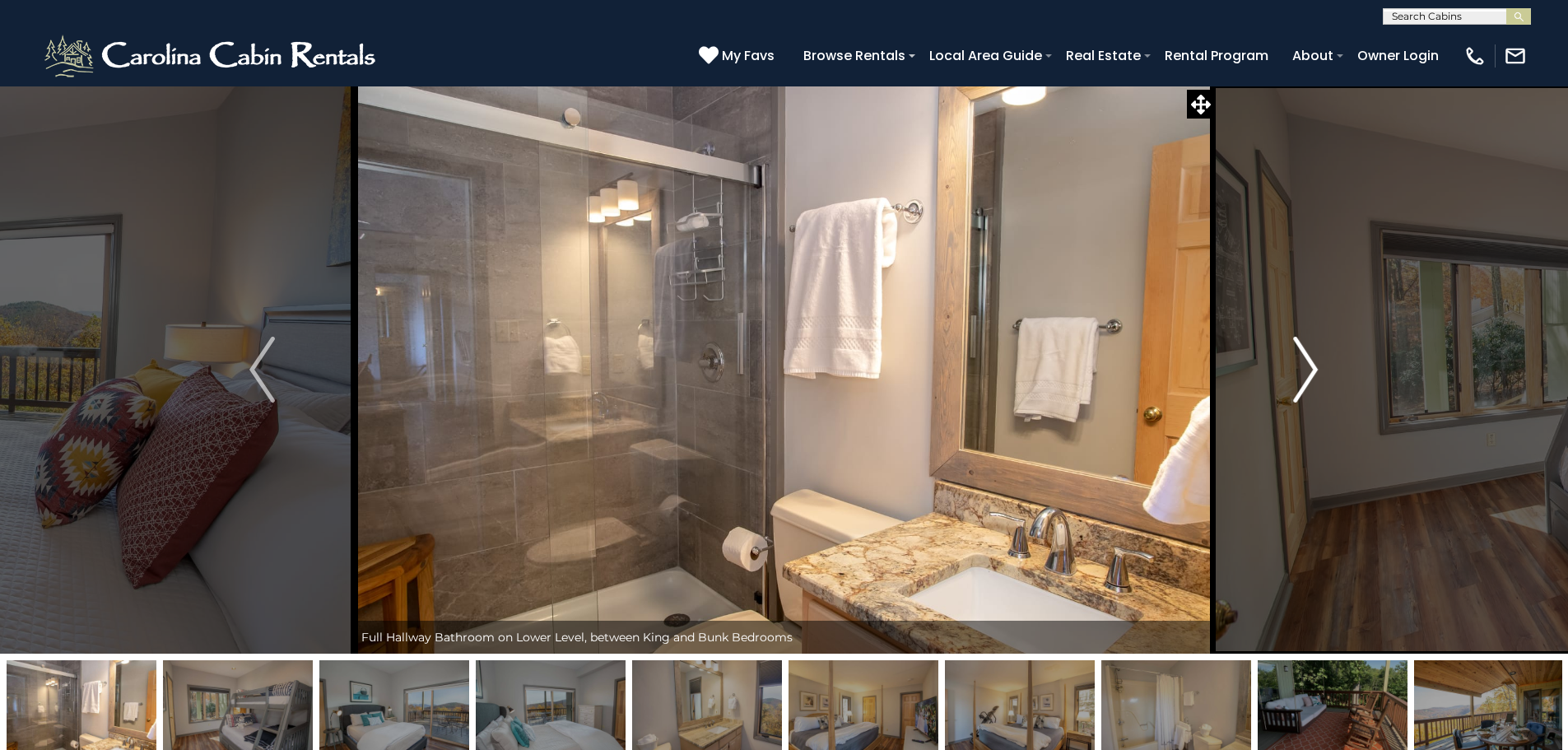
click at [1309, 369] on img "Next" at bounding box center [1305, 369] width 25 height 66
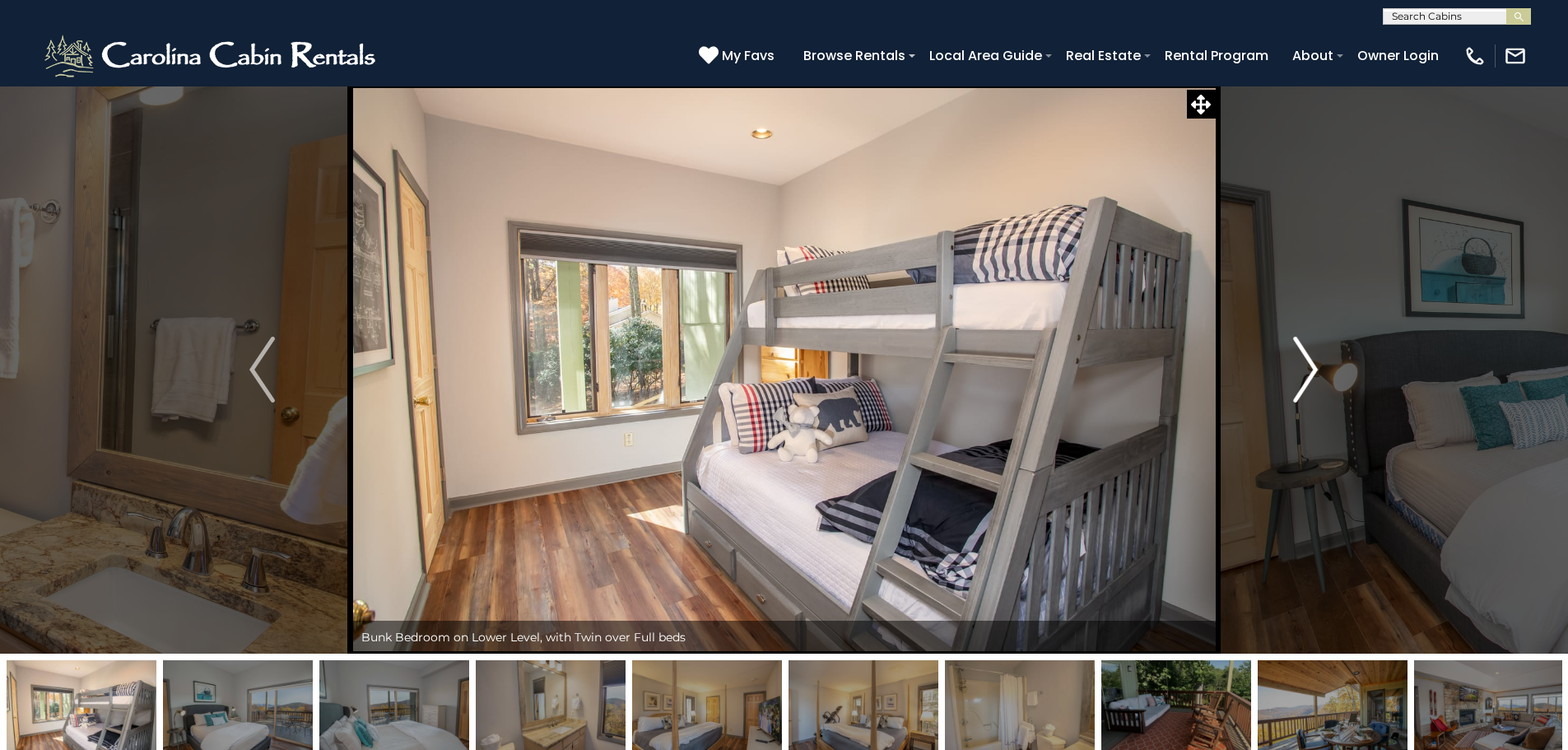
click at [1309, 369] on img "Next" at bounding box center [1305, 369] width 25 height 66
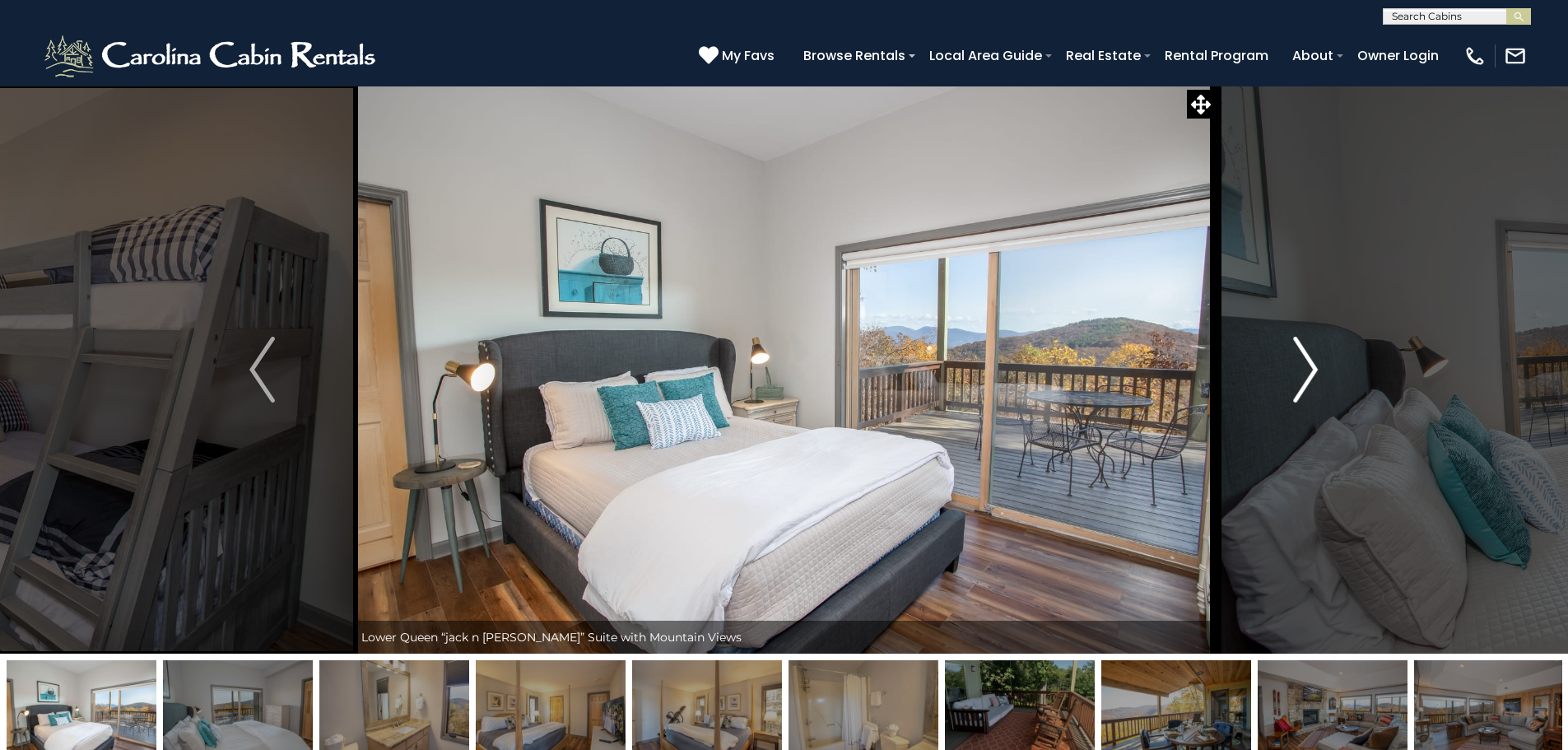
click at [1309, 369] on img "Next" at bounding box center [1305, 369] width 25 height 66
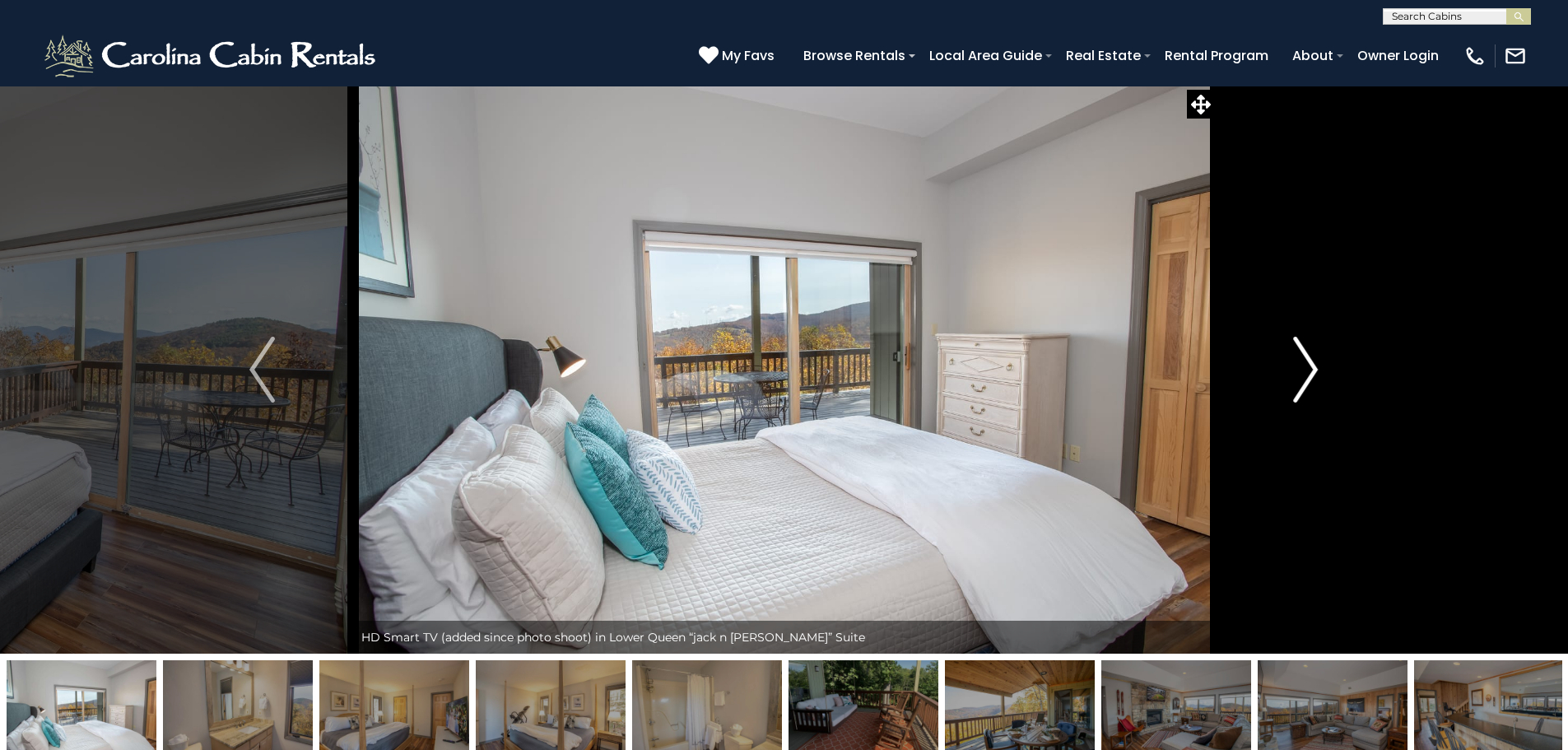
click at [1309, 369] on img "Next" at bounding box center [1305, 369] width 25 height 66
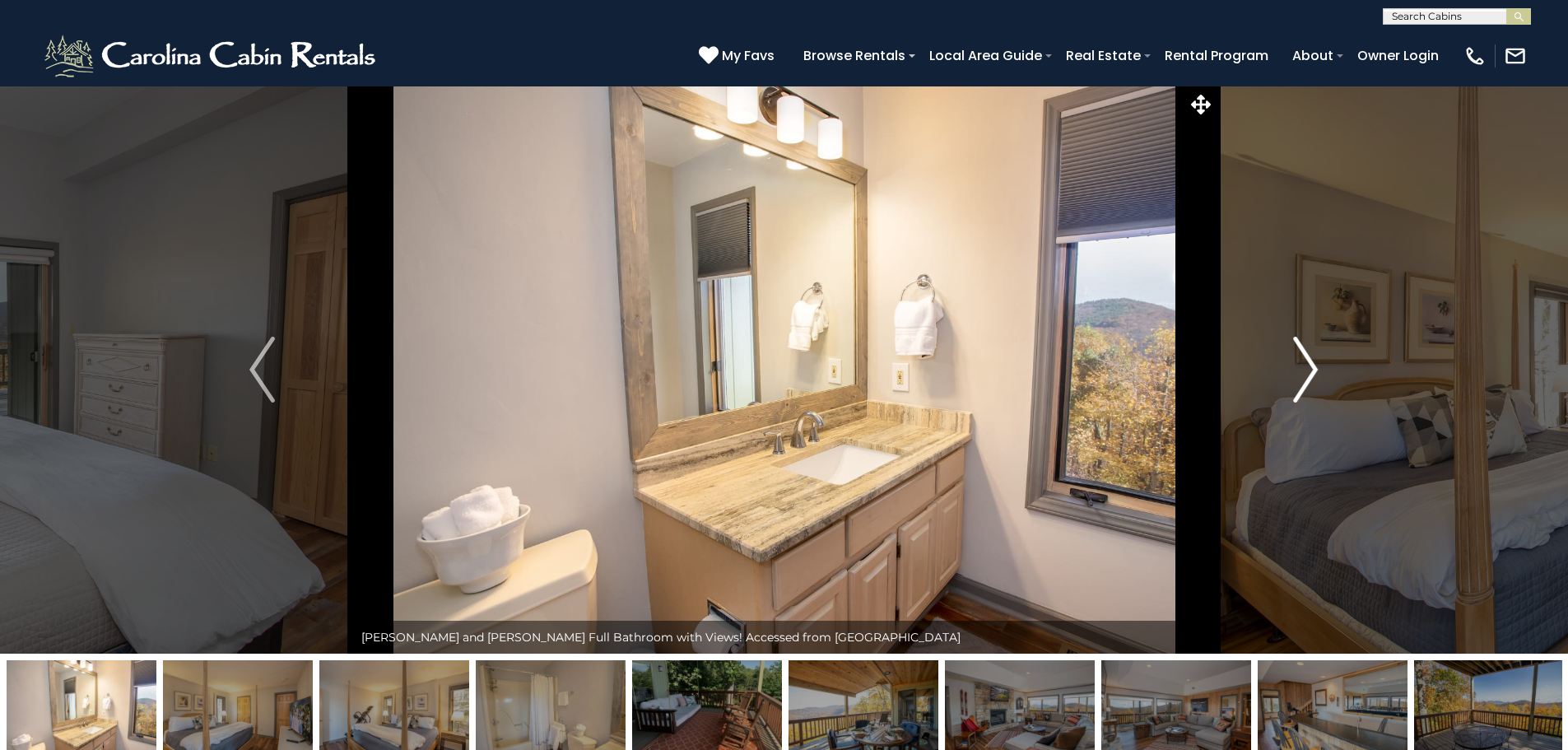
click at [1309, 369] on img "Next" at bounding box center [1305, 369] width 25 height 66
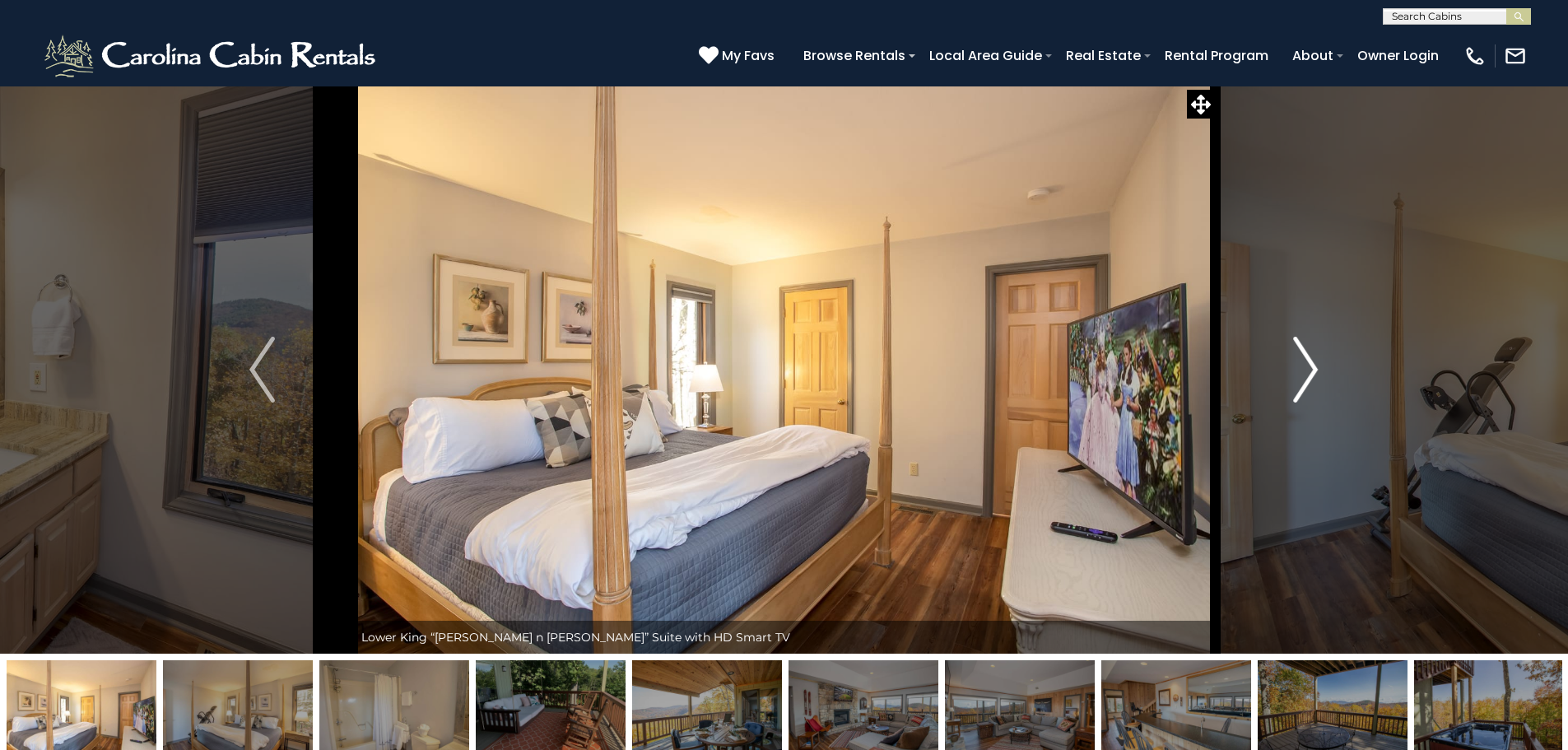
click at [1309, 369] on img "Next" at bounding box center [1305, 369] width 25 height 66
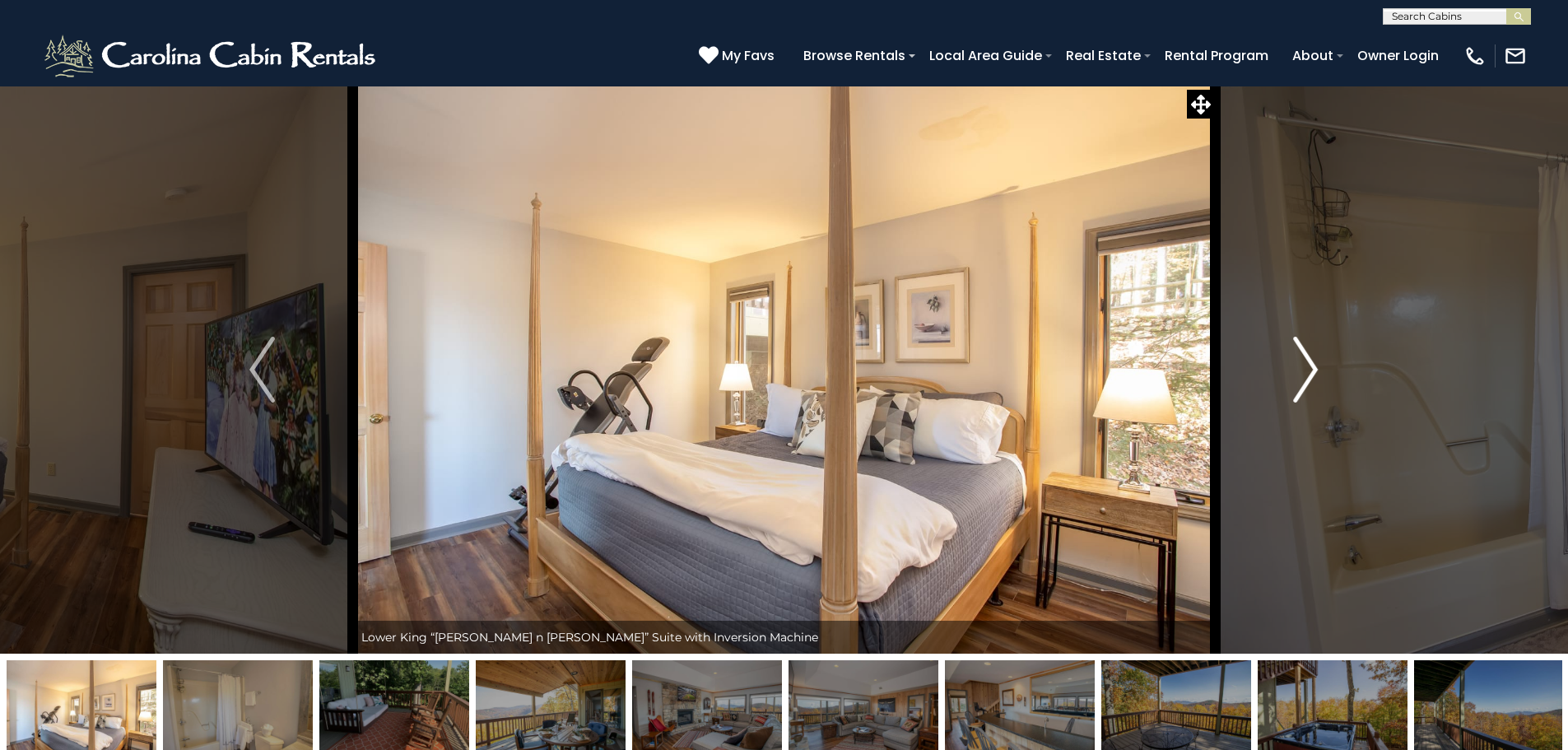
click at [1309, 369] on img "Next" at bounding box center [1305, 369] width 25 height 66
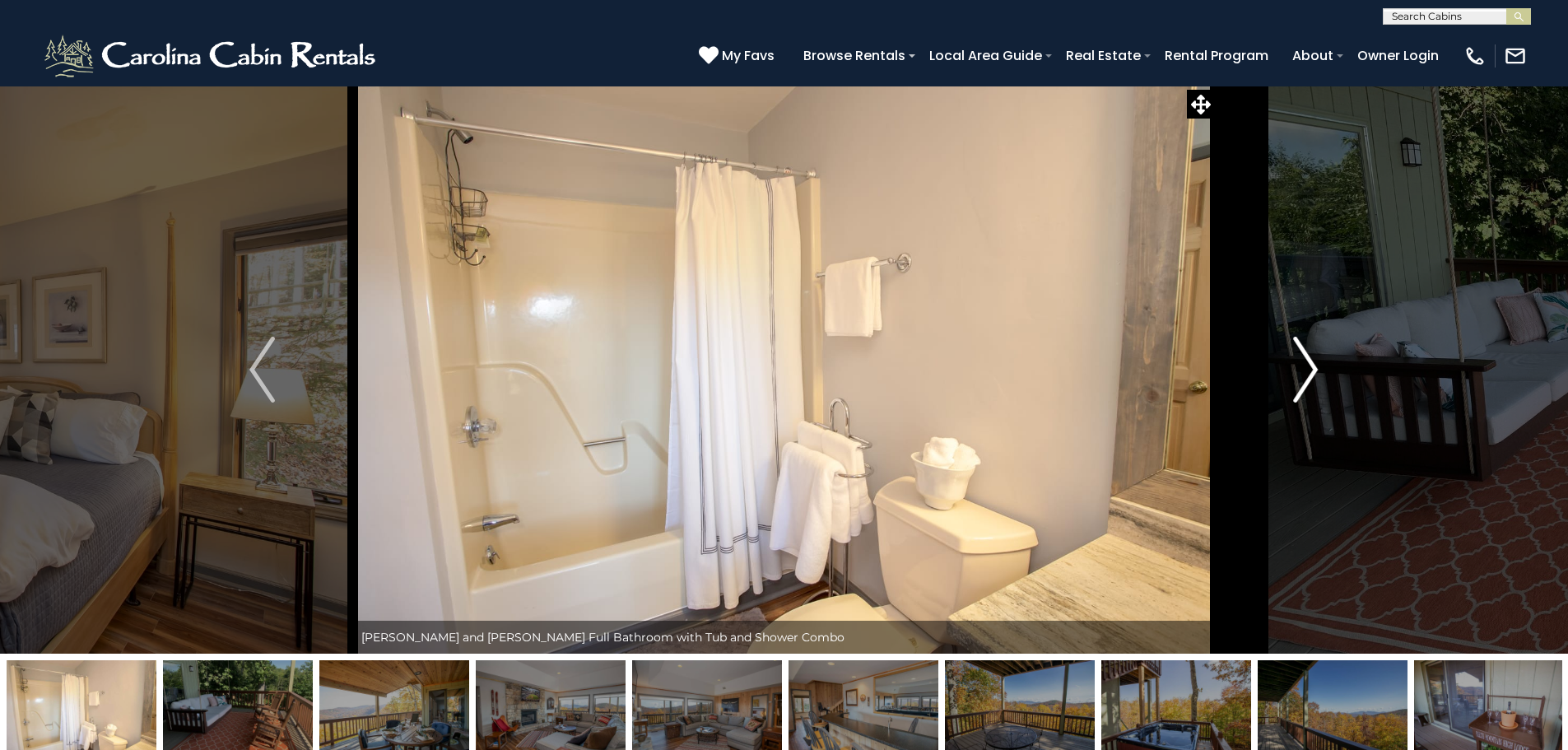
click at [1309, 369] on img "Next" at bounding box center [1305, 369] width 25 height 66
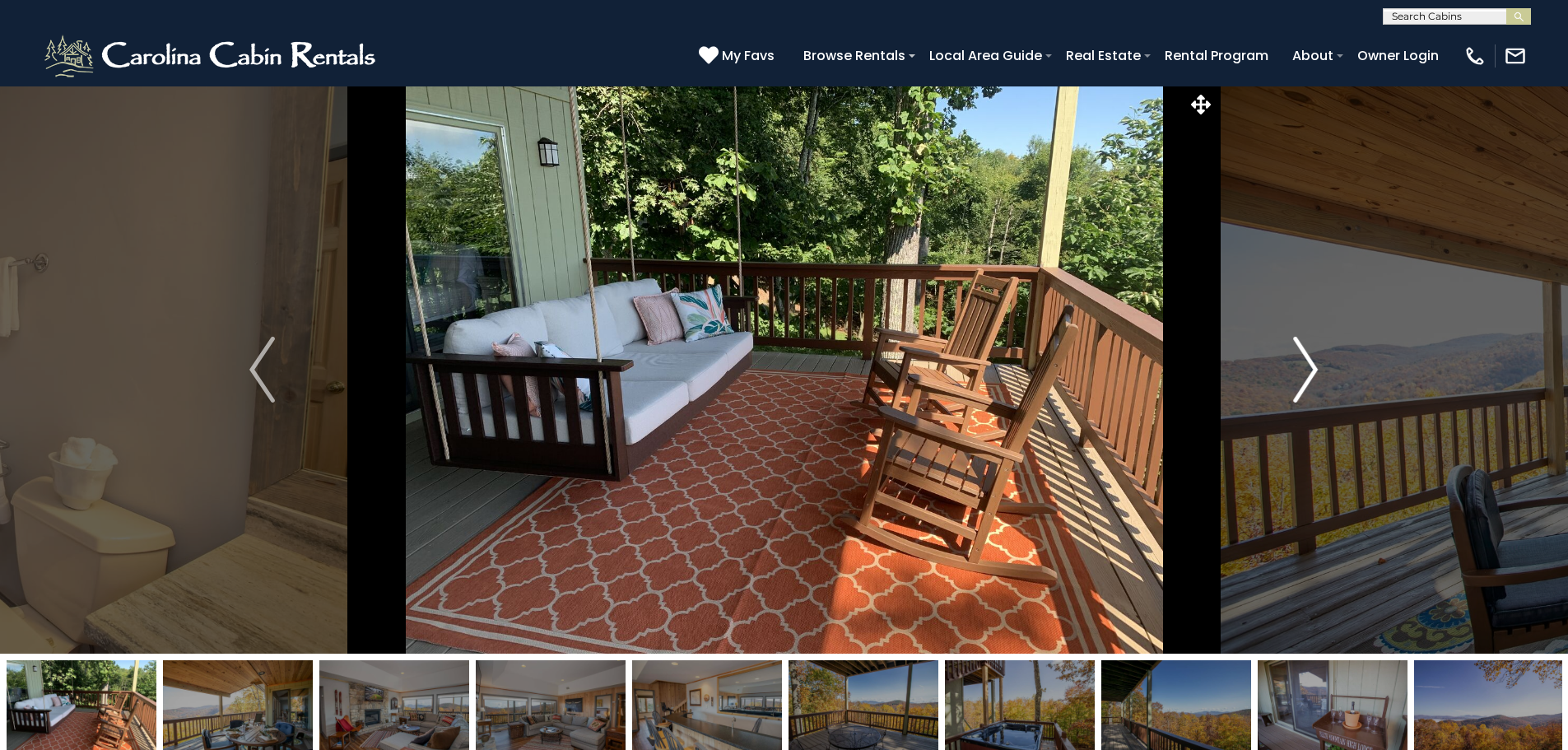
click at [1309, 369] on img "Next" at bounding box center [1305, 369] width 25 height 66
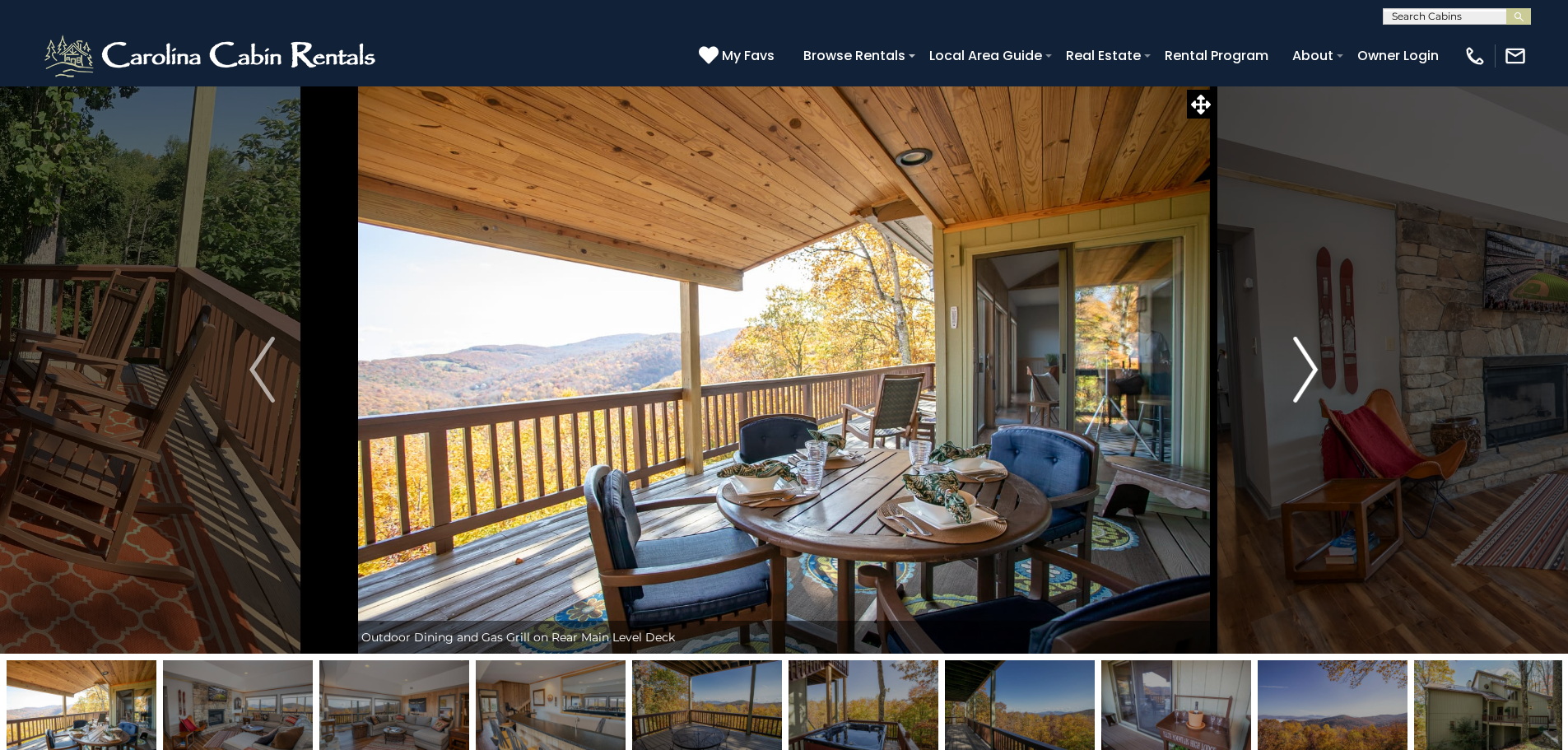
click at [1309, 369] on img "Next" at bounding box center [1305, 369] width 25 height 66
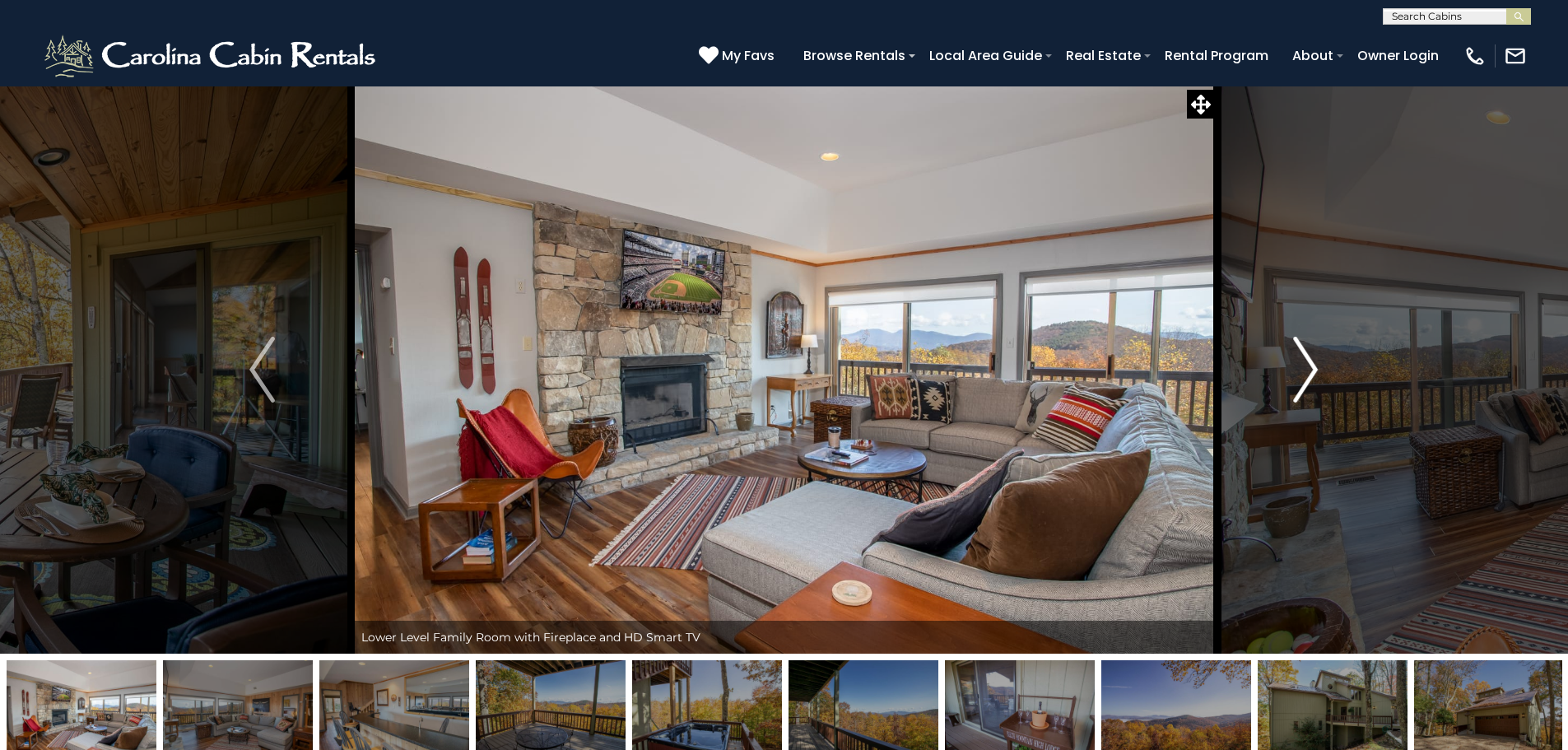
click at [1309, 369] on img "Next" at bounding box center [1305, 369] width 25 height 66
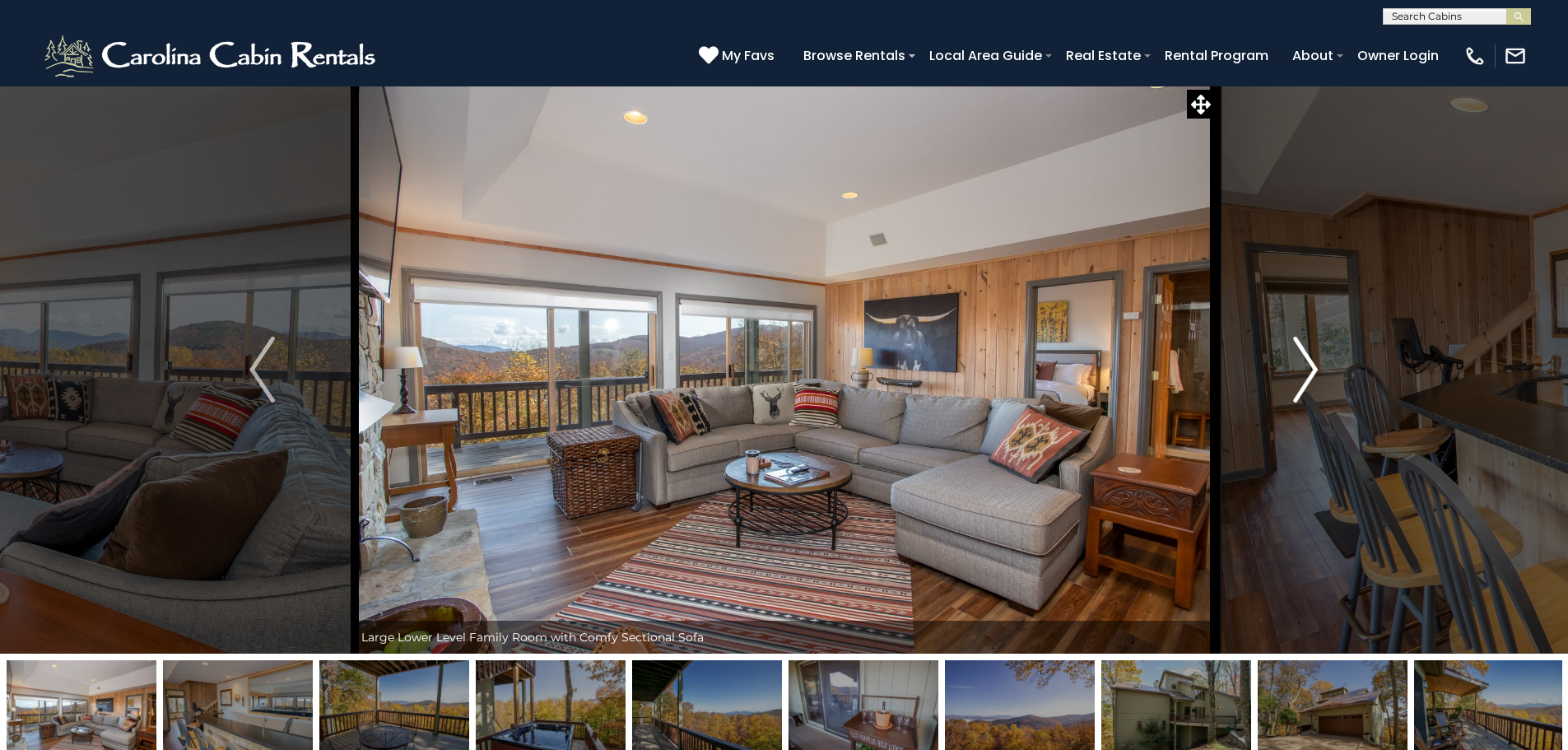
click at [1309, 369] on img "Next" at bounding box center [1305, 369] width 25 height 66
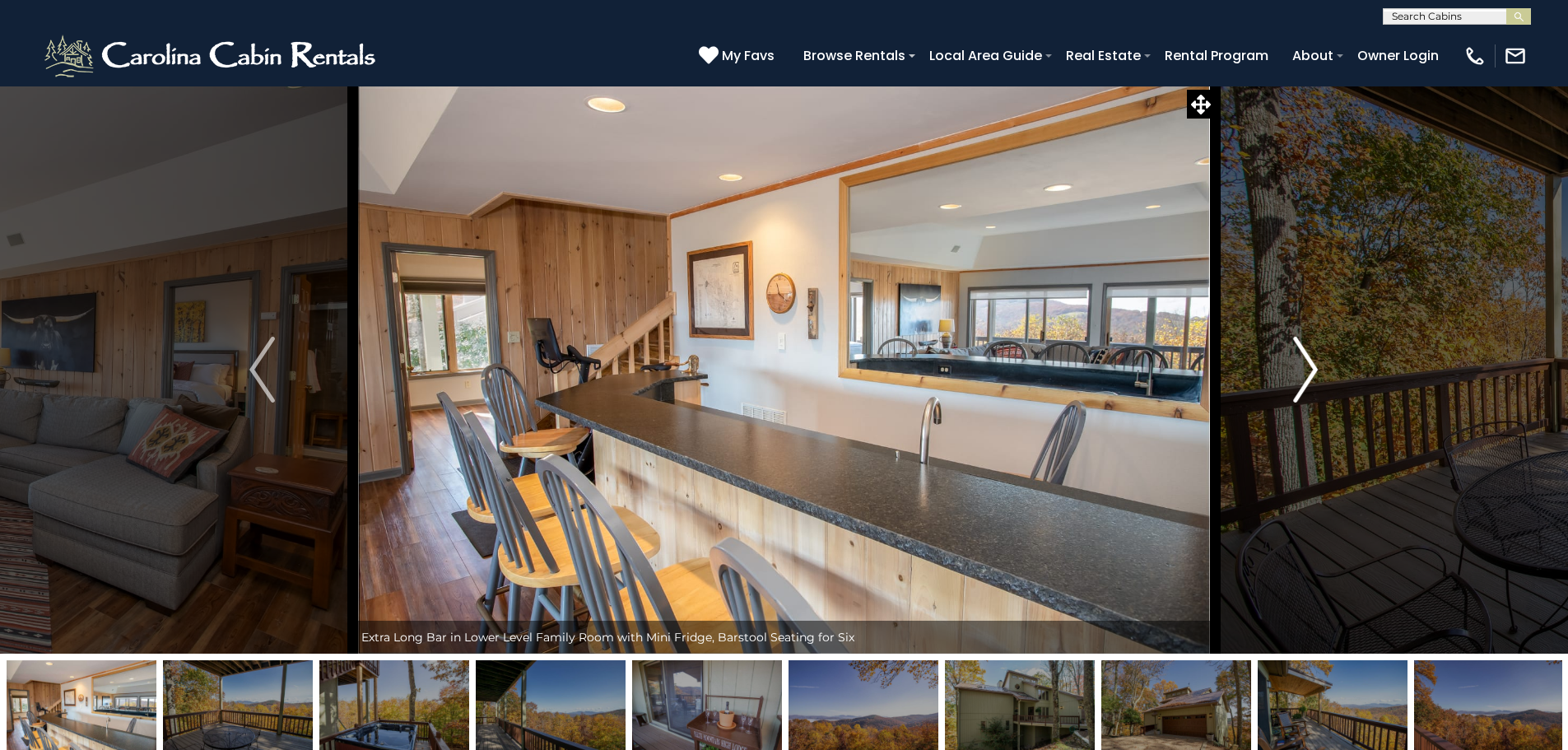
click at [1309, 369] on img "Next" at bounding box center [1305, 369] width 25 height 66
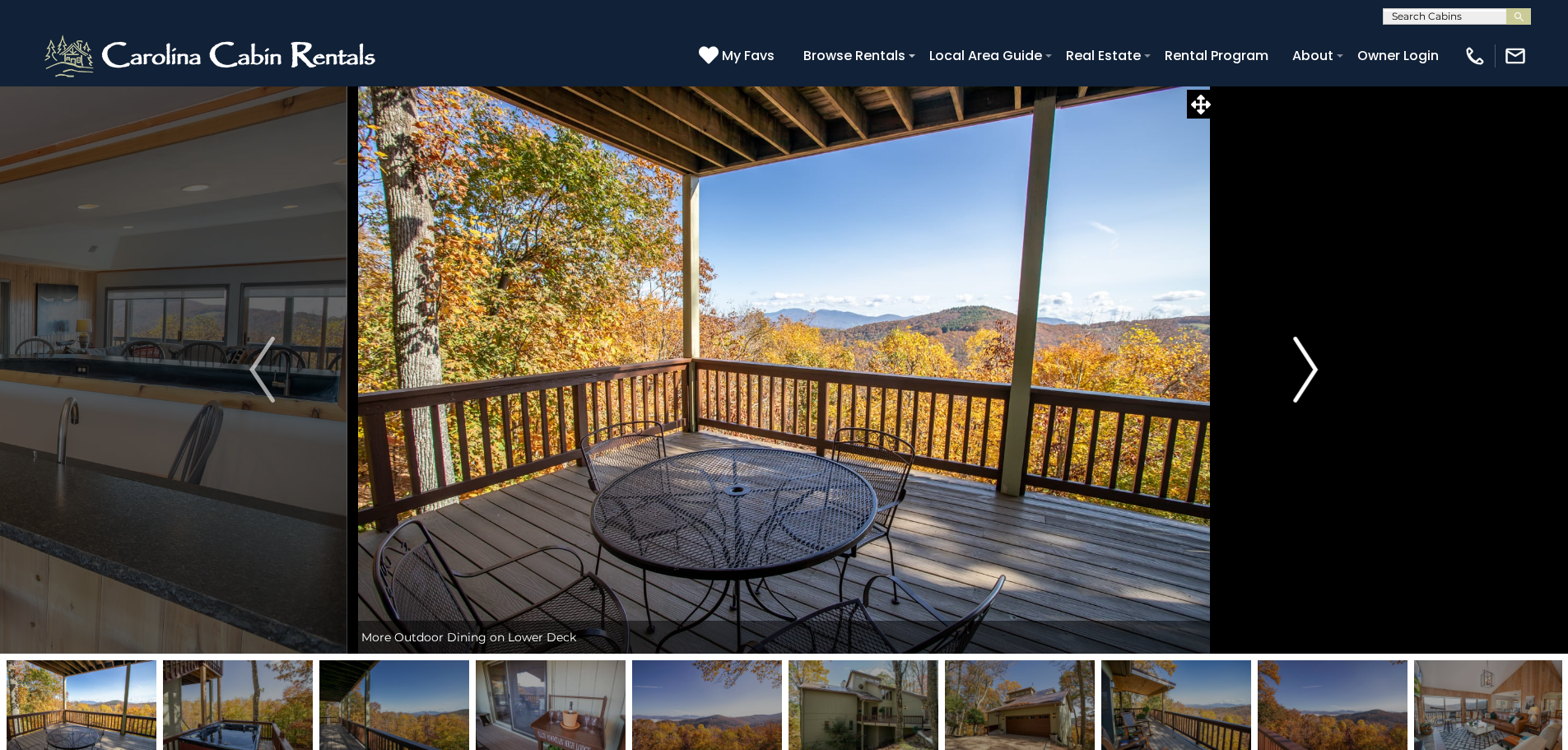
click at [1309, 369] on img "Next" at bounding box center [1305, 369] width 25 height 66
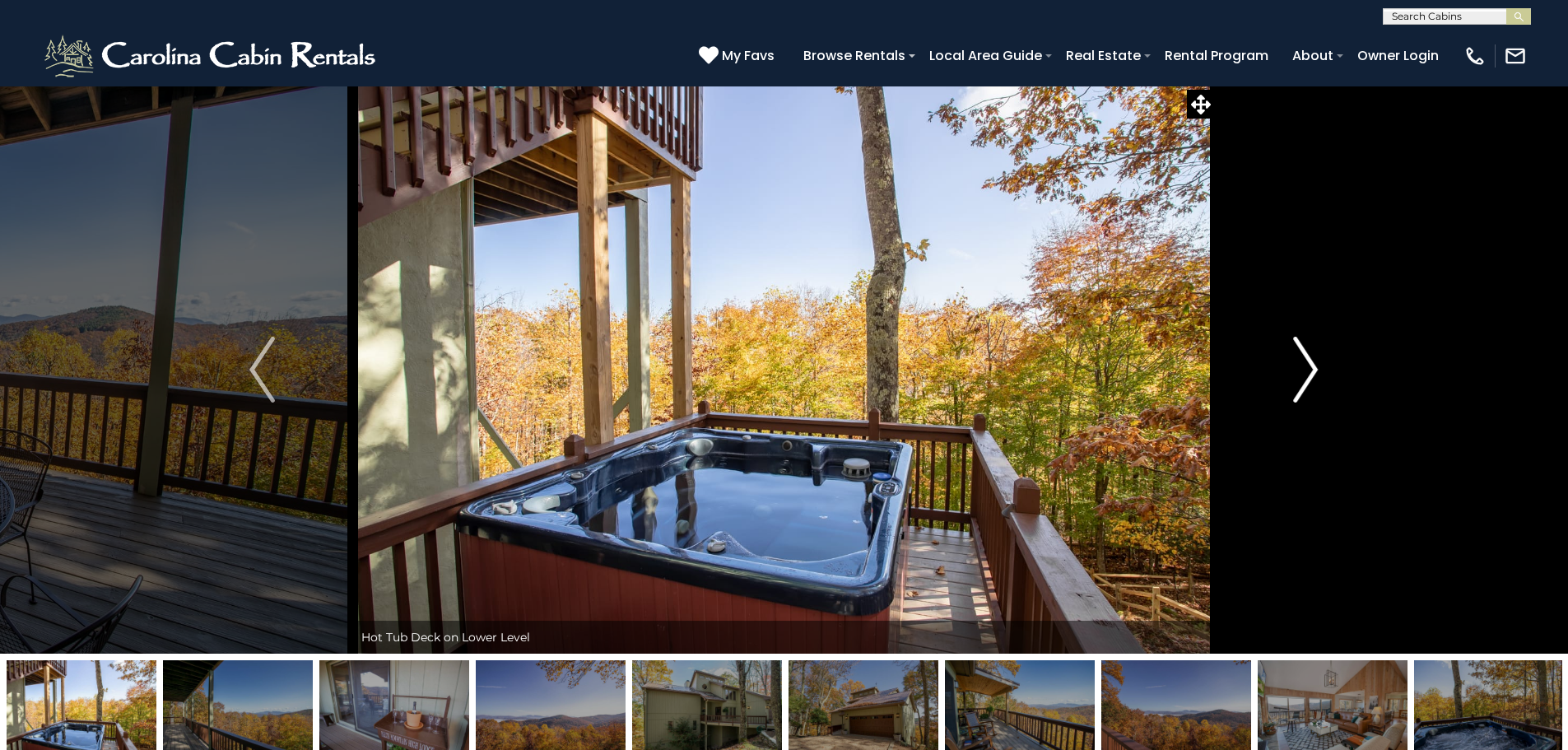
click at [1309, 369] on img "Next" at bounding box center [1305, 369] width 25 height 66
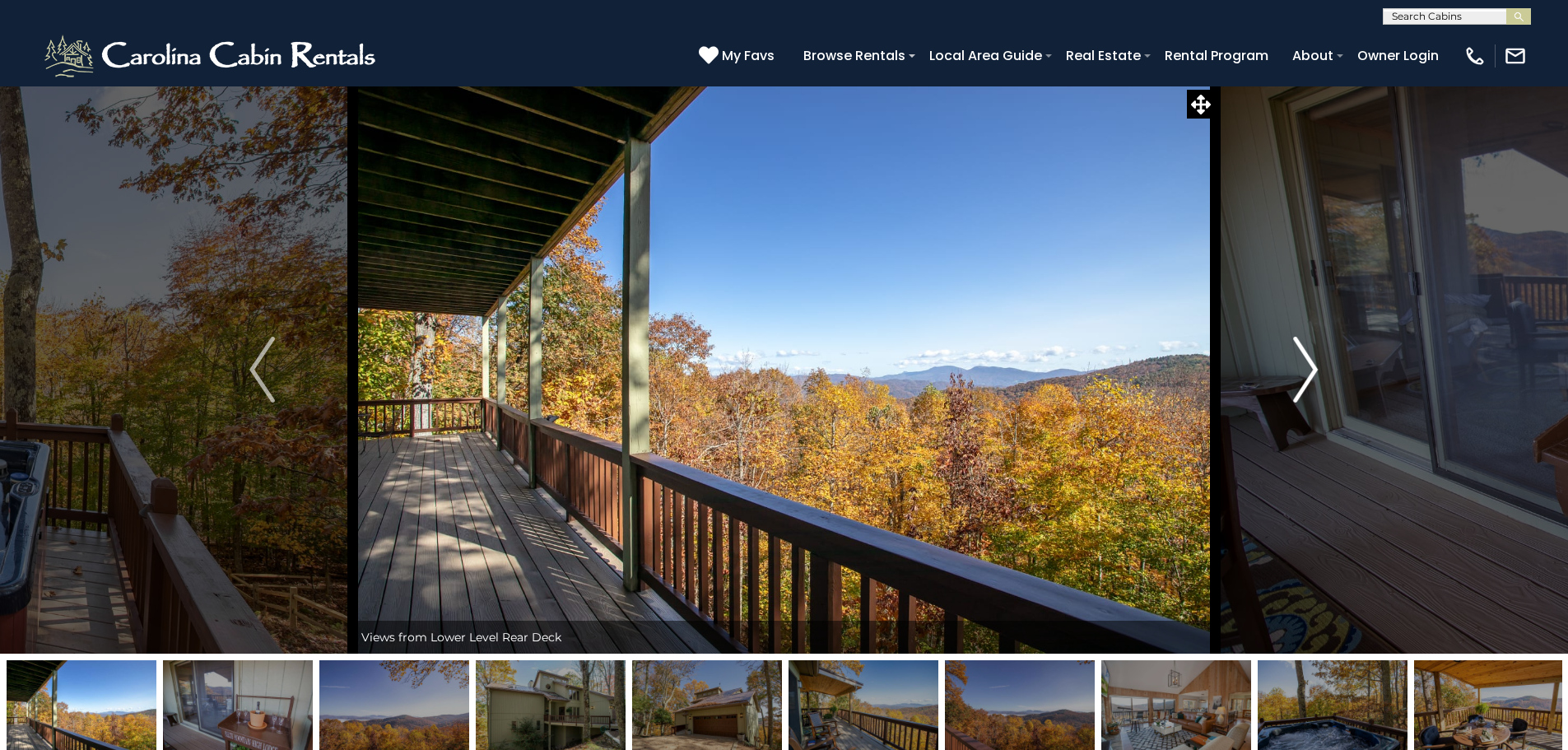
click at [1309, 369] on img "Next" at bounding box center [1305, 369] width 25 height 66
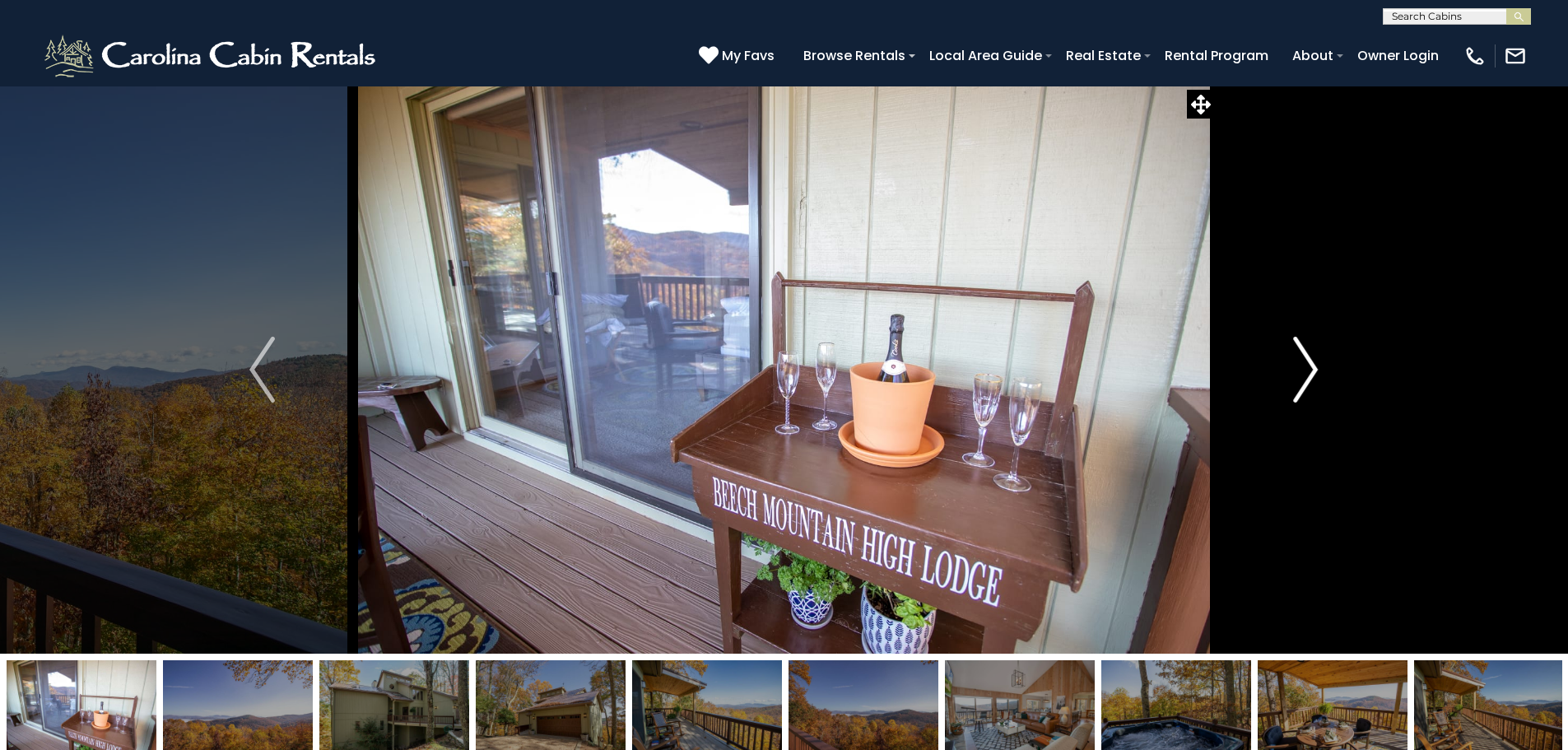
click at [1309, 370] on img "Next" at bounding box center [1305, 369] width 25 height 66
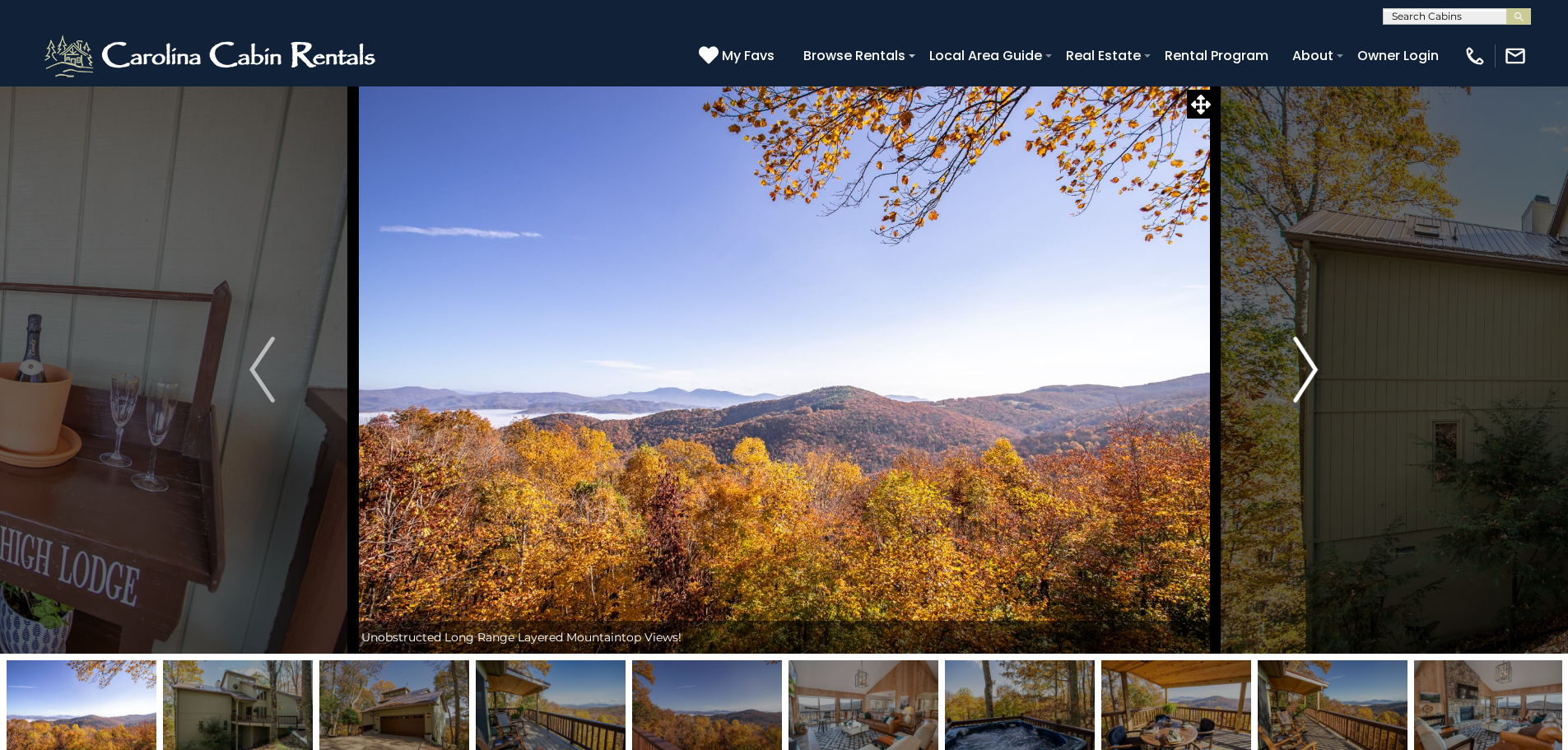
click at [1309, 370] on img "Next" at bounding box center [1305, 369] width 25 height 66
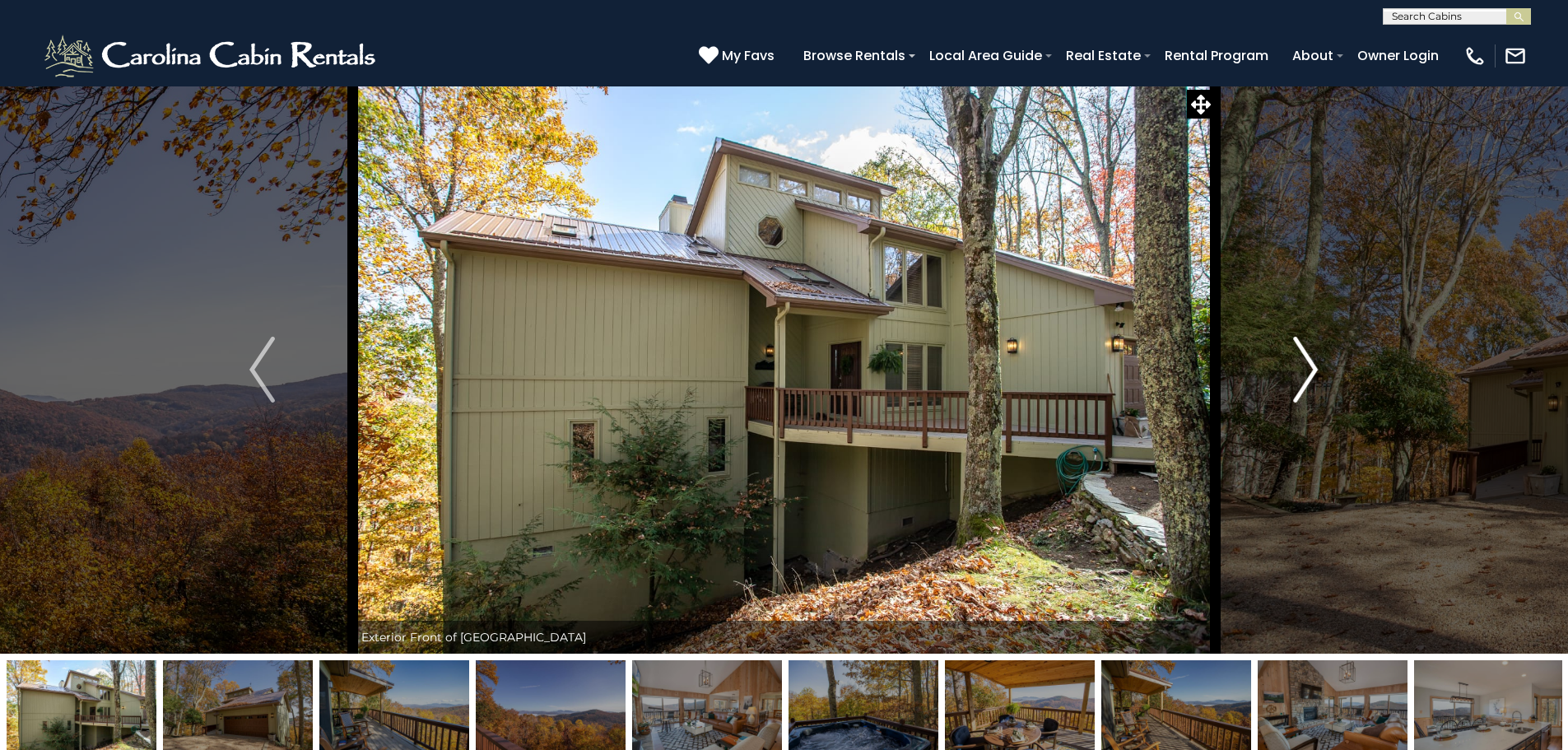
click at [1309, 370] on img "Next" at bounding box center [1305, 369] width 25 height 66
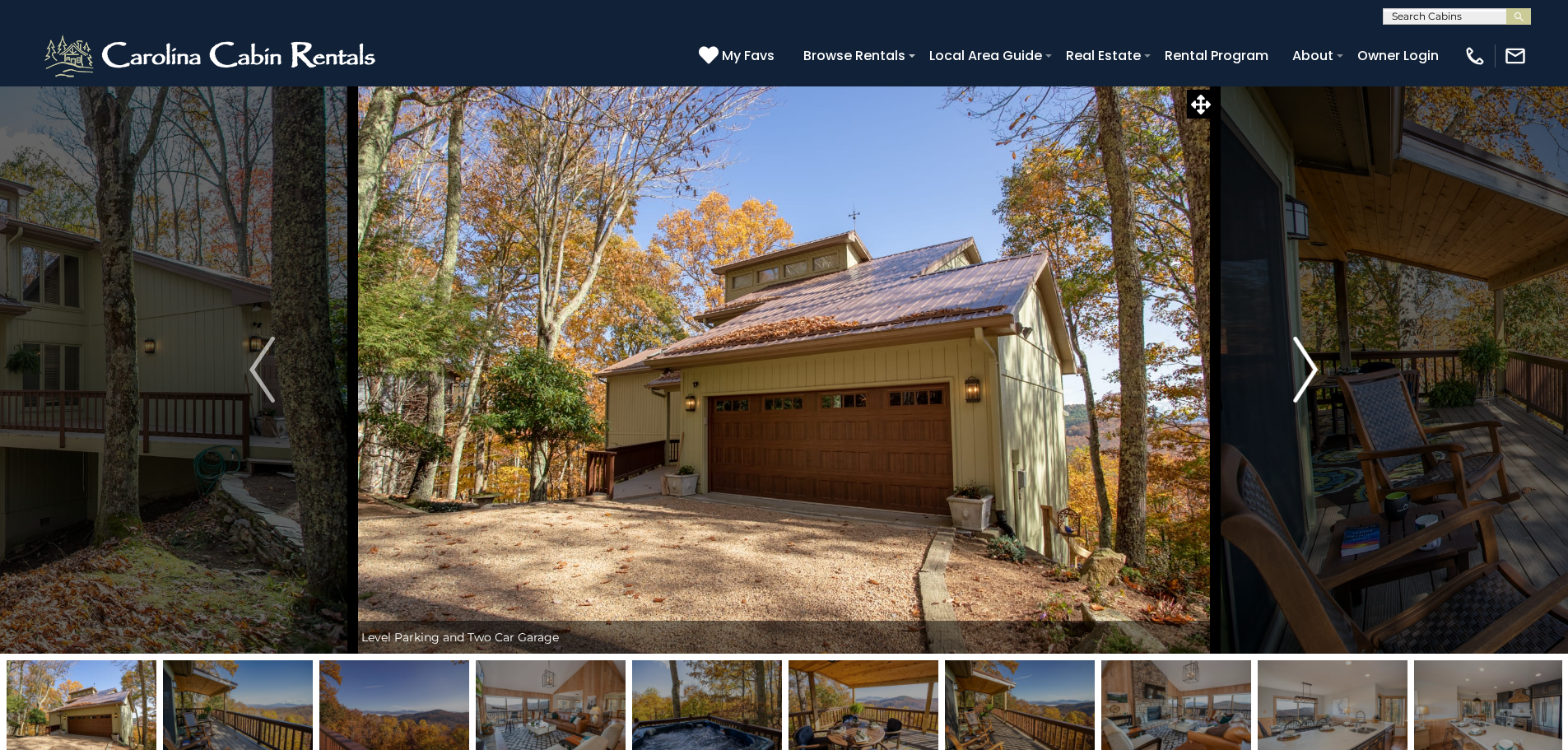
click at [1309, 370] on img "Next" at bounding box center [1305, 369] width 25 height 66
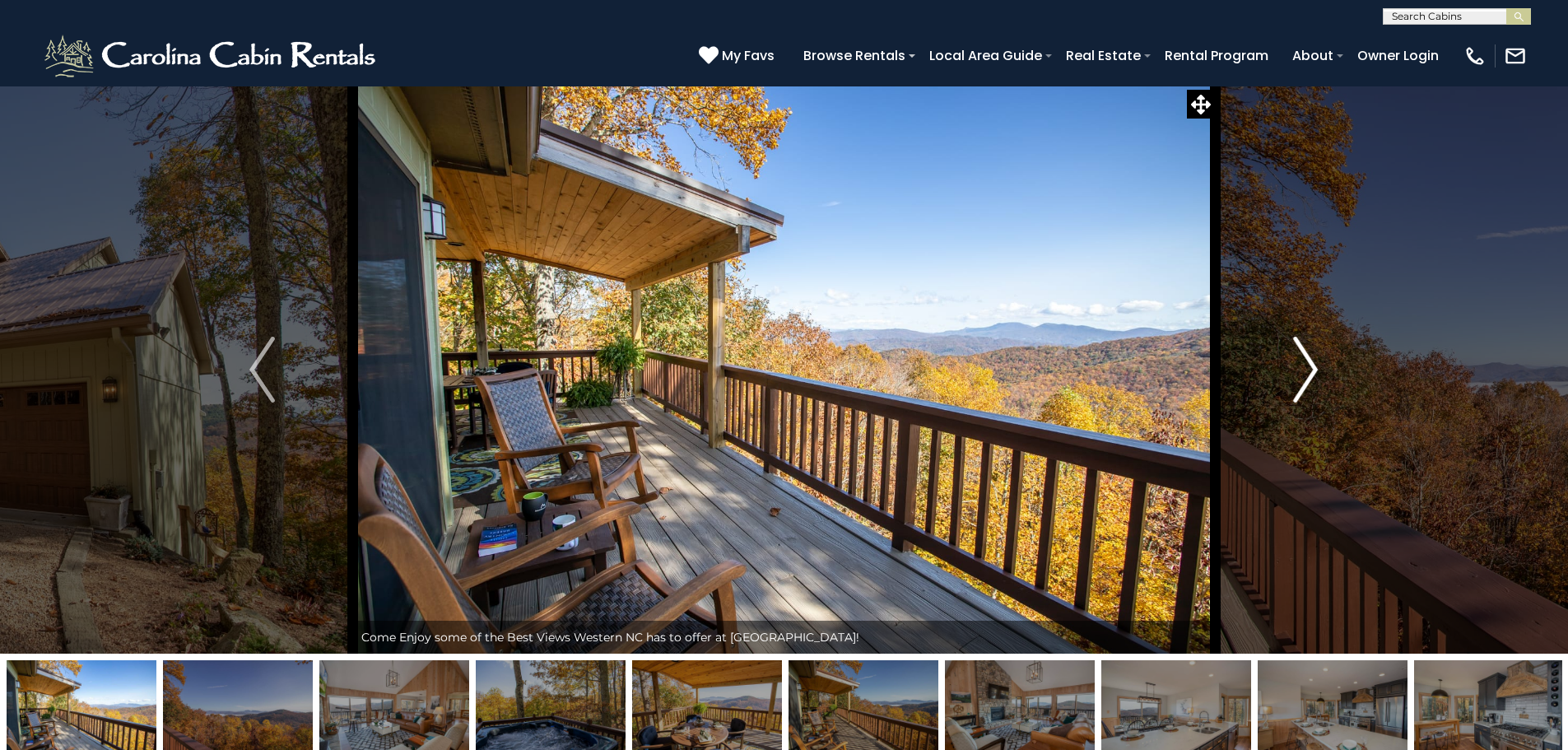
click at [1309, 370] on img "Next" at bounding box center [1305, 369] width 25 height 66
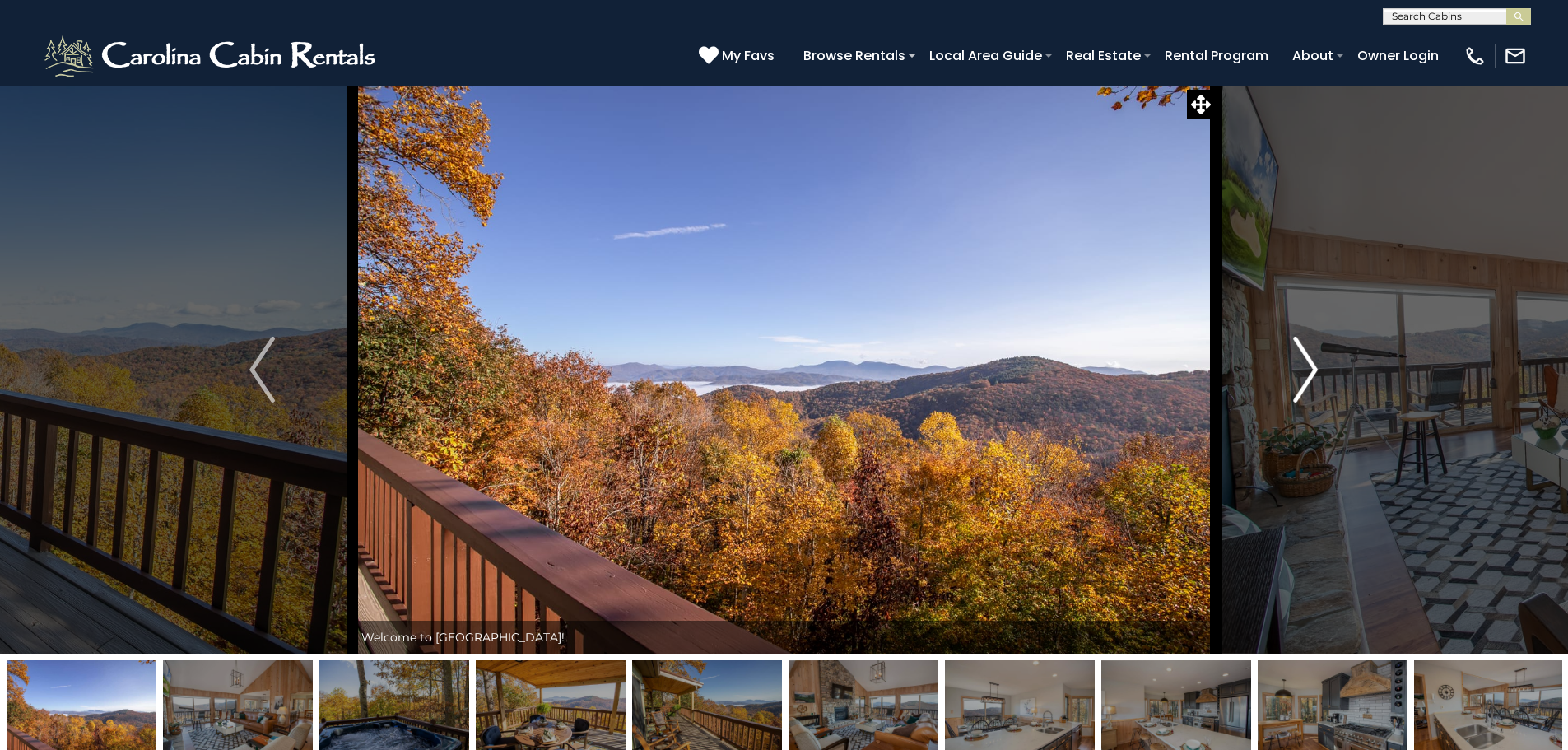
click at [1309, 370] on img "Next" at bounding box center [1305, 369] width 25 height 66
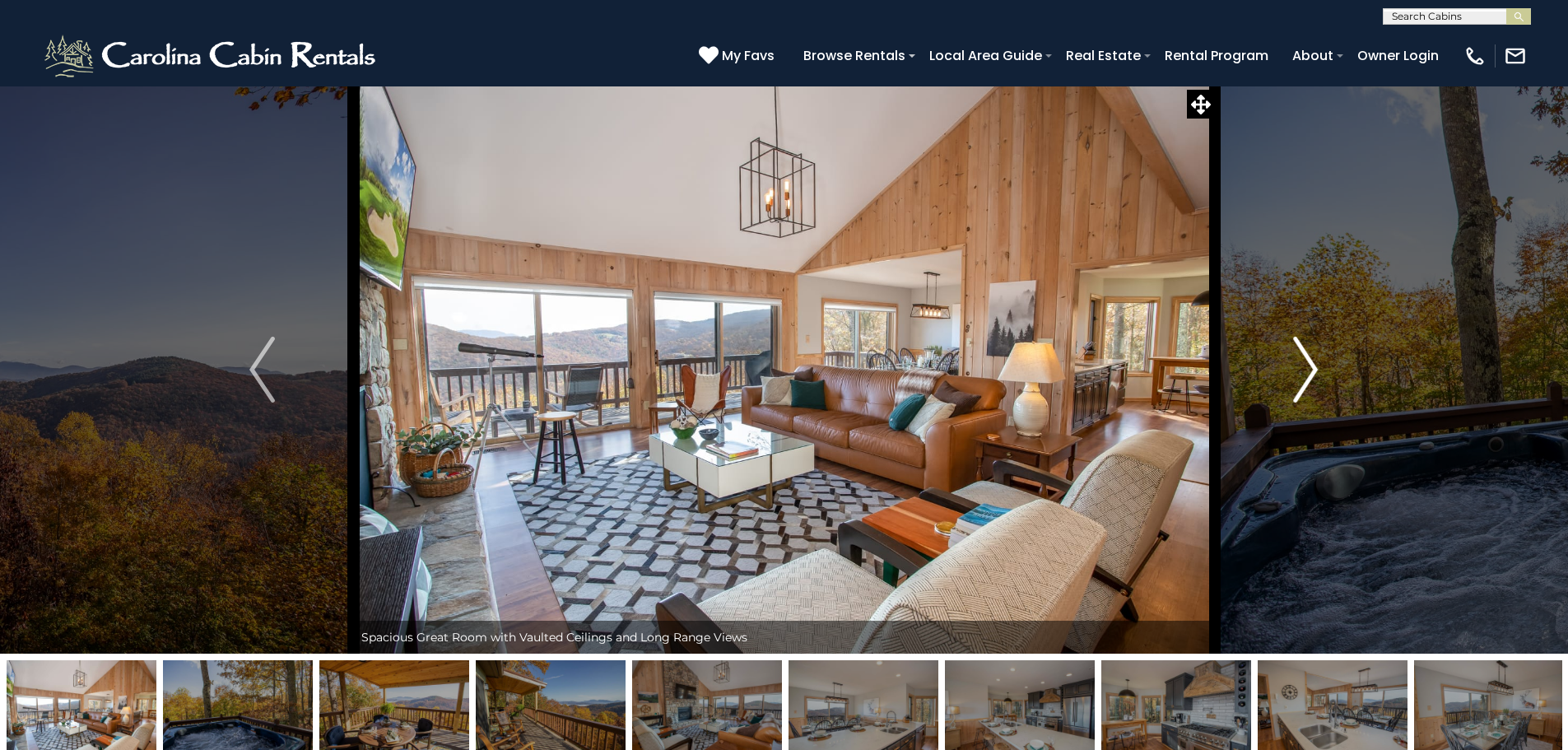
click at [1309, 370] on img "Next" at bounding box center [1305, 369] width 25 height 66
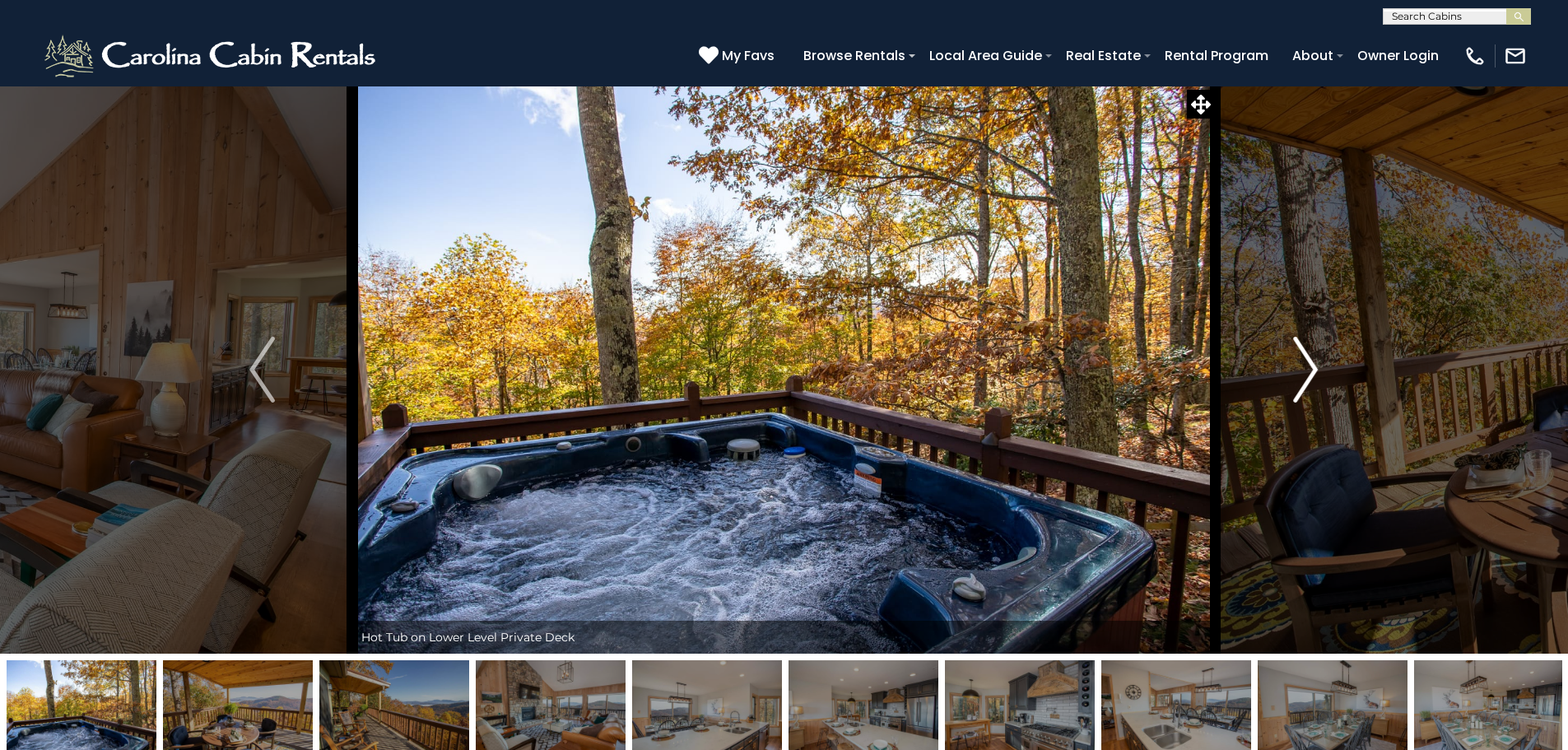
click at [1309, 370] on img "Next" at bounding box center [1305, 369] width 25 height 66
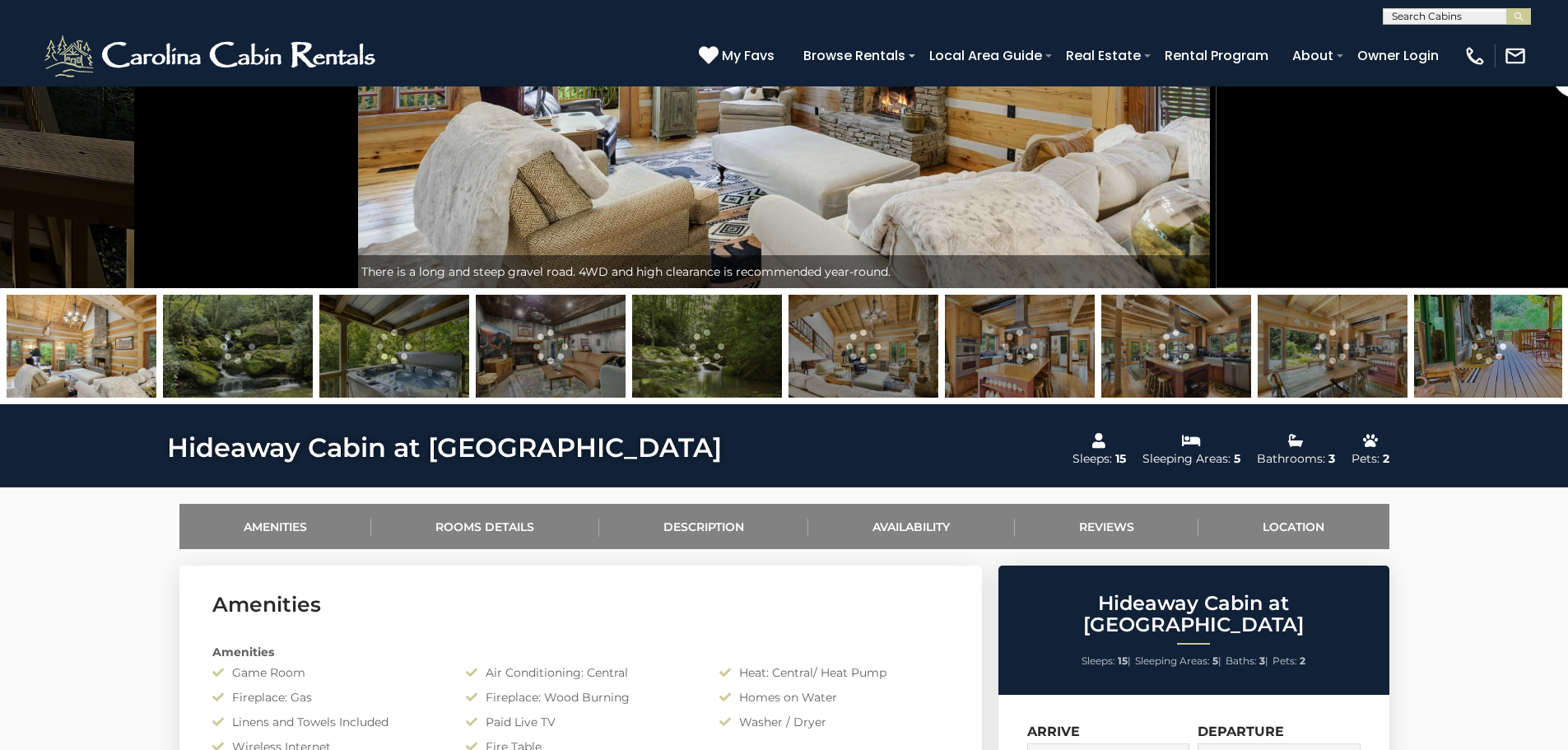
scroll to position [164, 0]
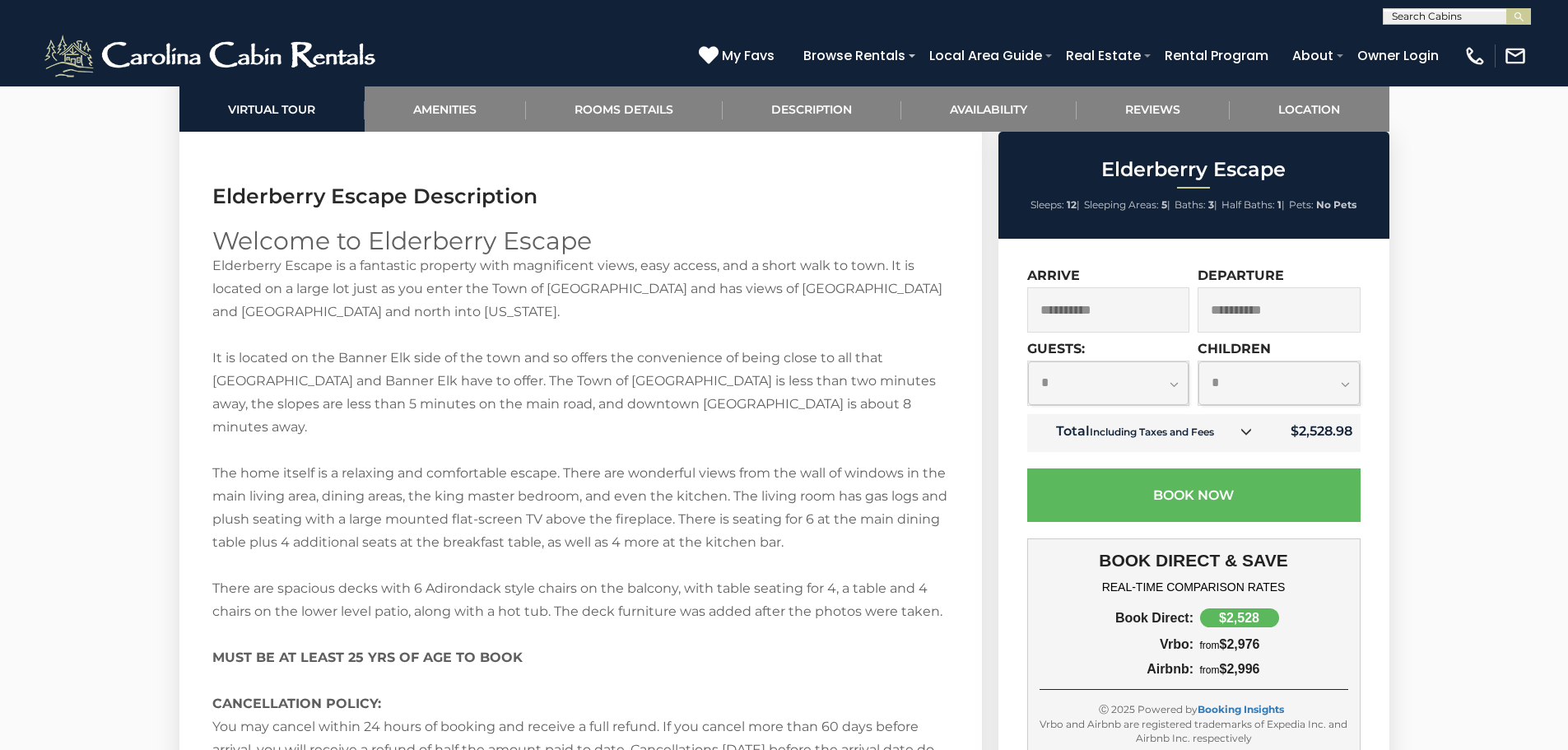
scroll to position [2387, 0]
